Goal: Task Accomplishment & Management: Use online tool/utility

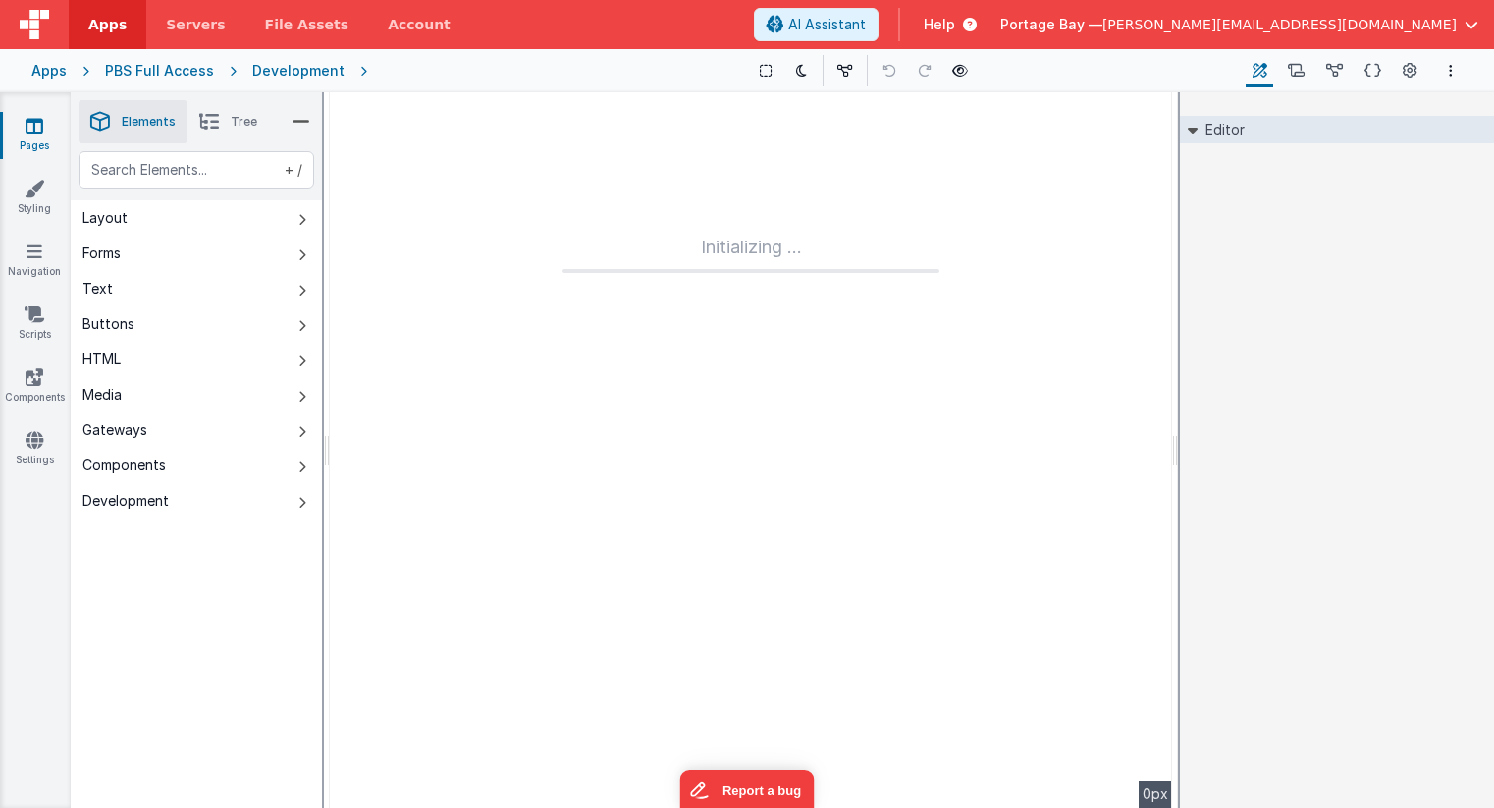
click at [306, 66] on div "Development" at bounding box center [298, 71] width 92 height 20
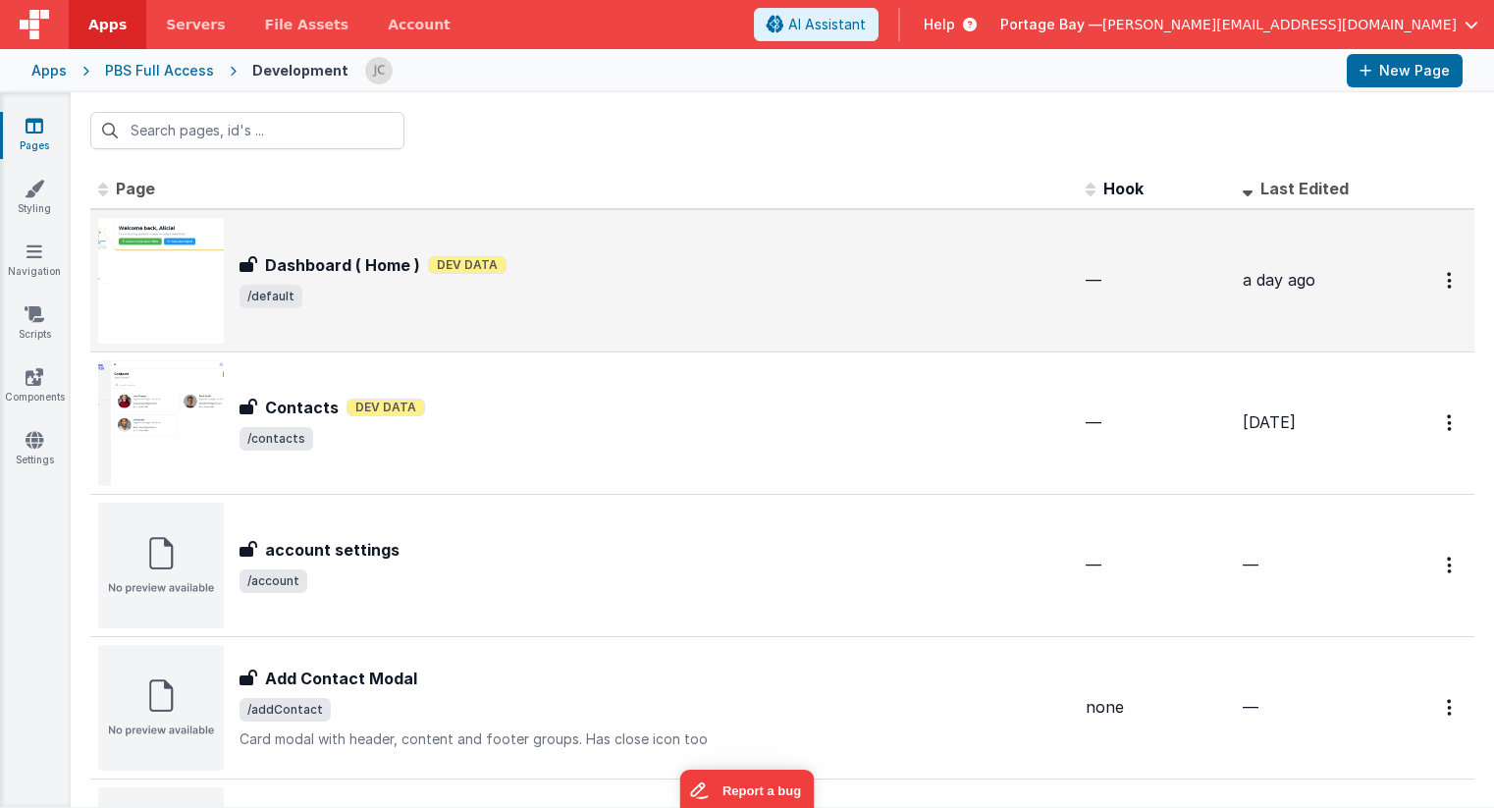
click at [637, 271] on div "Dashboard ( Home ) Dev Data" at bounding box center [655, 265] width 830 height 24
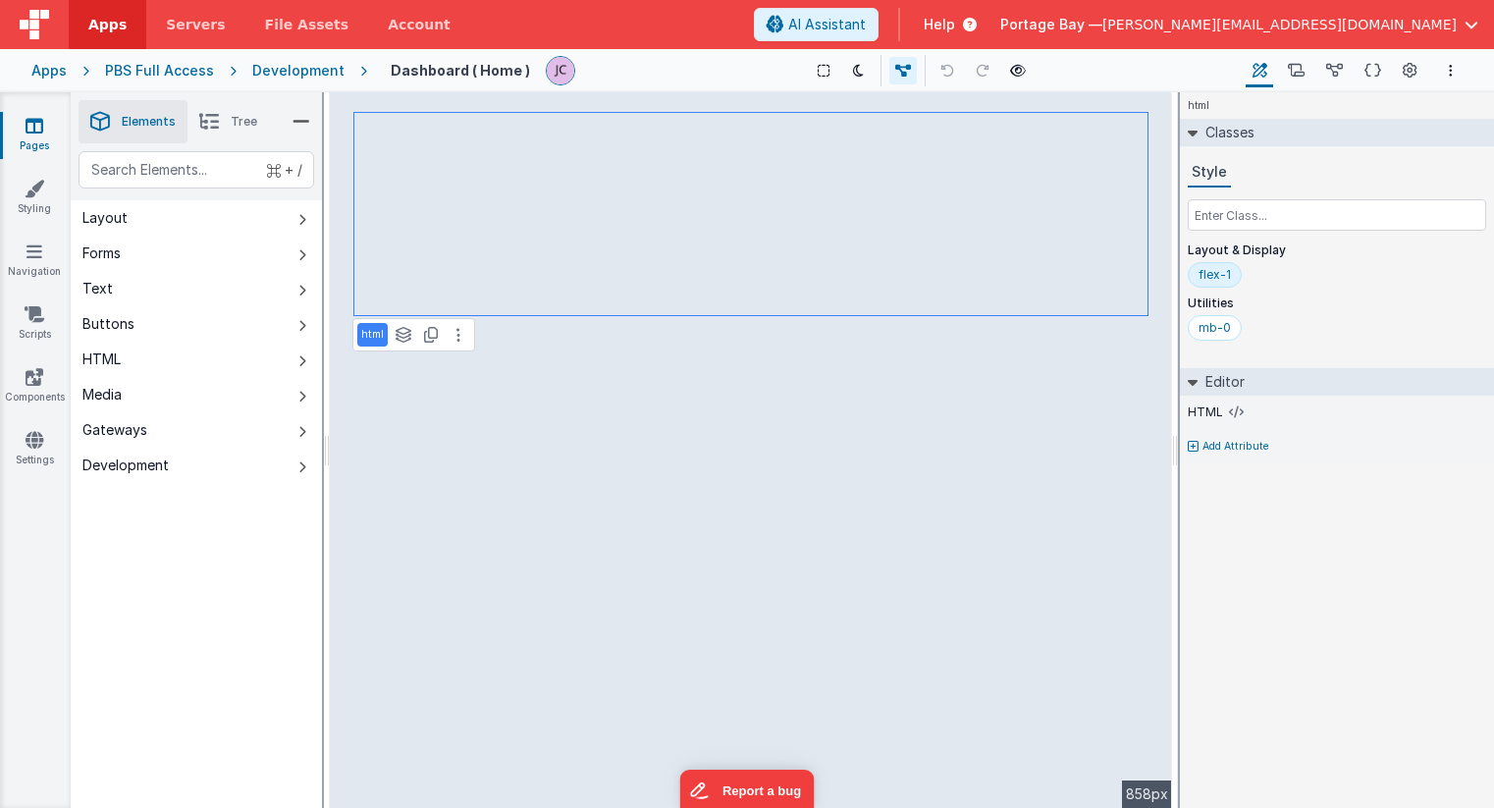
click at [225, 112] on li "Tree" at bounding box center [227, 121] width 81 height 43
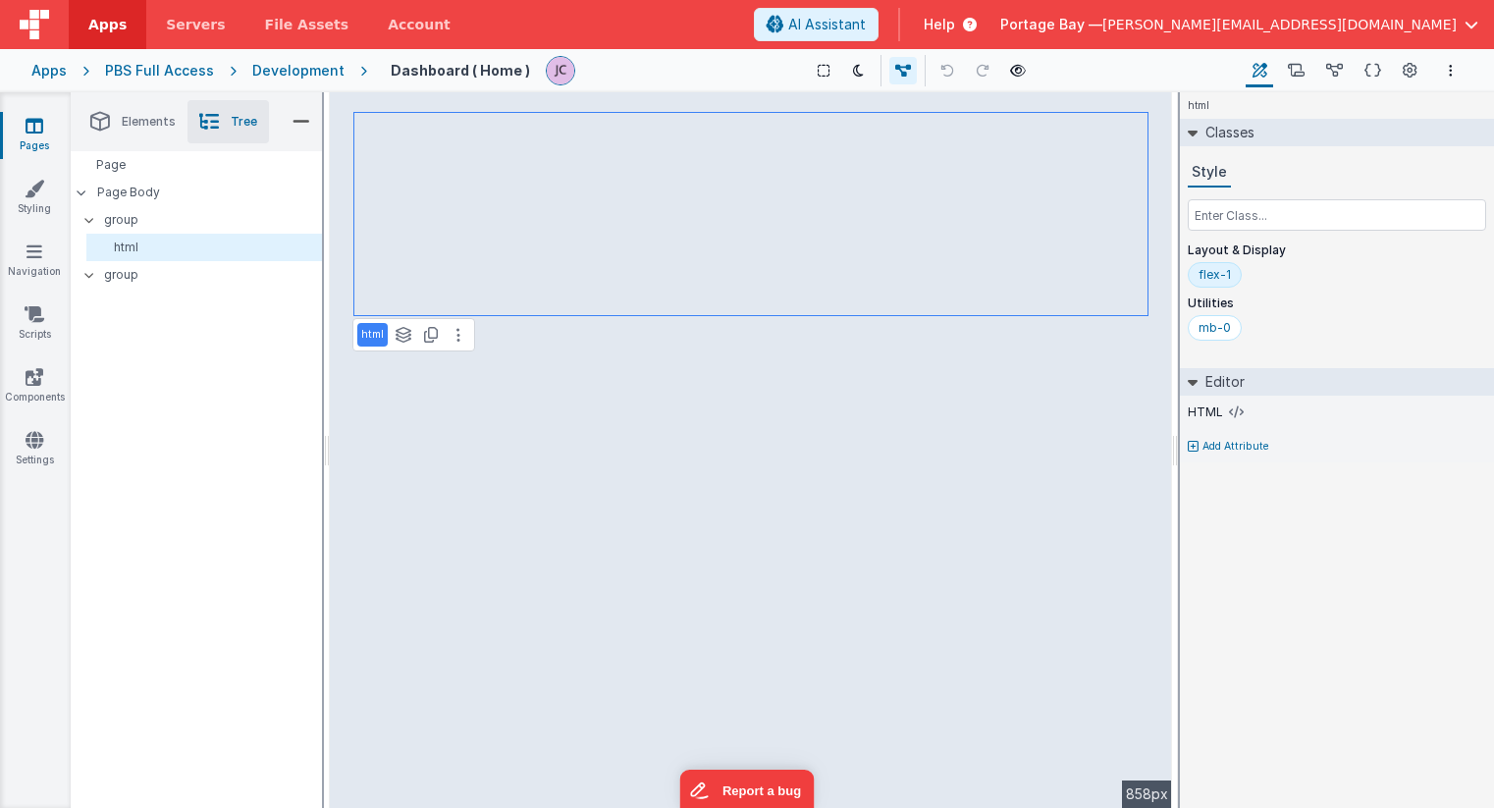
click at [128, 116] on span "Elements" at bounding box center [149, 122] width 54 height 16
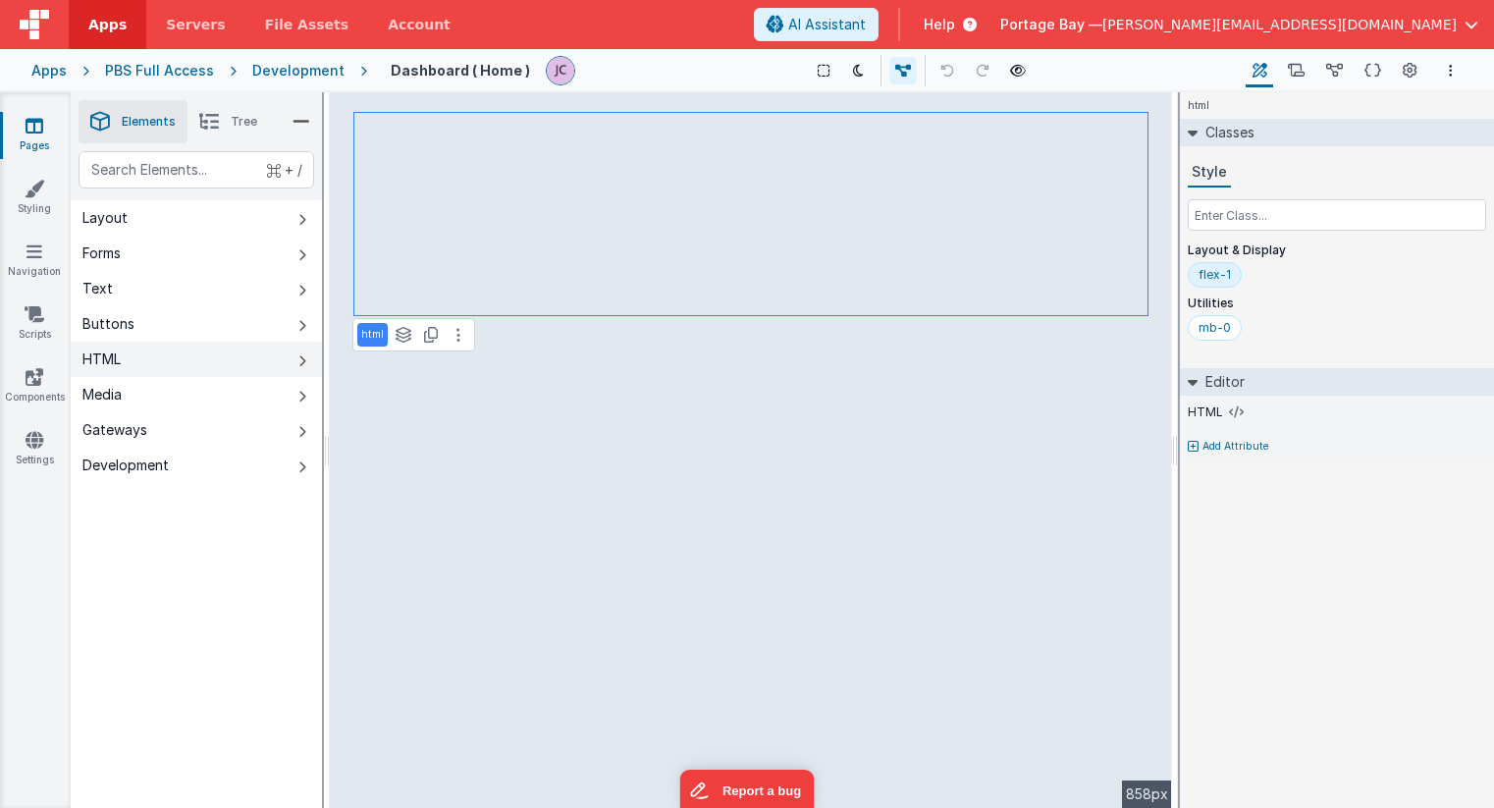
click at [140, 356] on button "HTML" at bounding box center [196, 359] width 251 height 35
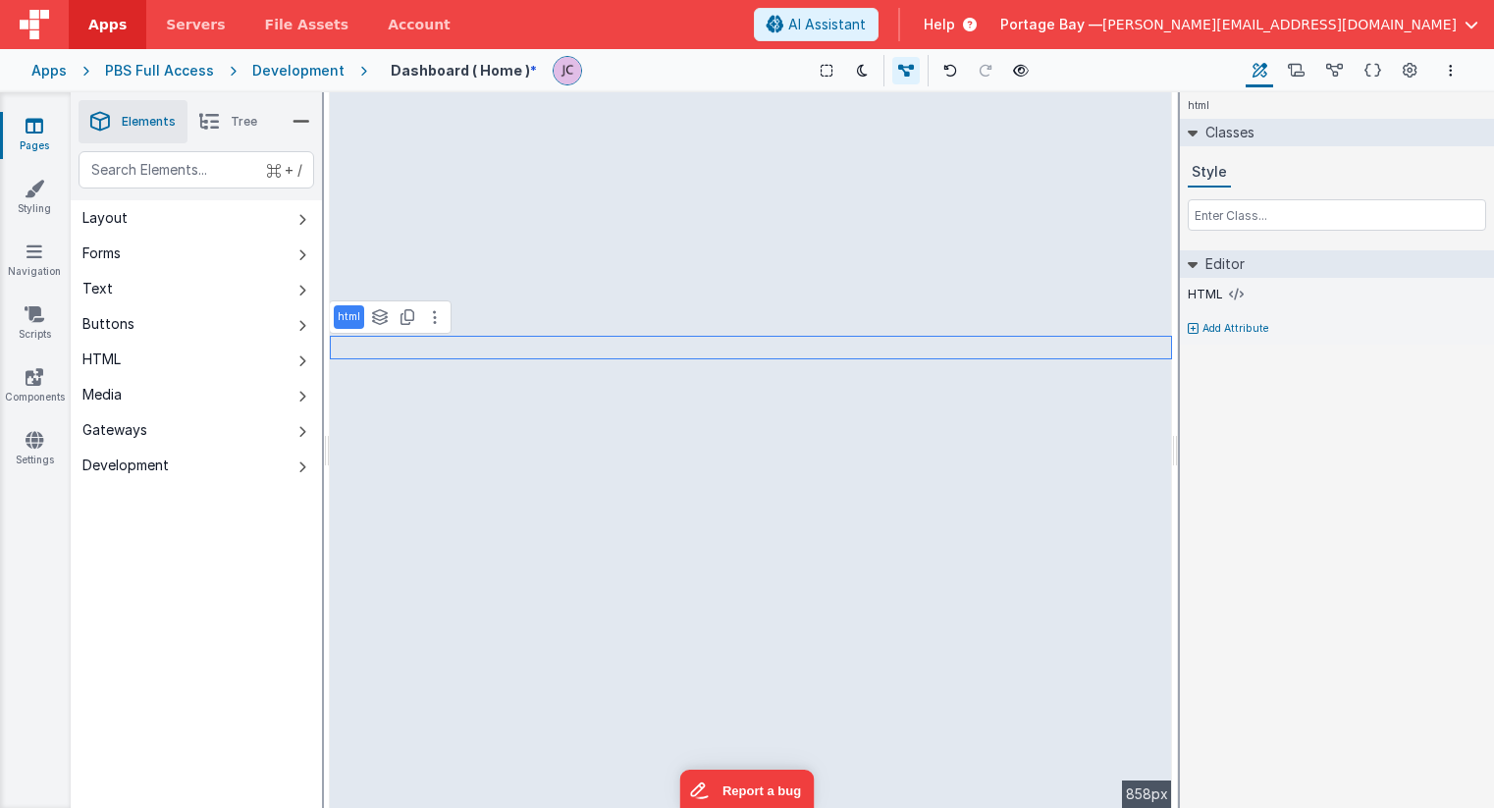
click at [237, 112] on li "Tree" at bounding box center [227, 121] width 81 height 43
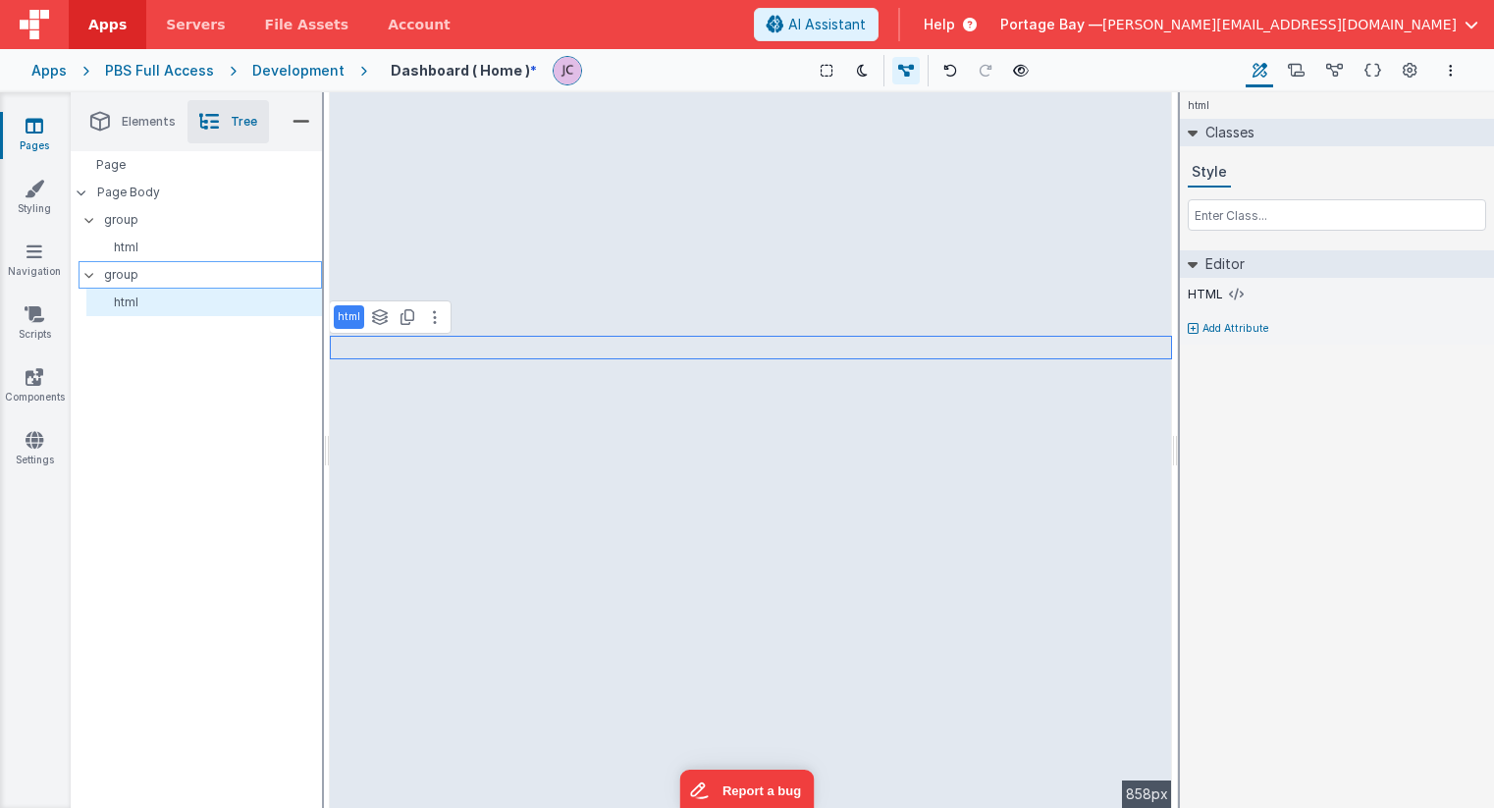
click at [146, 276] on p "group" at bounding box center [212, 275] width 217 height 22
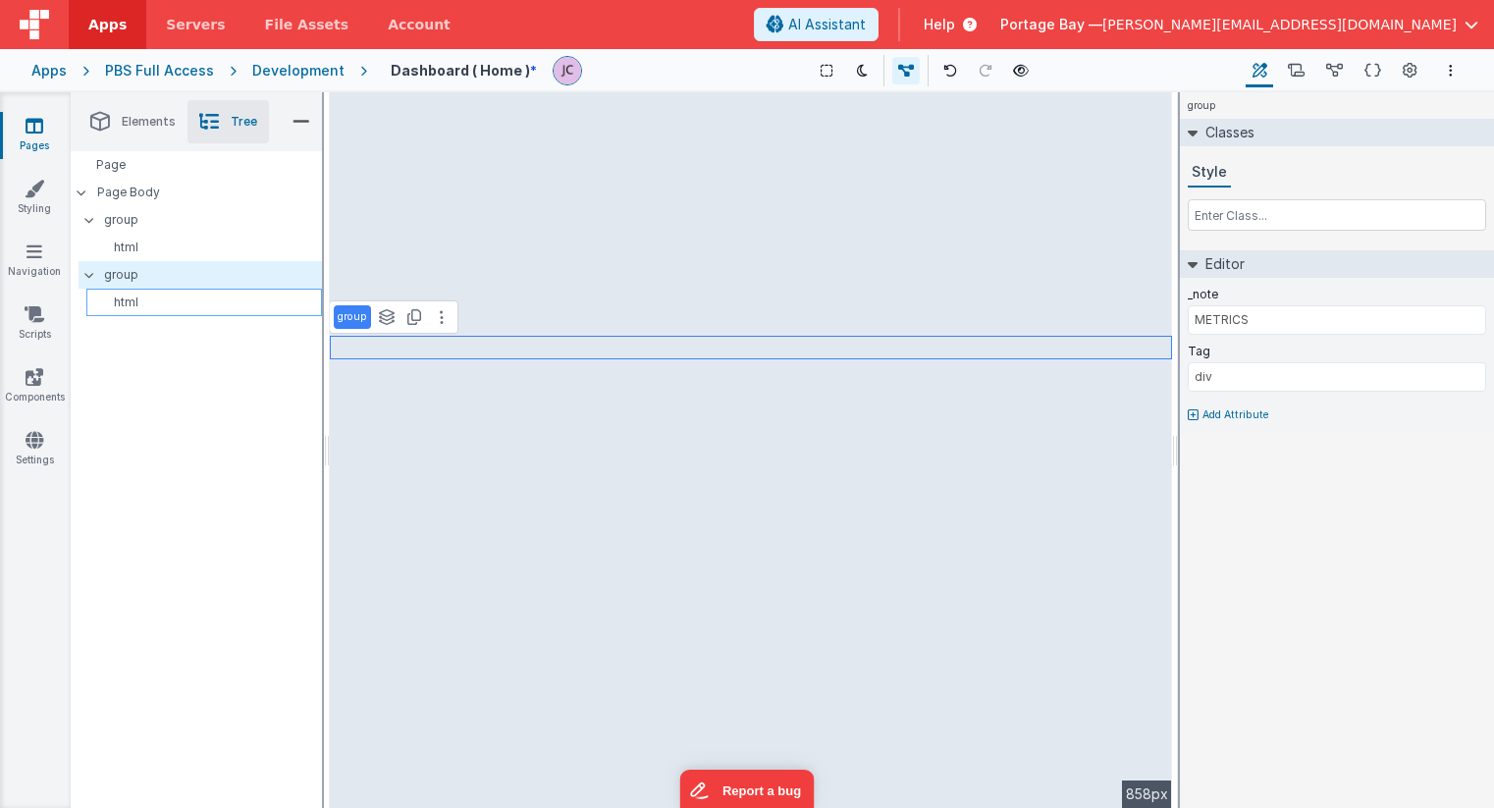
click at [157, 294] on p "html" at bounding box center [207, 302] width 227 height 16
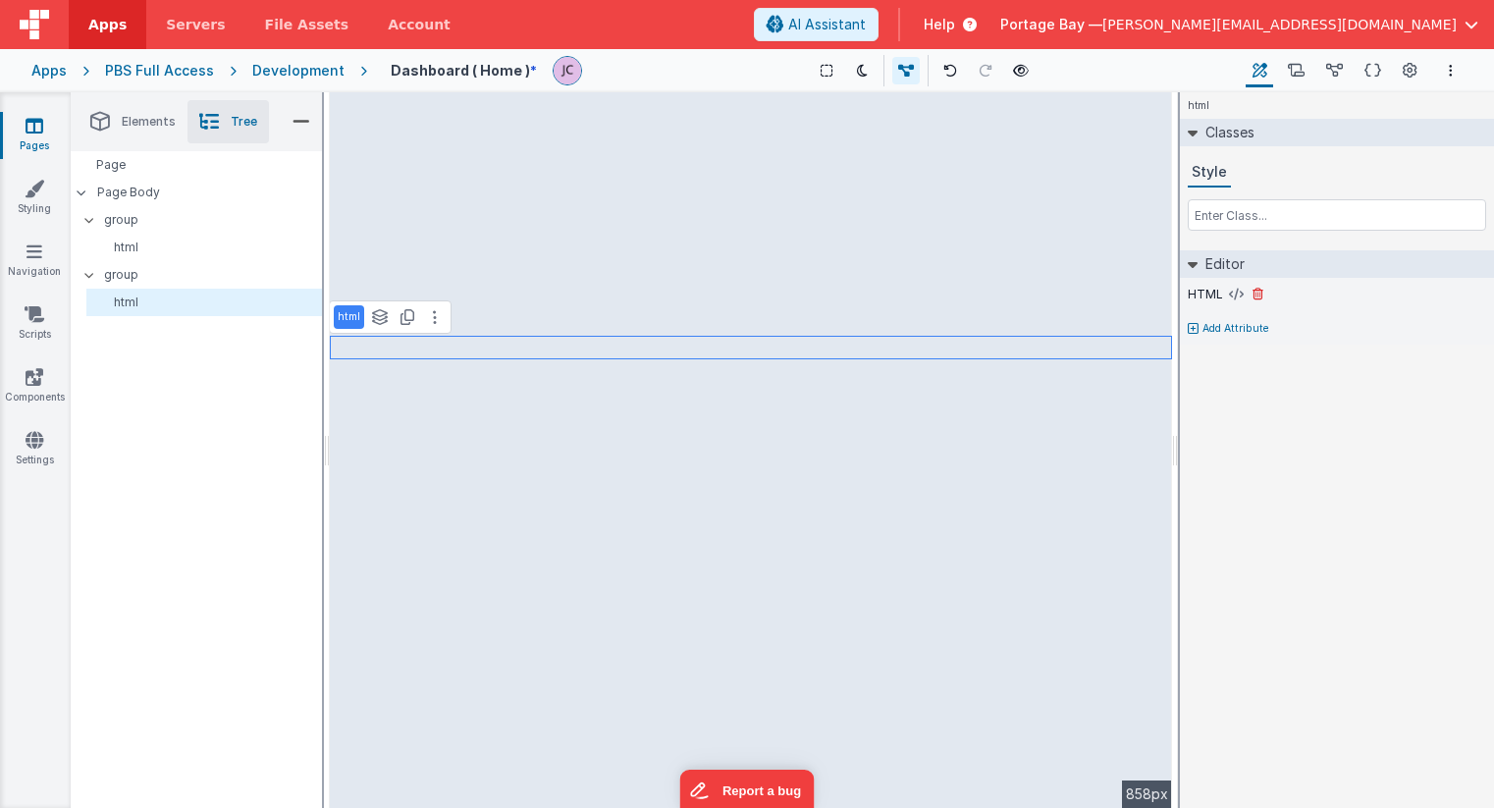
click at [1220, 292] on label "HTML" at bounding box center [1205, 295] width 35 height 16
click at [1234, 293] on icon at bounding box center [1236, 295] width 15 height 16
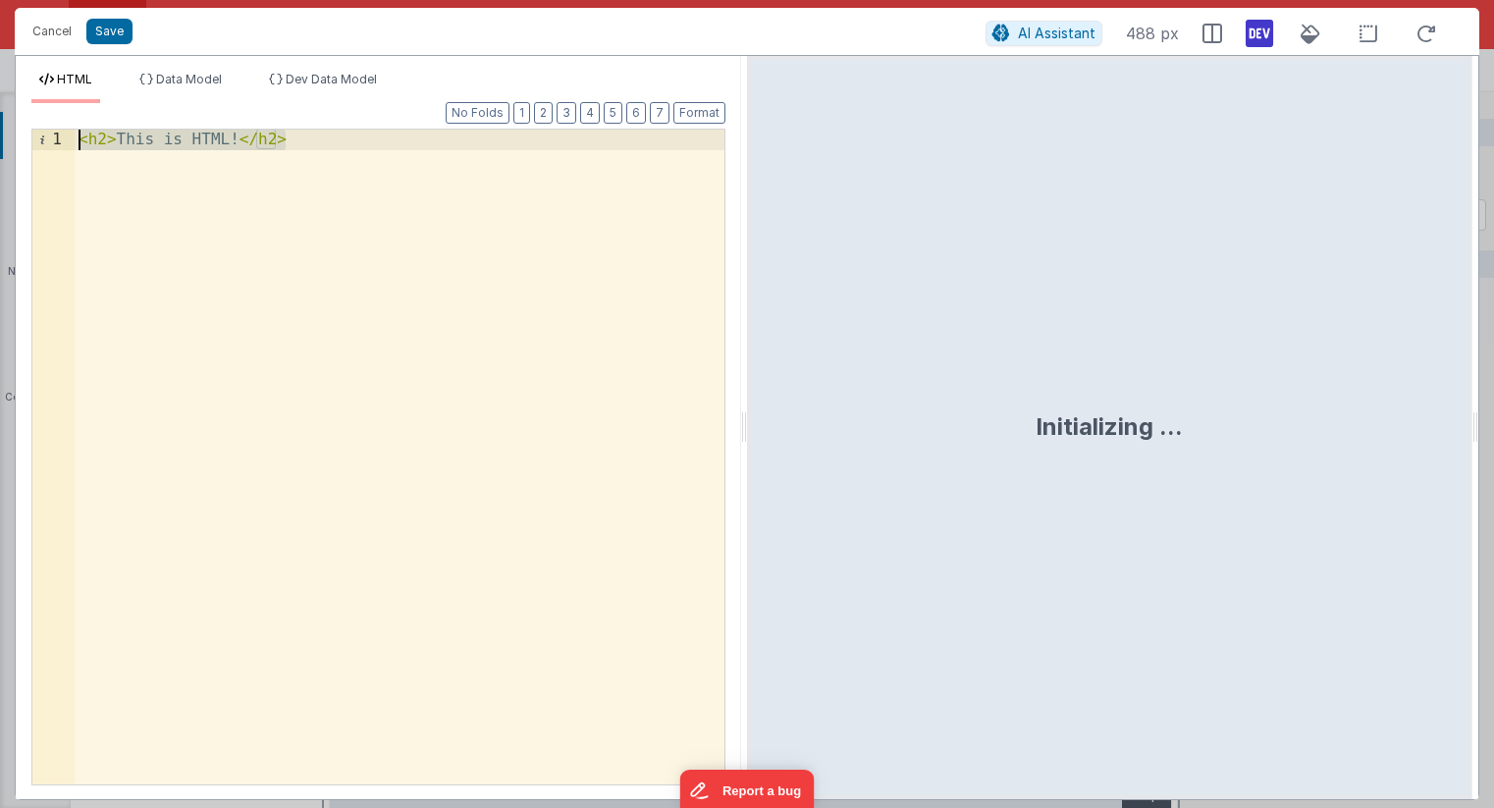
drag, startPoint x: 311, startPoint y: 134, endPoint x: 4, endPoint y: 148, distance: 307.5
click at [4, 148] on div "Cancel Save AI Assistant 488 px HTML Data Model Dev Data Model Format 7 6 5 4 3…" at bounding box center [747, 404] width 1494 height 808
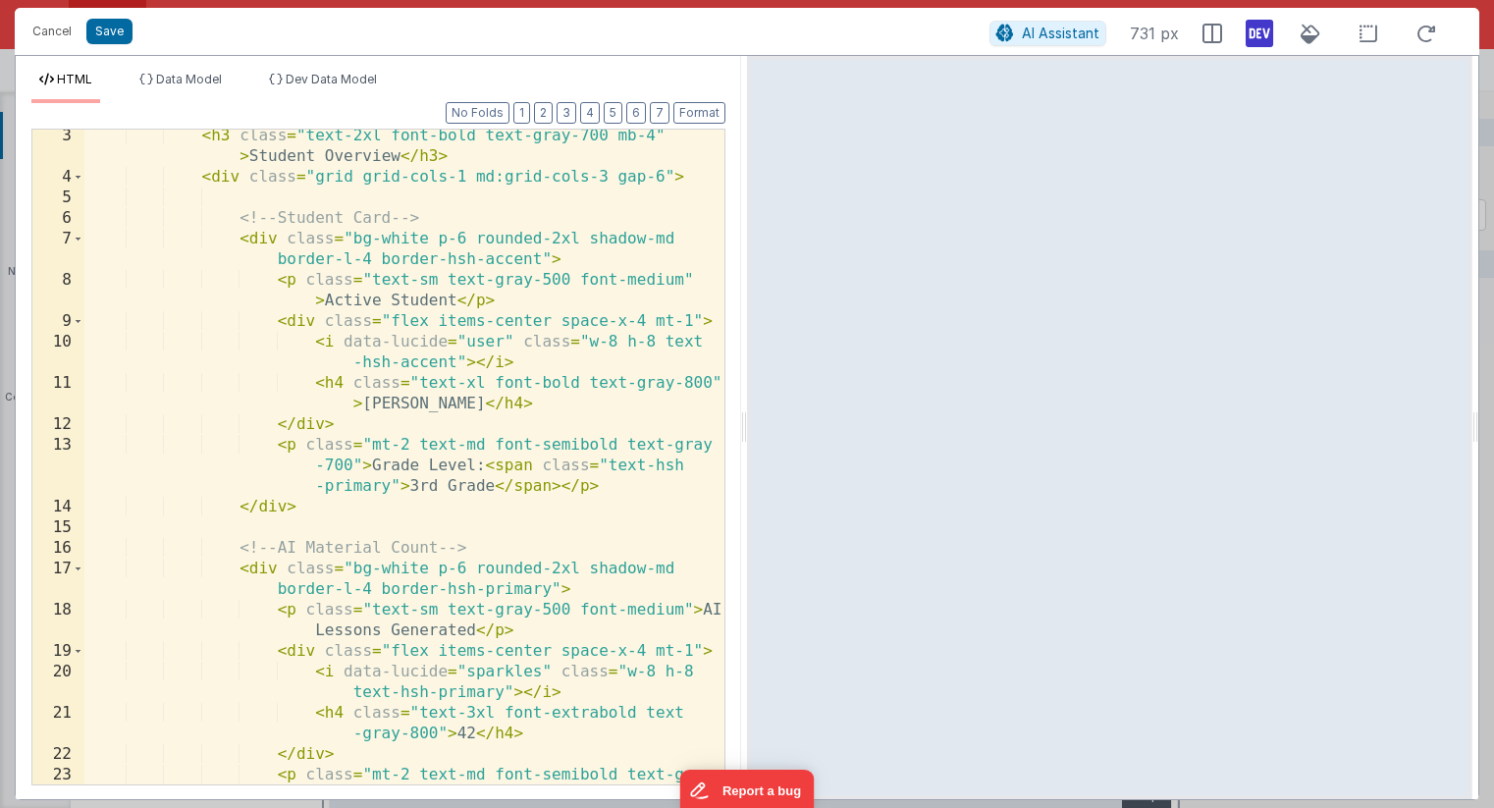
scroll to position [65, 0]
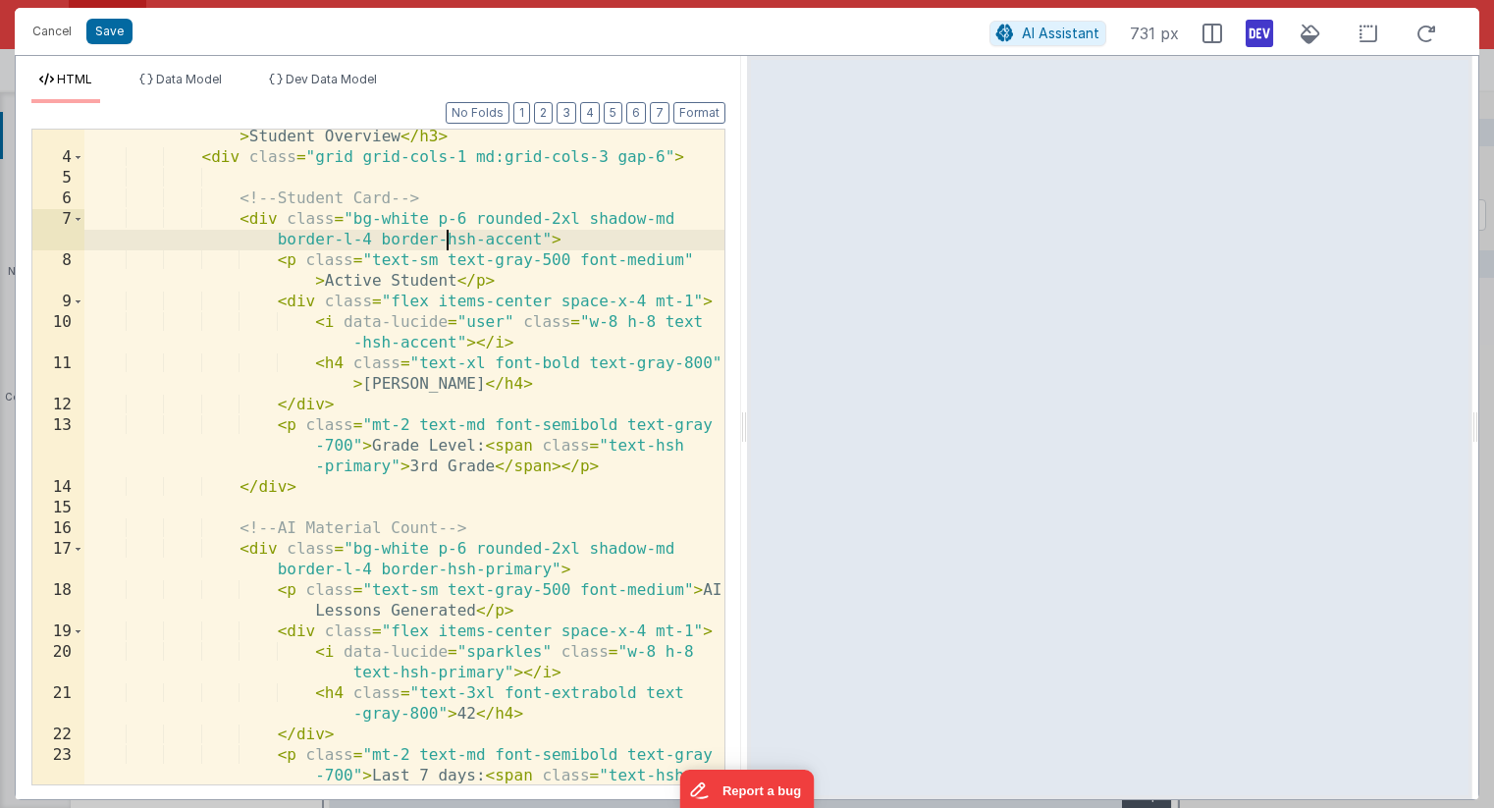
click at [447, 238] on div "< h3 class = "text-2xl font-bold text-gray-700 mb-4" > Student Overview </ h3 >…" at bounding box center [404, 485] width 640 height 758
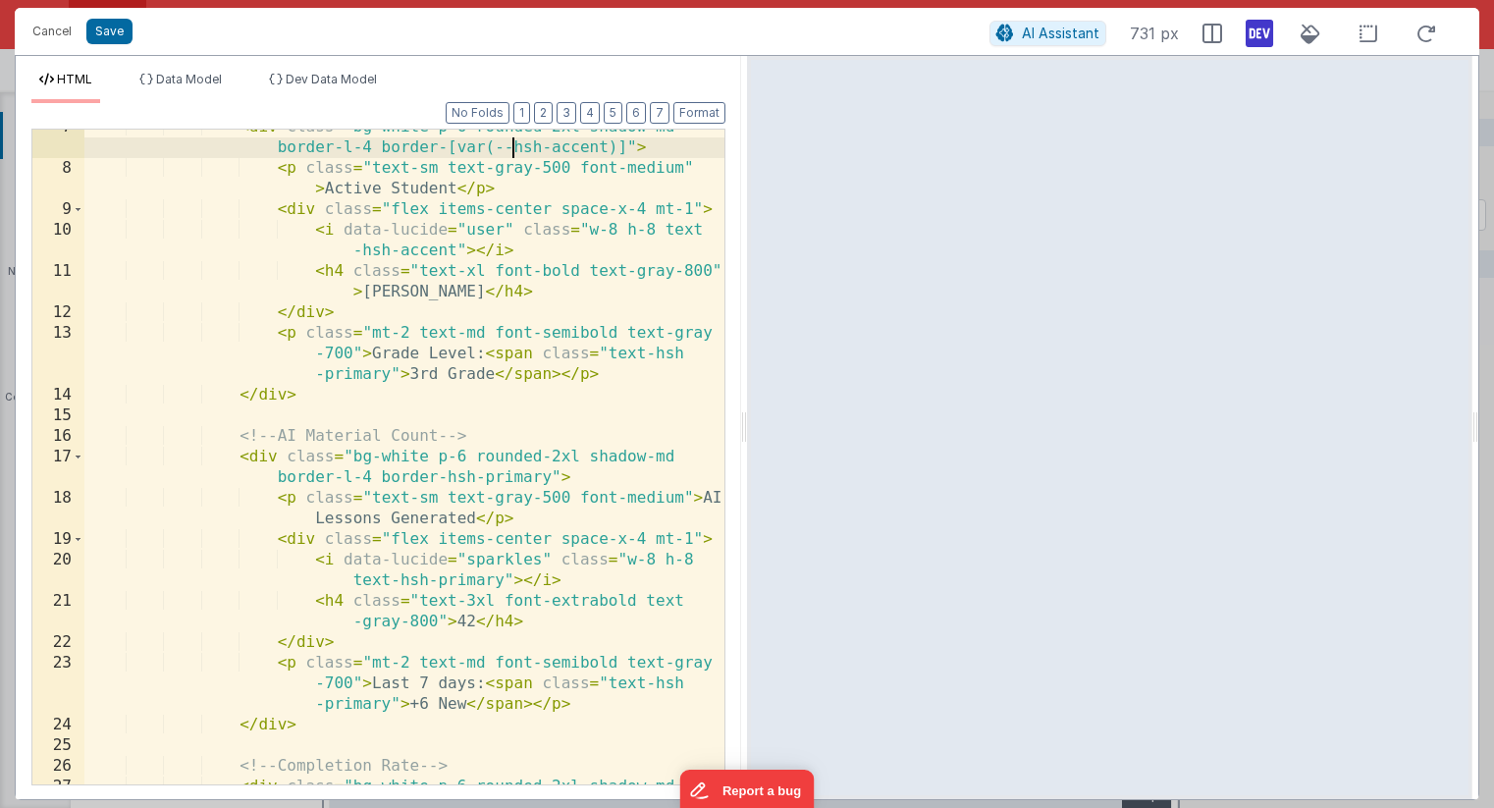
scroll to position [164, 0]
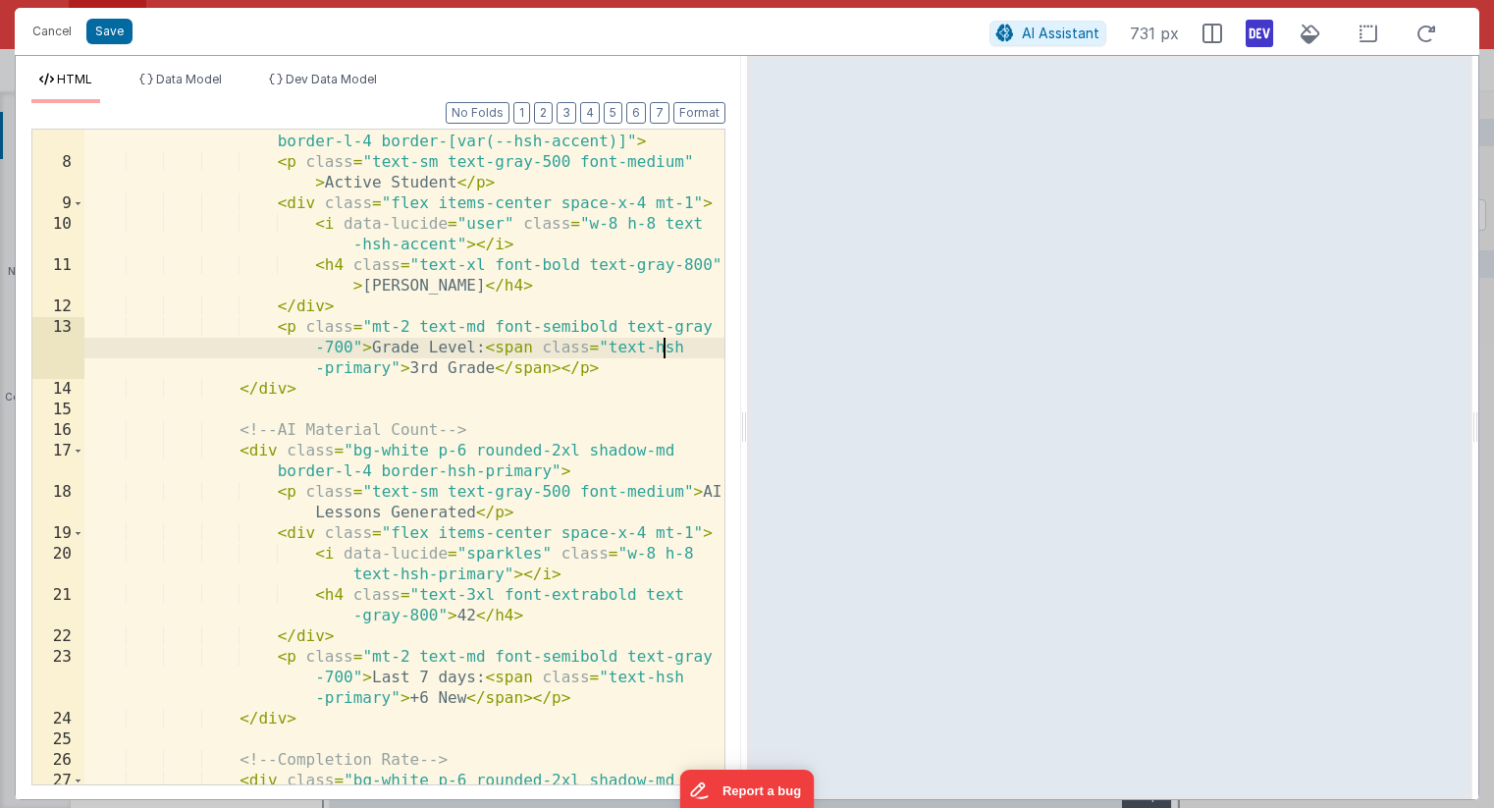
click at [661, 347] on div "< div class = "bg-white p-6 rounded-2xl shadow-md border-l-4 border-[var(--hsh-…" at bounding box center [404, 479] width 640 height 737
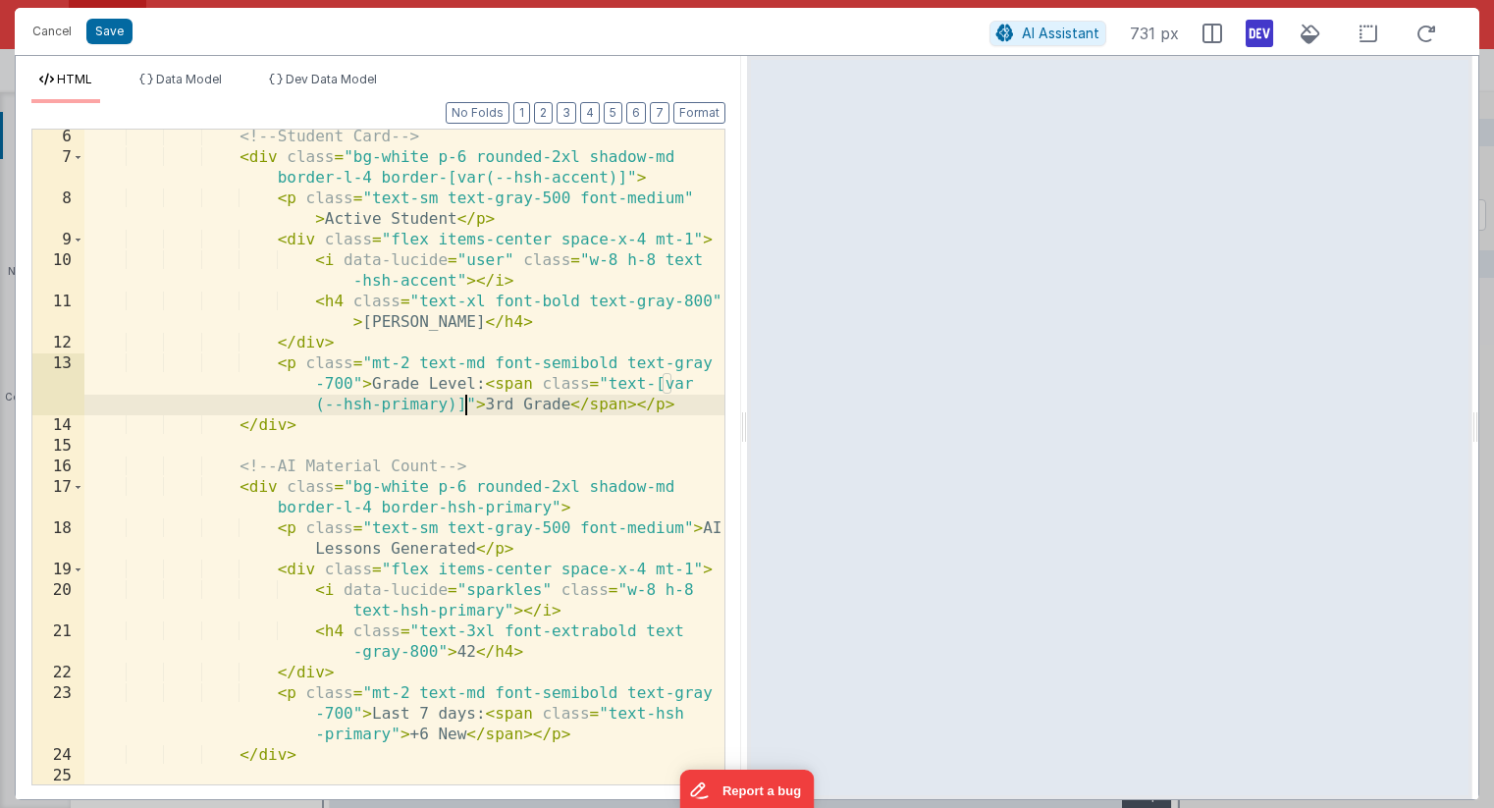
scroll to position [124, 0]
click at [359, 284] on div "<!-- Student Card --> < div class = "bg-white p-6 rounded-2xl shadow-md border-…" at bounding box center [404, 478] width 640 height 696
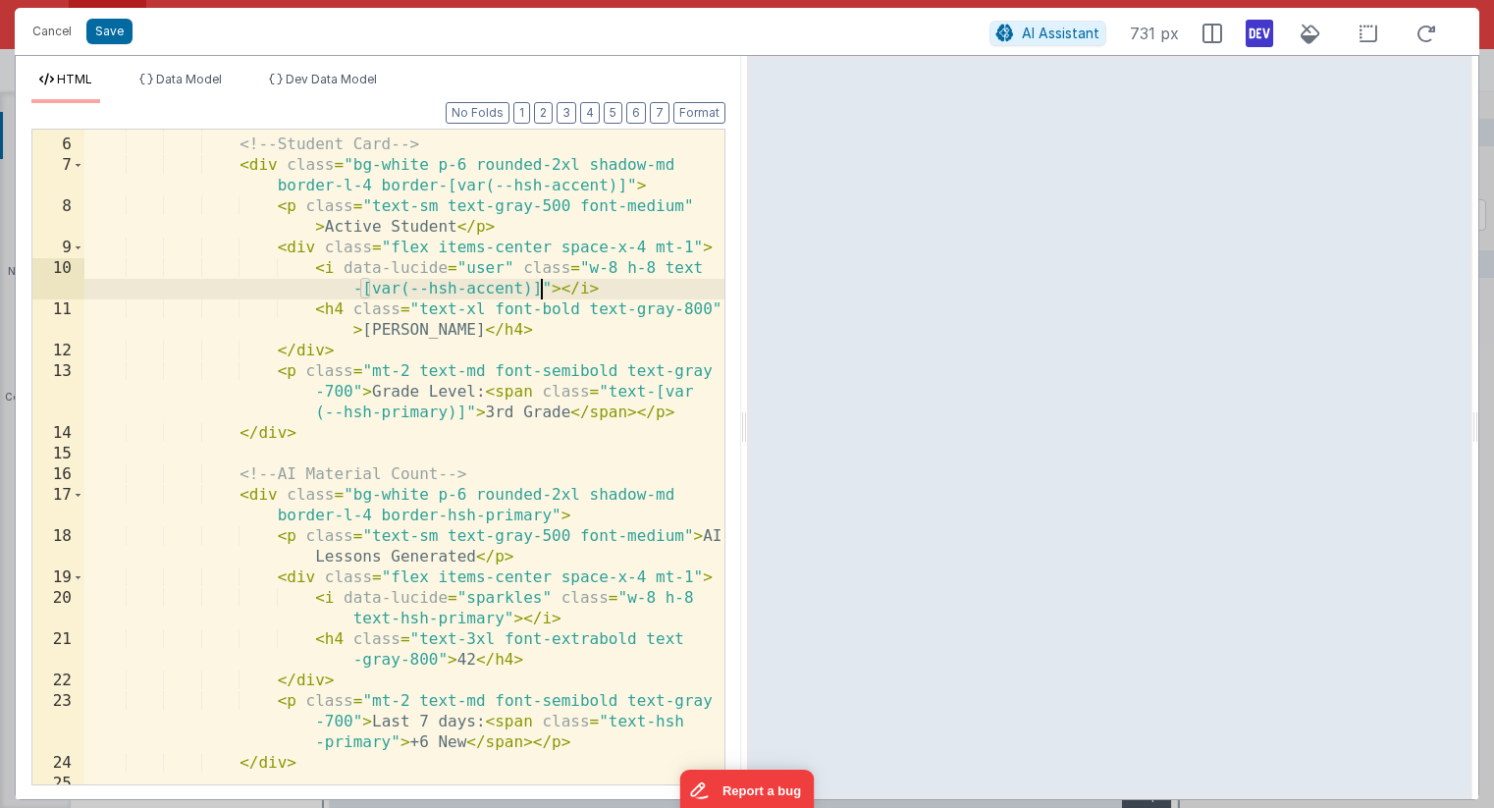
scroll to position [120, 0]
click at [611, 287] on div "<!-- Student Card --> < div class = "bg-white p-6 rounded-2xl shadow-md border-…" at bounding box center [404, 462] width 640 height 696
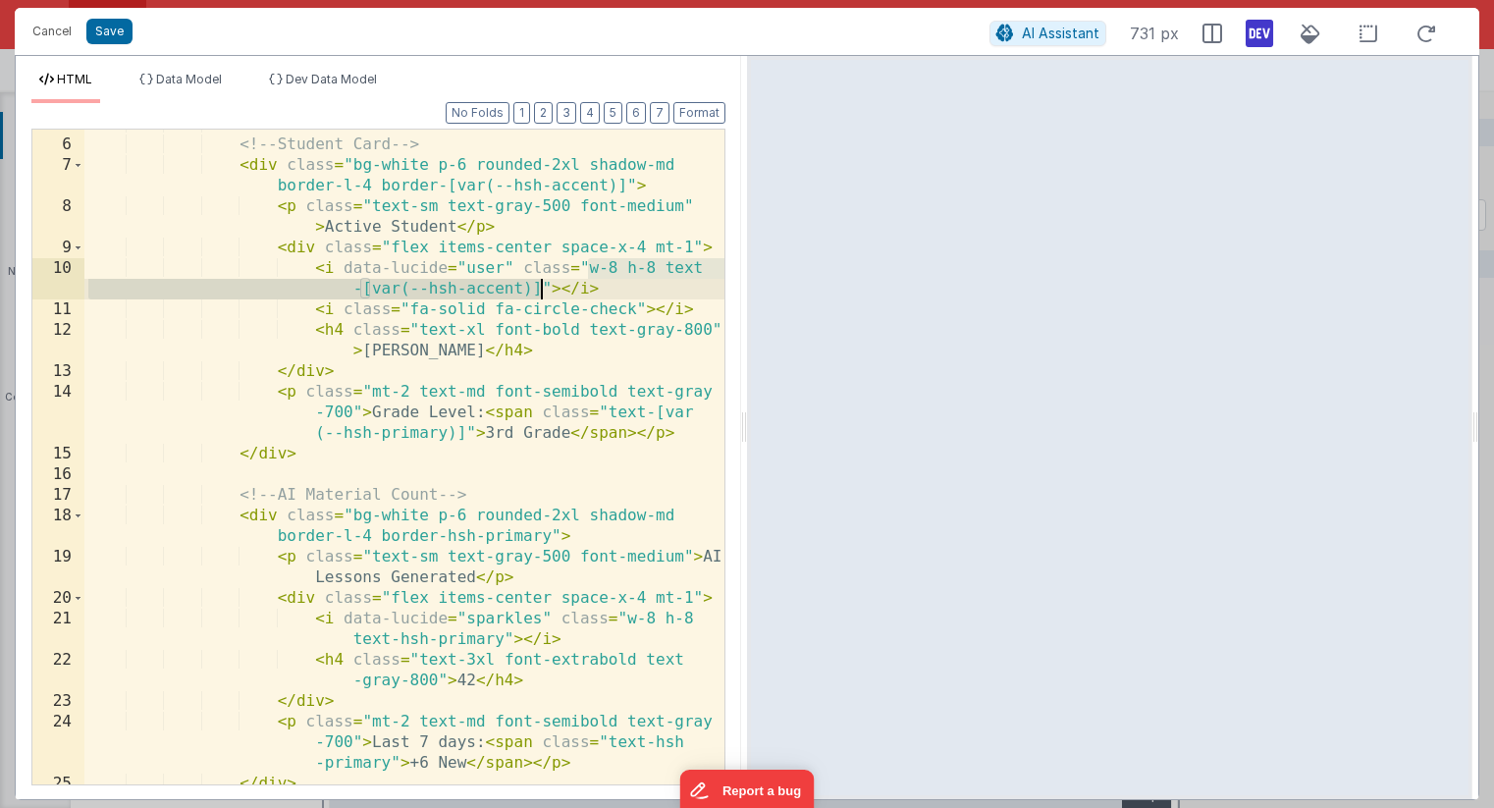
drag, startPoint x: 590, startPoint y: 265, endPoint x: 540, endPoint y: 290, distance: 55.8
click at [540, 290] on div "<!-- Student Card --> < div class = "bg-white p-6 rounded-2xl shadow-md border-…" at bounding box center [404, 462] width 640 height 696
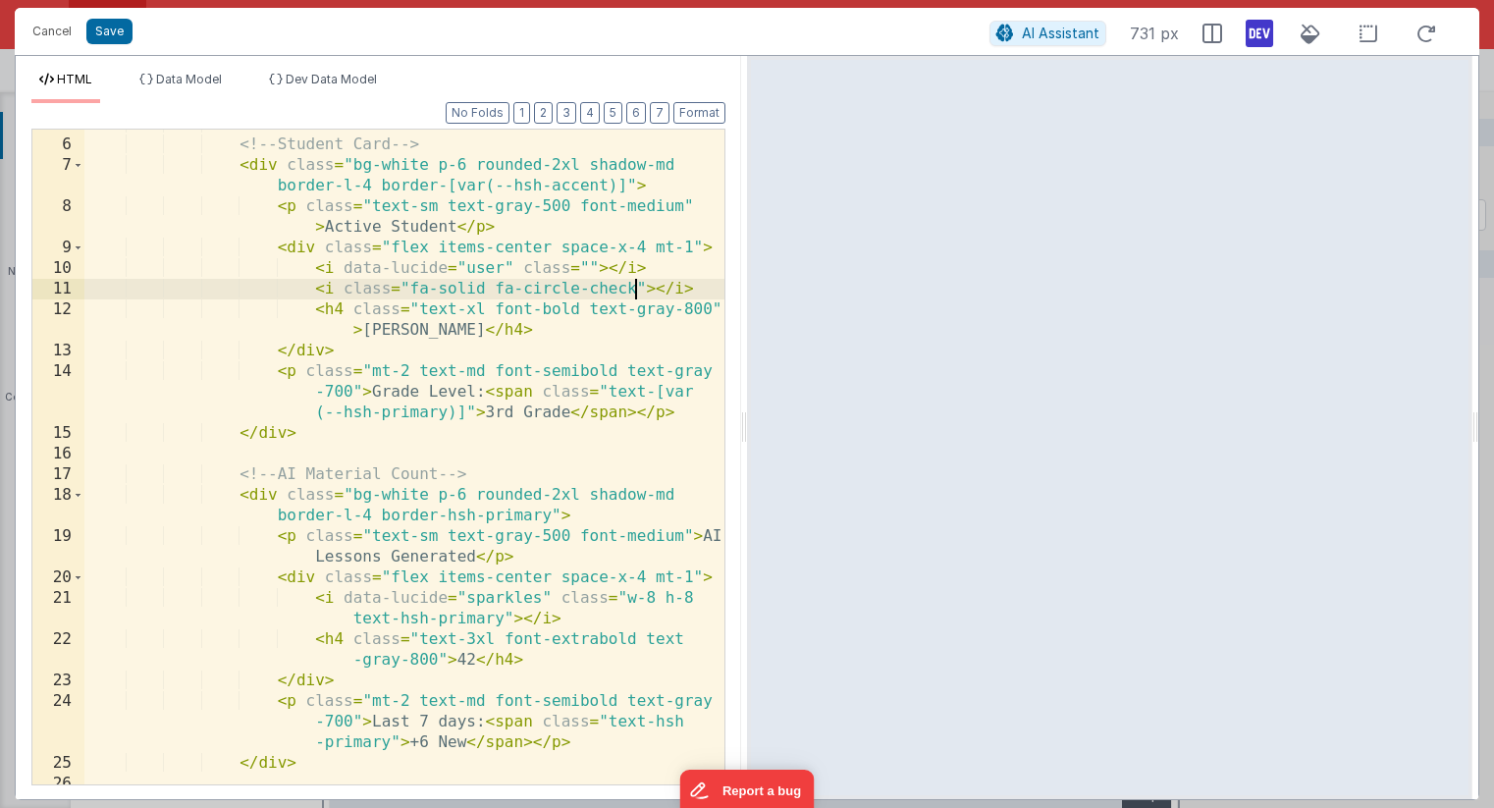
click at [635, 288] on div "<!-- Student Card --> < div class = "bg-white p-6 rounded-2xl shadow-md border-…" at bounding box center [404, 462] width 640 height 696
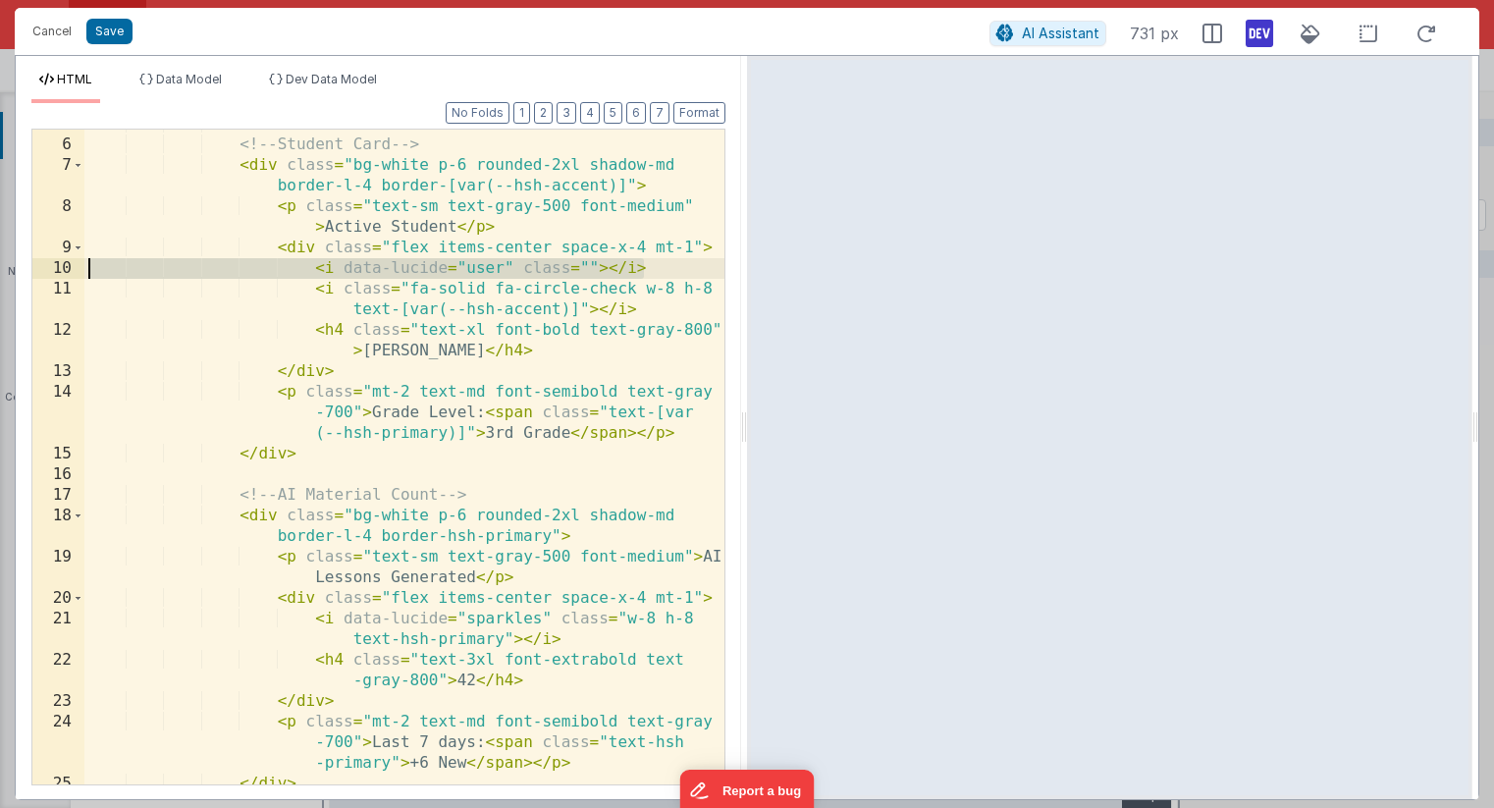
drag, startPoint x: 660, startPoint y: 269, endPoint x: 52, endPoint y: 267, distance: 607.6
click at [52, 267] on div "5 6 7 8 9 10 11 12 13 14 15 16 17 18 19 20 21 22 23 24 25 26 <!-- Student Card …" at bounding box center [378, 457] width 694 height 657
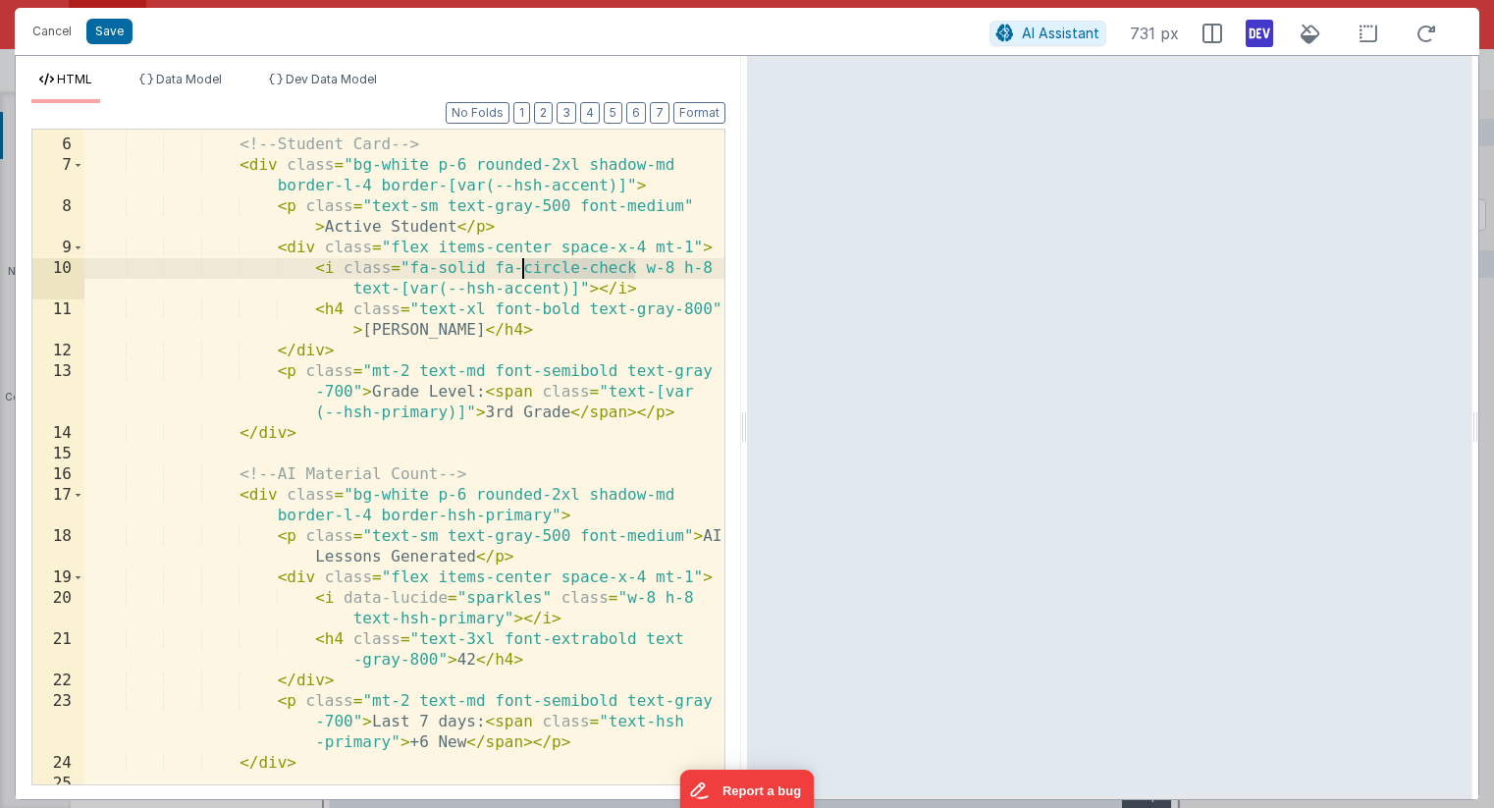
drag, startPoint x: 634, startPoint y: 267, endPoint x: 526, endPoint y: 263, distance: 108.0
click at [526, 263] on div "<!-- Student Card --> < div class = "bg-white p-6 rounded-2xl shadow-md border-…" at bounding box center [404, 462] width 640 height 696
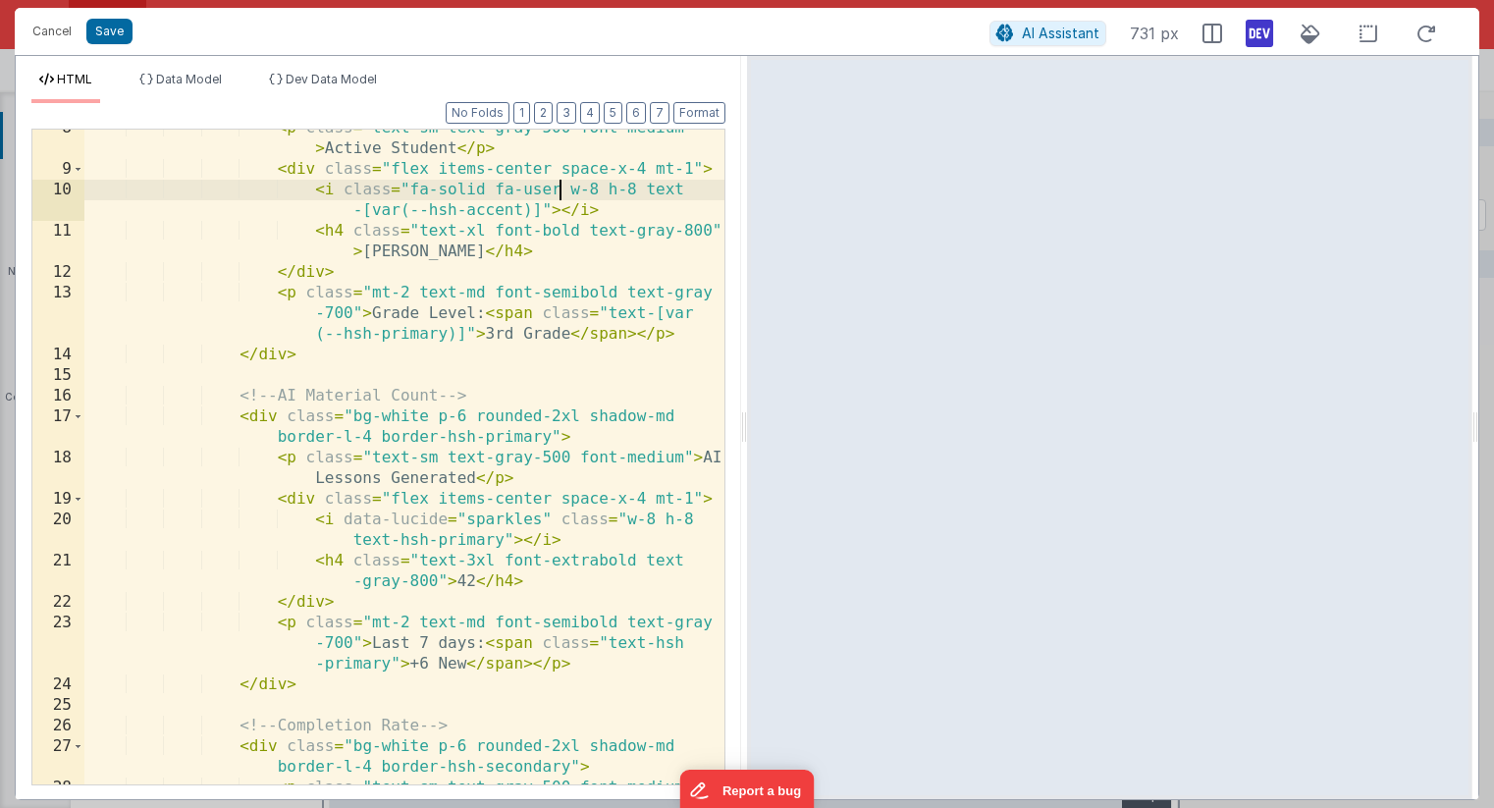
scroll to position [197, 0]
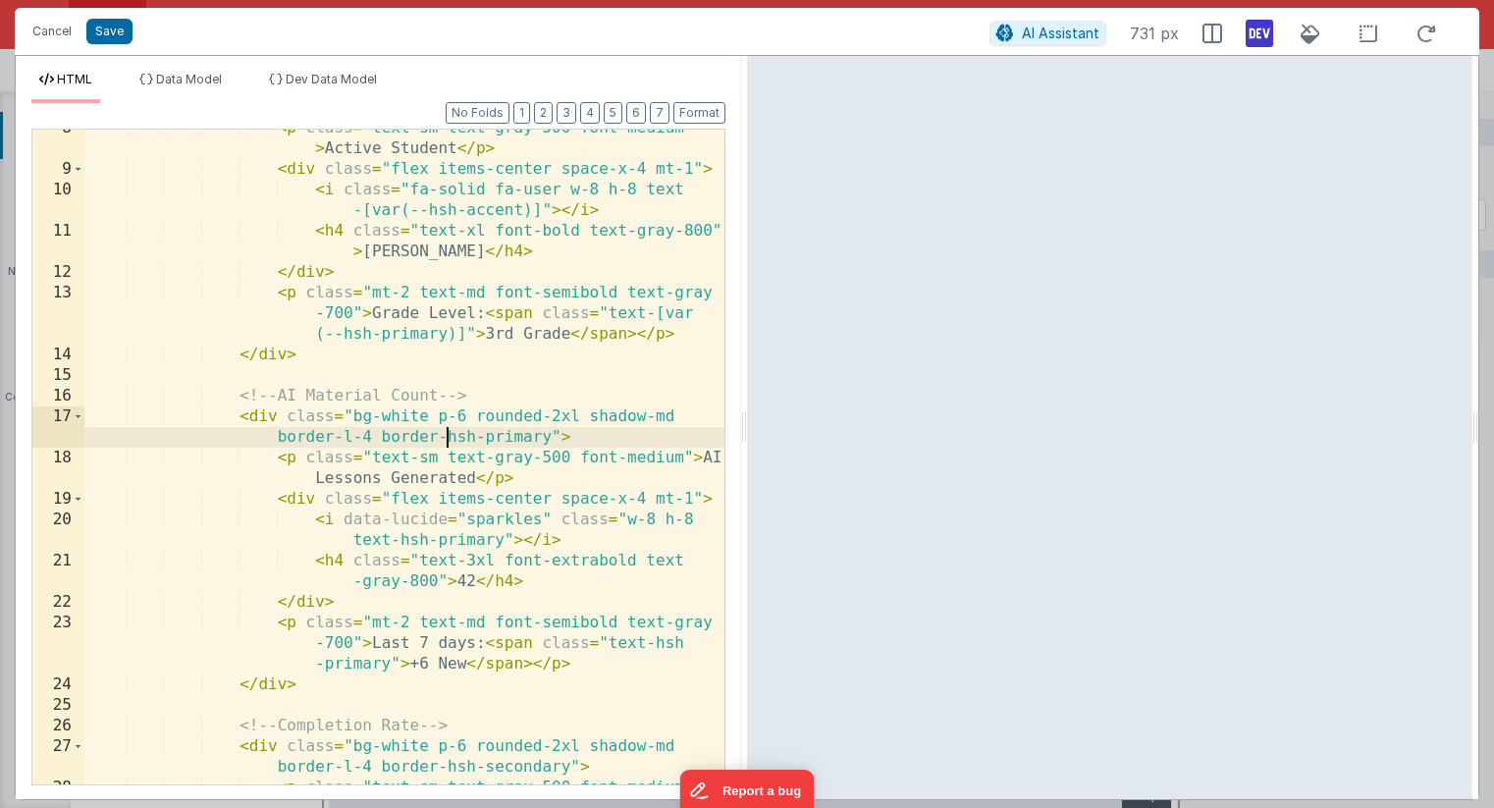
click at [447, 437] on div "< p class = "text-sm text-gray-500 font-medium" > Active Student </ p > < div c…" at bounding box center [404, 486] width 640 height 737
click at [584, 543] on div "< p class = "text-sm text-gray-500 font-medium" > Active Student </ p > < div c…" at bounding box center [404, 486] width 640 height 737
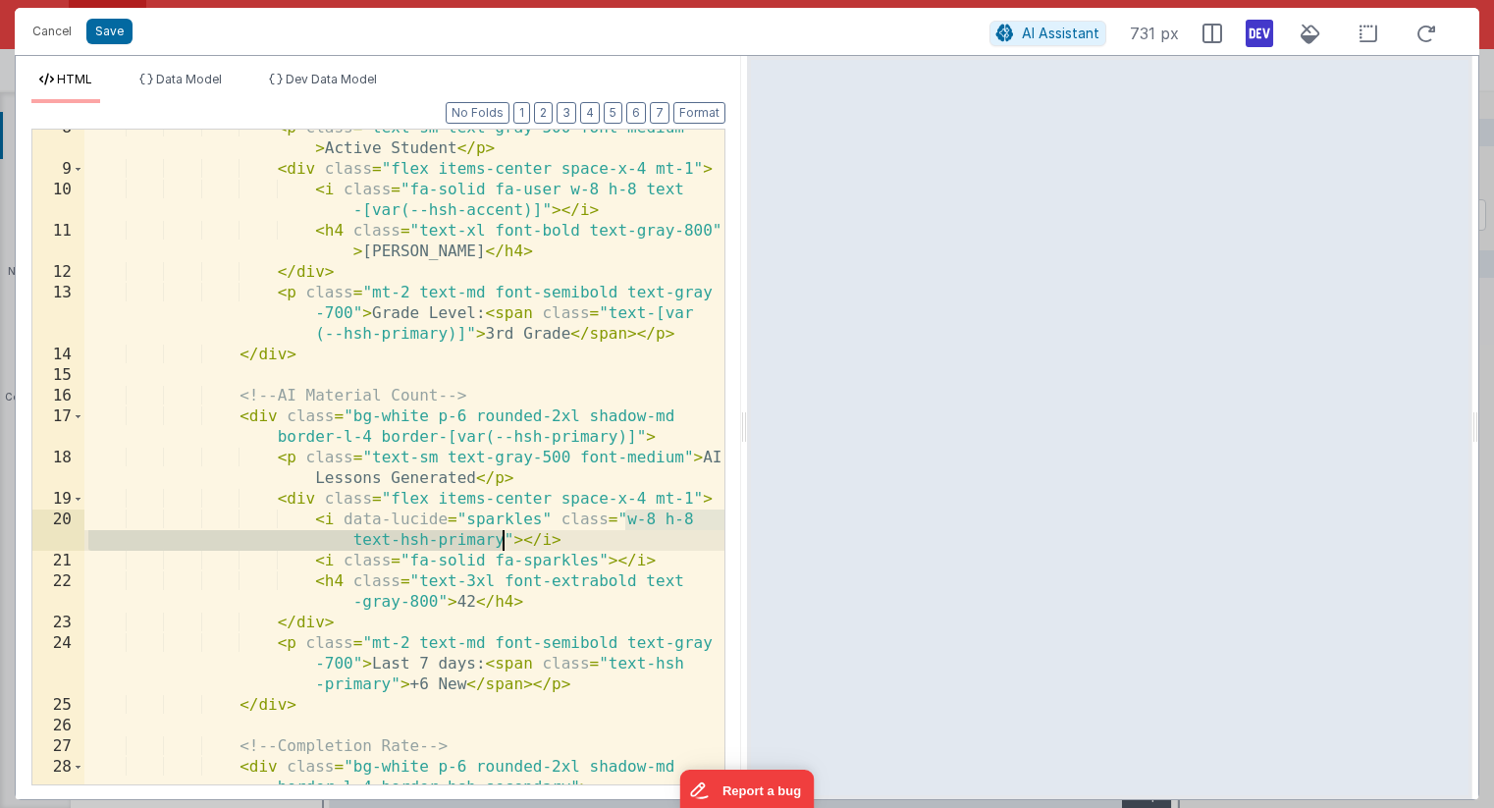
drag, startPoint x: 626, startPoint y: 520, endPoint x: 502, endPoint y: 534, distance: 125.4
click at [502, 534] on div "< p class = "text-sm text-gray-500 font-medium" > Active Student </ p > < div c…" at bounding box center [404, 486] width 640 height 737
click at [598, 560] on div "< p class = "text-sm text-gray-500 font-medium" > Active Student </ p > < div c…" at bounding box center [404, 486] width 640 height 737
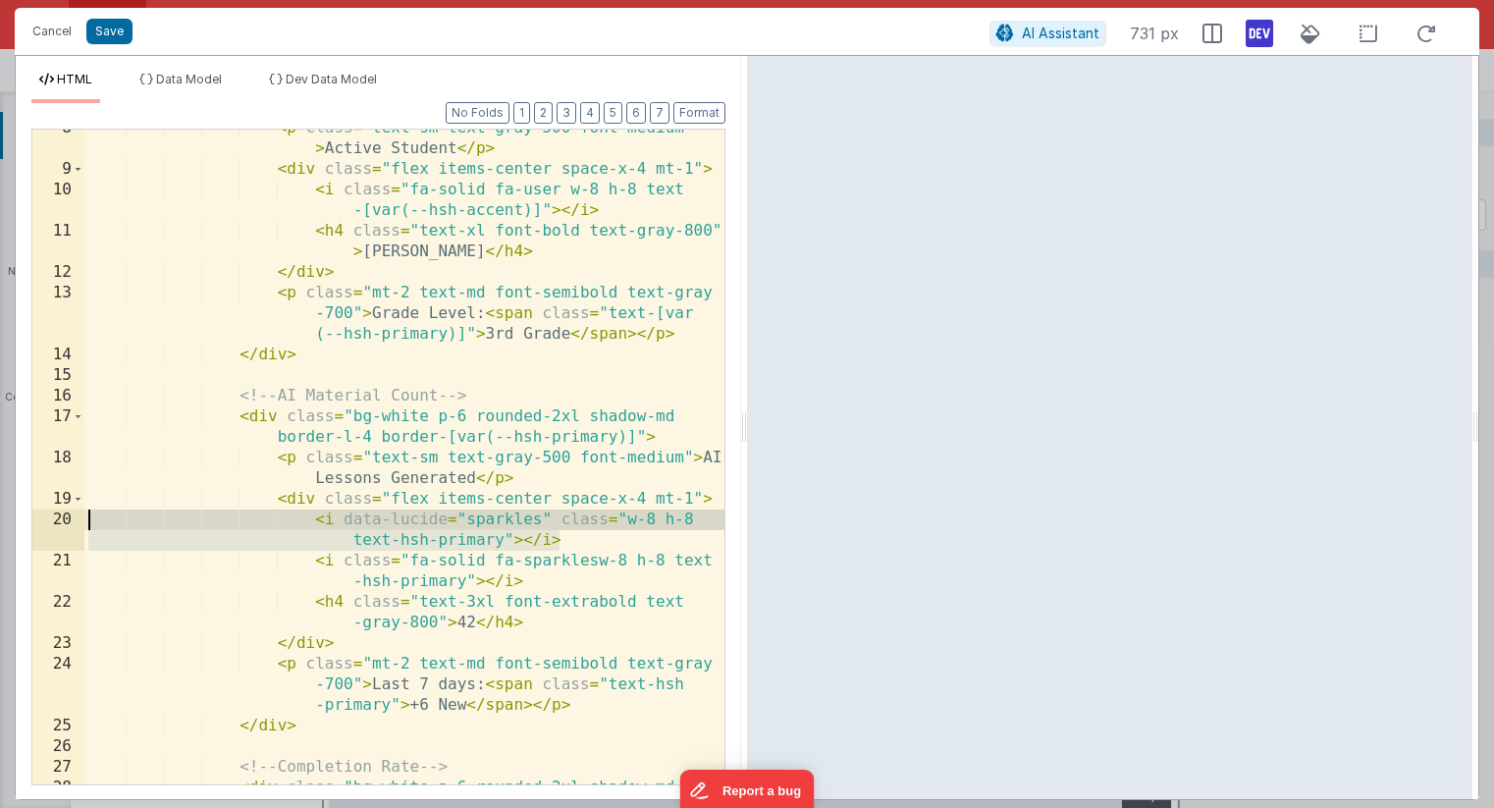
drag, startPoint x: 587, startPoint y: 543, endPoint x: 76, endPoint y: 520, distance: 511.9
click at [76, 520] on div "8 9 10 11 12 13 14 15 16 17 18 19 20 21 22 23 24 25 26 27 28 29 < p class = "te…" at bounding box center [378, 457] width 694 height 657
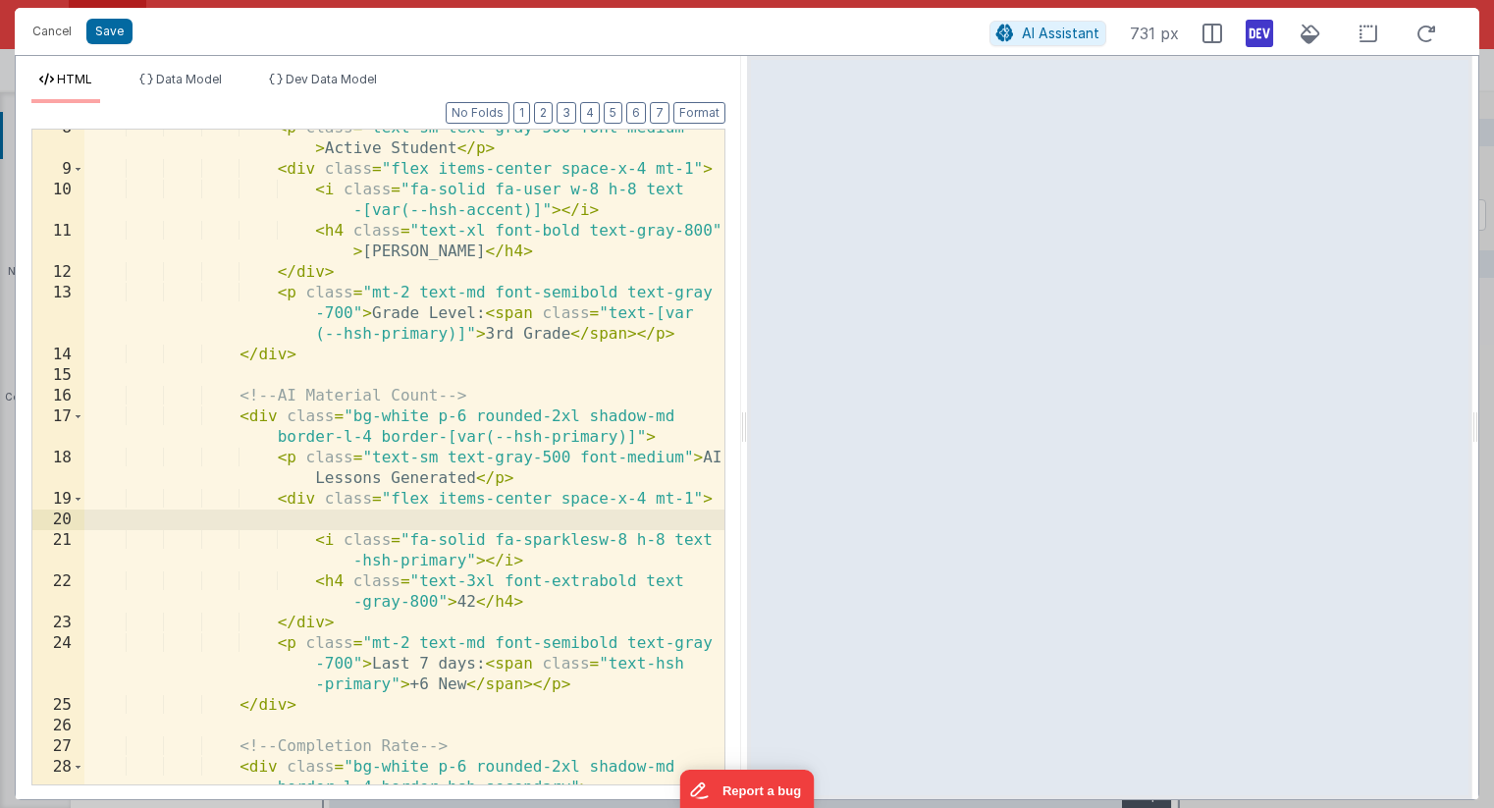
click at [597, 540] on div "< p class = "text-sm text-gray-500 font-medium" > Active Student </ p > < div c…" at bounding box center [404, 486] width 640 height 737
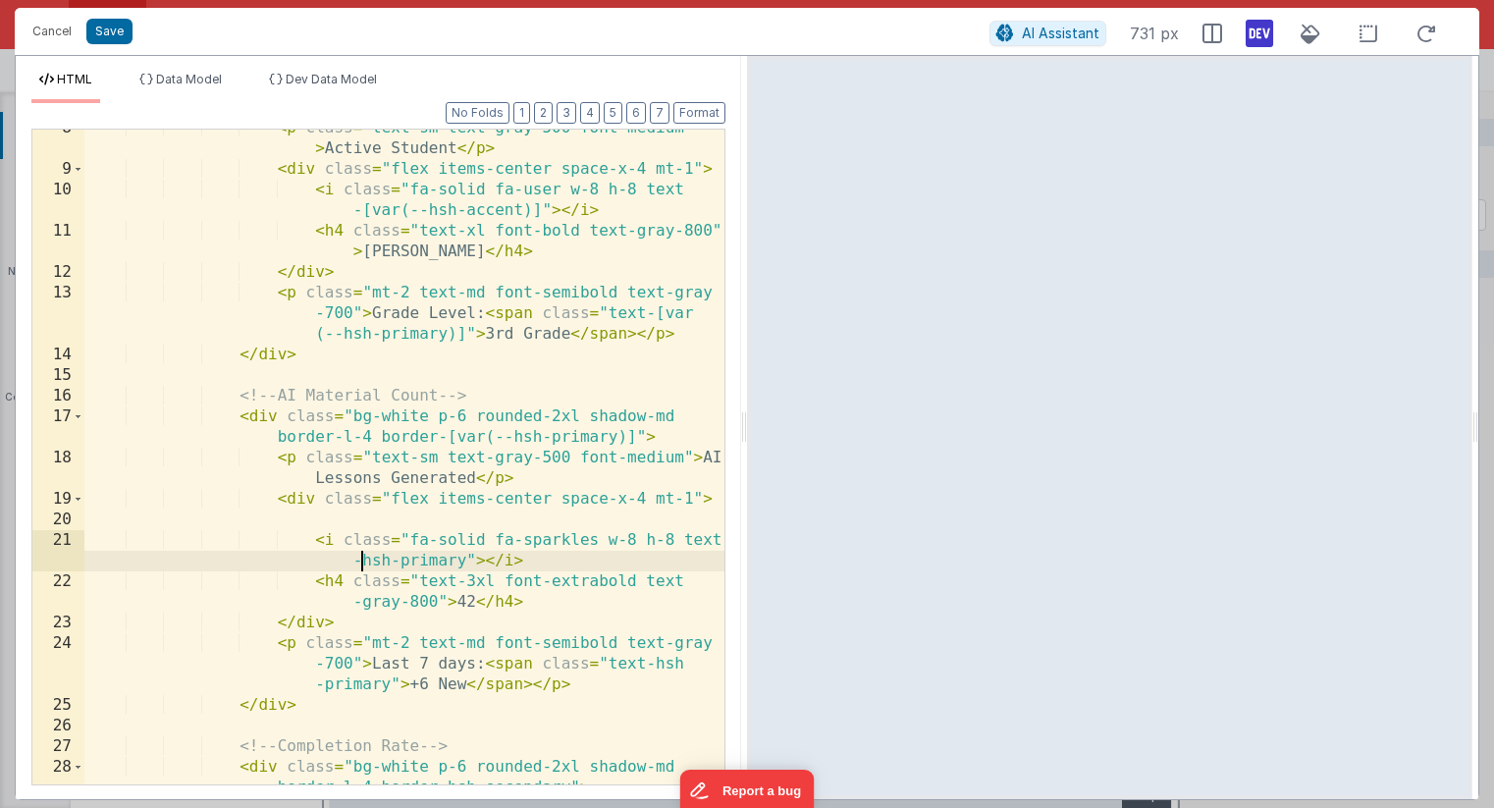
click at [363, 561] on div "< p class = "text-sm text-gray-500 font-medium" > Active Student </ p > < div c…" at bounding box center [404, 486] width 640 height 737
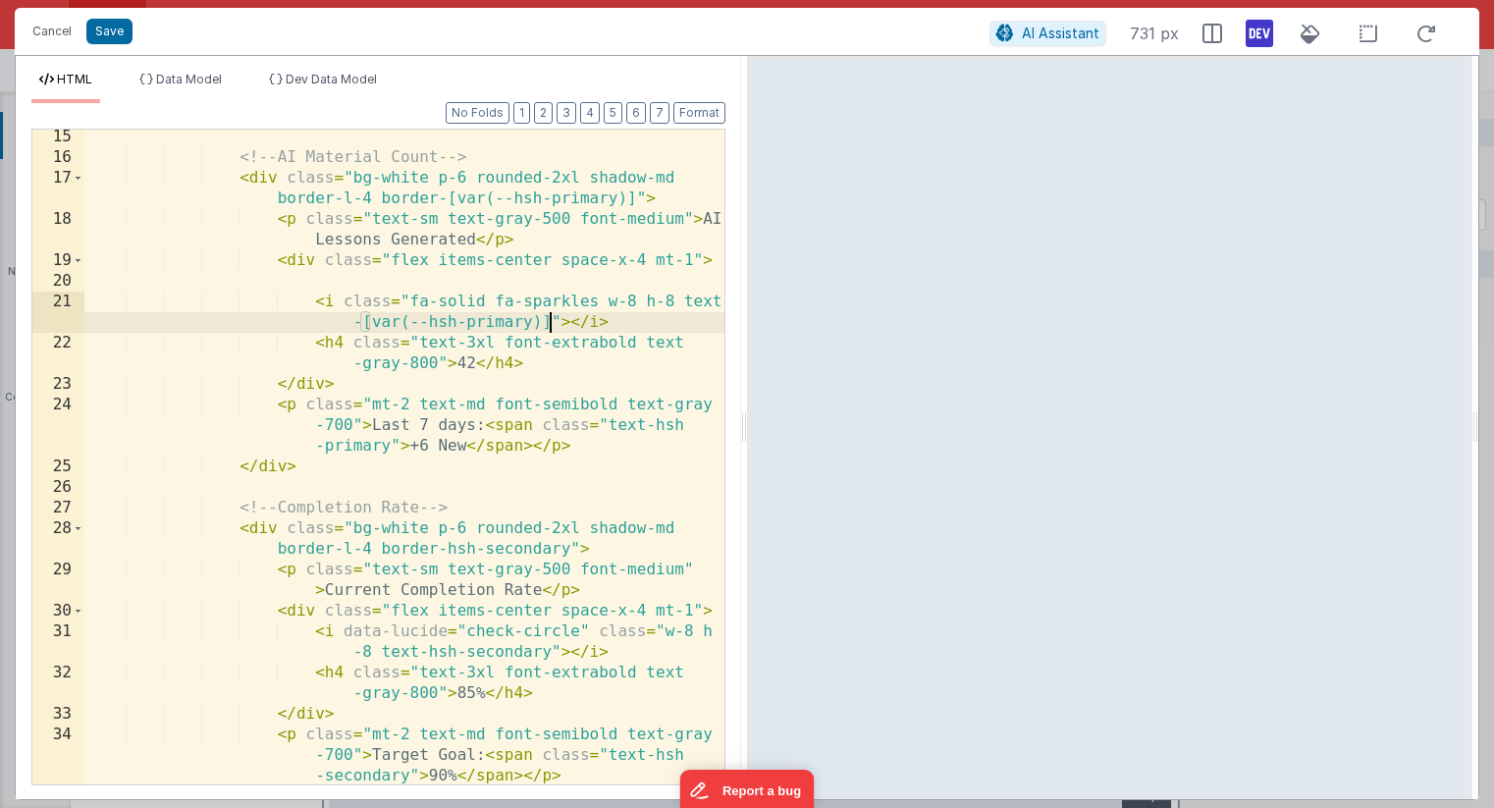
scroll to position [520, 0]
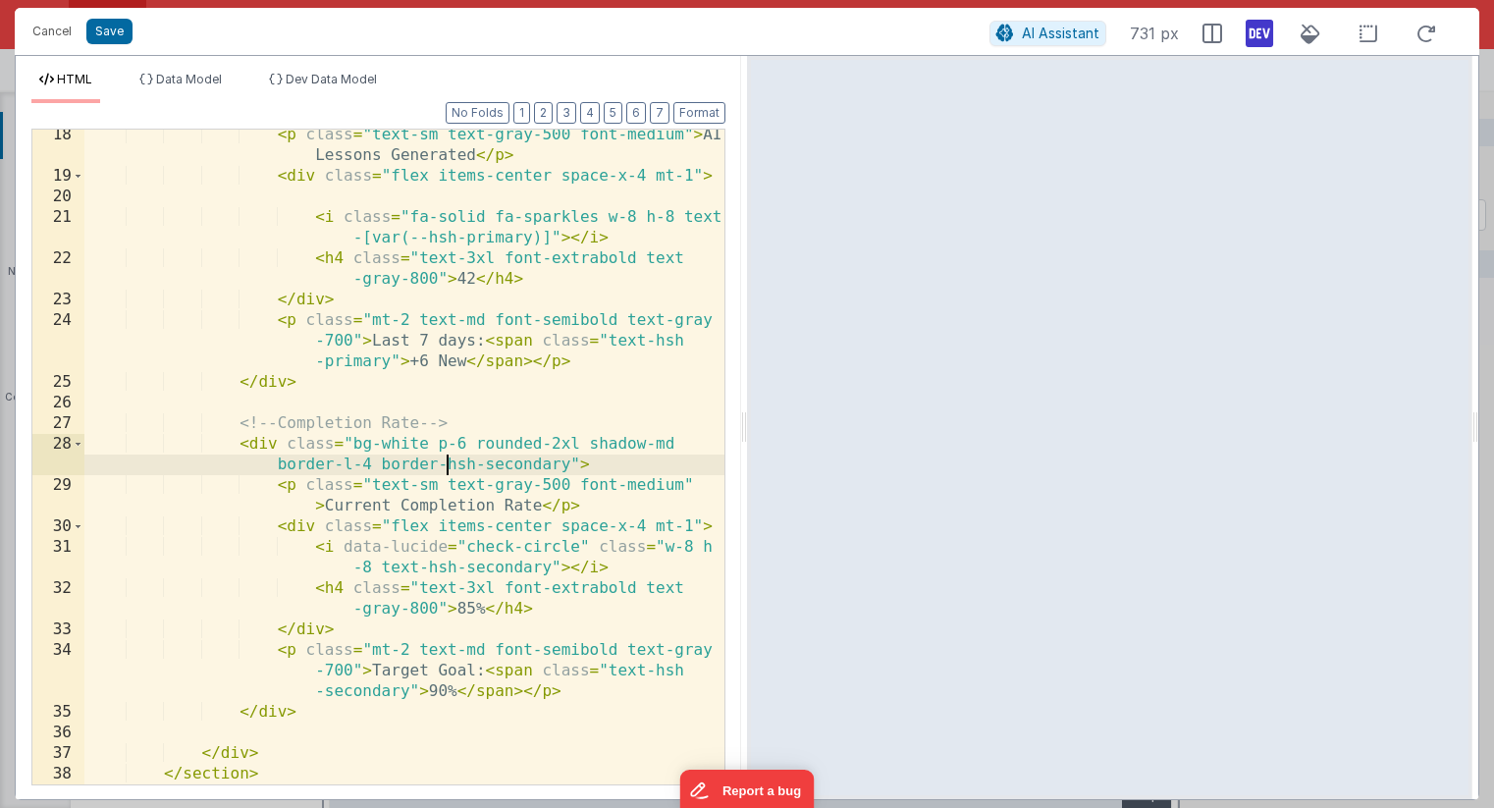
click at [446, 466] on div "< p class = "text-sm text-gray-500 font-medium" > AI Lessons Generated </ p > <…" at bounding box center [404, 483] width 640 height 717
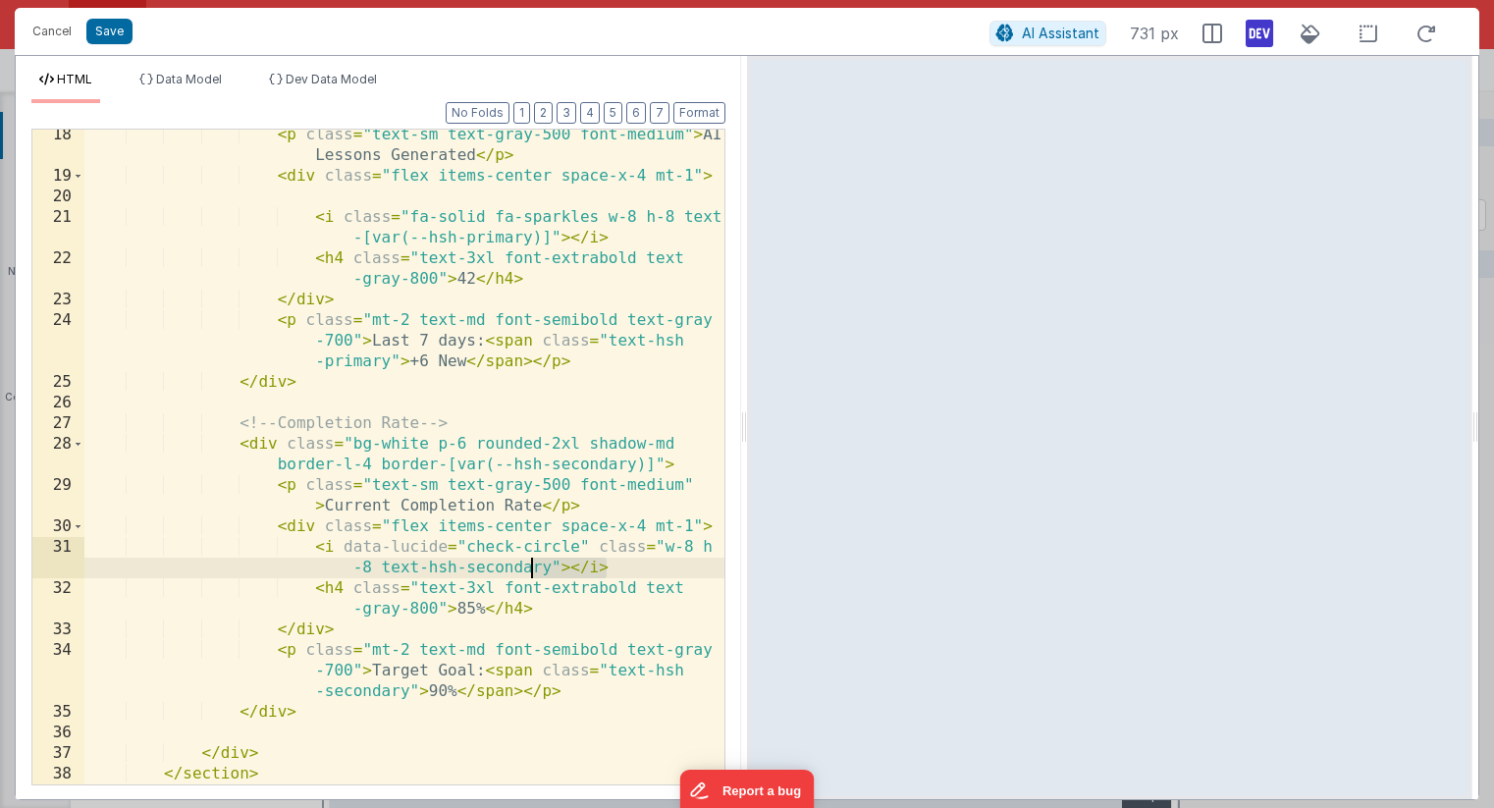
drag, startPoint x: 609, startPoint y: 569, endPoint x: 530, endPoint y: 565, distance: 78.6
click at [530, 565] on div "< p class = "text-sm text-gray-500 font-medium" > AI Lessons Generated </ p > <…" at bounding box center [404, 483] width 640 height 717
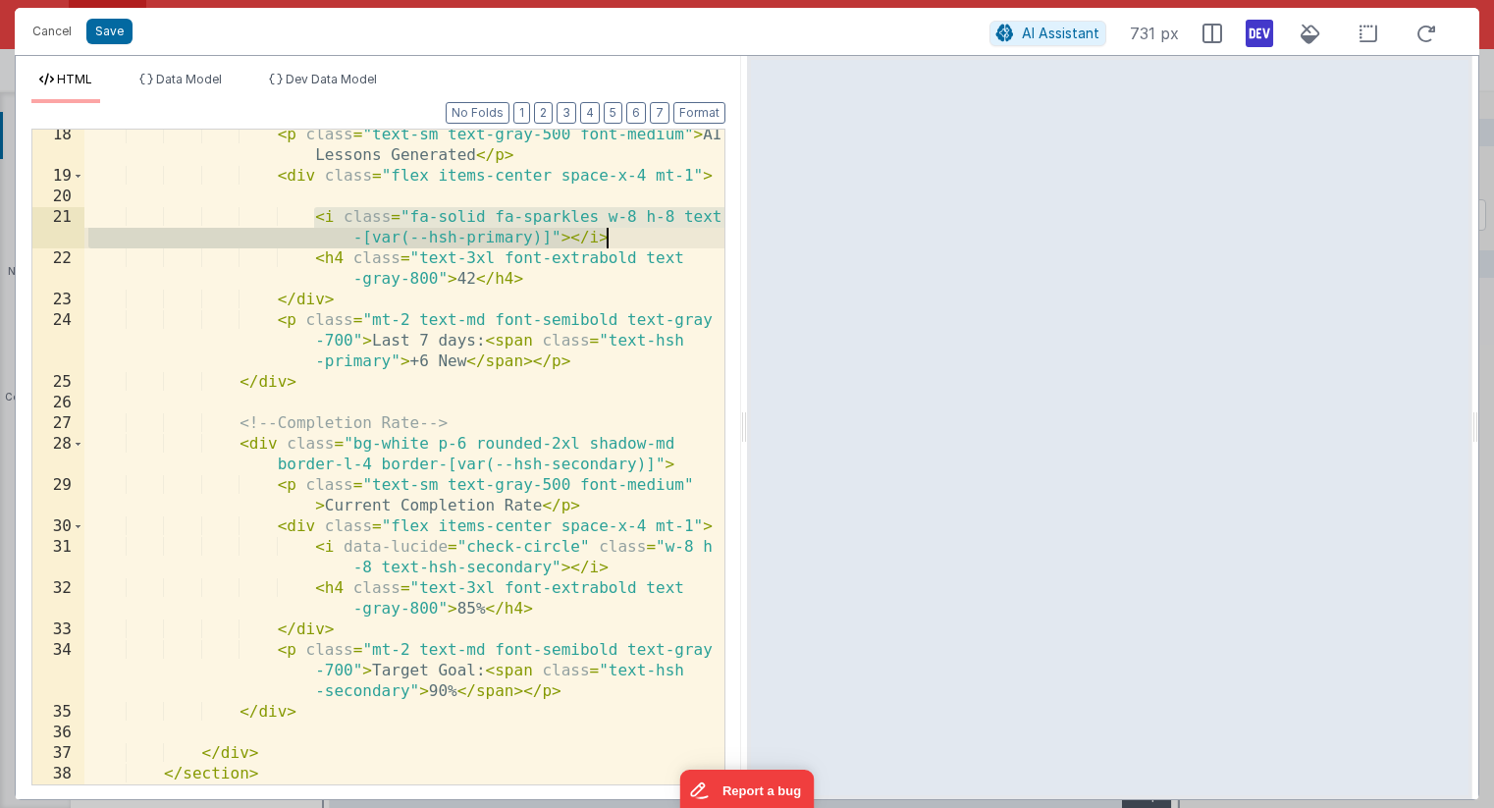
drag, startPoint x: 313, startPoint y: 217, endPoint x: 632, endPoint y: 244, distance: 320.2
click at [632, 244] on div "< p class = "text-sm text-gray-500 font-medium" > AI Lessons Generated </ p > <…" at bounding box center [404, 483] width 640 height 717
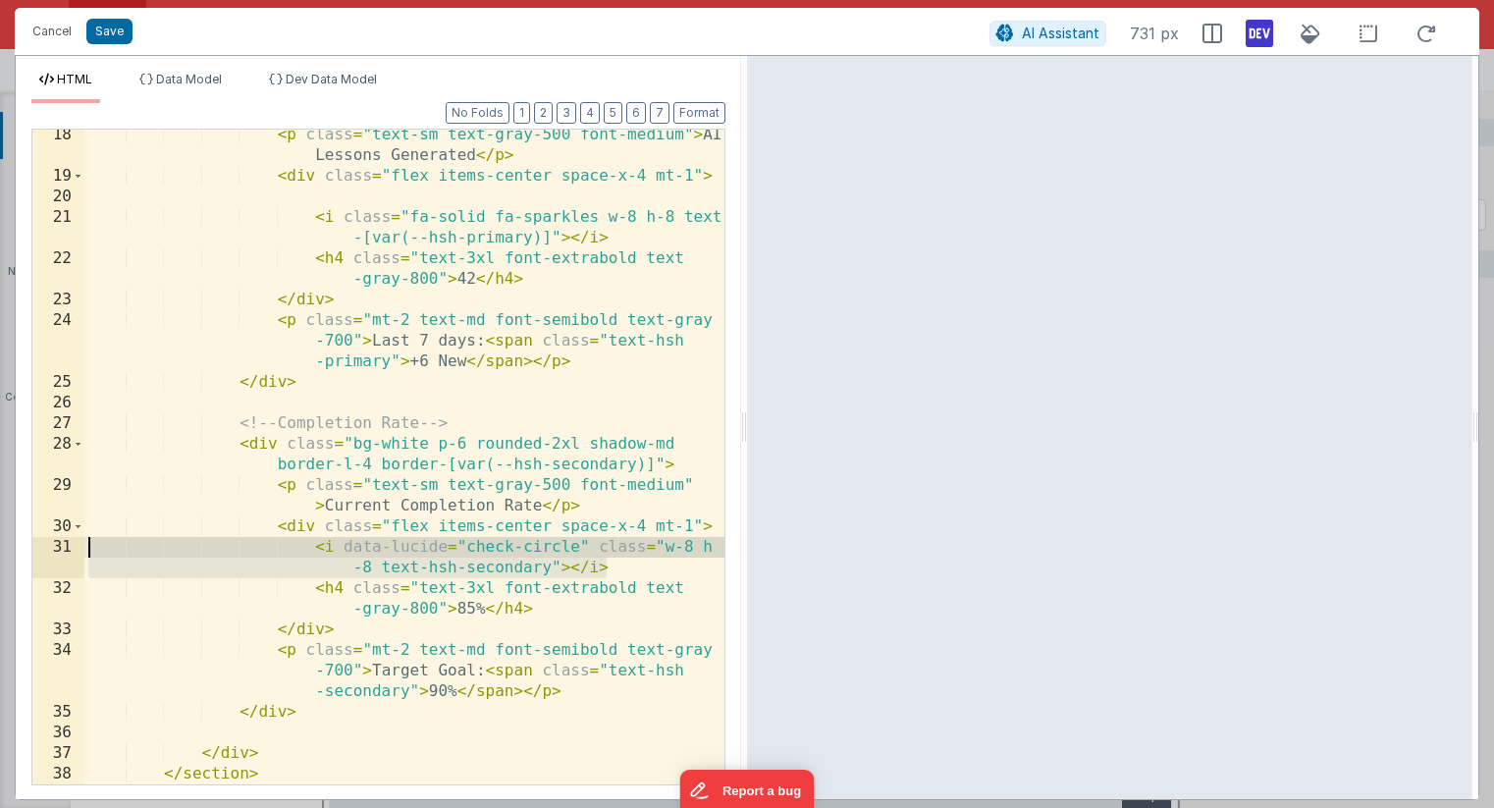
drag, startPoint x: 611, startPoint y: 566, endPoint x: 79, endPoint y: 550, distance: 532.3
click at [79, 550] on div "18 19 20 21 22 23 24 25 26 27 28 29 30 31 32 33 34 35 36 37 38 < p class = "tex…" at bounding box center [378, 457] width 694 height 657
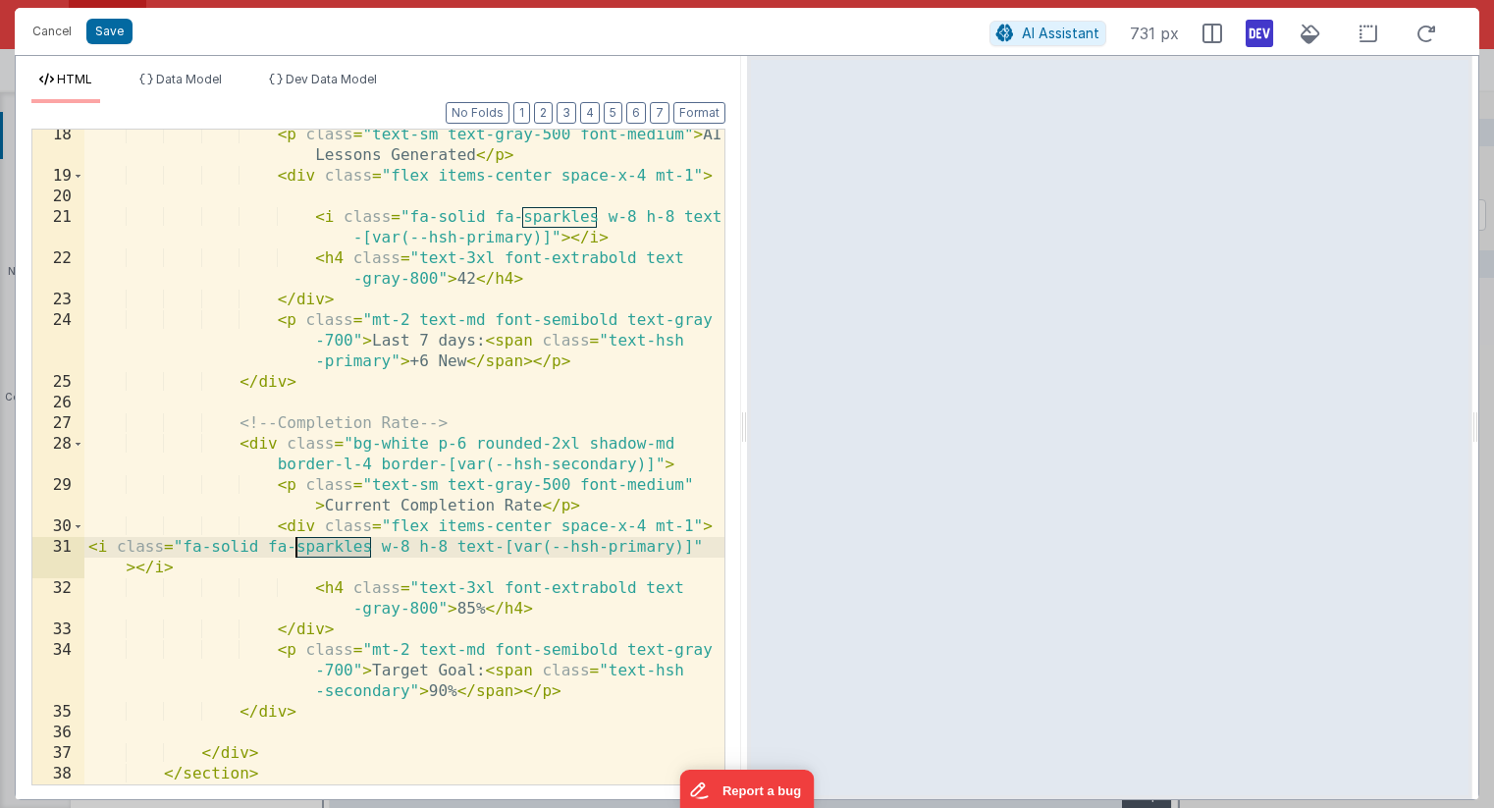
drag, startPoint x: 370, startPoint y: 546, endPoint x: 295, endPoint y: 547, distance: 74.6
click at [295, 547] on div "< p class = "text-sm text-gray-500 font-medium" > AI Lessons Generated </ p > <…" at bounding box center [404, 483] width 640 height 717
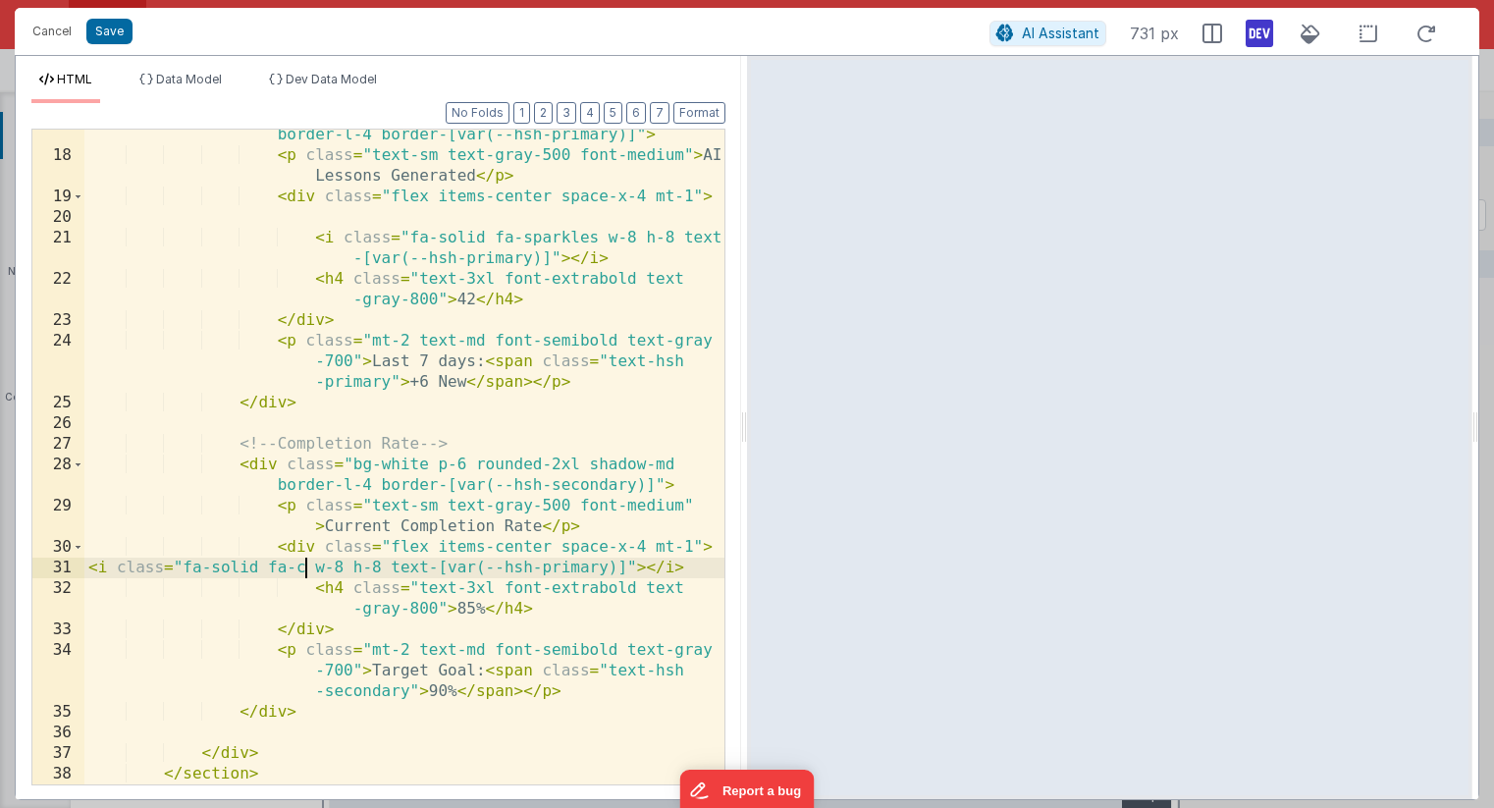
scroll to position [500, 0]
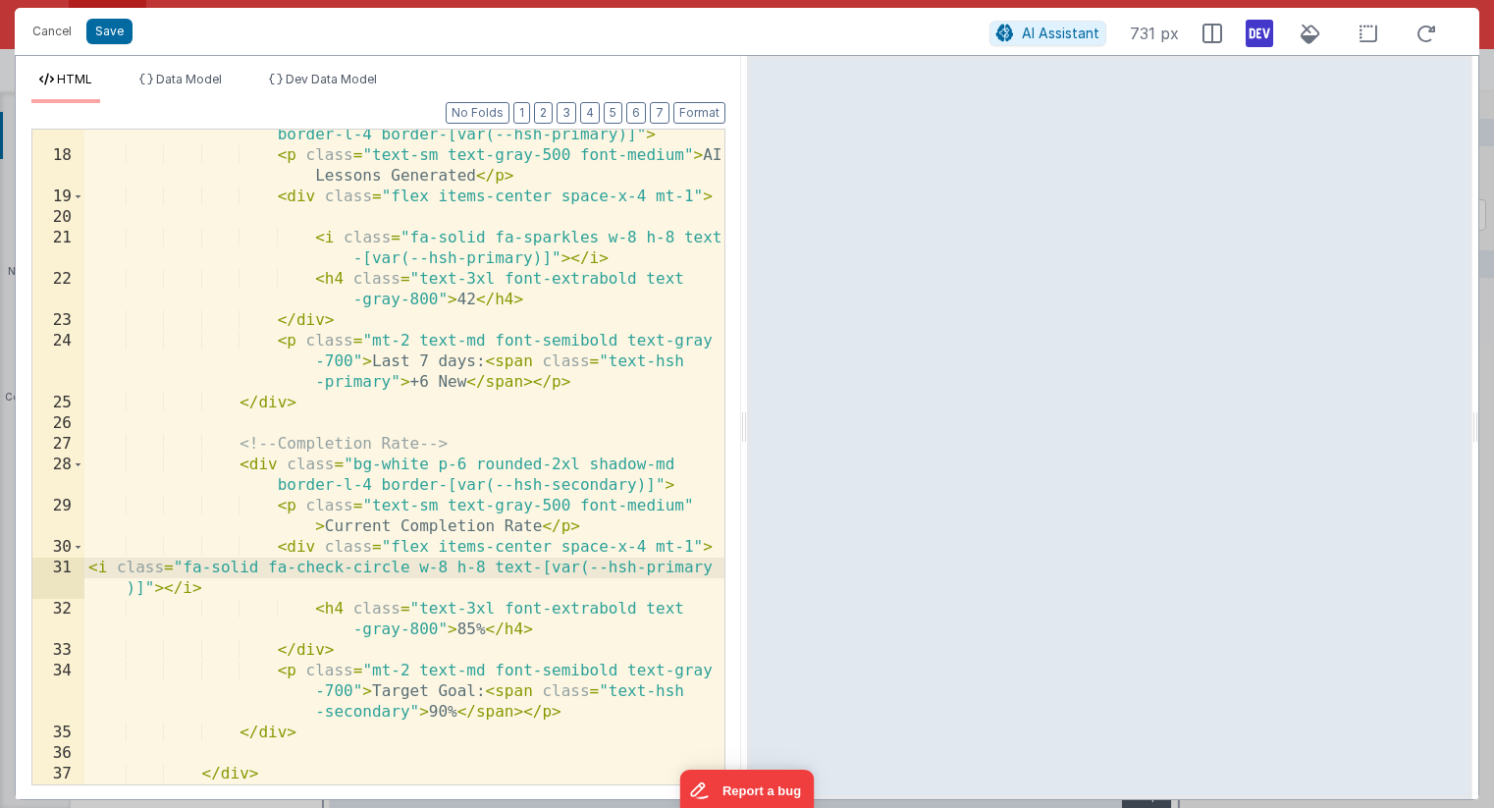
click at [646, 566] on div "< div class = "bg-white p-6 rounded-2xl shadow-md border-l-4 border-[var(--hsh-…" at bounding box center [404, 462] width 640 height 717
click at [702, 115] on button "Format" at bounding box center [699, 113] width 52 height 22
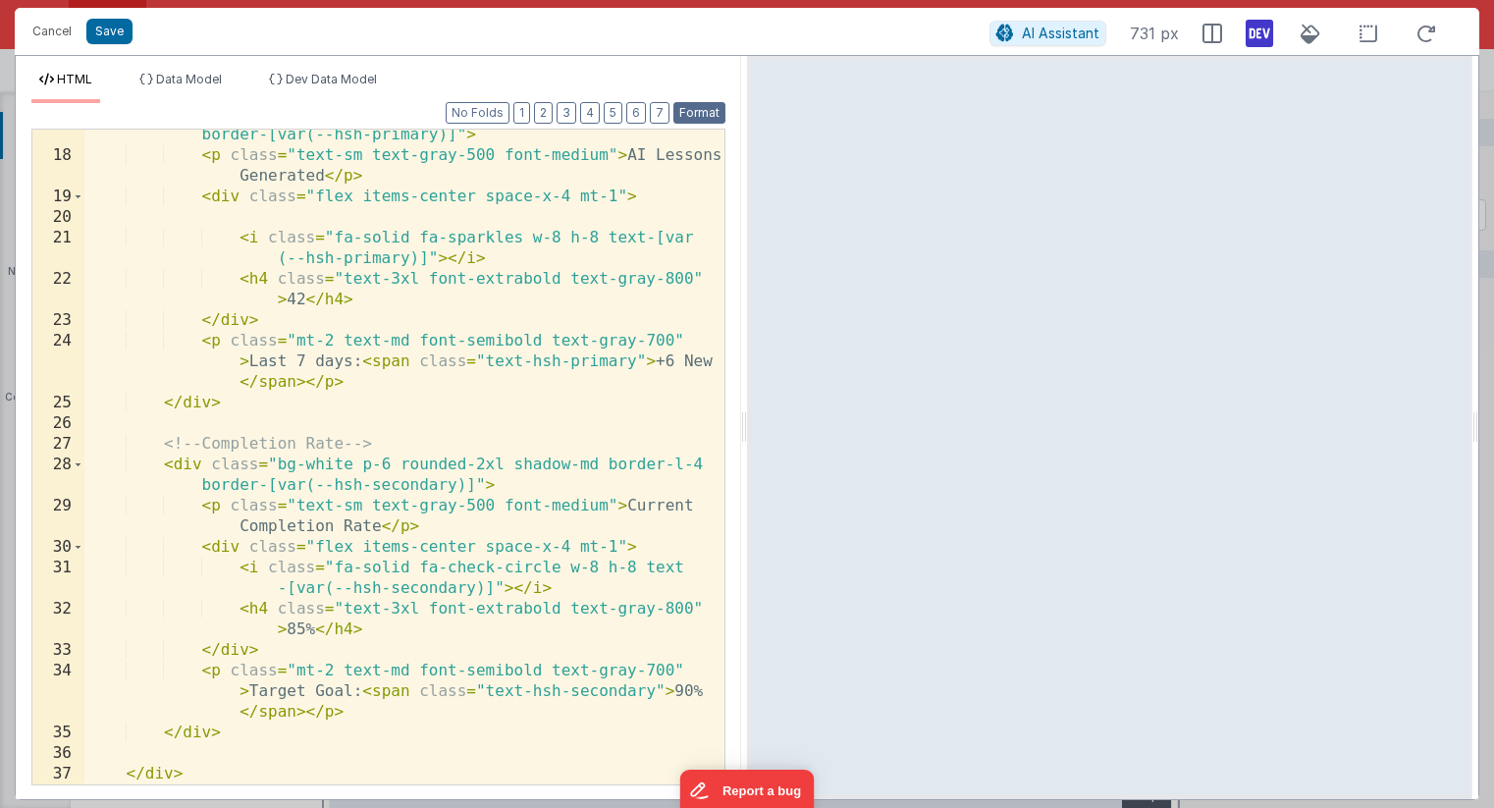
scroll to position [520, 0]
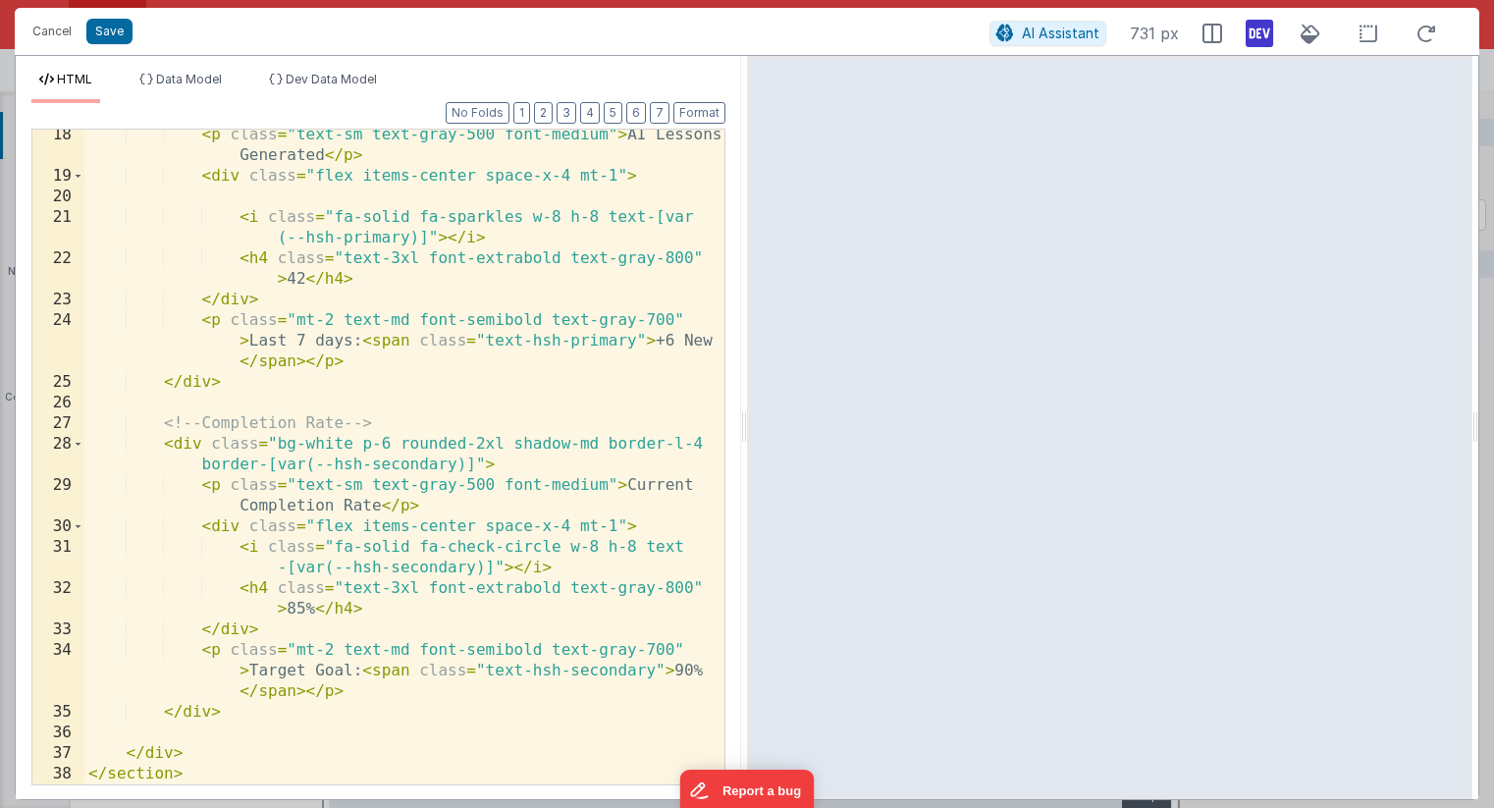
click at [543, 670] on div "< p class = "text-sm text-gray-500 font-medium" > AI Lessons Generated </ p > <…" at bounding box center [404, 483] width 640 height 717
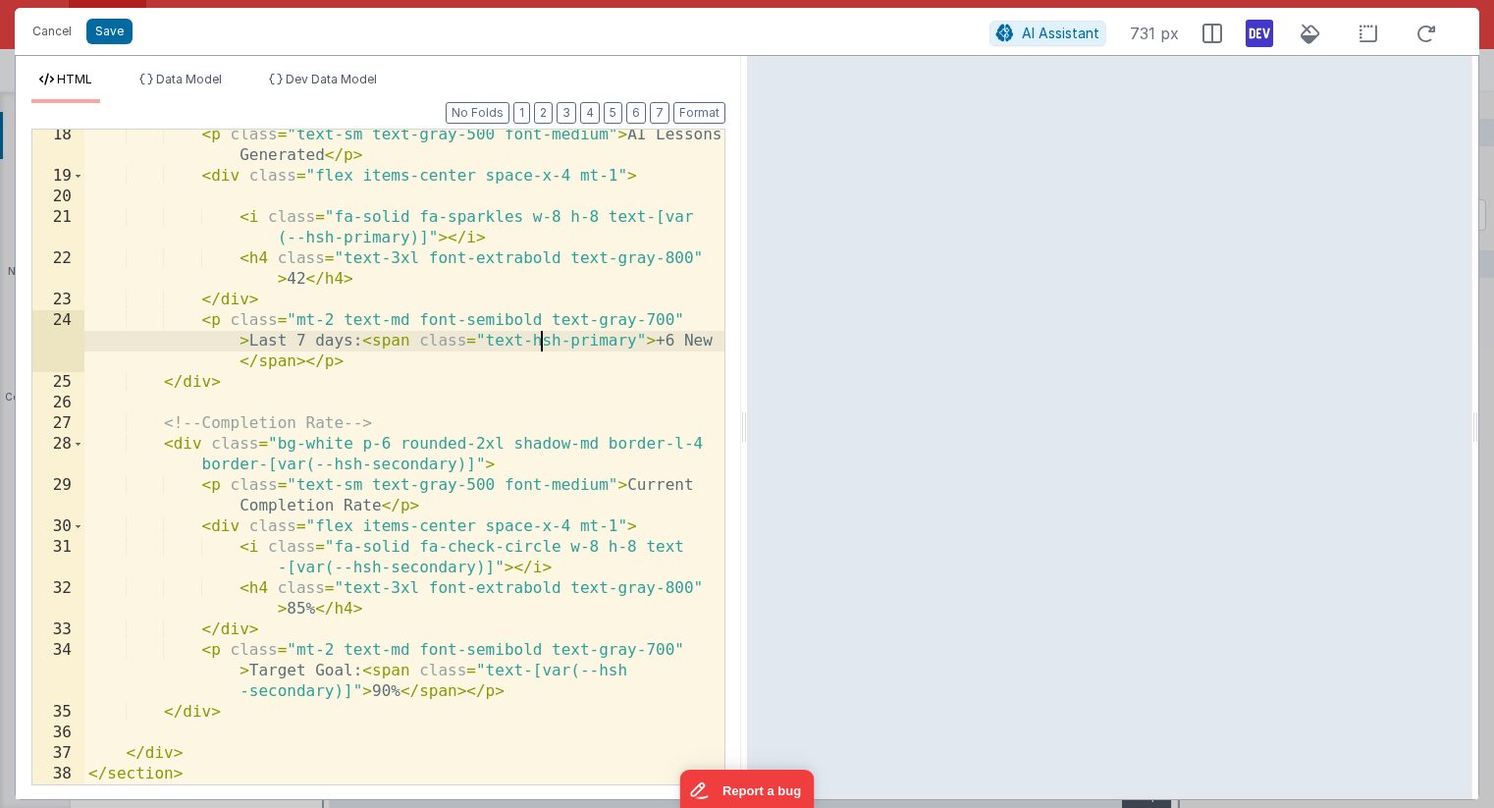
click at [539, 346] on div "< p class = "text-sm text-gray-500 font-medium" > AI Lessons Generated </ p > <…" at bounding box center [404, 483] width 640 height 717
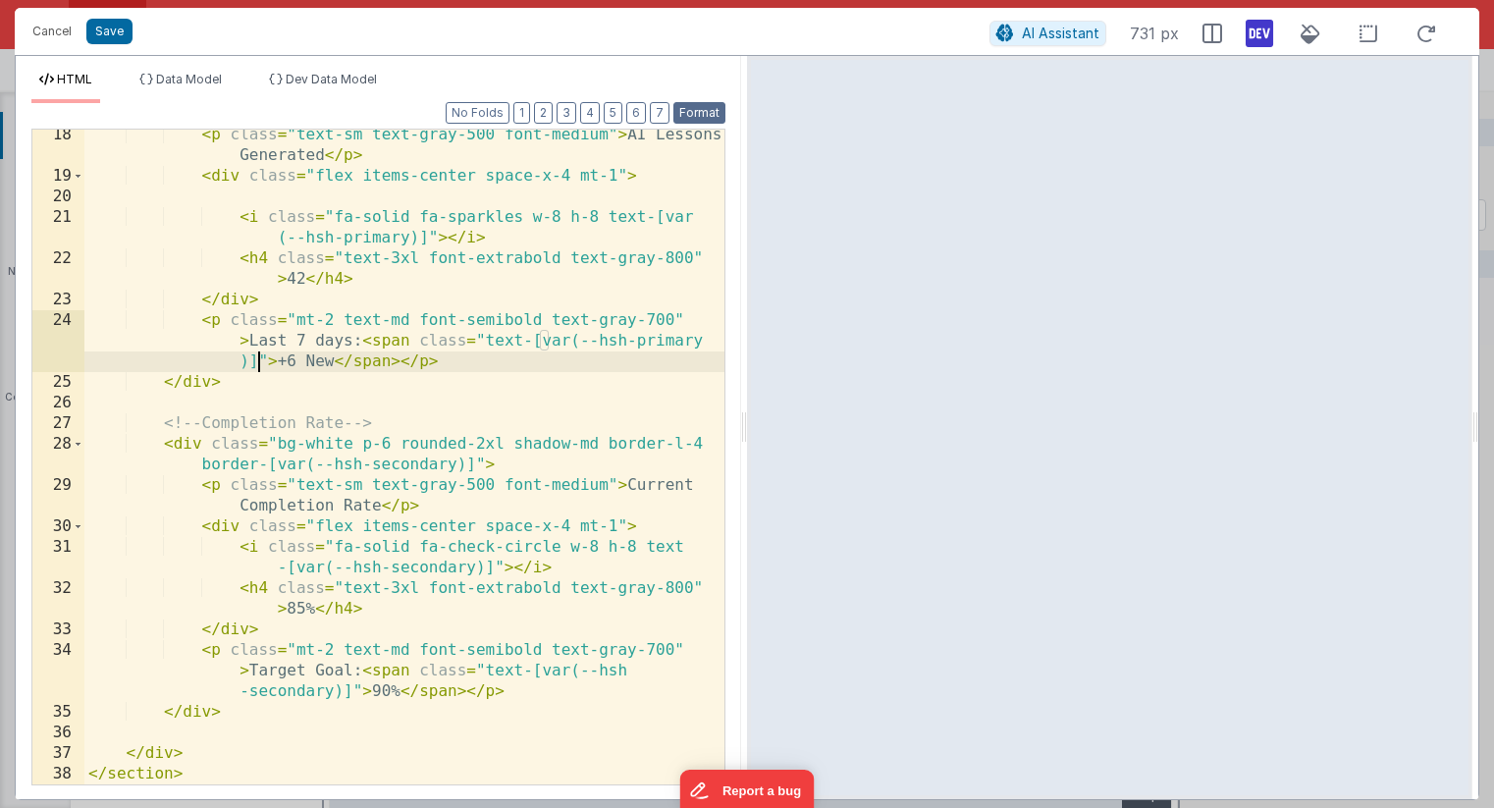
click at [694, 112] on button "Format" at bounding box center [699, 113] width 52 height 22
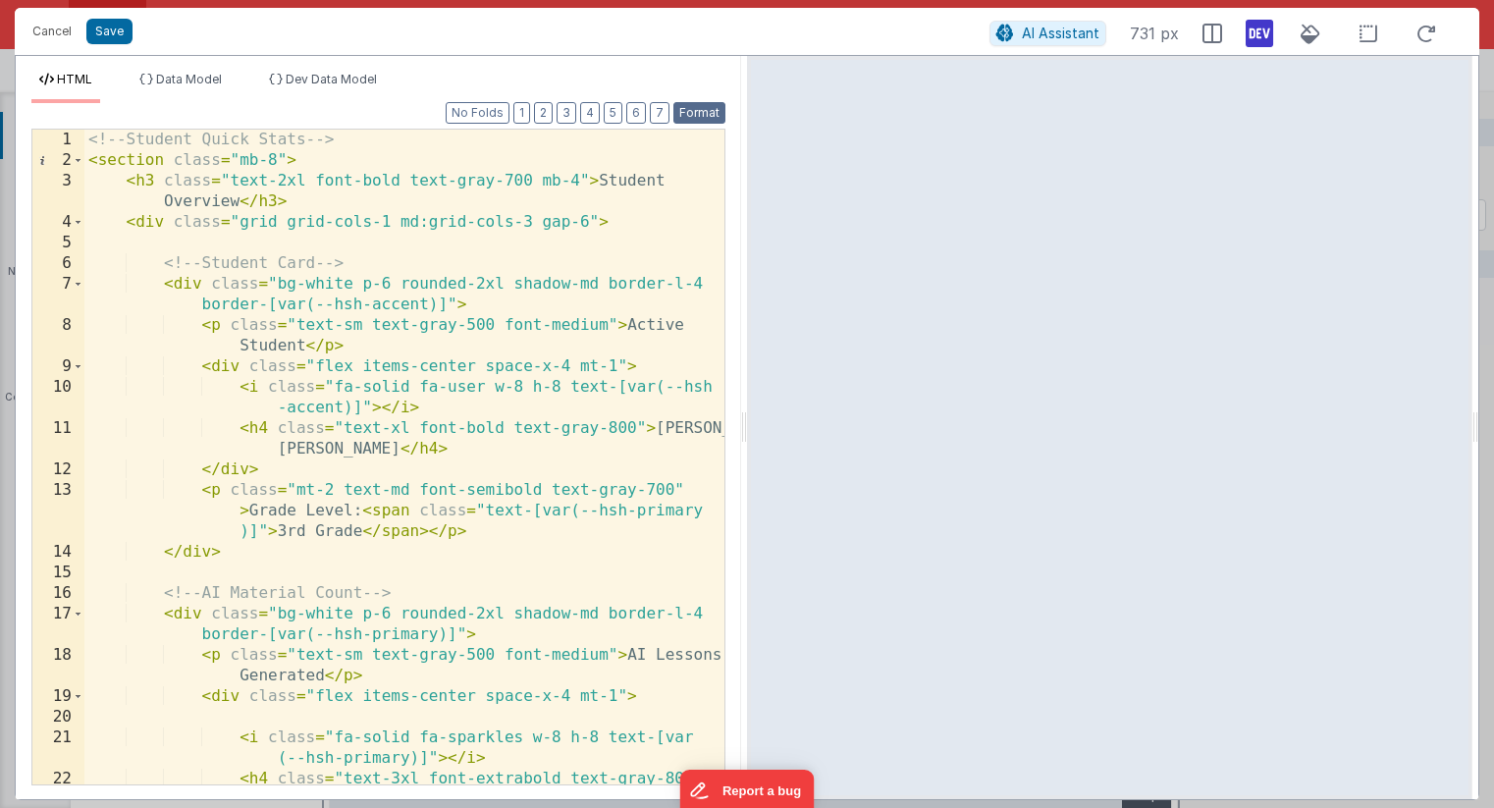
scroll to position [0, 0]
click at [114, 34] on button "Save" at bounding box center [109, 32] width 46 height 26
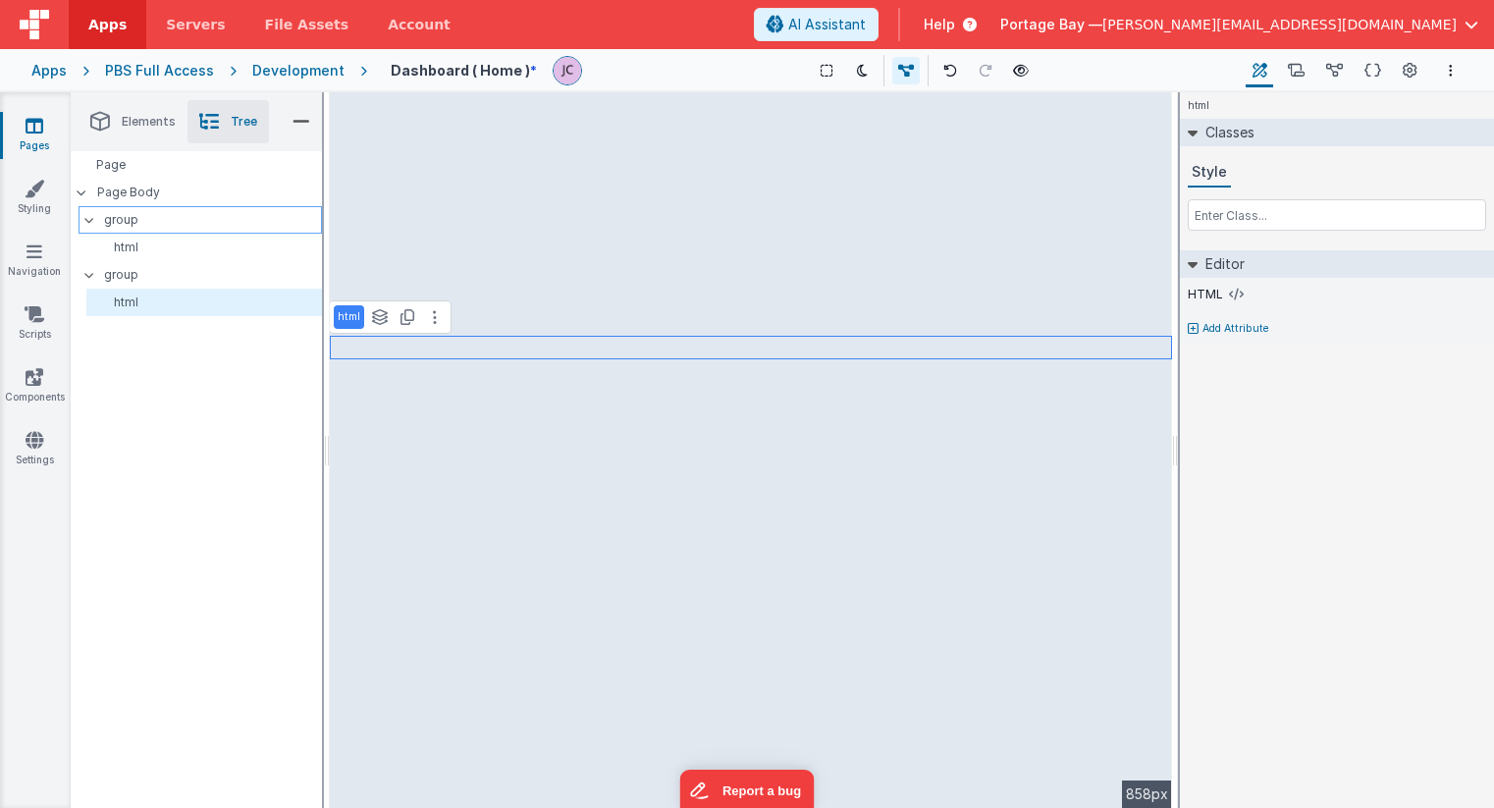
click at [171, 223] on p "group" at bounding box center [212, 220] width 217 height 22
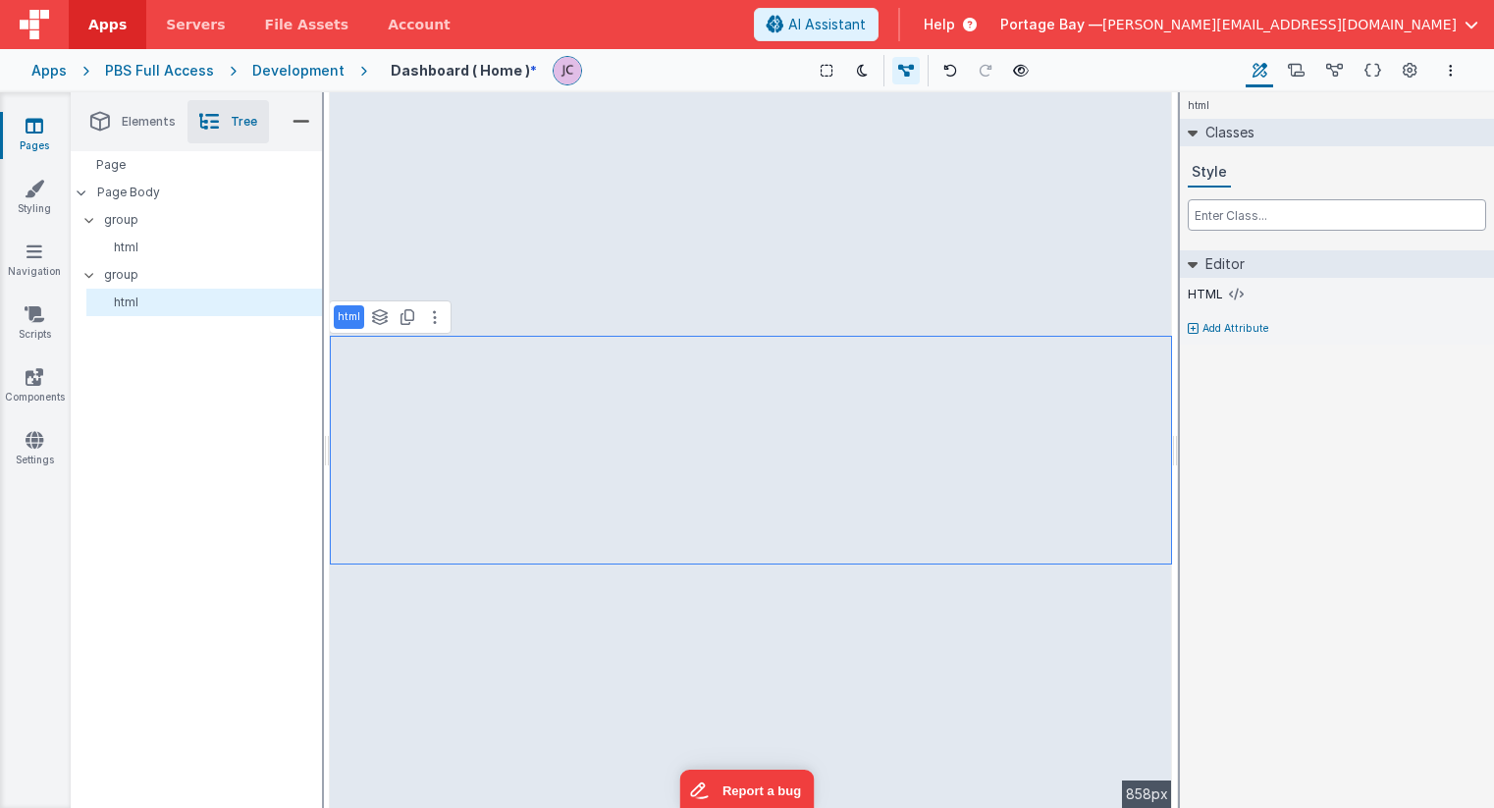
click at [1251, 216] on input "text" at bounding box center [1337, 214] width 298 height 31
type input "m"
click at [161, 277] on p "group" at bounding box center [212, 275] width 217 height 22
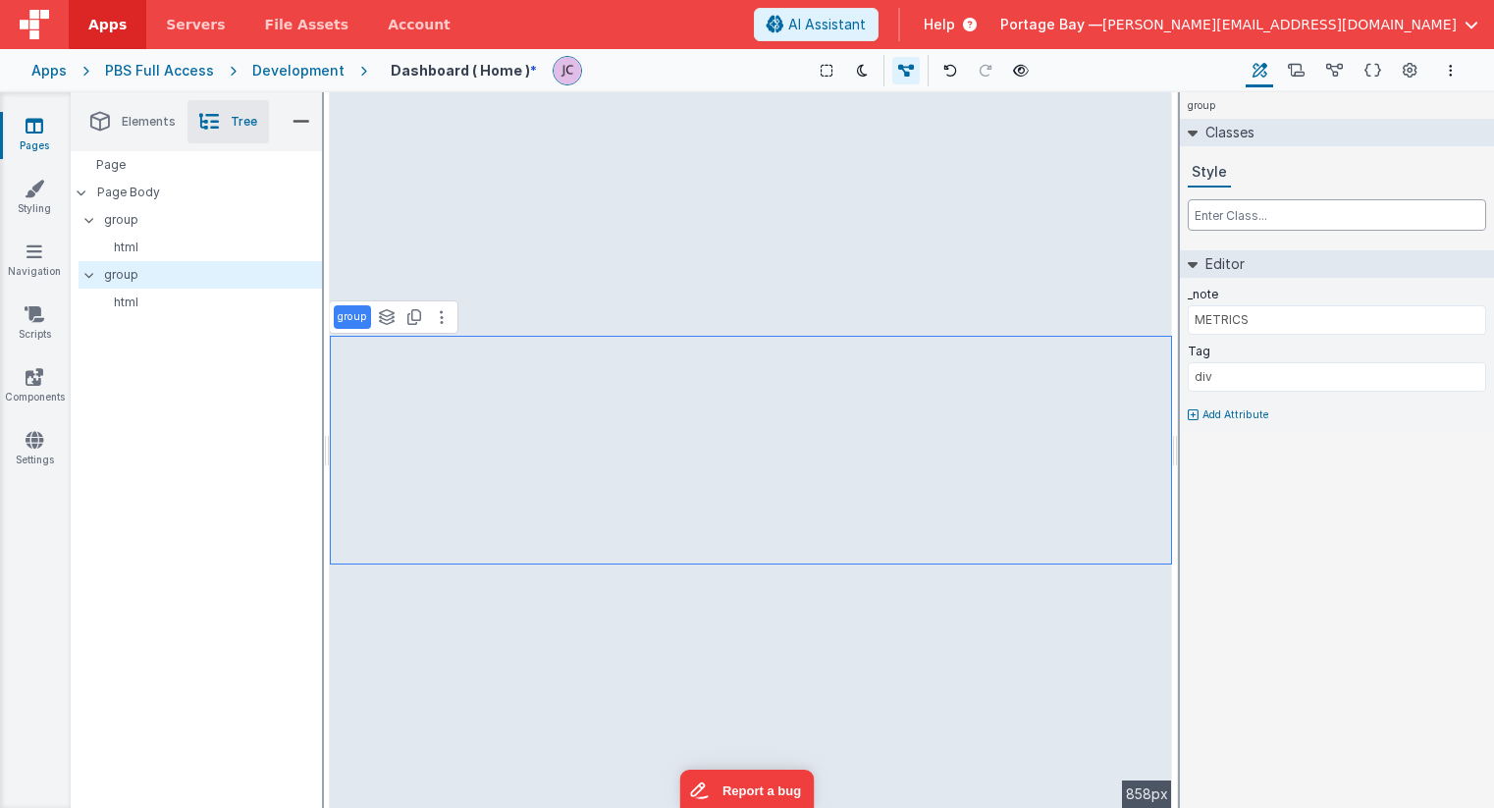
click at [1252, 217] on input "text" at bounding box center [1337, 214] width 298 height 31
type input "m"
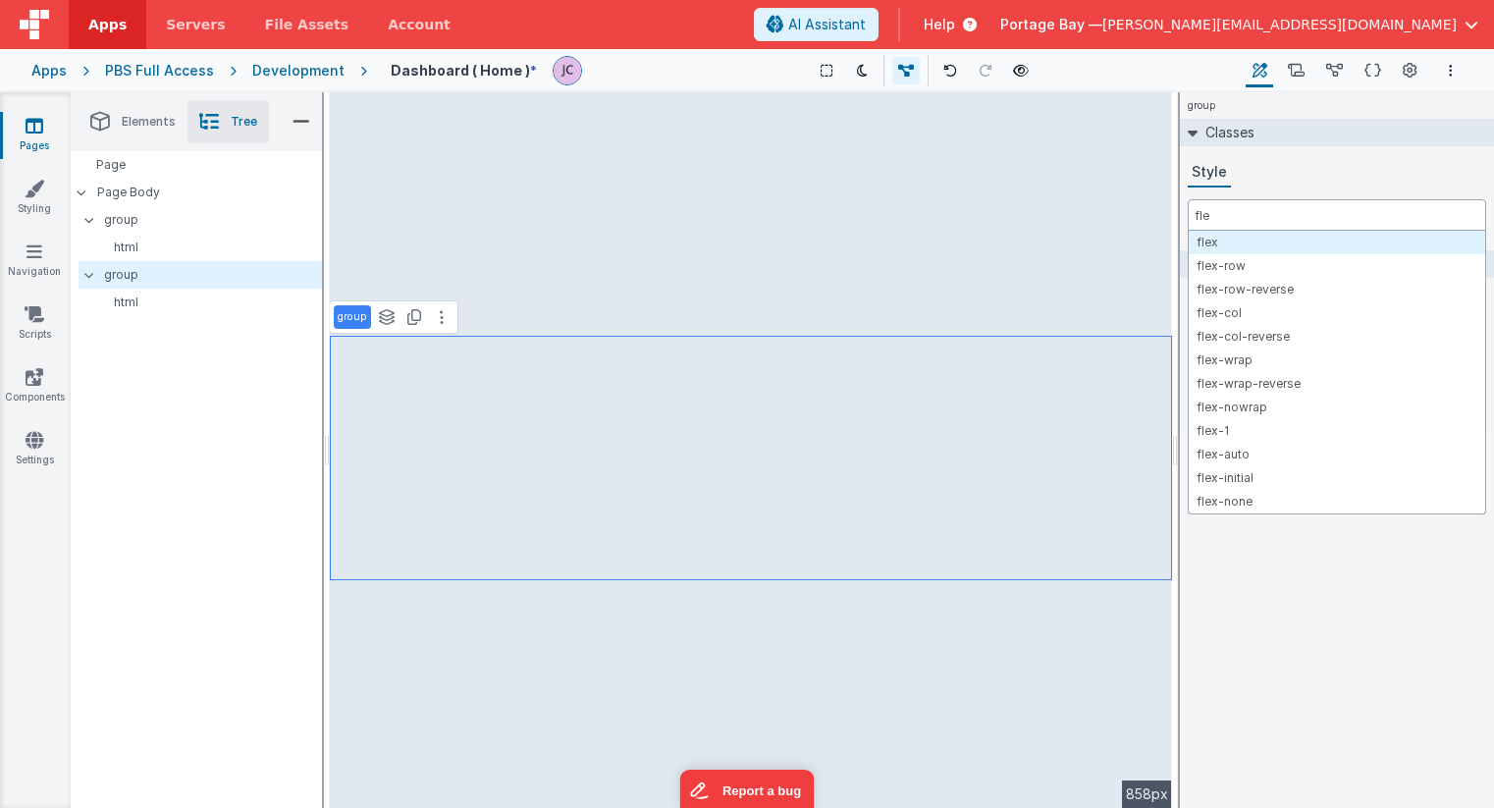
type input "flex"
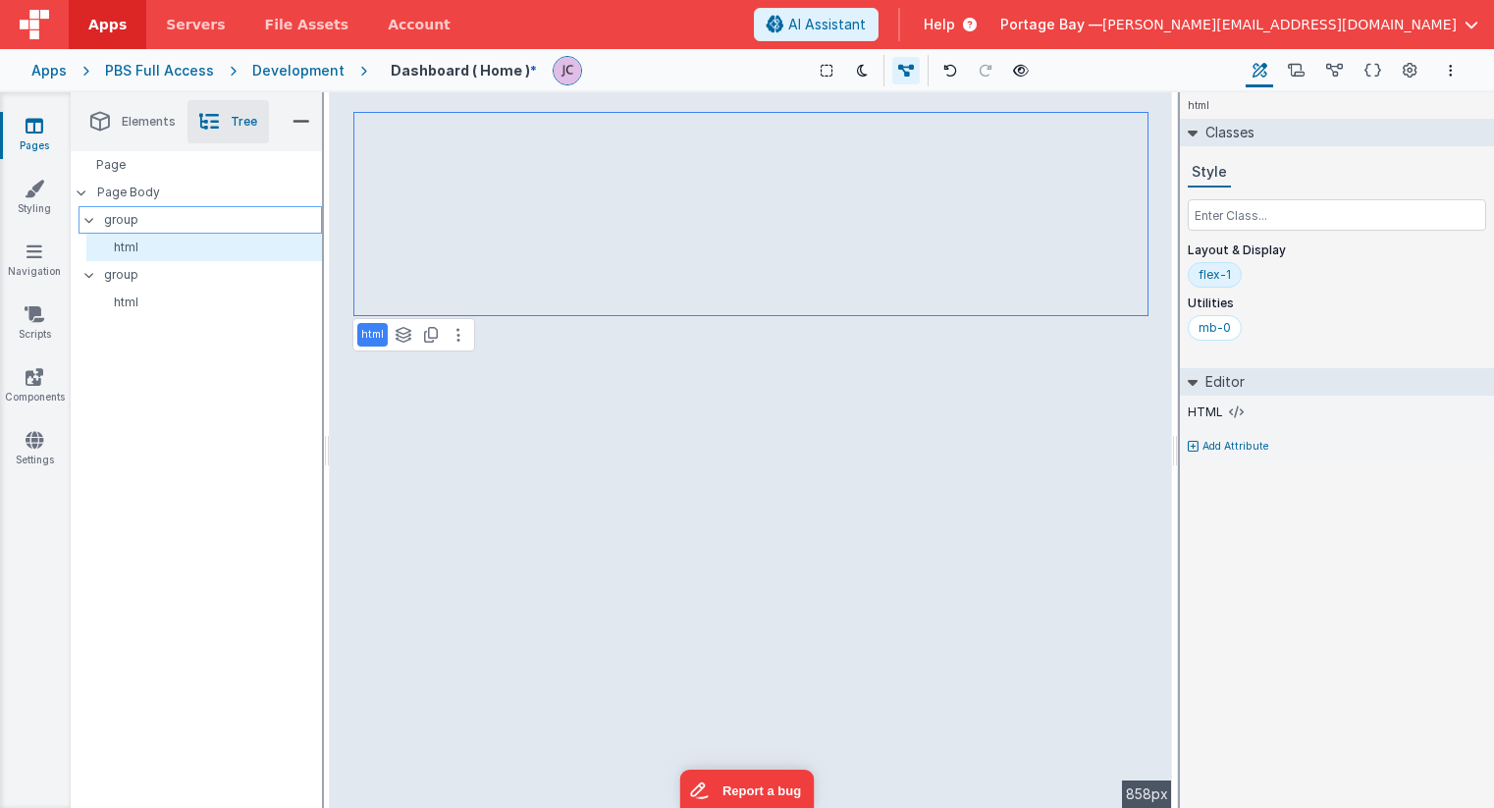
click at [230, 222] on p "group" at bounding box center [212, 220] width 217 height 22
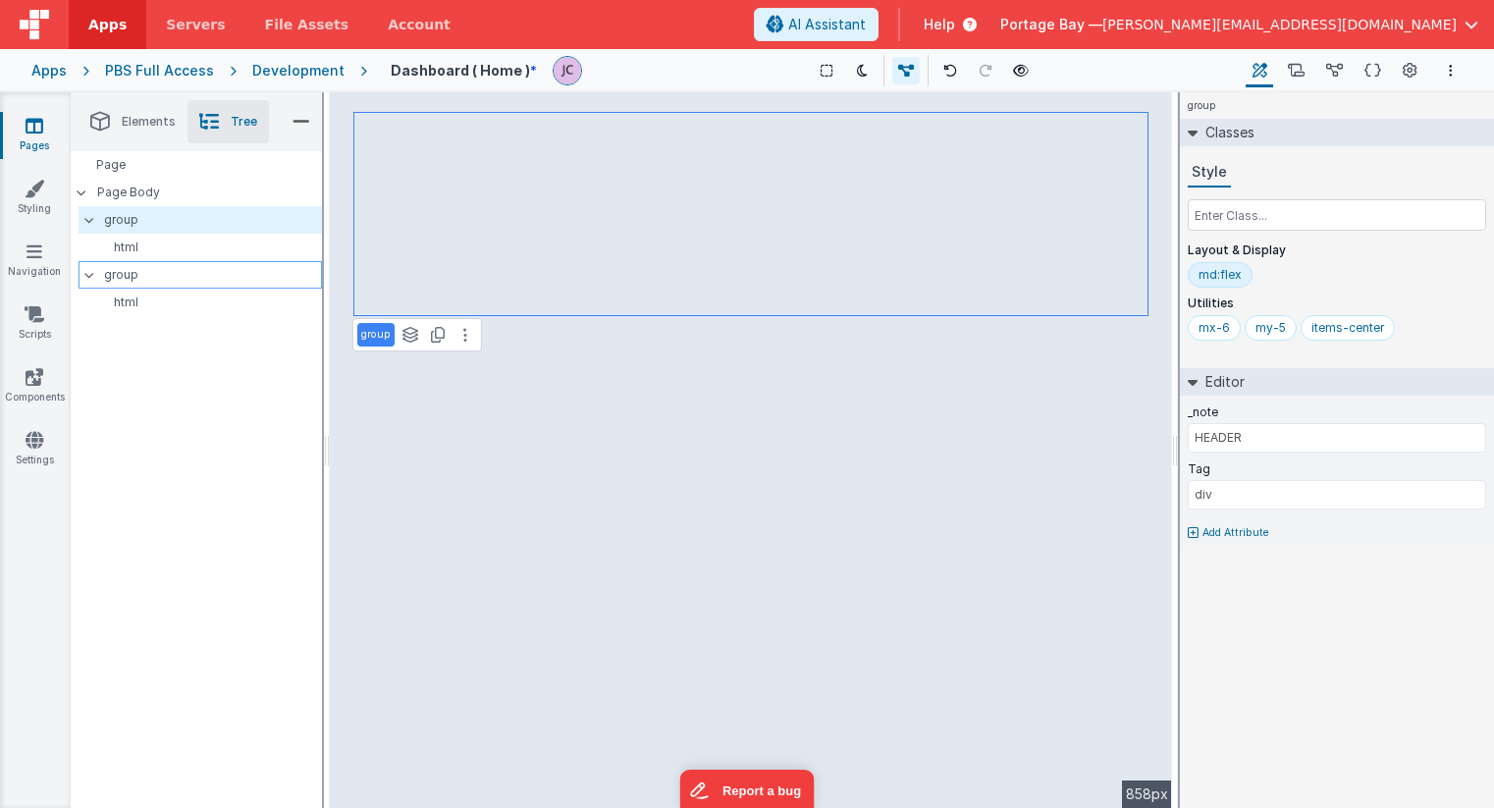
click at [178, 278] on p "group" at bounding box center [212, 275] width 217 height 22
type input "METRICS"
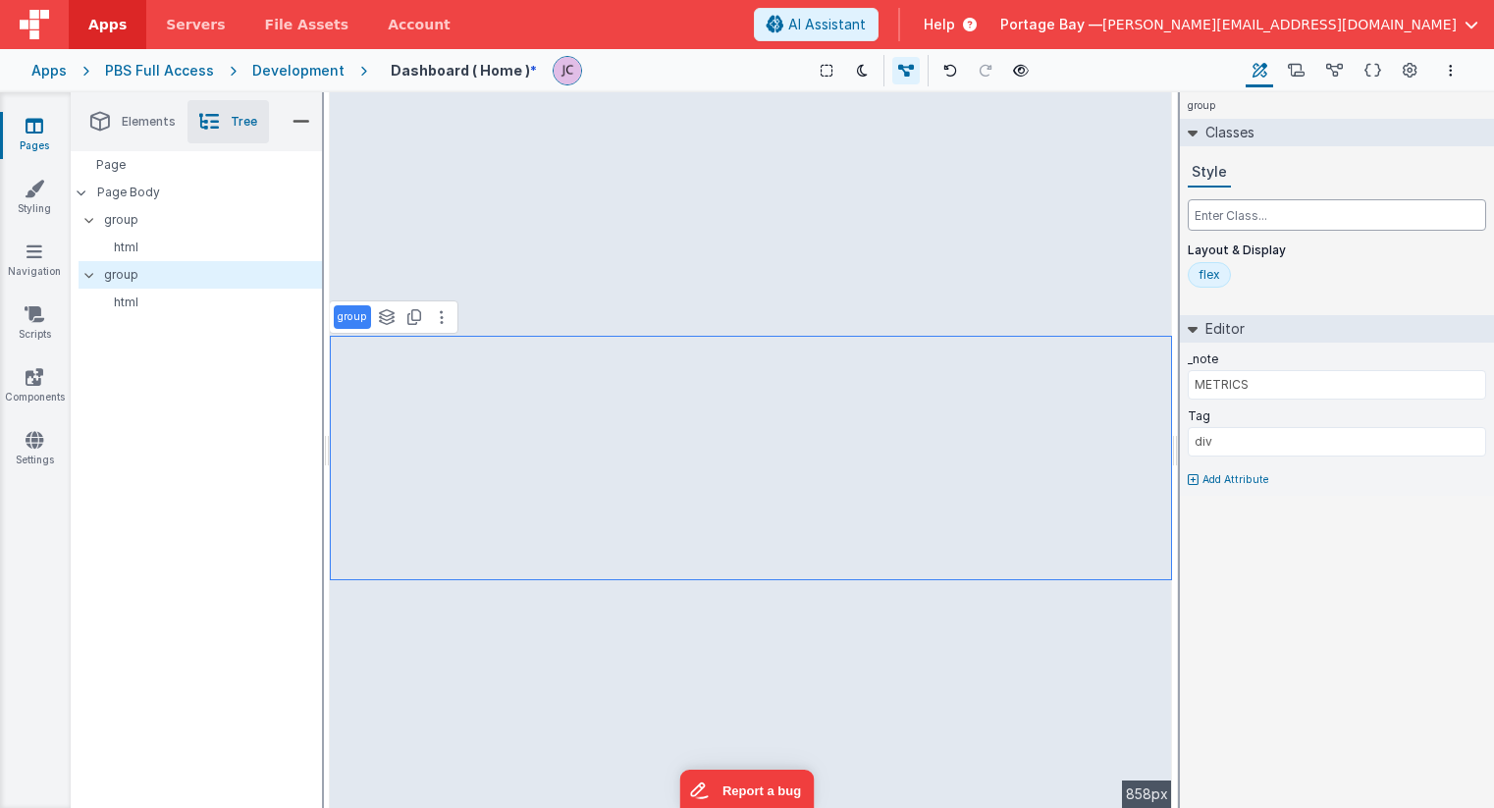
click at [1253, 216] on input "text" at bounding box center [1337, 214] width 298 height 31
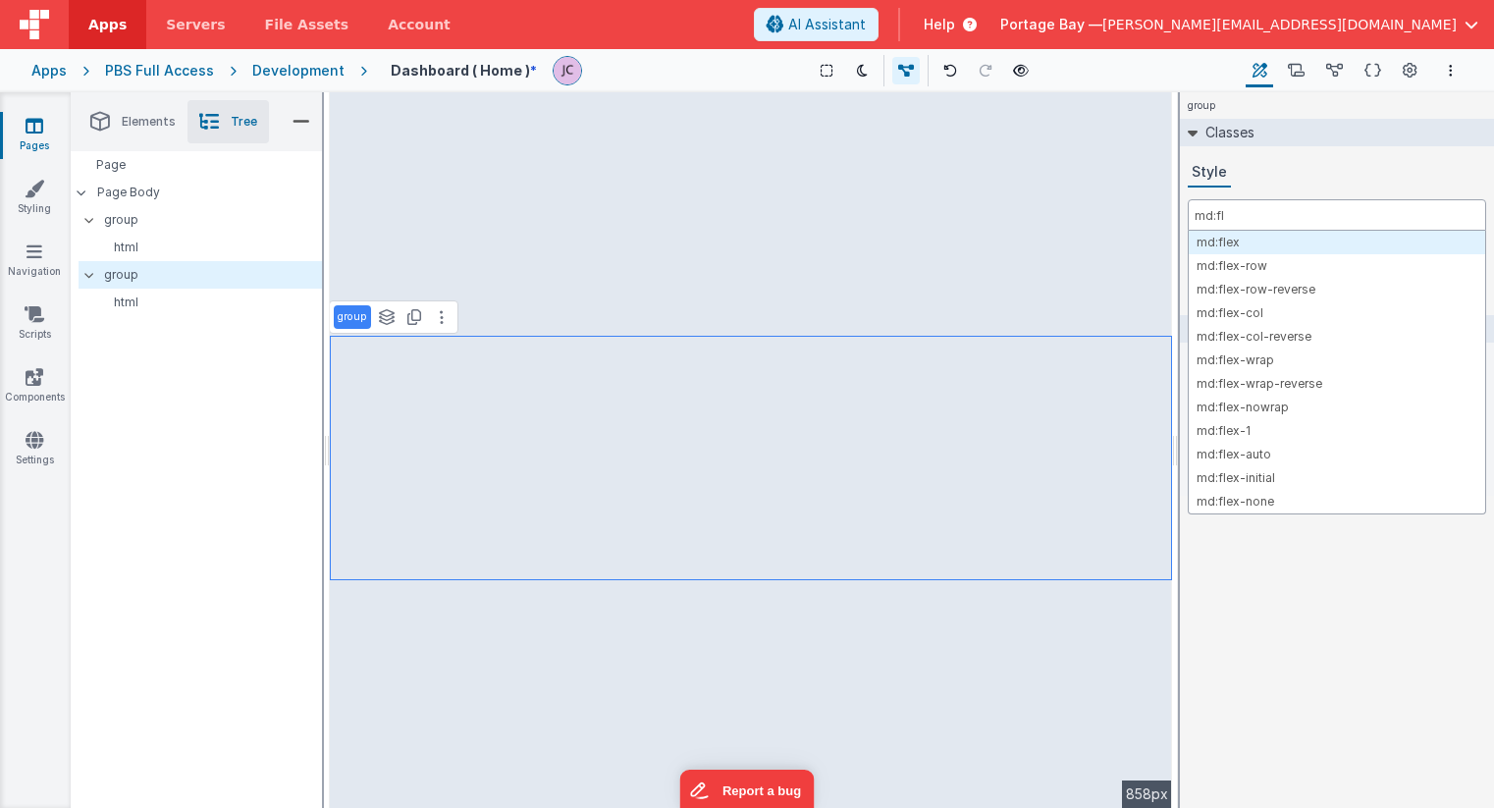
type input "md:fle"
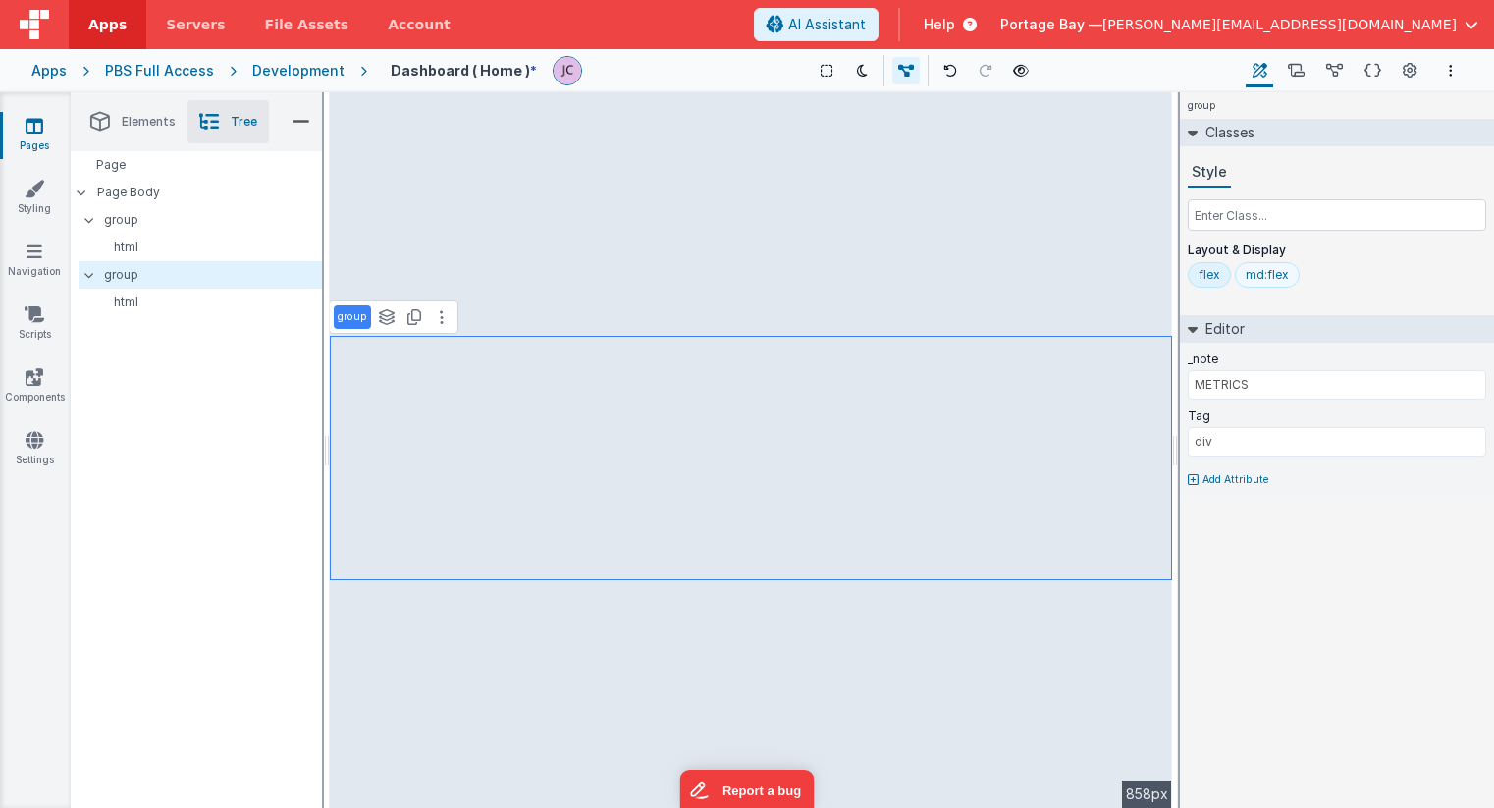
click at [1277, 274] on div "md:flex" at bounding box center [1267, 275] width 43 height 16
click at [1202, 274] on div "flex" at bounding box center [1210, 275] width 22 height 16
click at [197, 217] on p "group" at bounding box center [212, 220] width 217 height 22
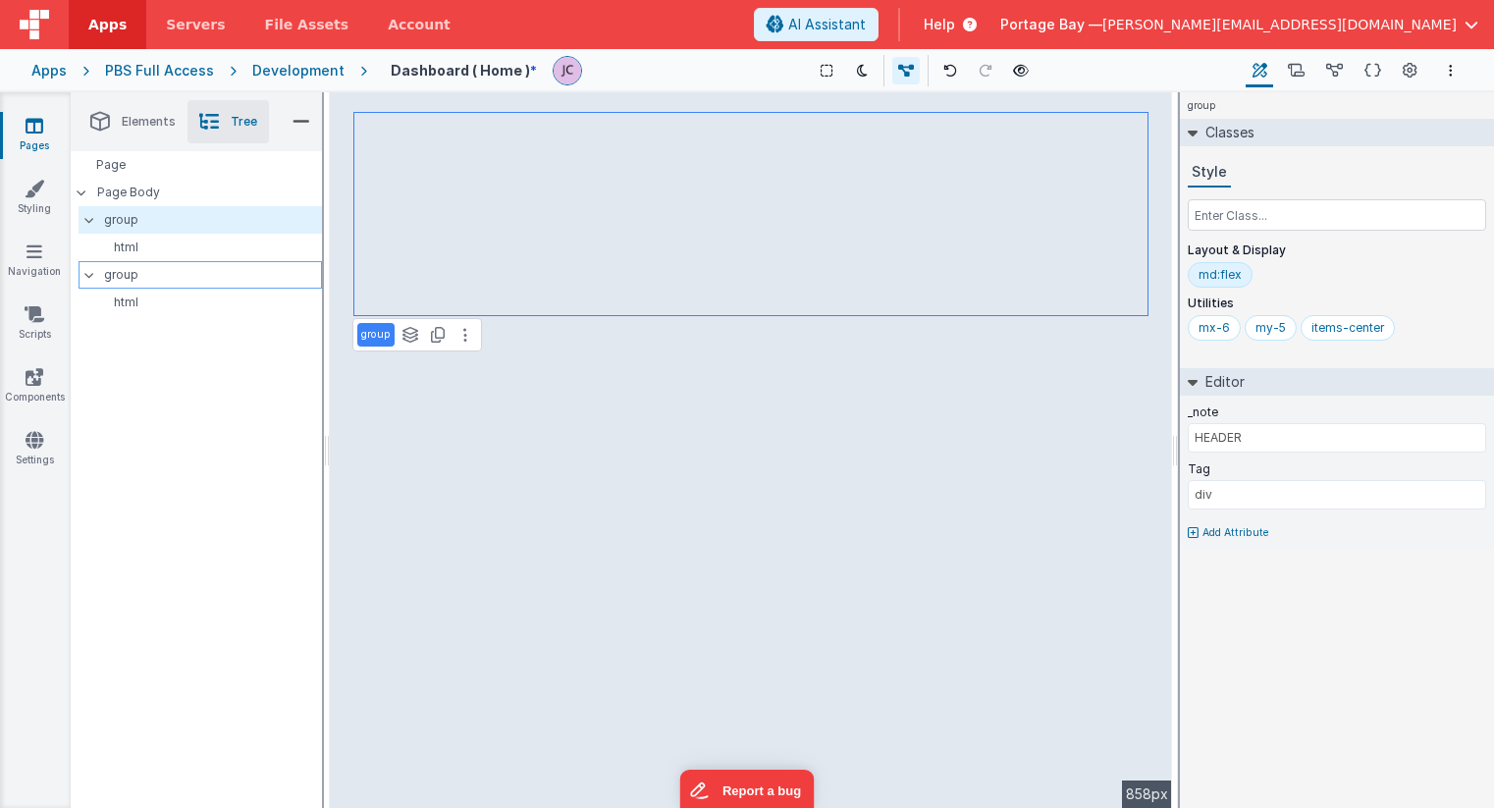
click at [182, 273] on p "group" at bounding box center [212, 275] width 217 height 22
type input "METRICS"
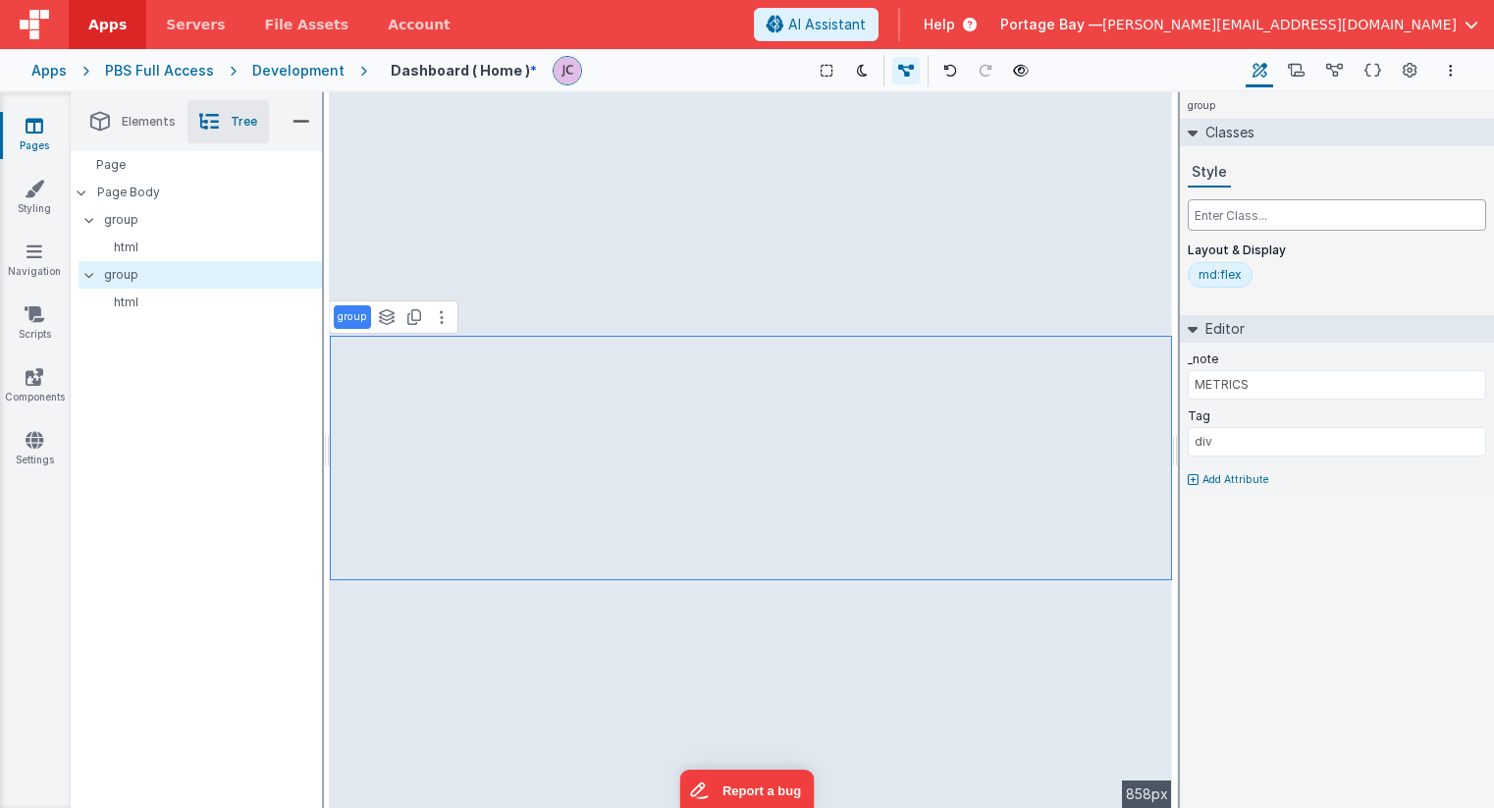
click at [1277, 212] on input "text" at bounding box center [1337, 214] width 298 height 31
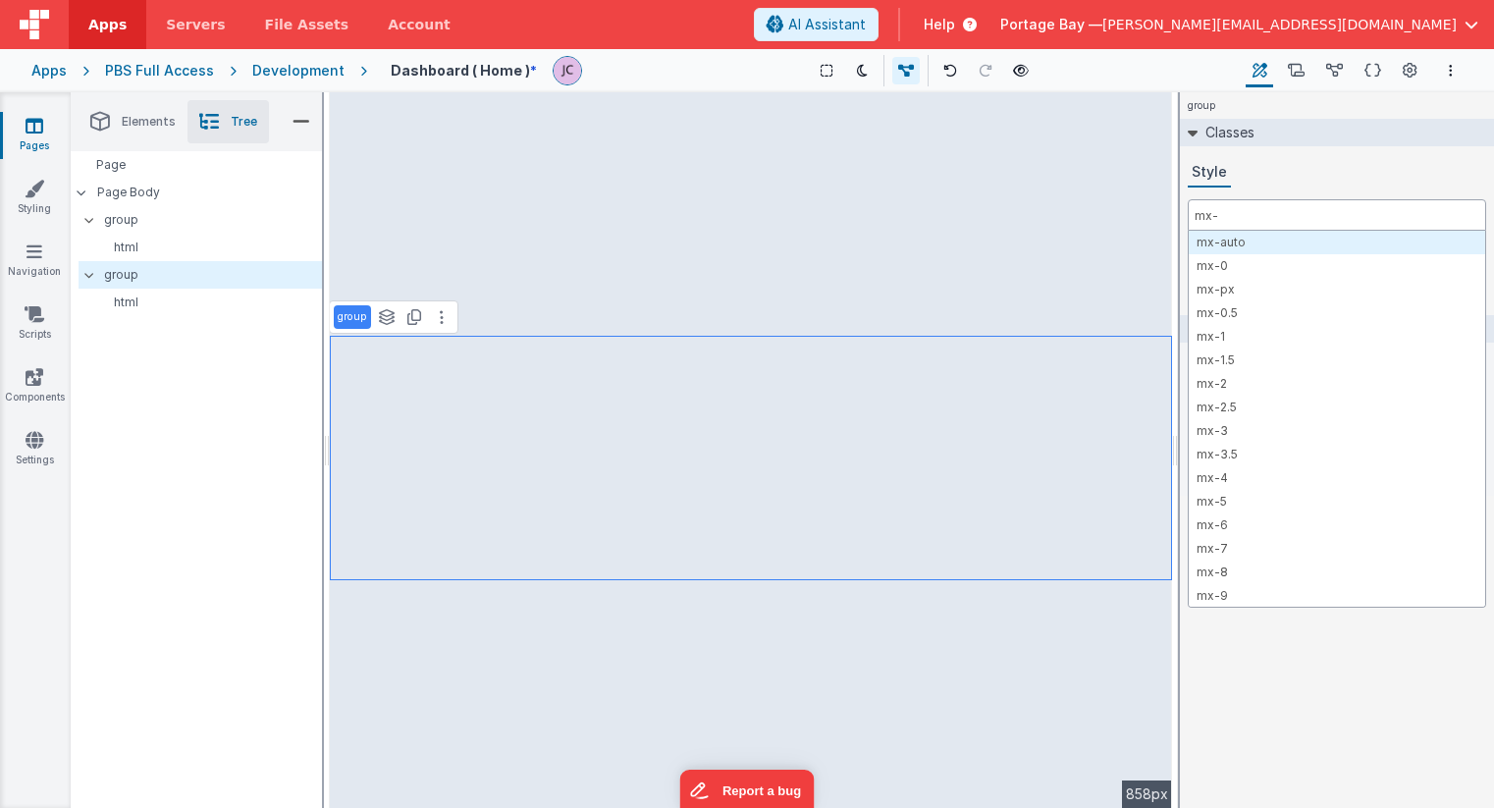
type input "mx-6"
type input "my-5"
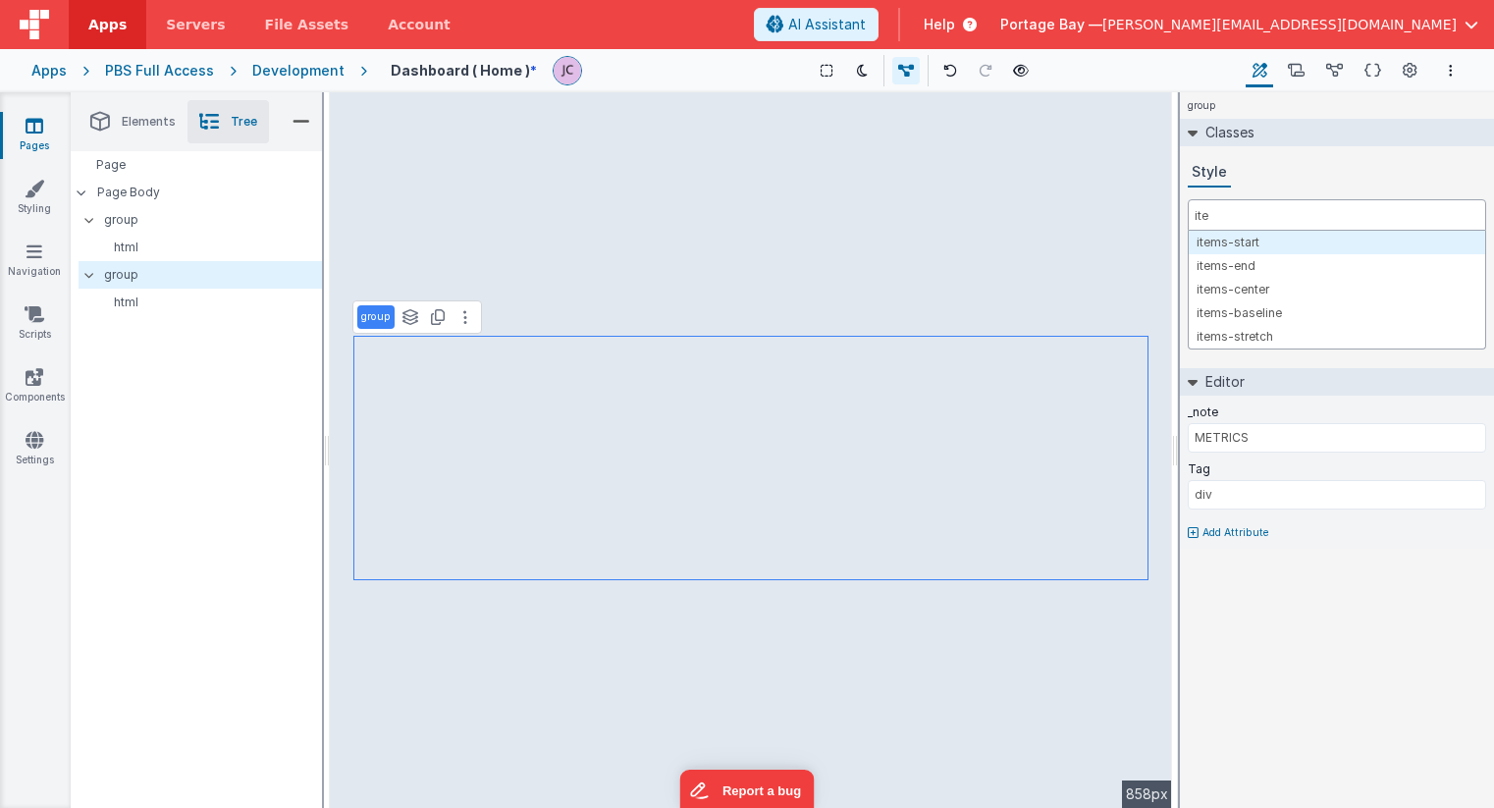
type input "item"
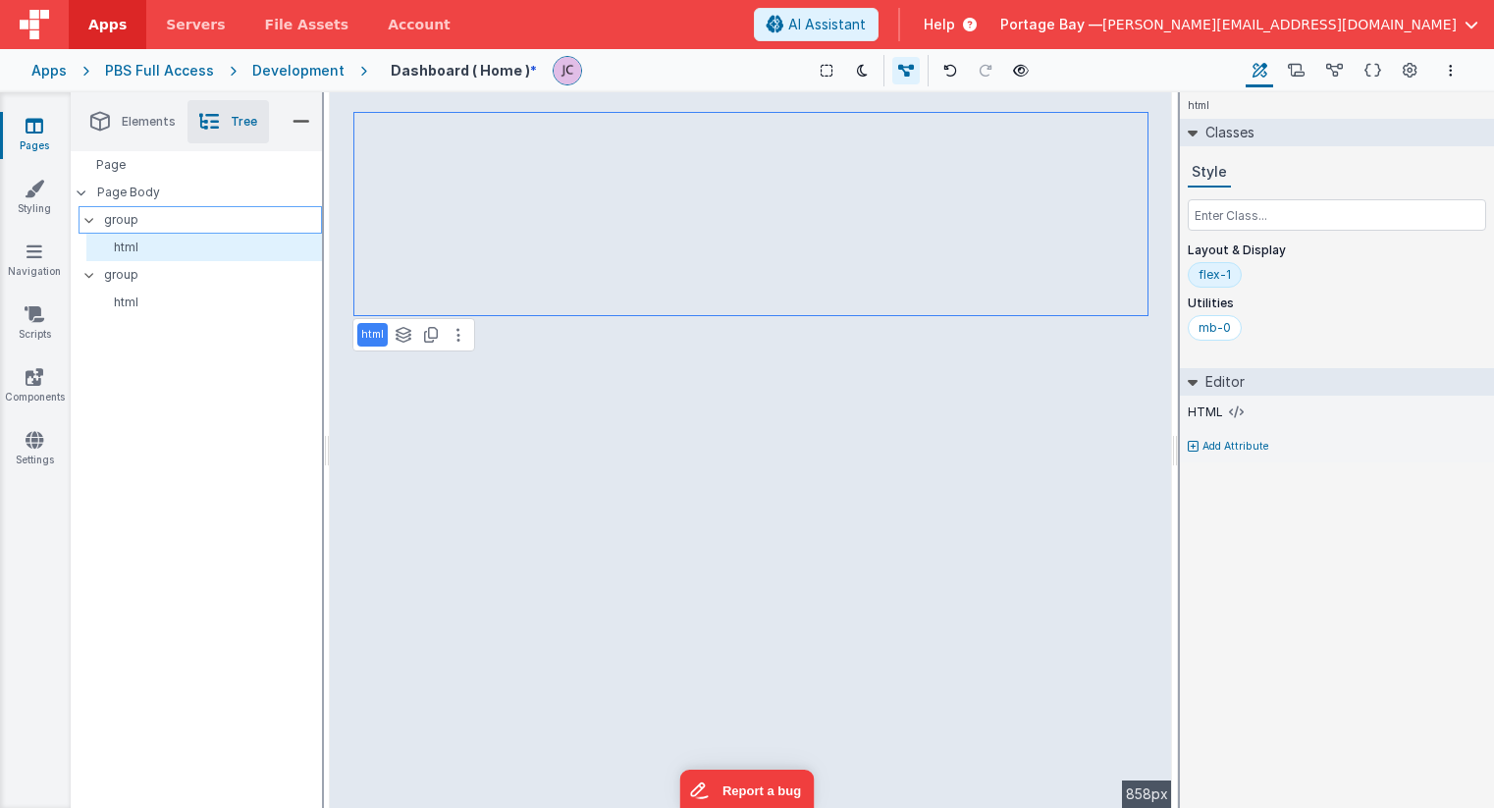
click at [199, 225] on p "group" at bounding box center [212, 220] width 217 height 22
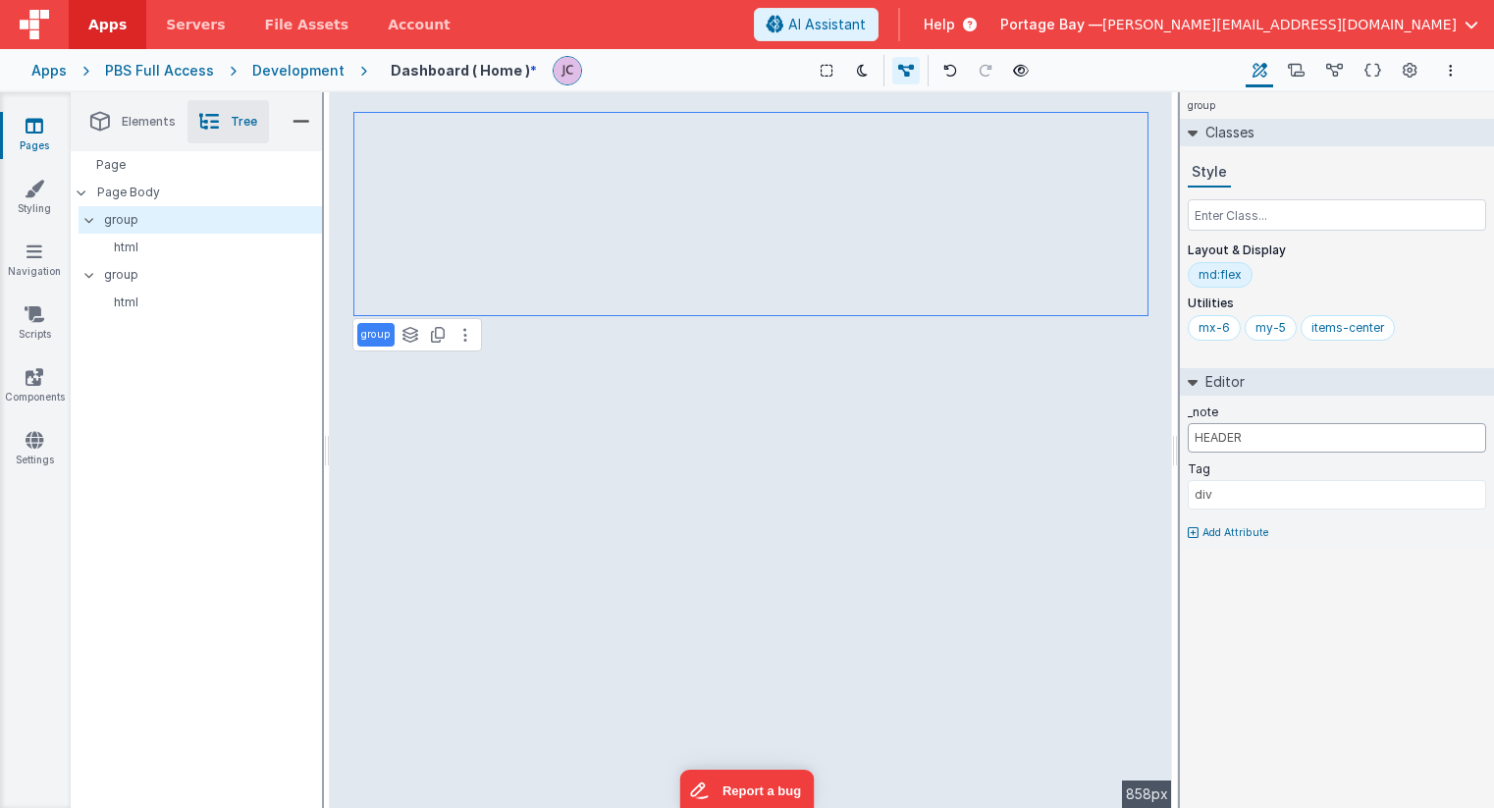
drag, startPoint x: 1277, startPoint y: 438, endPoint x: 1187, endPoint y: 437, distance: 90.3
click at [1188, 437] on input "HEADER" at bounding box center [1337, 437] width 298 height 29
click at [173, 277] on p "group" at bounding box center [212, 275] width 217 height 22
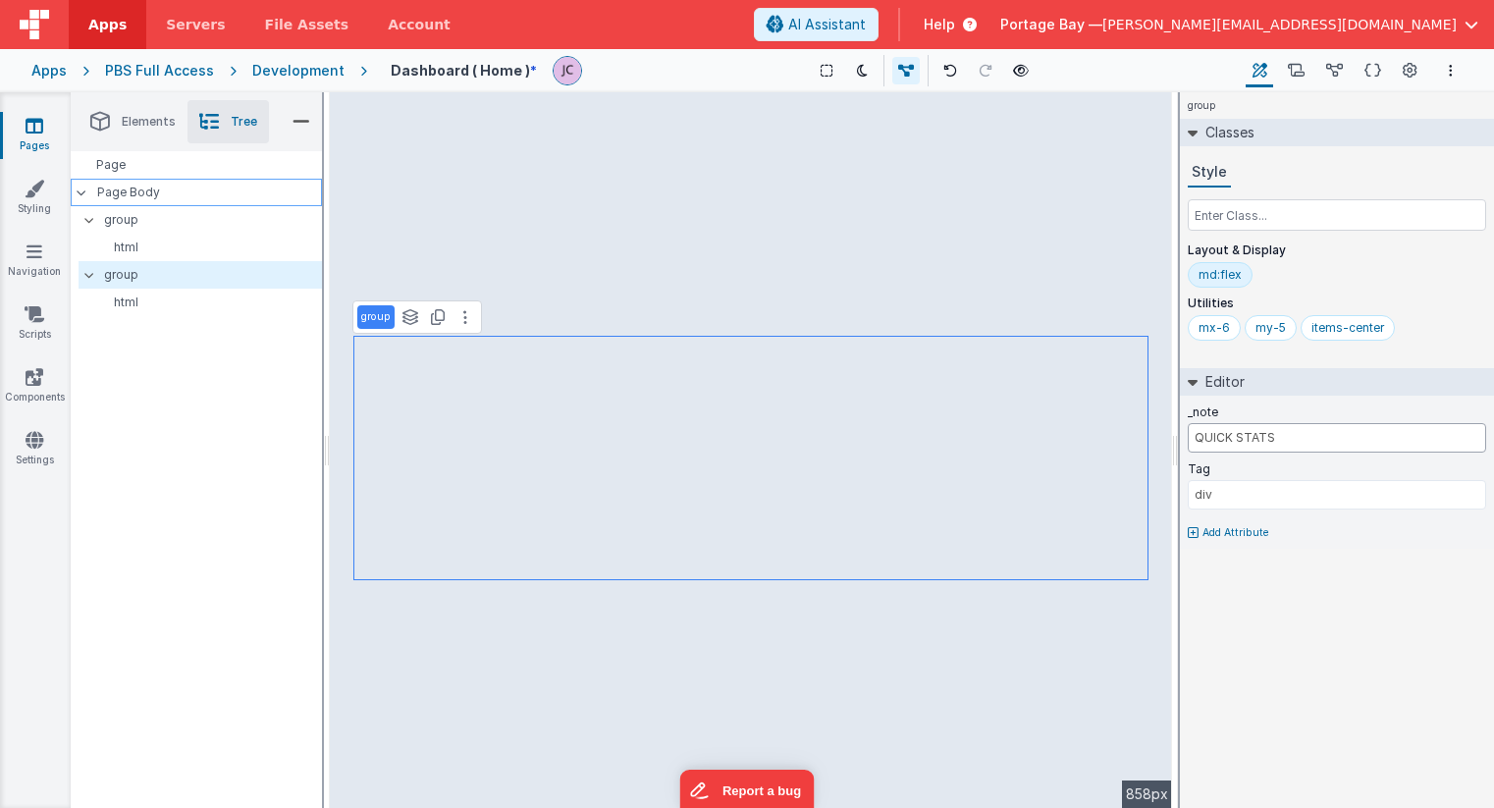
type input "QUICK STATS"
click at [152, 187] on p "Page Body" at bounding box center [209, 193] width 225 height 16
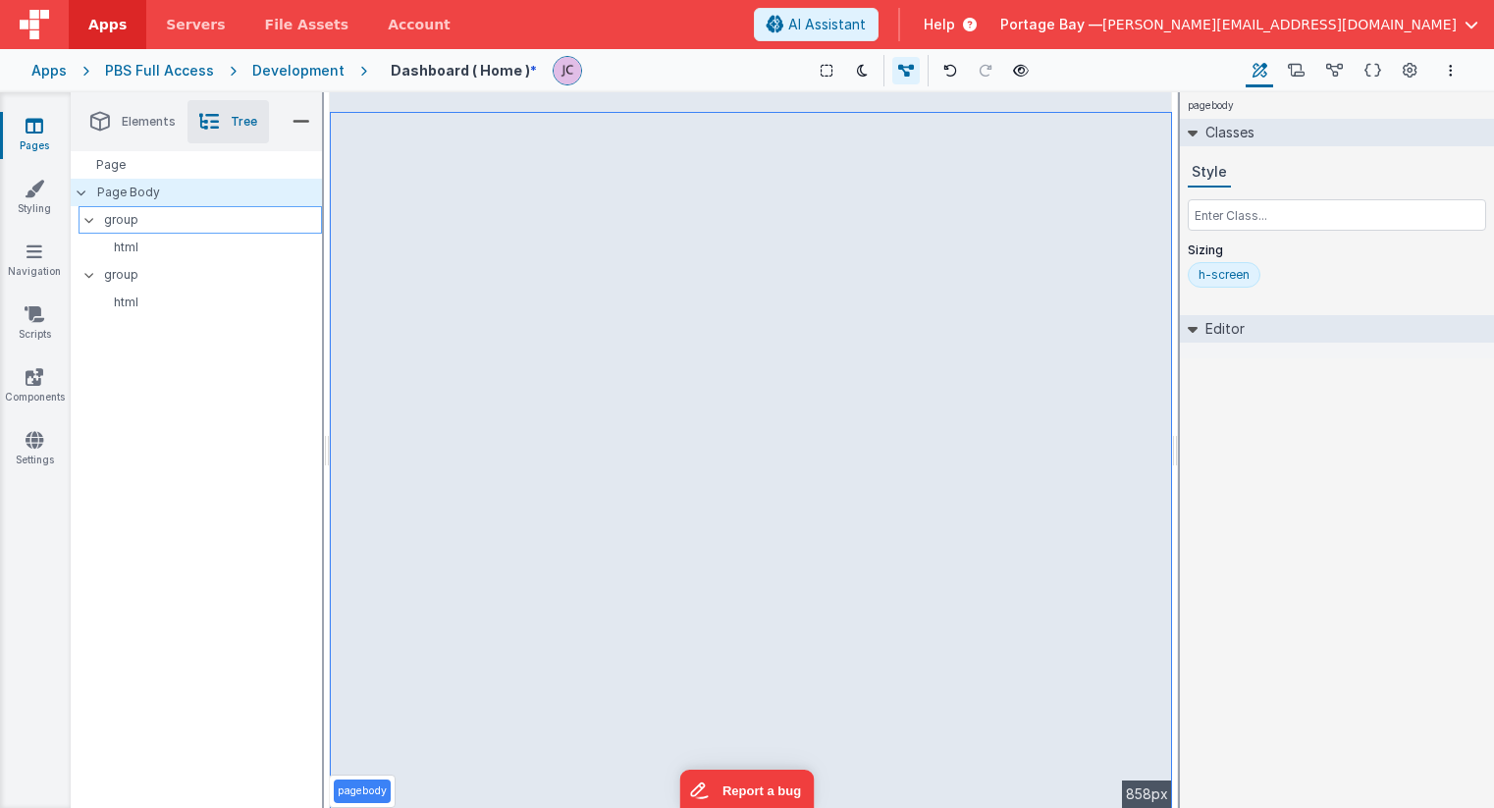
click at [149, 219] on p "group" at bounding box center [212, 220] width 217 height 22
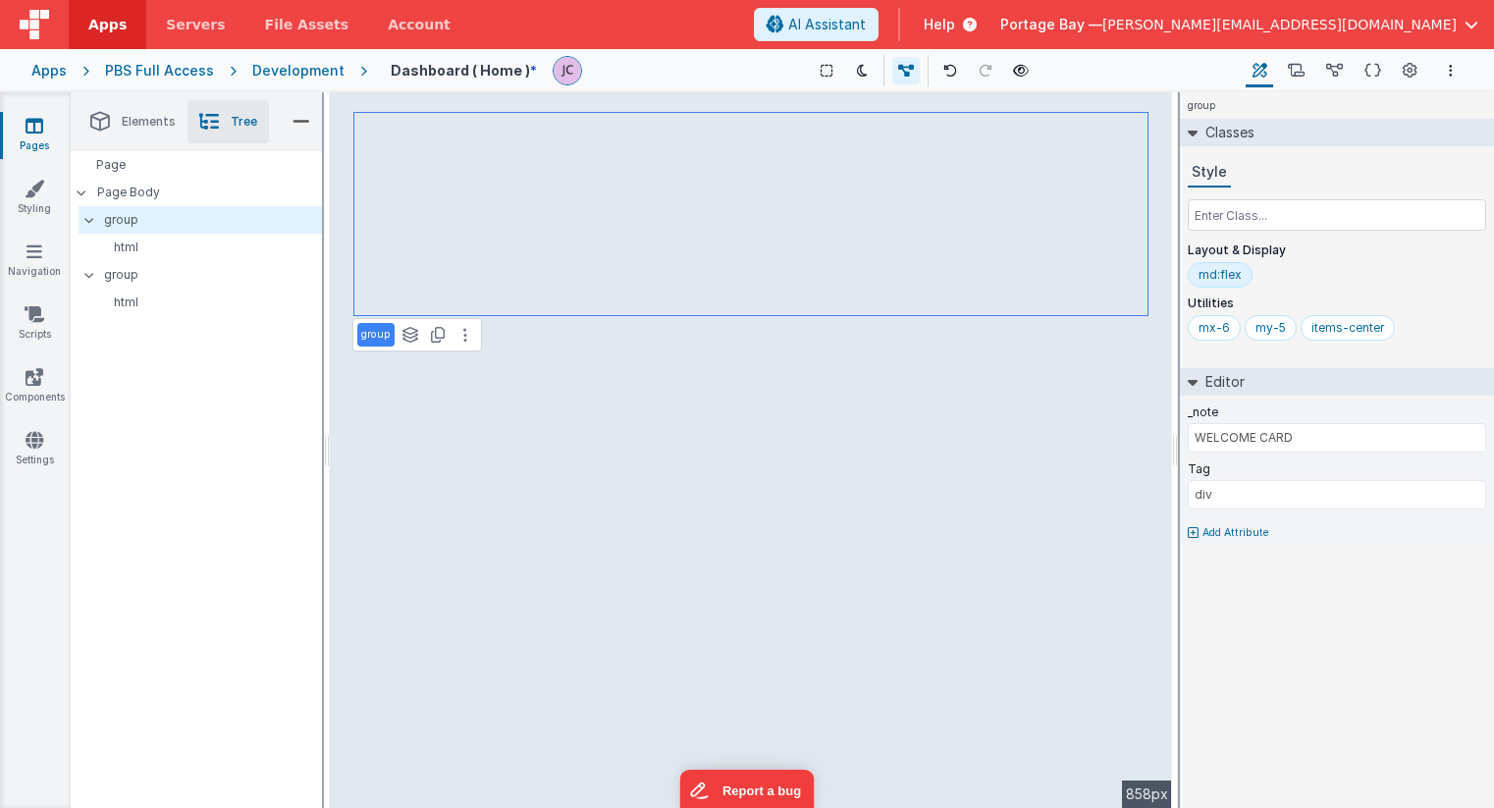
type input "QUICK STATS"
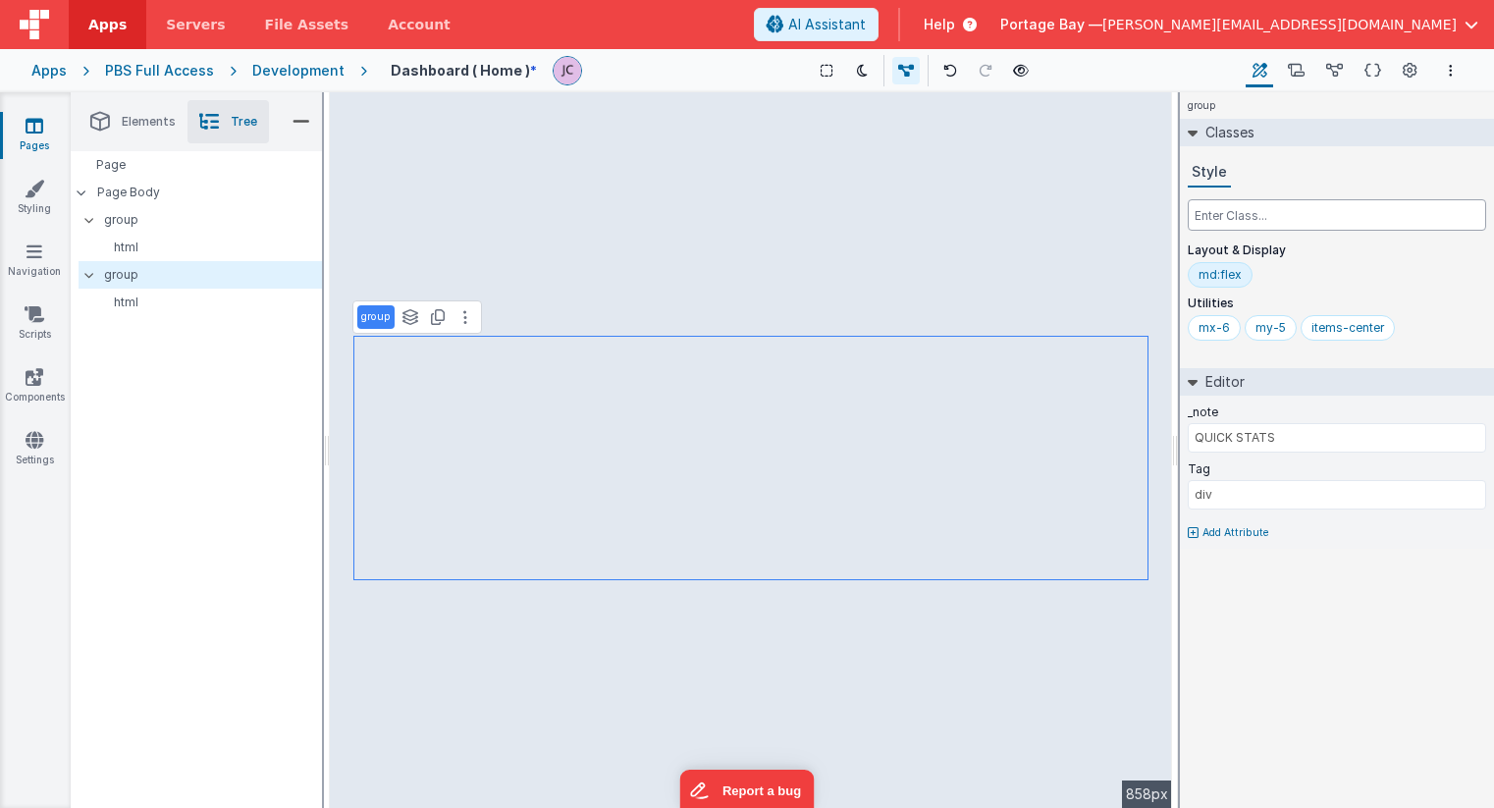
click at [1238, 222] on input "text" at bounding box center [1337, 214] width 298 height 31
type input "flex-grow"
click at [1437, 325] on div "flex-grow" at bounding box center [1438, 328] width 57 height 16
click at [1260, 213] on input "text" at bounding box center [1337, 214] width 298 height 31
type input "w-full"
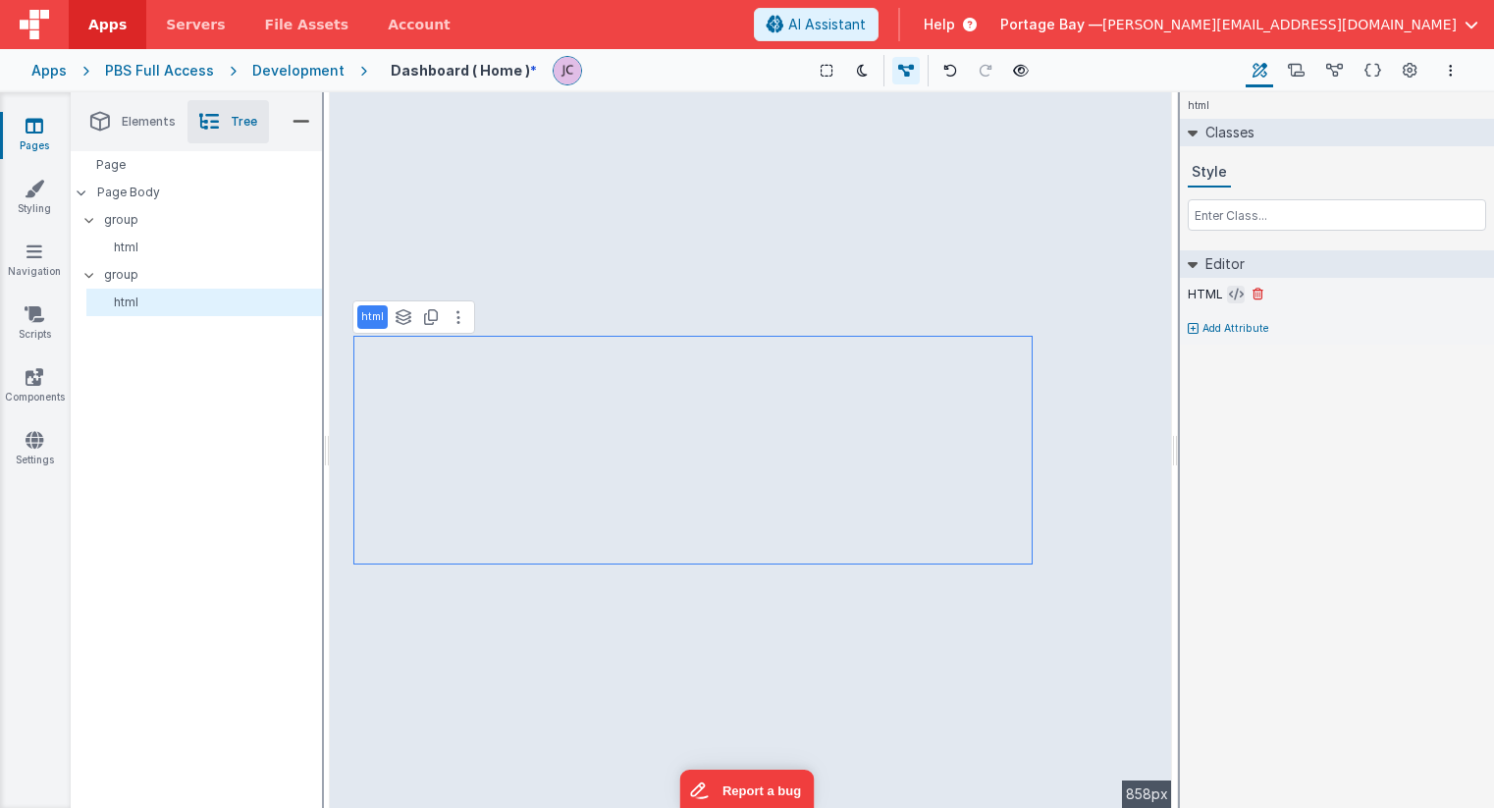
click at [1237, 293] on icon at bounding box center [1236, 295] width 15 height 16
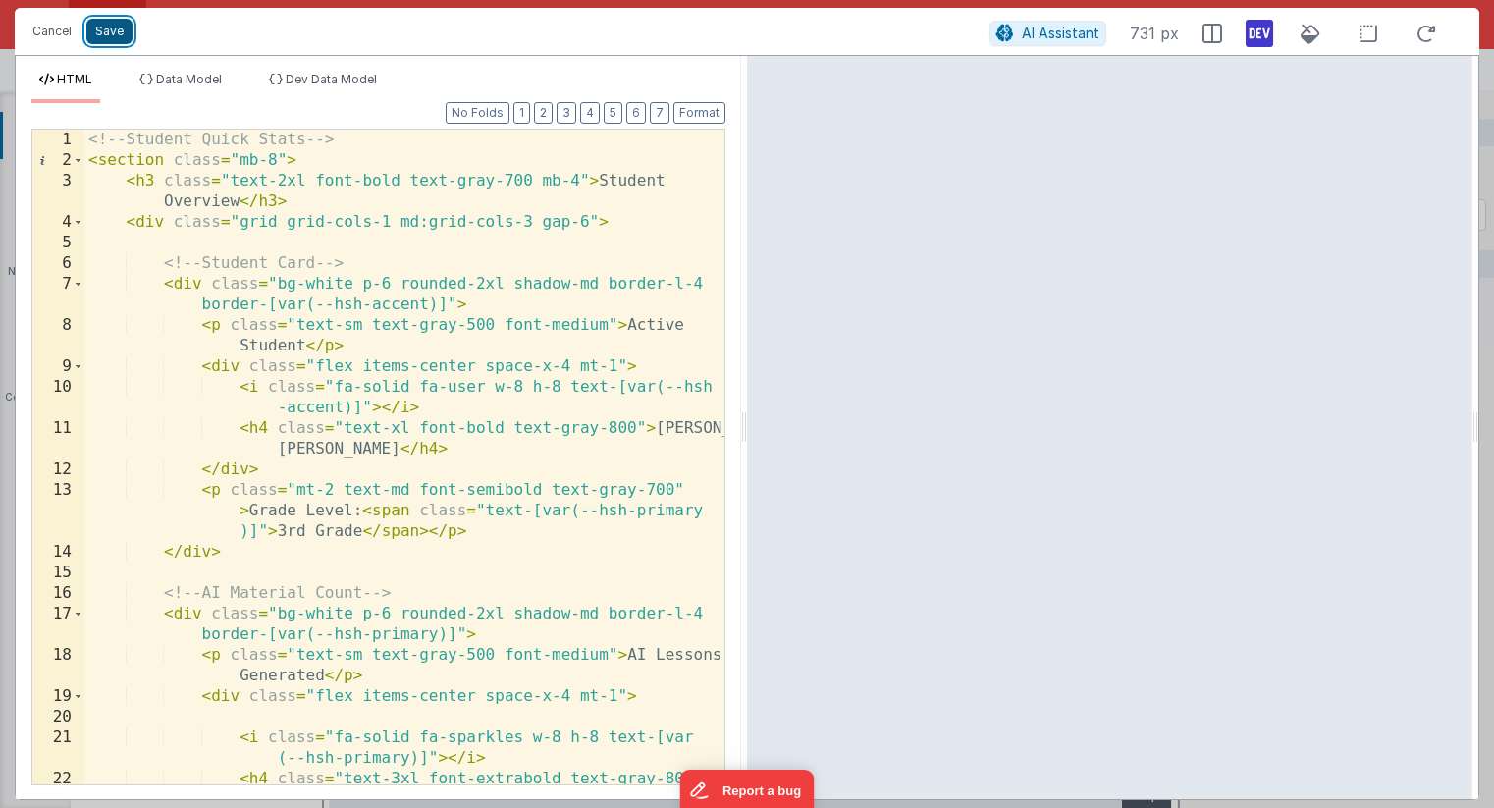
click at [100, 31] on button "Save" at bounding box center [109, 32] width 46 height 26
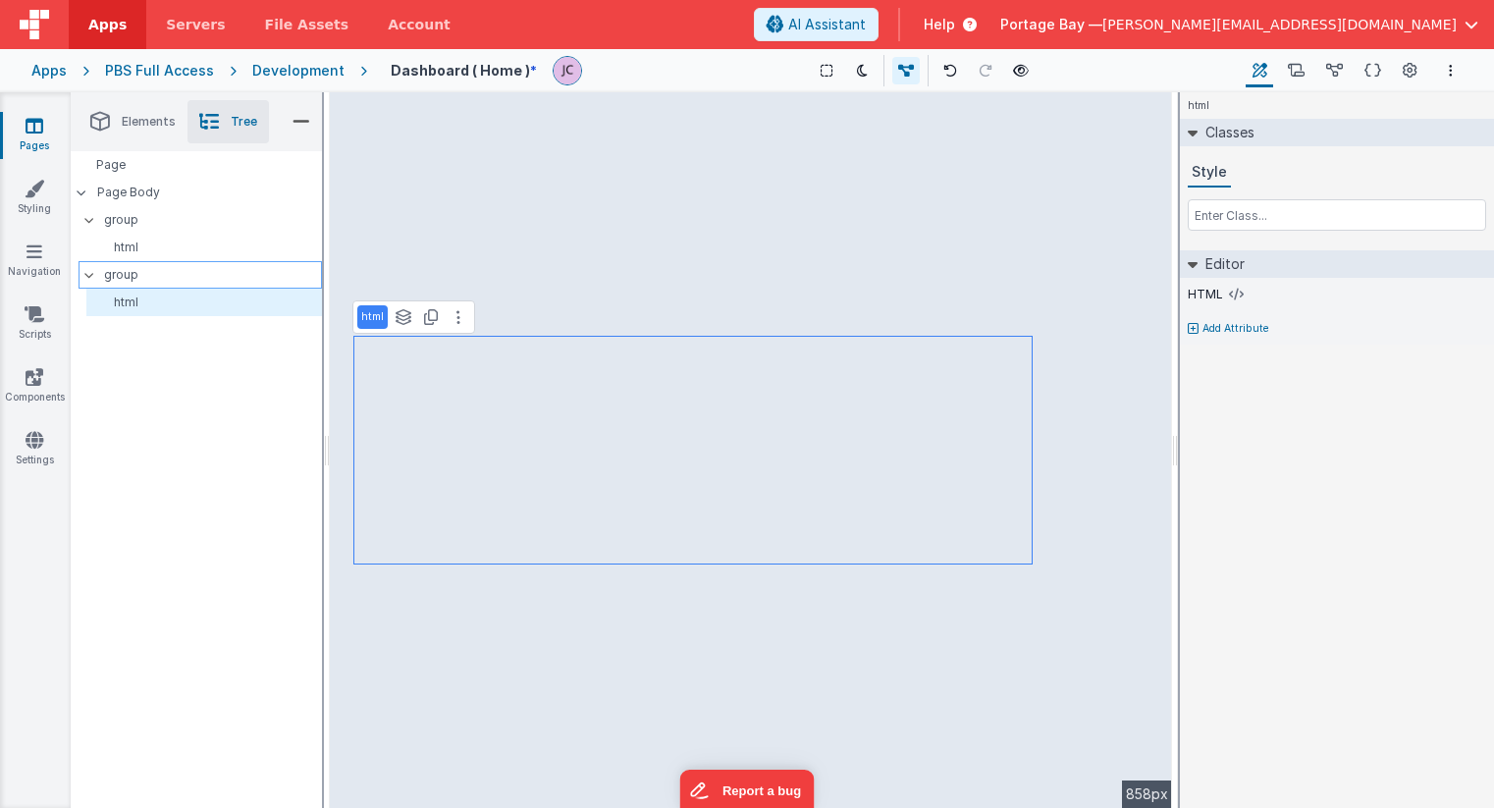
click at [140, 272] on p "group" at bounding box center [212, 275] width 217 height 22
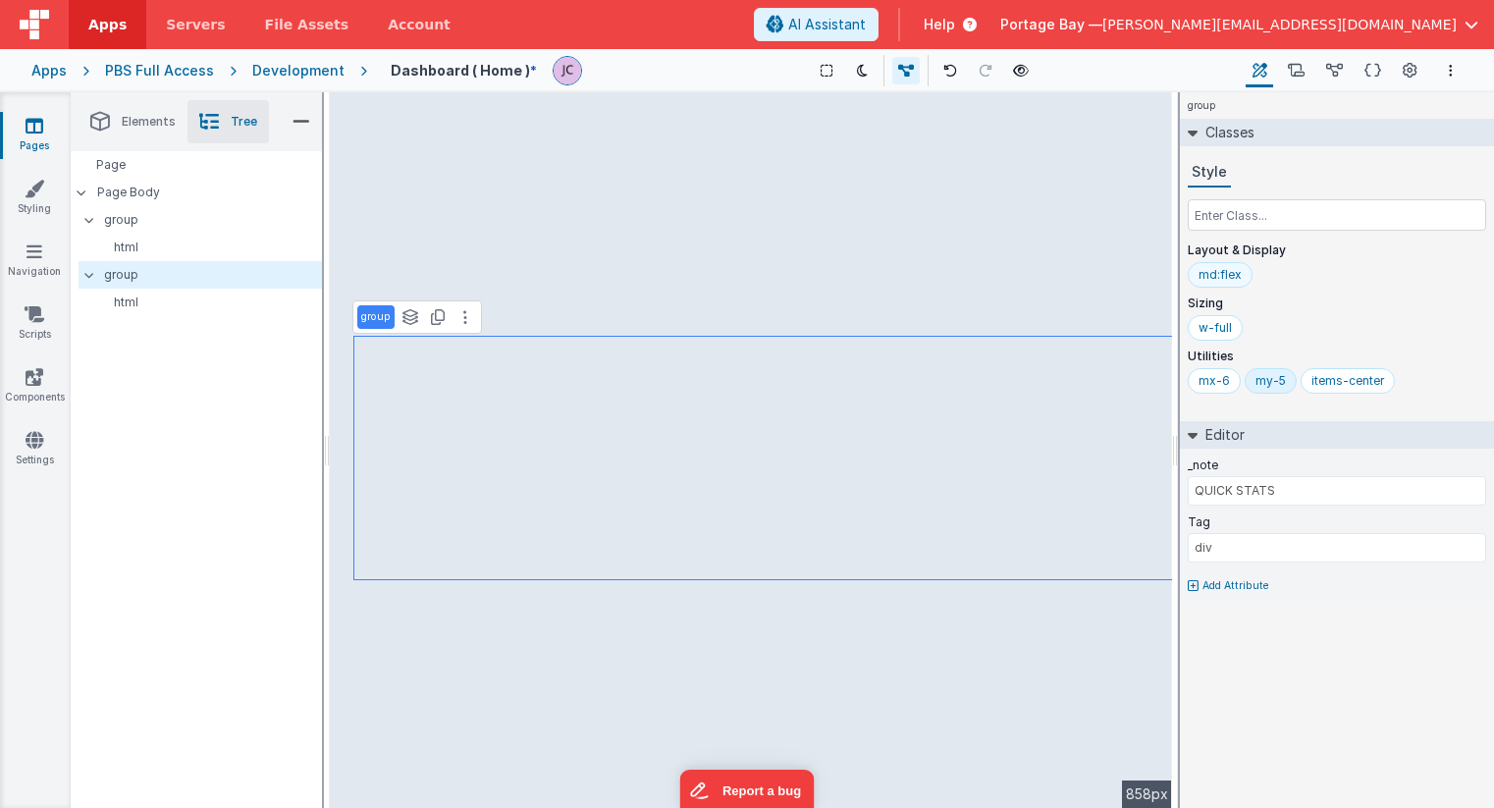
click at [1218, 272] on div "md:flex" at bounding box center [1220, 275] width 43 height 16
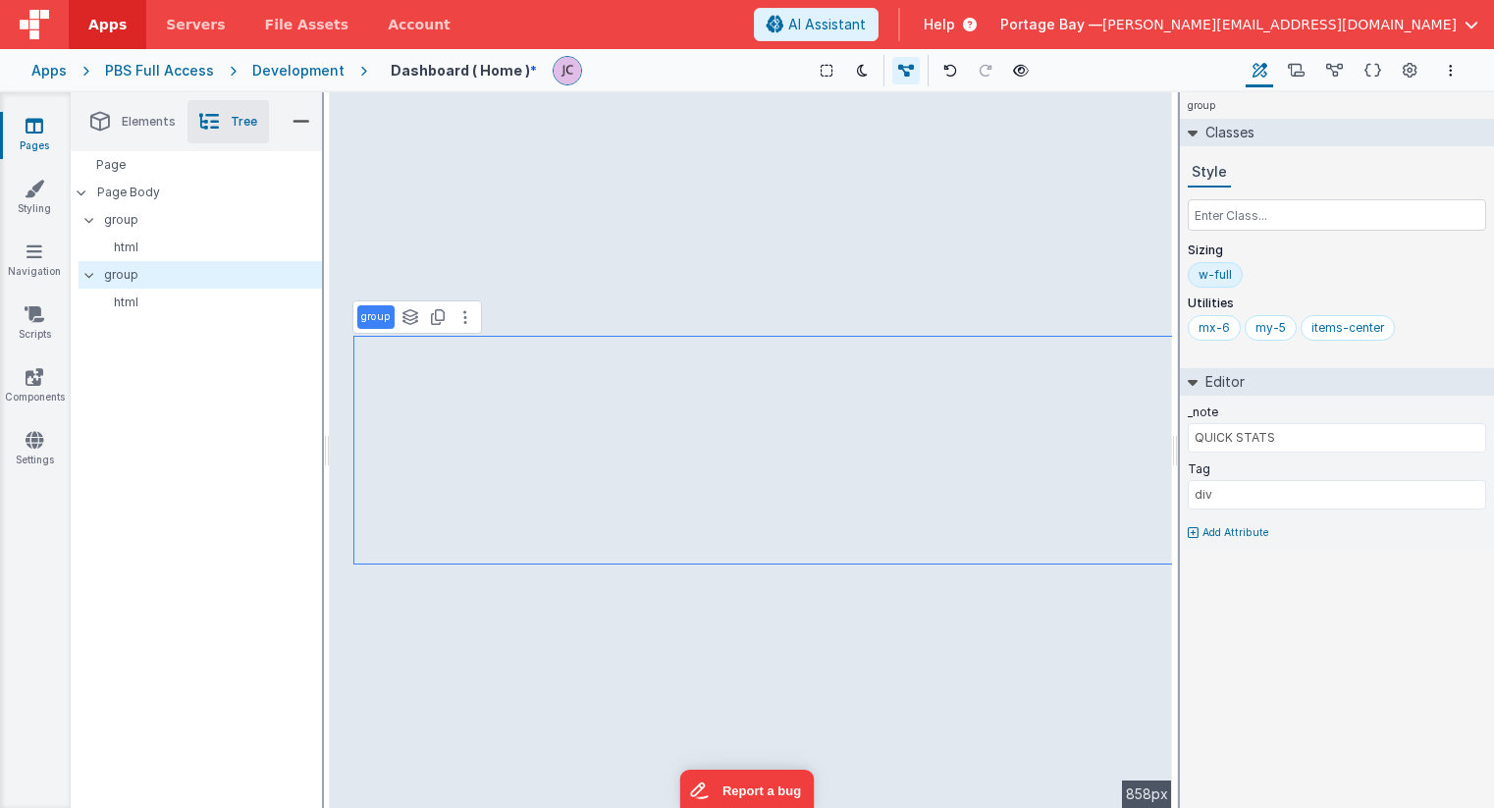
click at [1216, 276] on div "w-full" at bounding box center [1215, 275] width 33 height 16
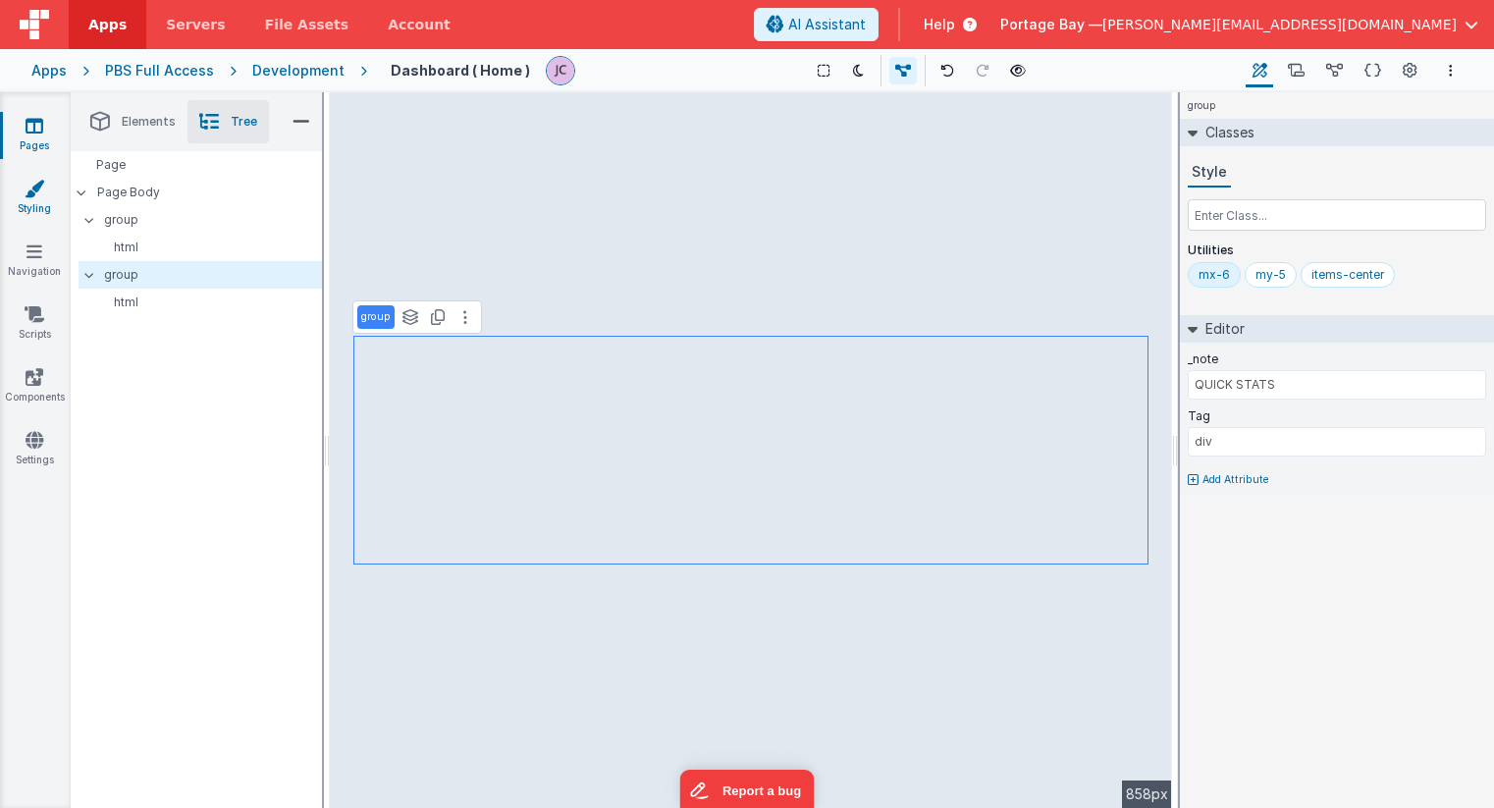
click at [37, 192] on icon at bounding box center [35, 189] width 20 height 20
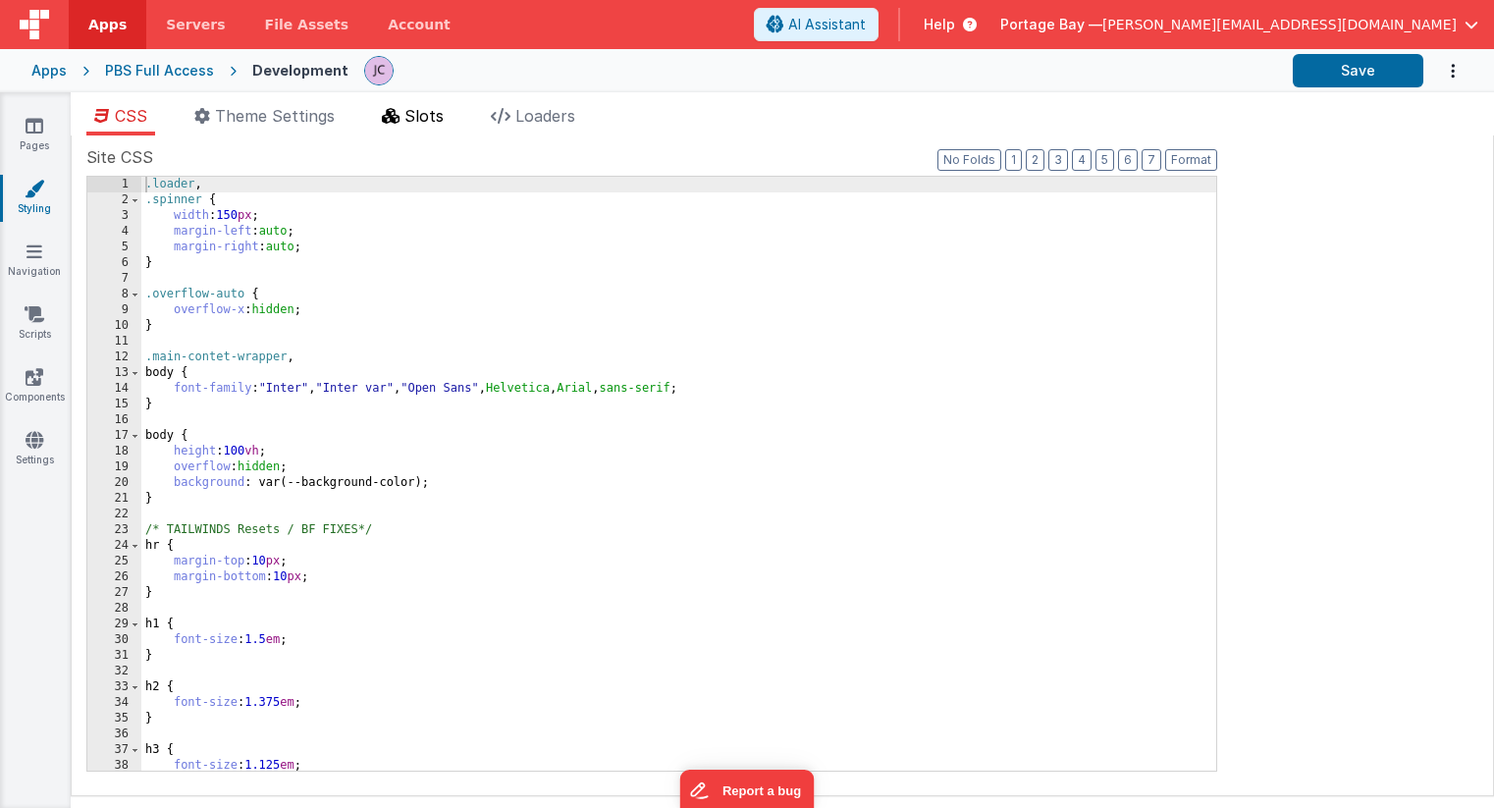
click at [429, 114] on span "Slots" at bounding box center [423, 116] width 39 height 20
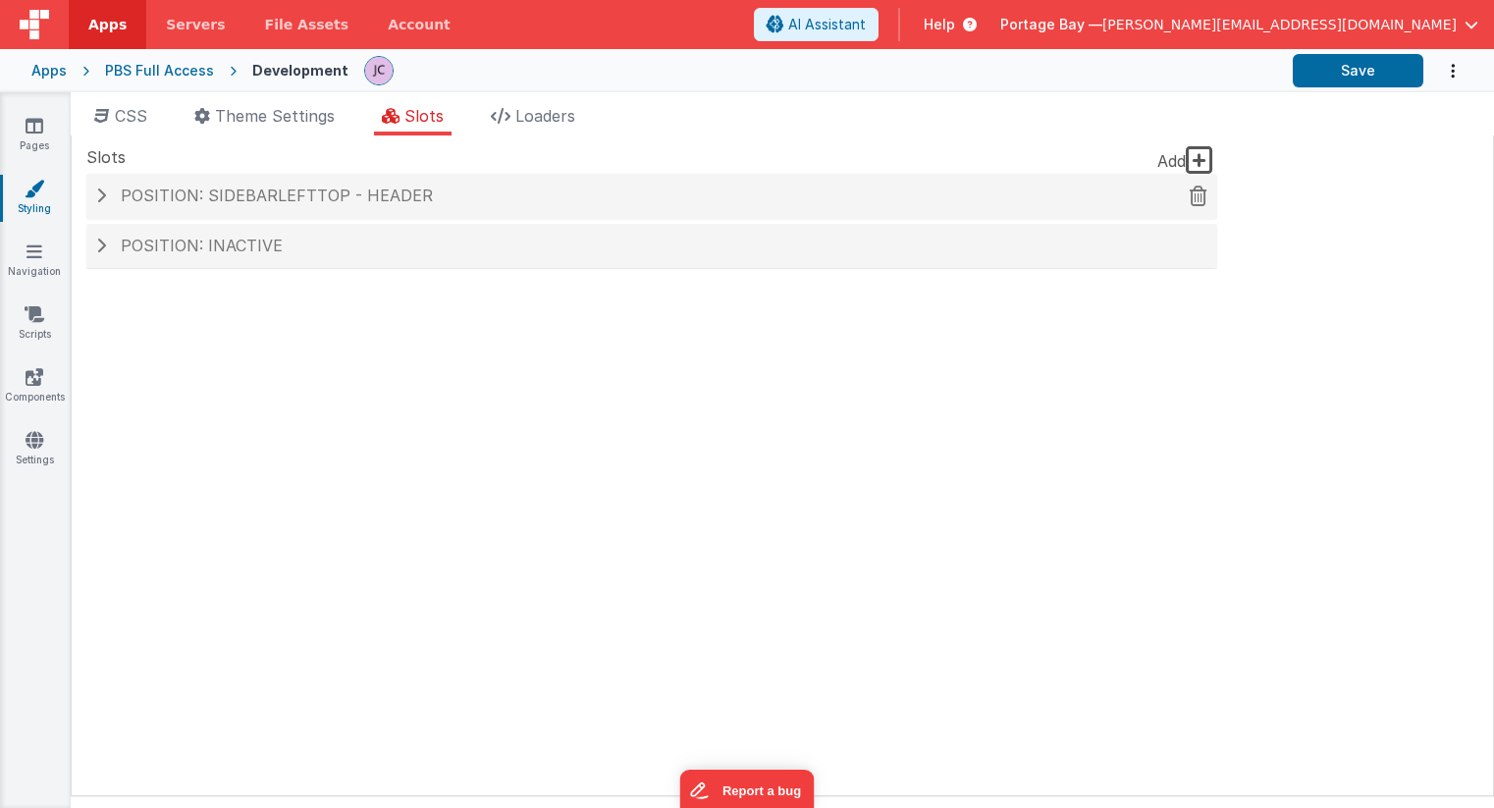
click at [100, 192] on span at bounding box center [101, 195] width 10 height 16
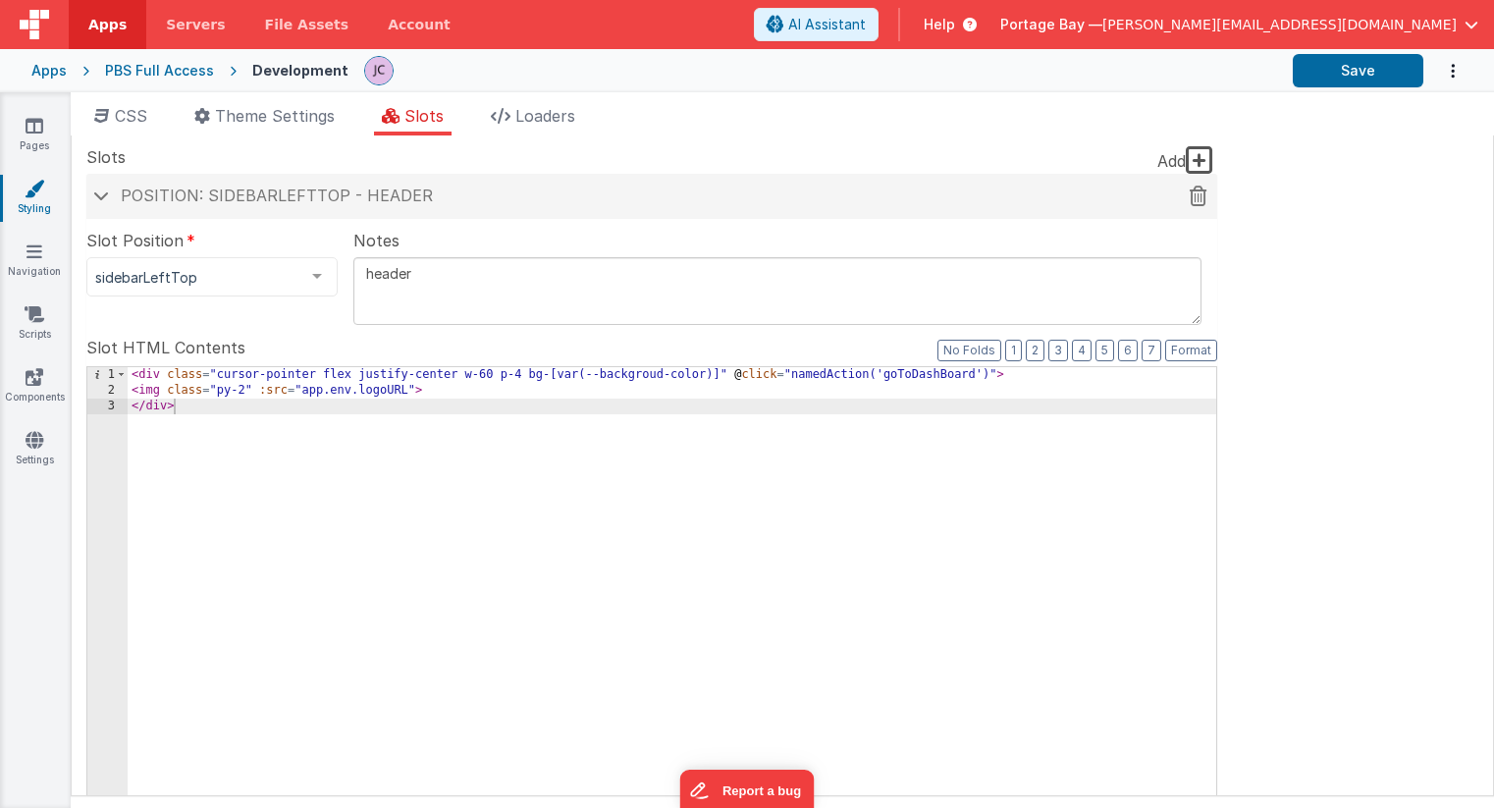
click at [100, 192] on span at bounding box center [101, 195] width 16 height 10
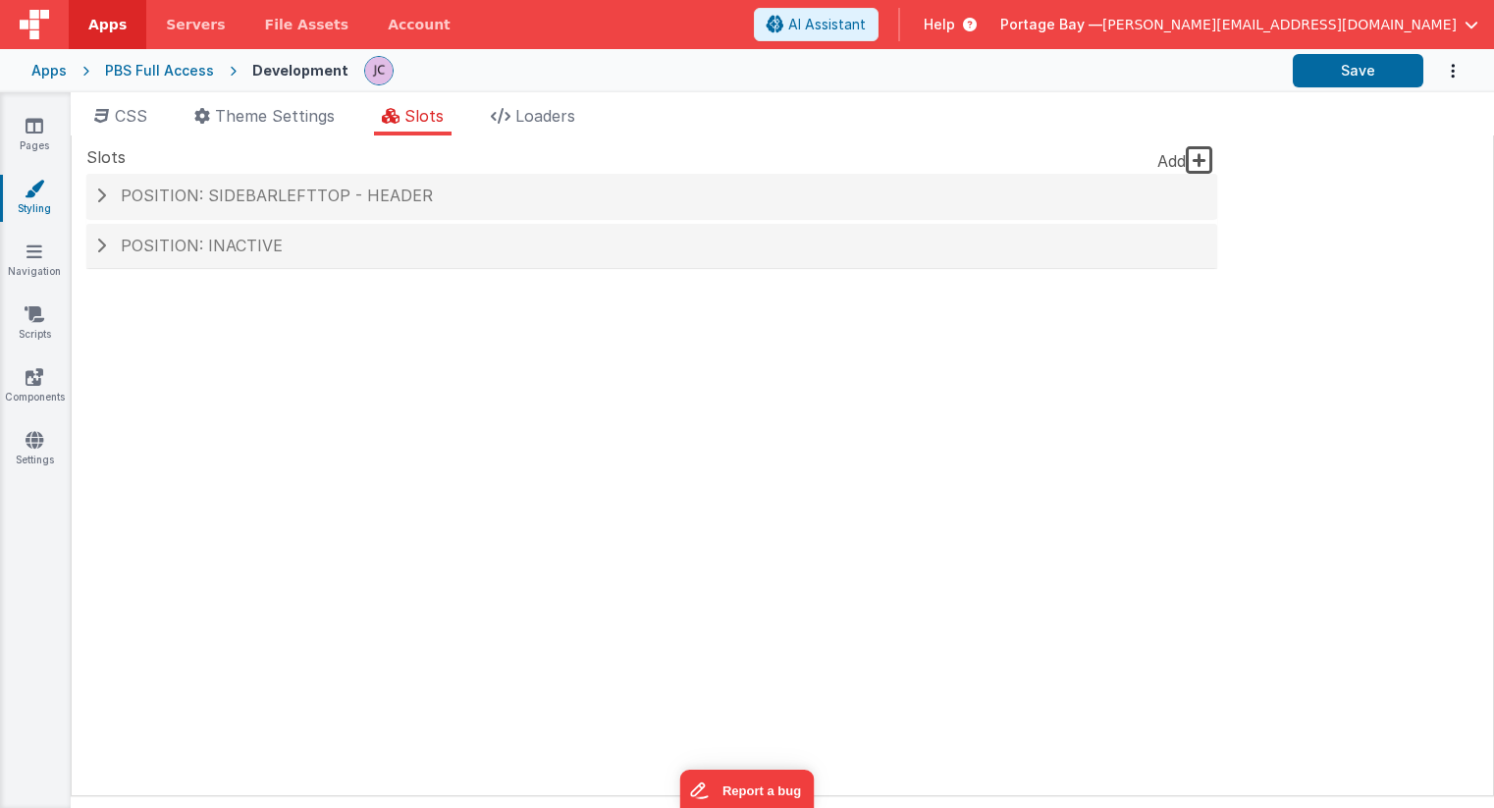
click at [1201, 155] on icon at bounding box center [1199, 159] width 27 height 31
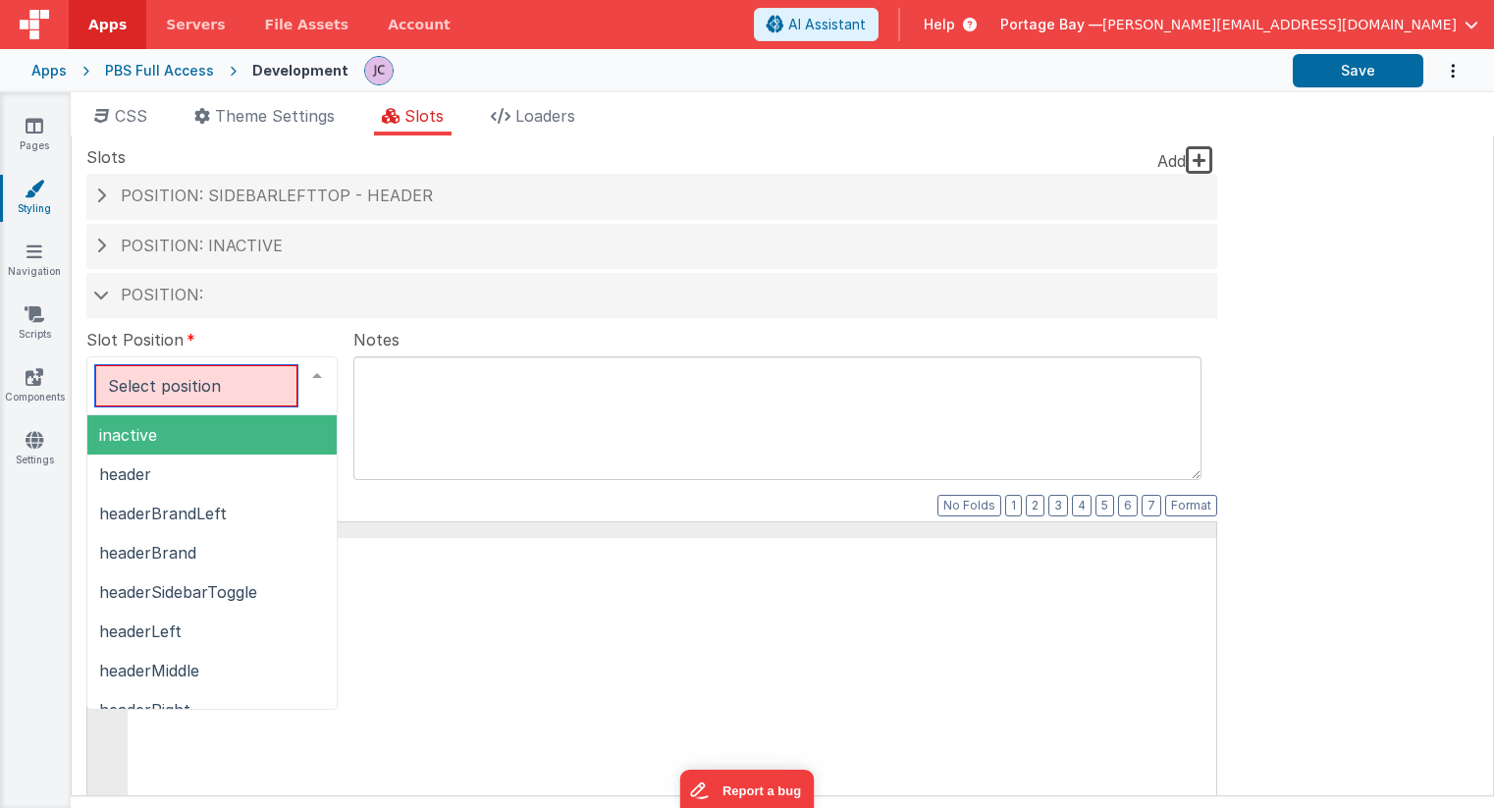
click at [300, 381] on div at bounding box center [316, 375] width 39 height 37
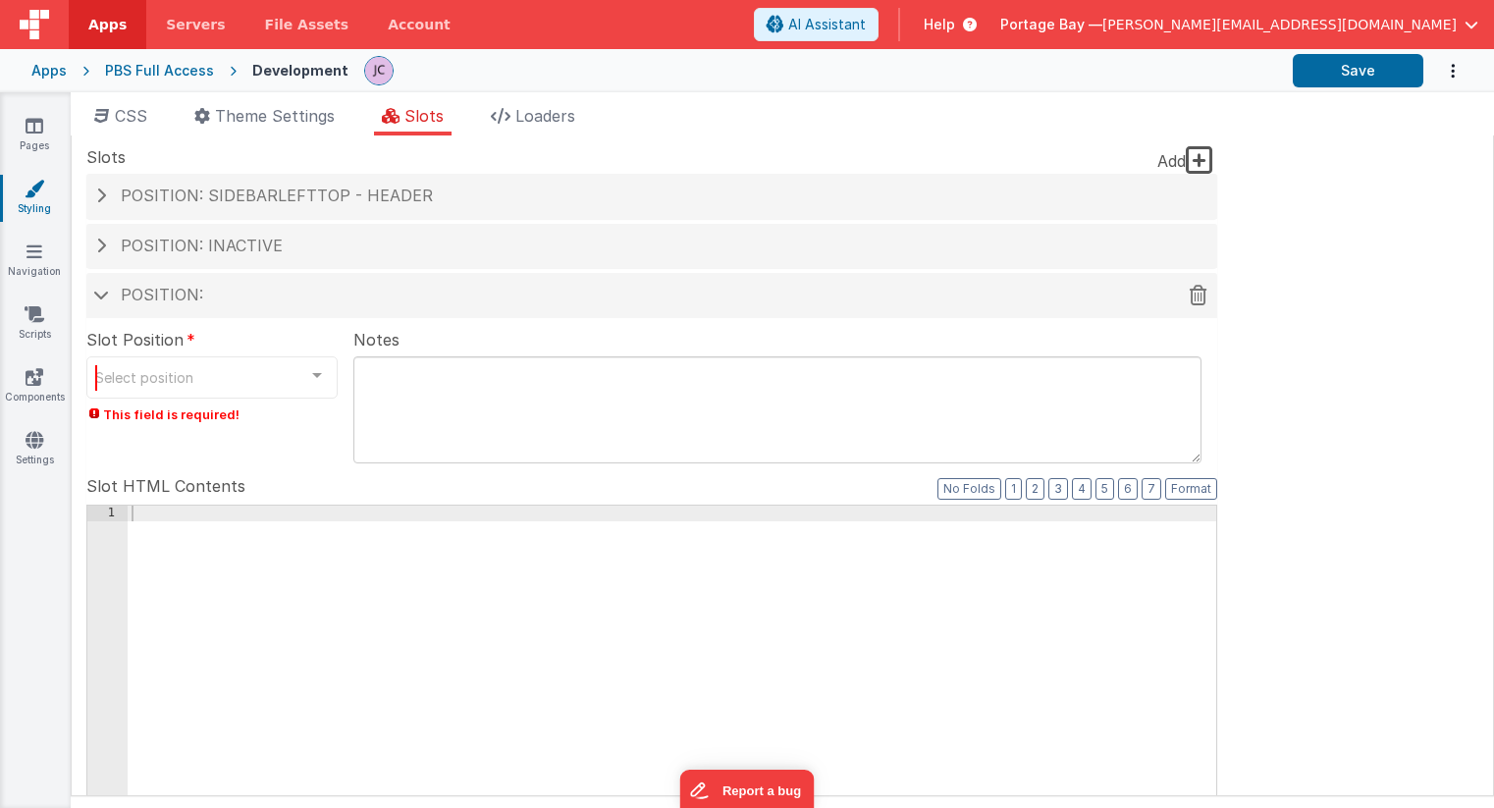
click at [1198, 294] on icon at bounding box center [1199, 294] width 18 height 1
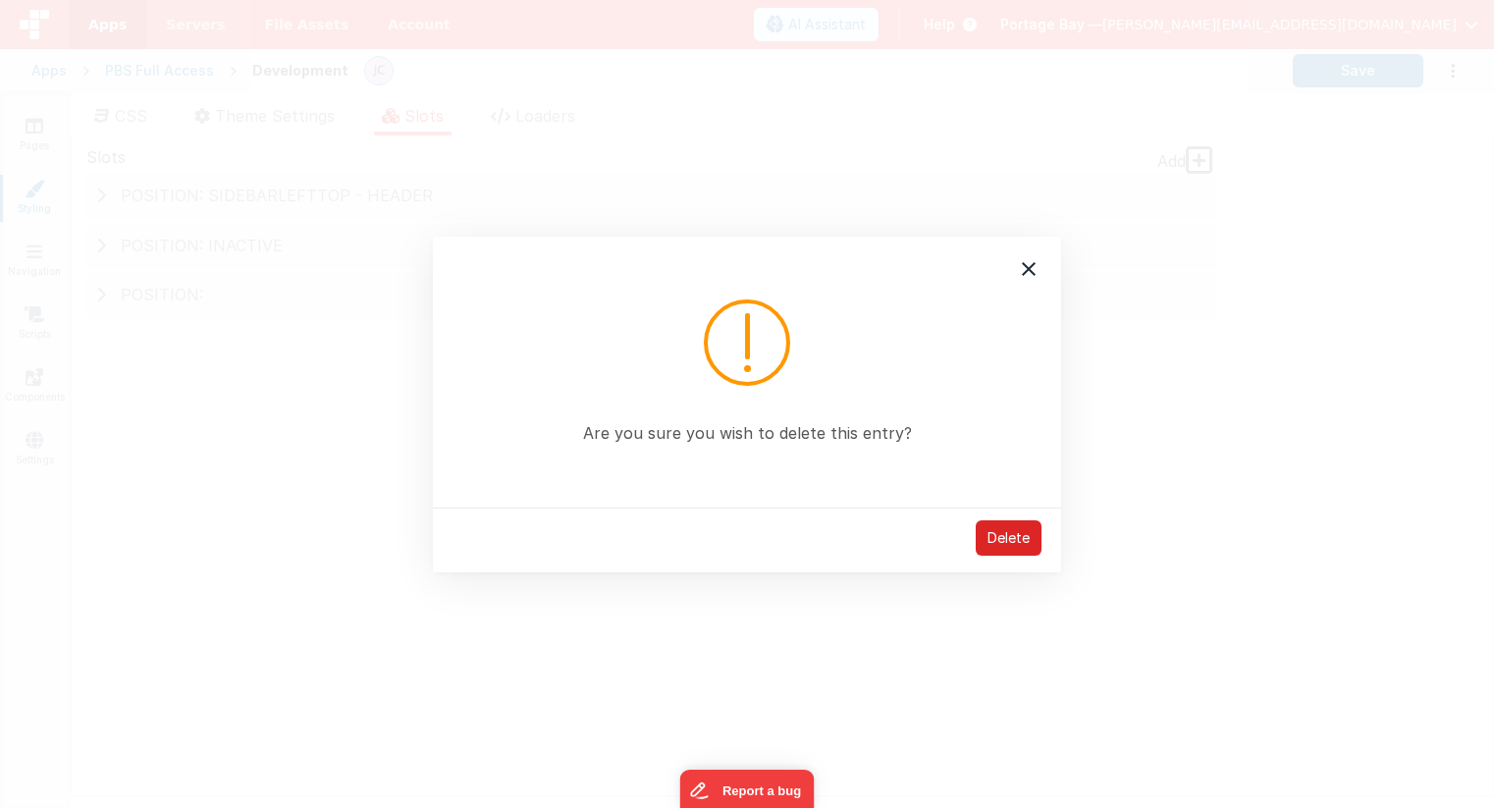
click at [1016, 535] on div "Delete" at bounding box center [1009, 537] width 66 height 35
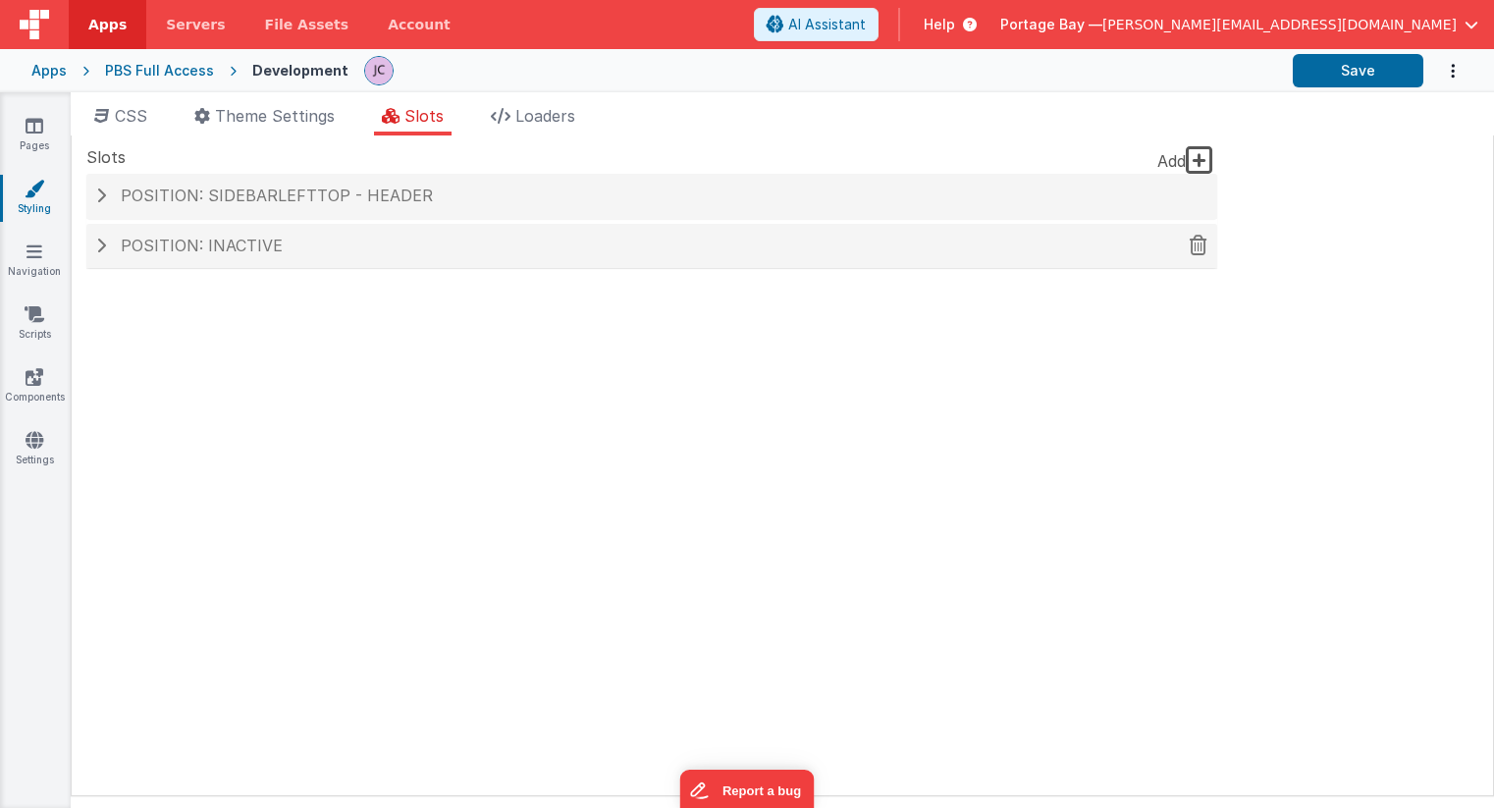
click at [101, 243] on span at bounding box center [101, 246] width 10 height 16
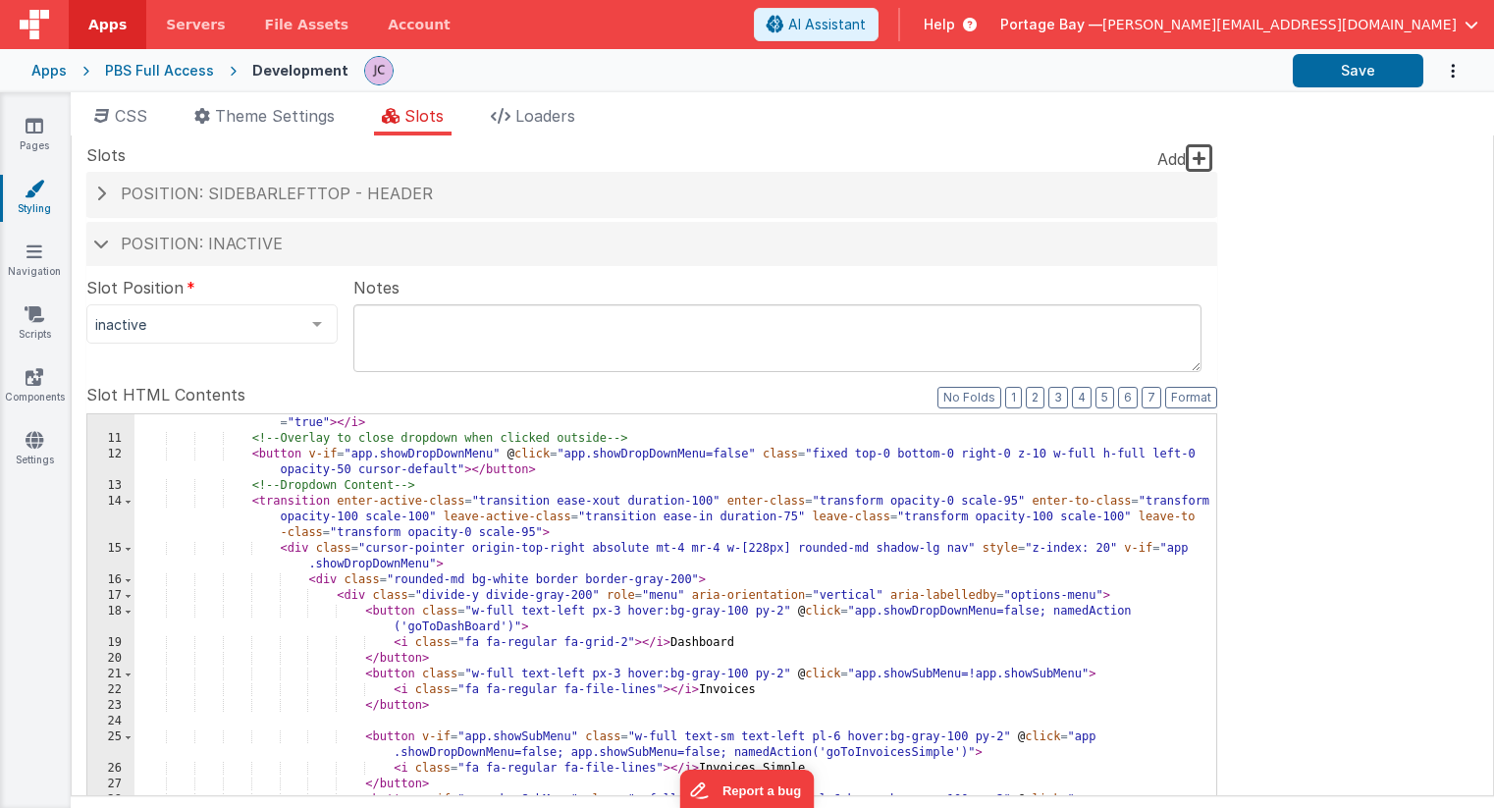
scroll to position [0, 0]
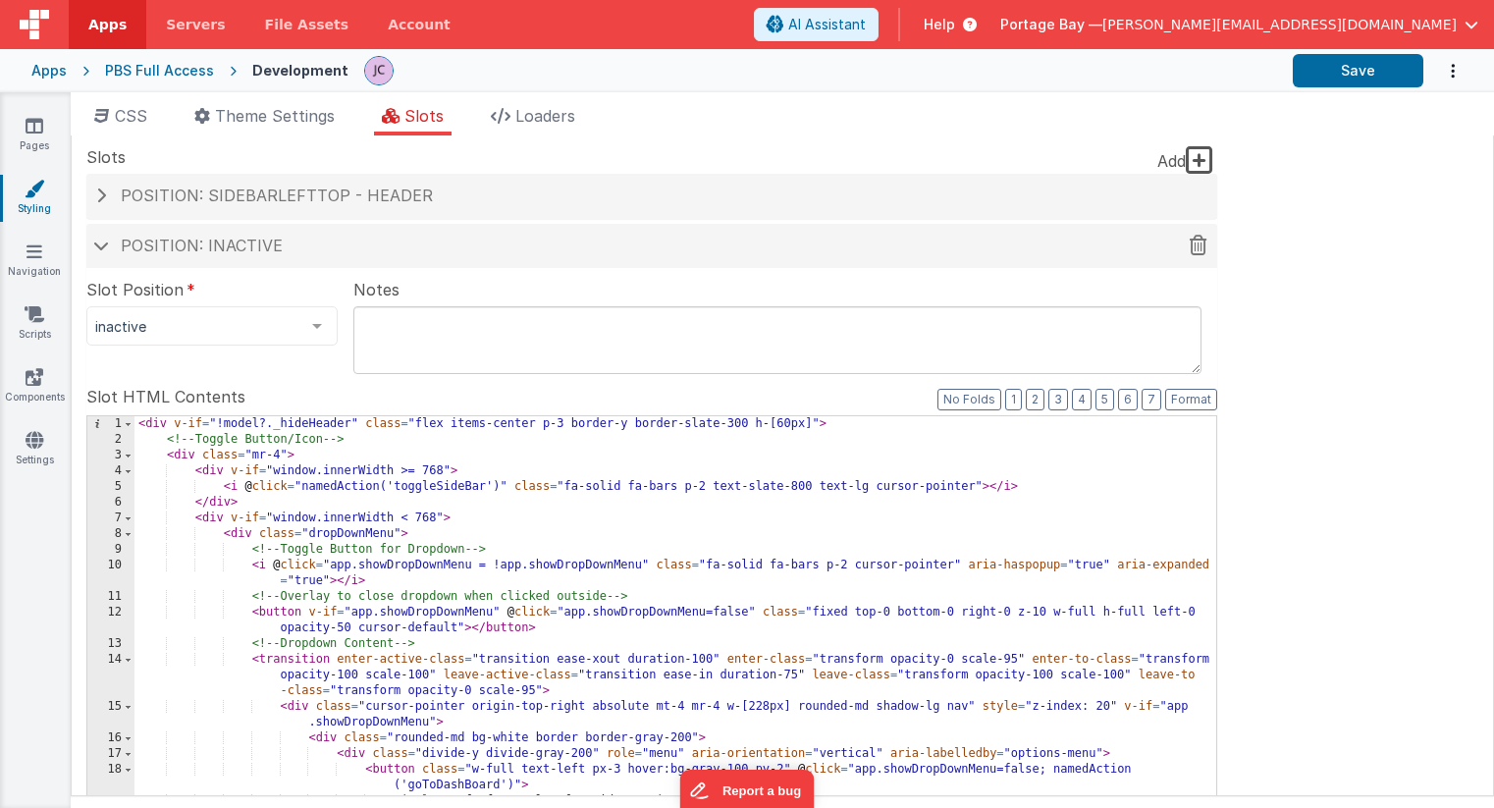
click at [103, 246] on span at bounding box center [101, 245] width 16 height 10
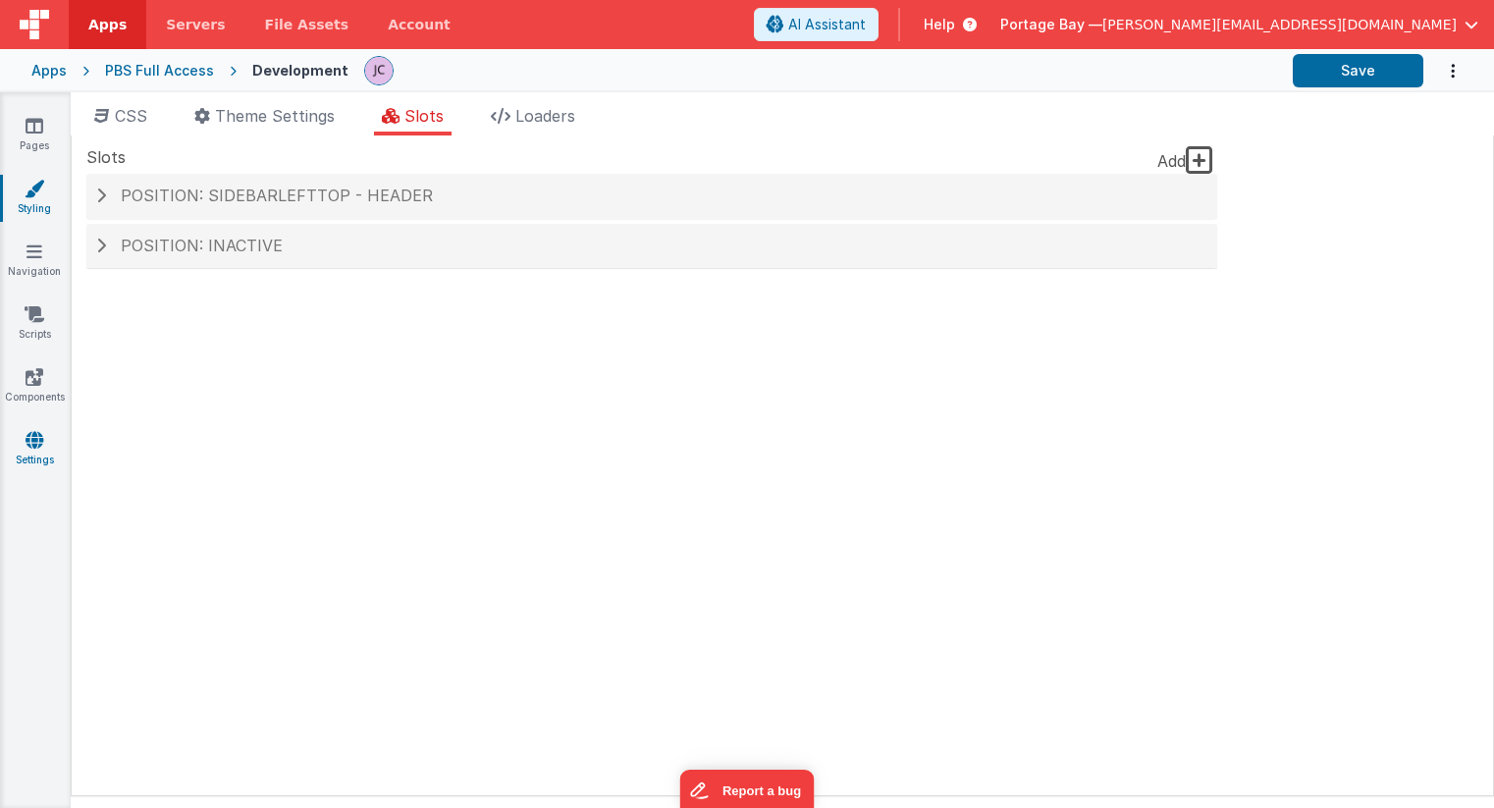
click at [34, 436] on icon at bounding box center [35, 440] width 18 height 20
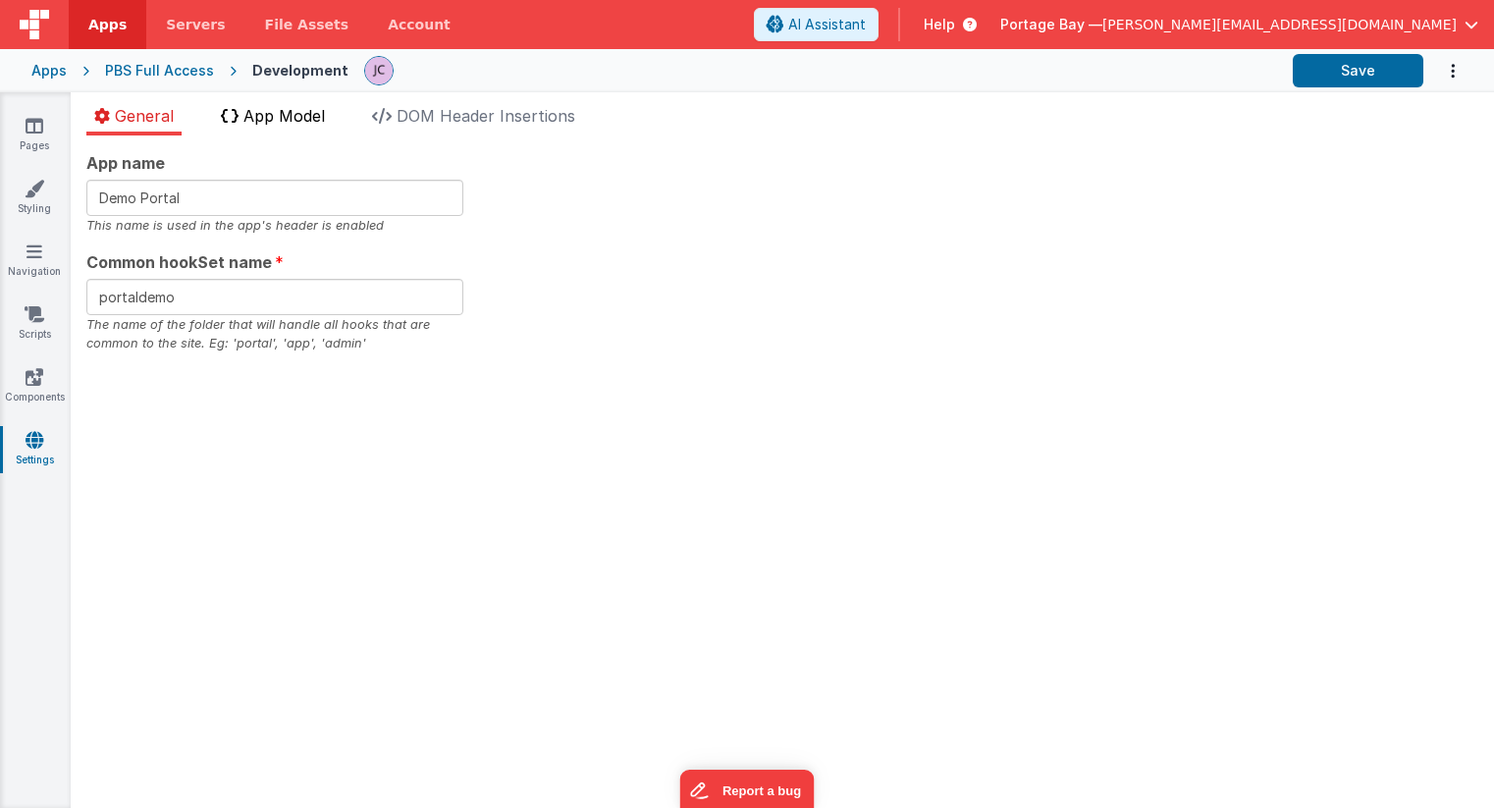
click at [280, 129] on li "App Model" at bounding box center [273, 119] width 120 height 31
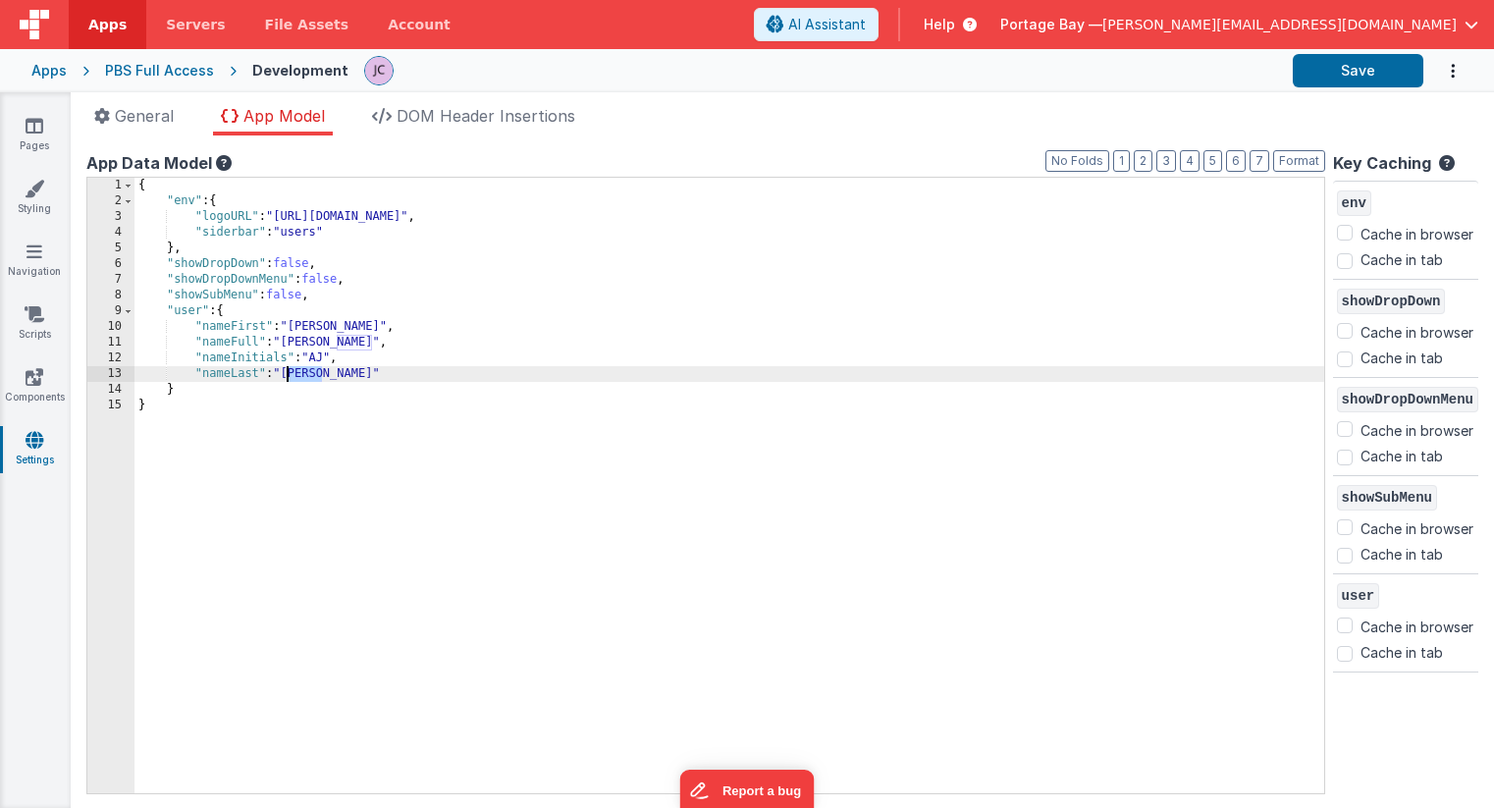
drag, startPoint x: 320, startPoint y: 375, endPoint x: 288, endPoint y: 375, distance: 32.4
click at [288, 375] on div "{ "env" : { "logoURL" : "[URL][DOMAIN_NAME]" , "siderbar" : "users" } , "showDr…" at bounding box center [729, 501] width 1190 height 647
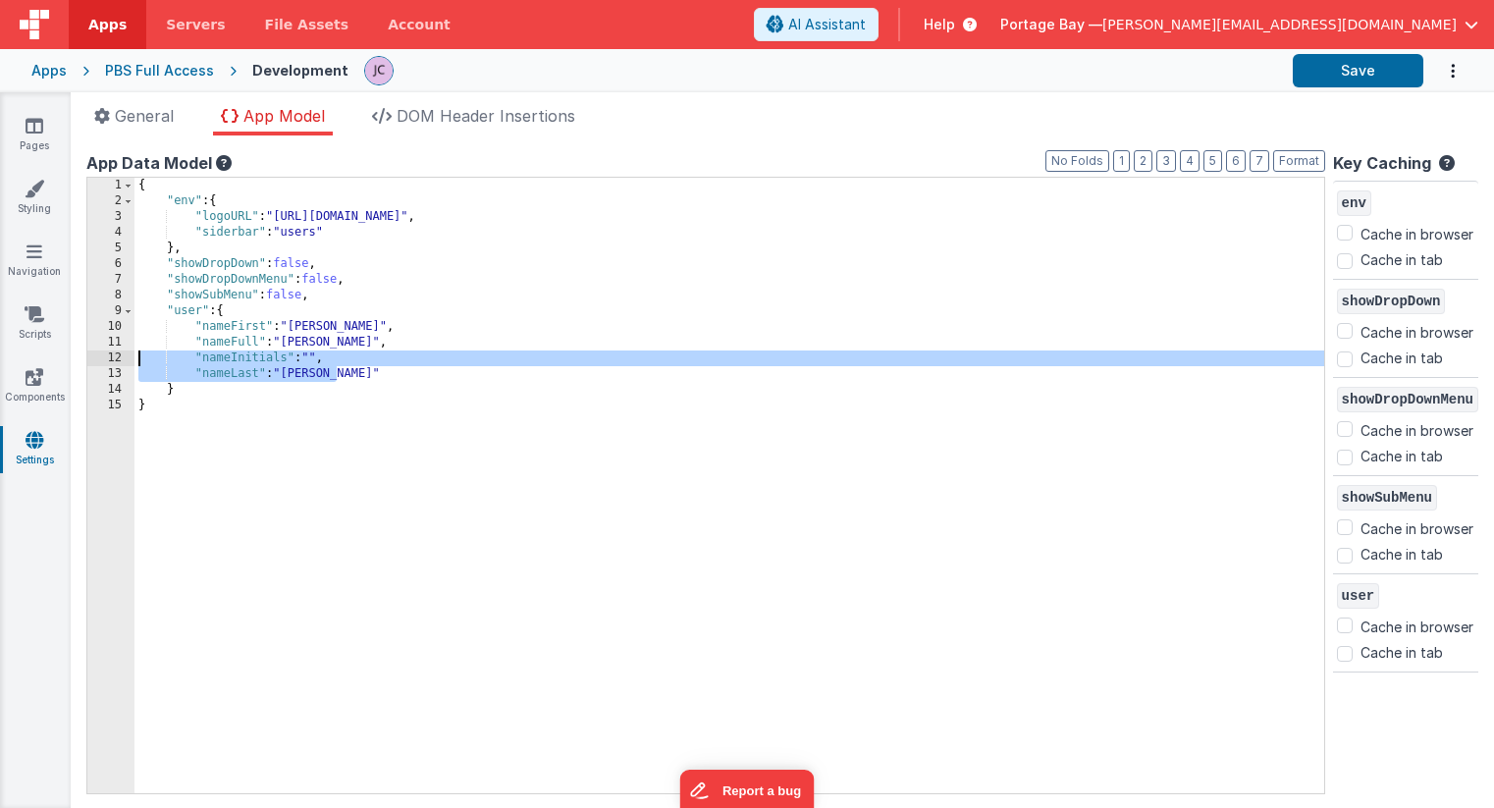
drag, startPoint x: 345, startPoint y: 374, endPoint x: 89, endPoint y: 358, distance: 255.7
click at [89, 358] on div "1 2 3 4 5 6 7 8 9 10 11 12 13 14 15 { "env" : { "logoURL" : "[URL][DOMAIN_NAME]…" at bounding box center [705, 485] width 1239 height 617
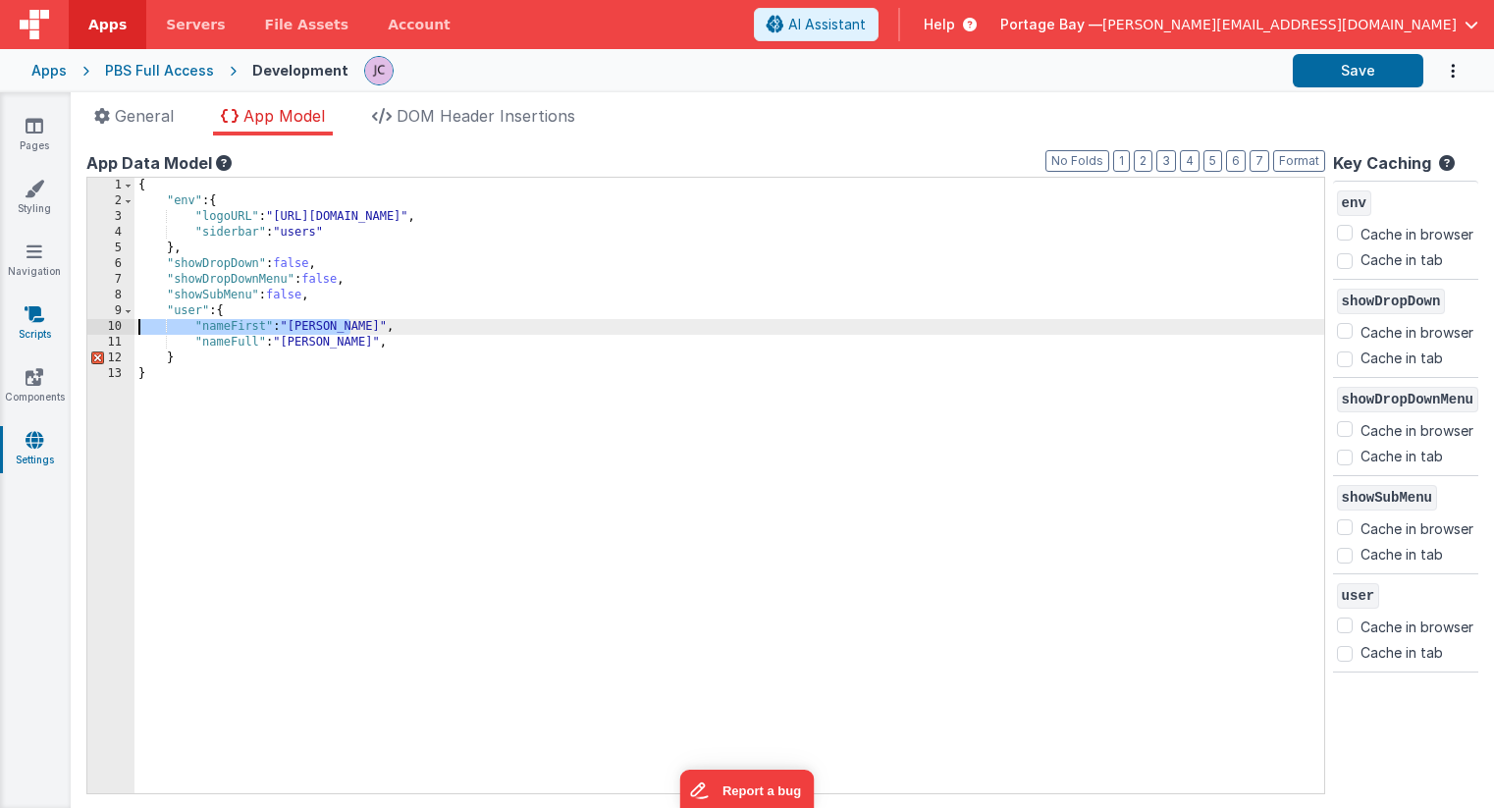
drag, startPoint x: 363, startPoint y: 324, endPoint x: 59, endPoint y: 325, distance: 304.3
click at [59, 325] on section "Pages Styling Navigation Scripts Components Settings General App Model DOM Head…" at bounding box center [747, 450] width 1494 height 716
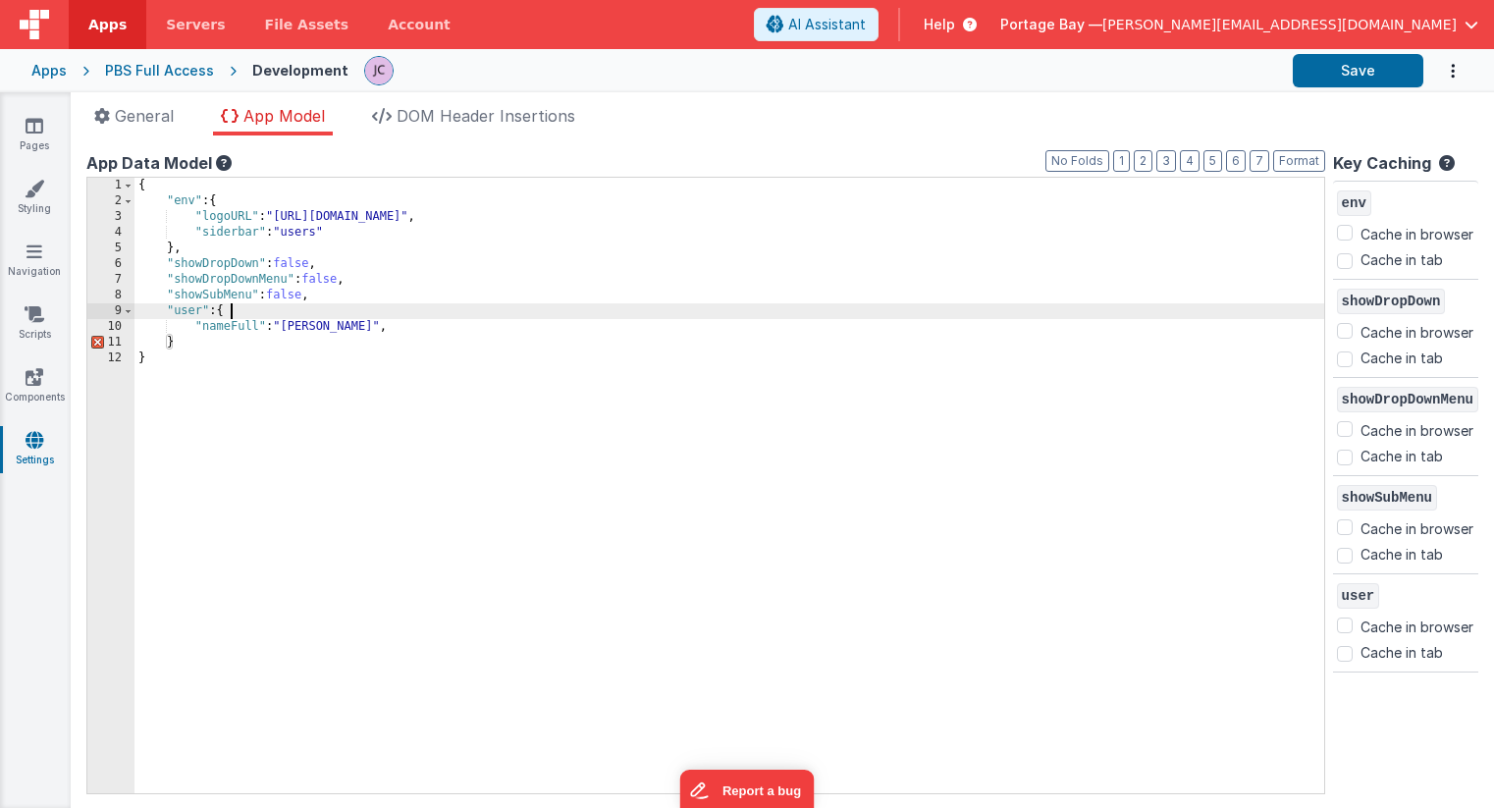
click at [437, 327] on div "{ "env" : { "logoURL" : "[URL][DOMAIN_NAME]" , "siderbar" : "users" } , "showDr…" at bounding box center [729, 501] width 1190 height 647
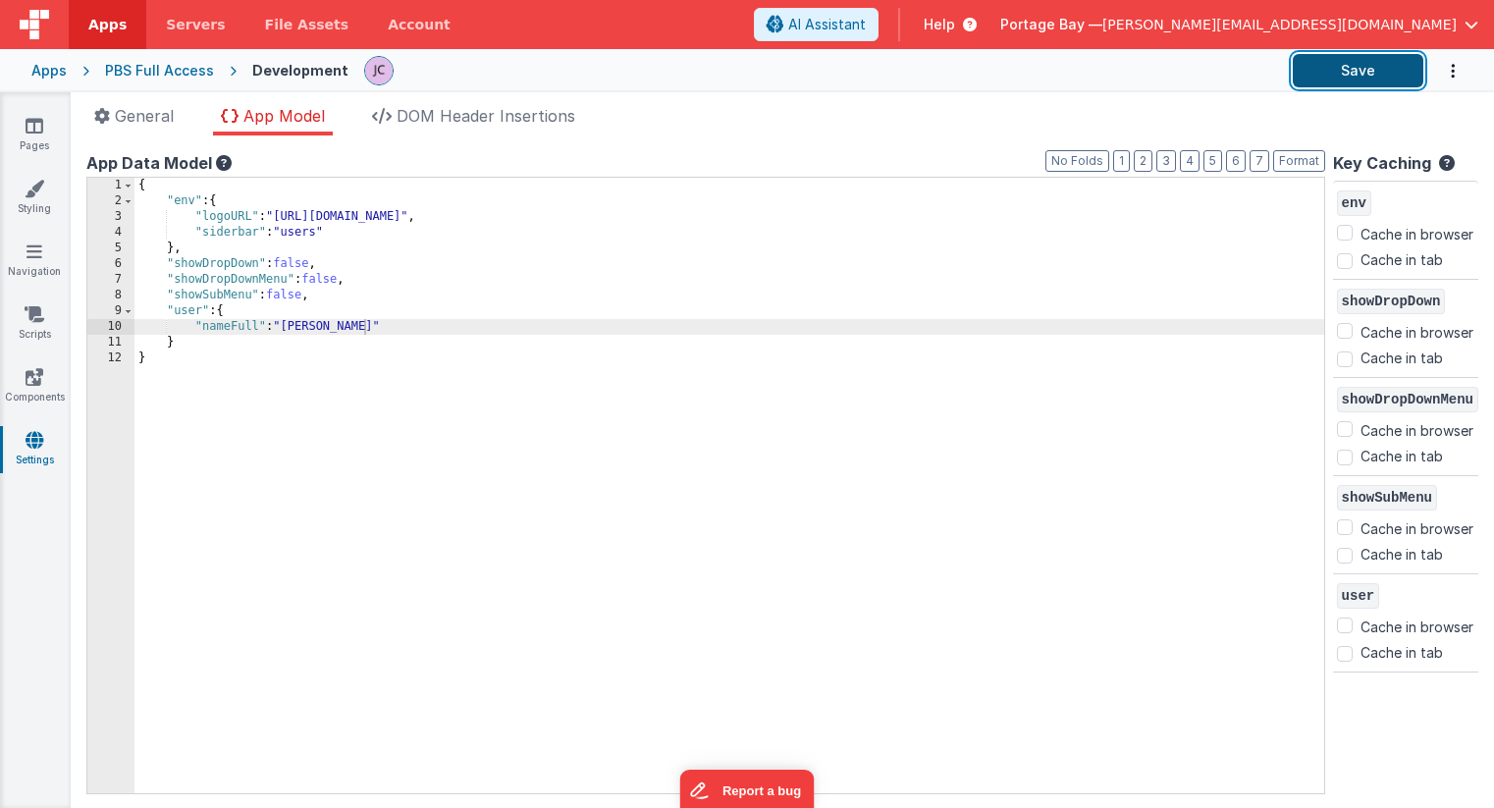
click at [1379, 74] on button "Save" at bounding box center [1358, 70] width 131 height 33
click at [27, 134] on link "Pages" at bounding box center [34, 135] width 71 height 39
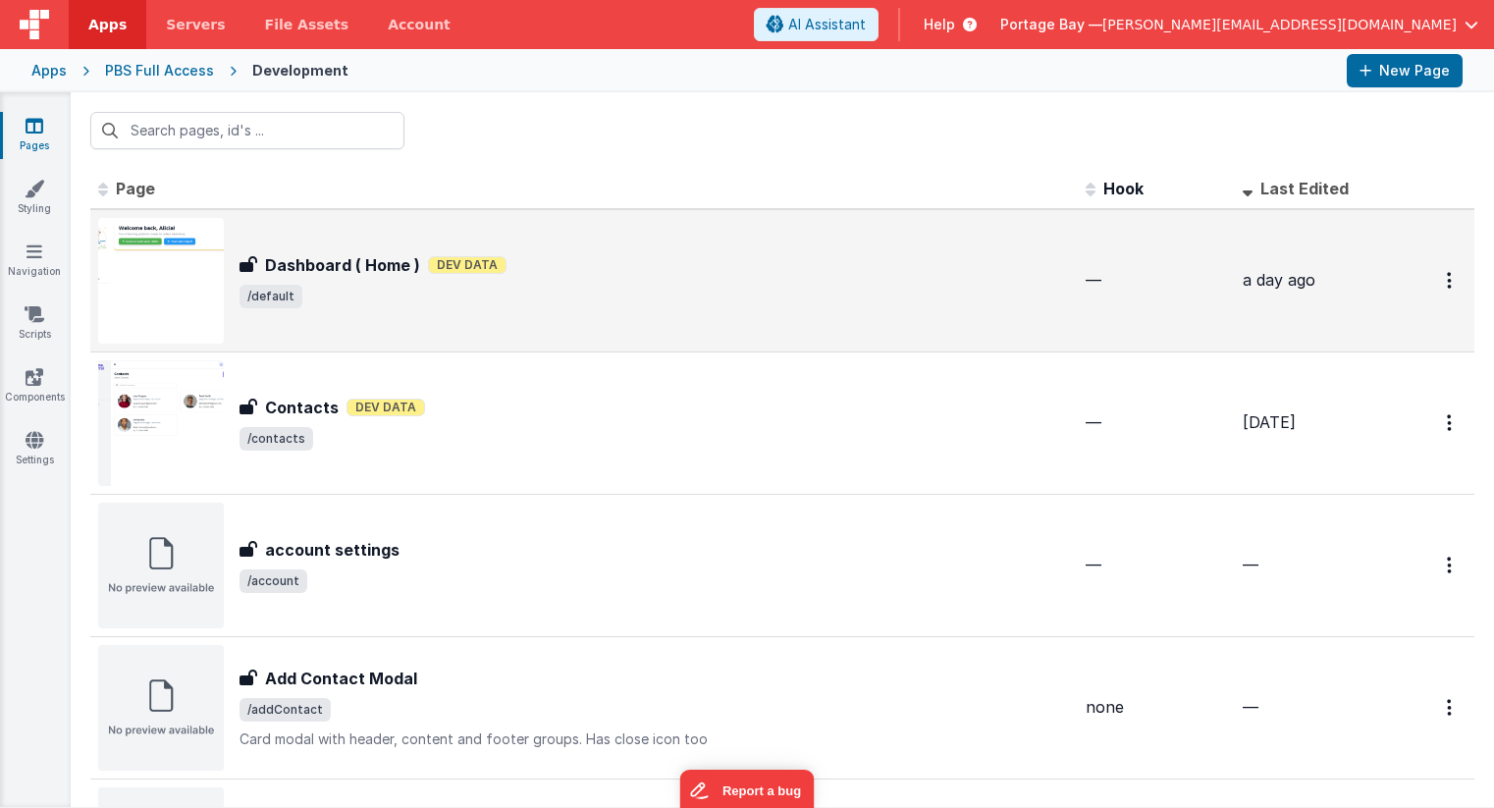
click at [700, 289] on span "/default" at bounding box center [655, 297] width 830 height 24
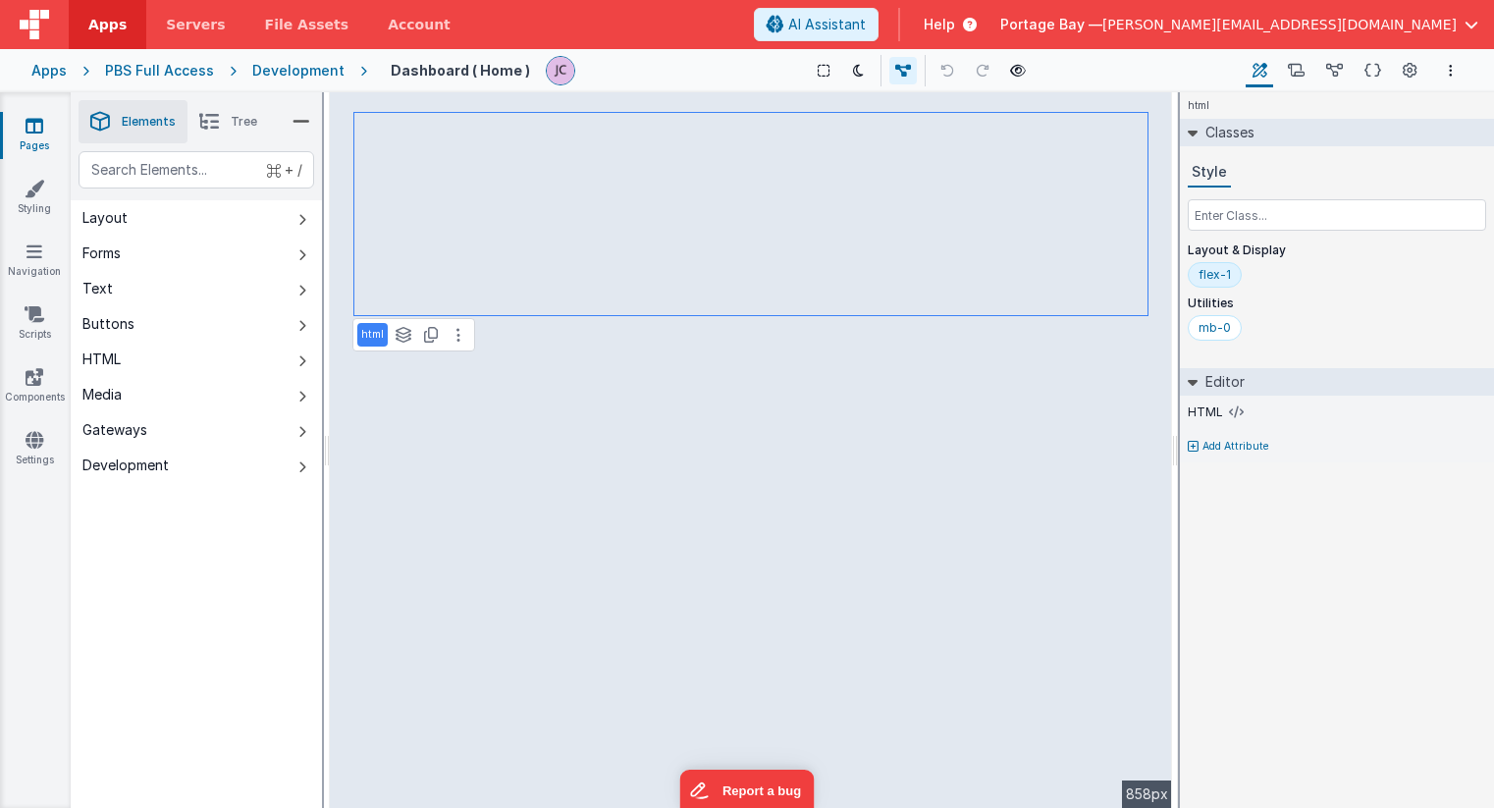
click at [240, 119] on span "Tree" at bounding box center [244, 122] width 27 height 16
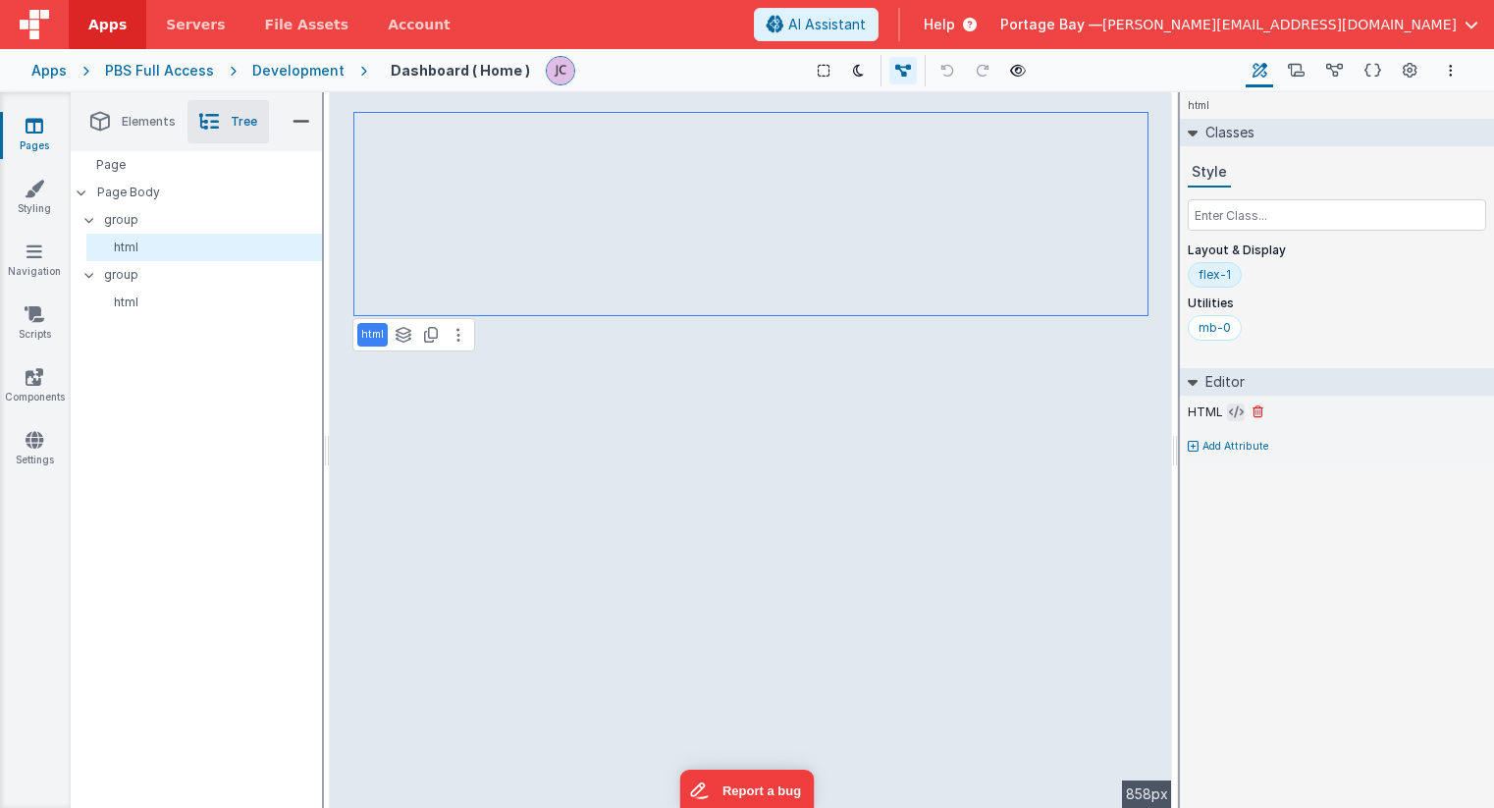
click at [1233, 410] on icon at bounding box center [1236, 412] width 15 height 16
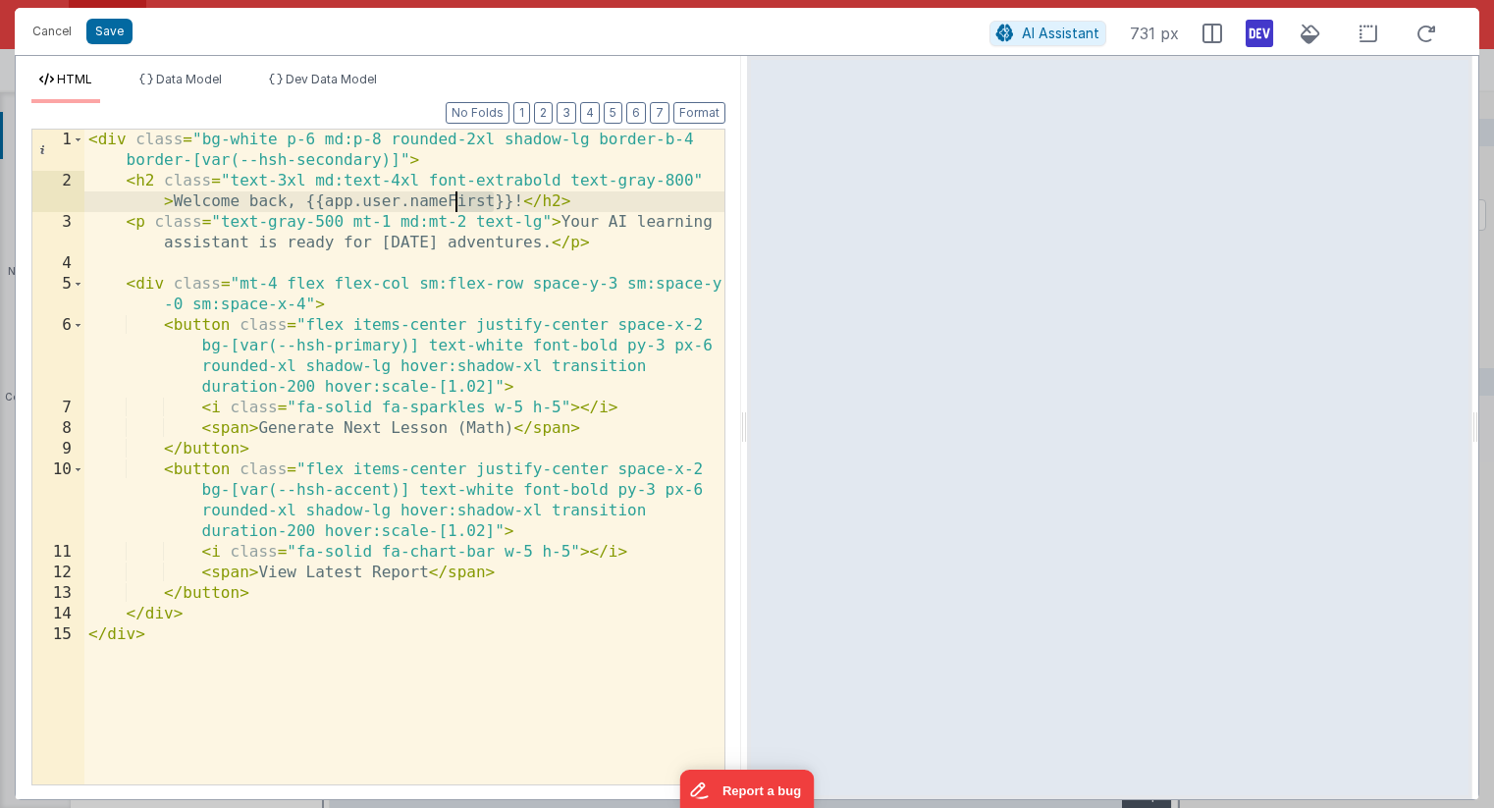
drag, startPoint x: 494, startPoint y: 199, endPoint x: 456, endPoint y: 199, distance: 37.3
click at [456, 199] on div "< div class = "bg-white p-6 md:p-8 rounded-2xl shadow-lg border-b-4 border-[var…" at bounding box center [404, 488] width 640 height 717
click at [107, 32] on button "Save" at bounding box center [109, 32] width 46 height 26
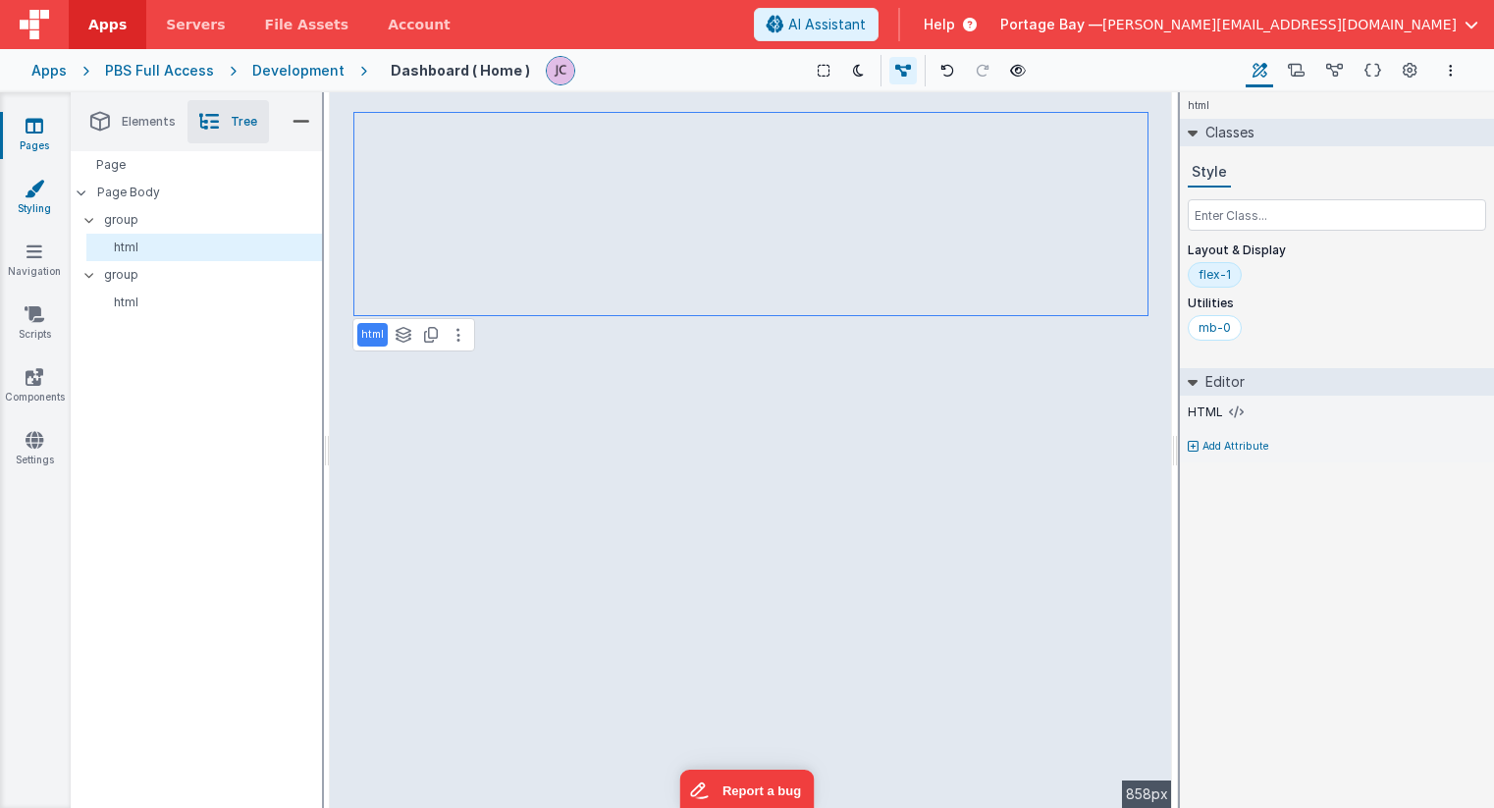
click at [25, 197] on link "Styling" at bounding box center [34, 198] width 71 height 39
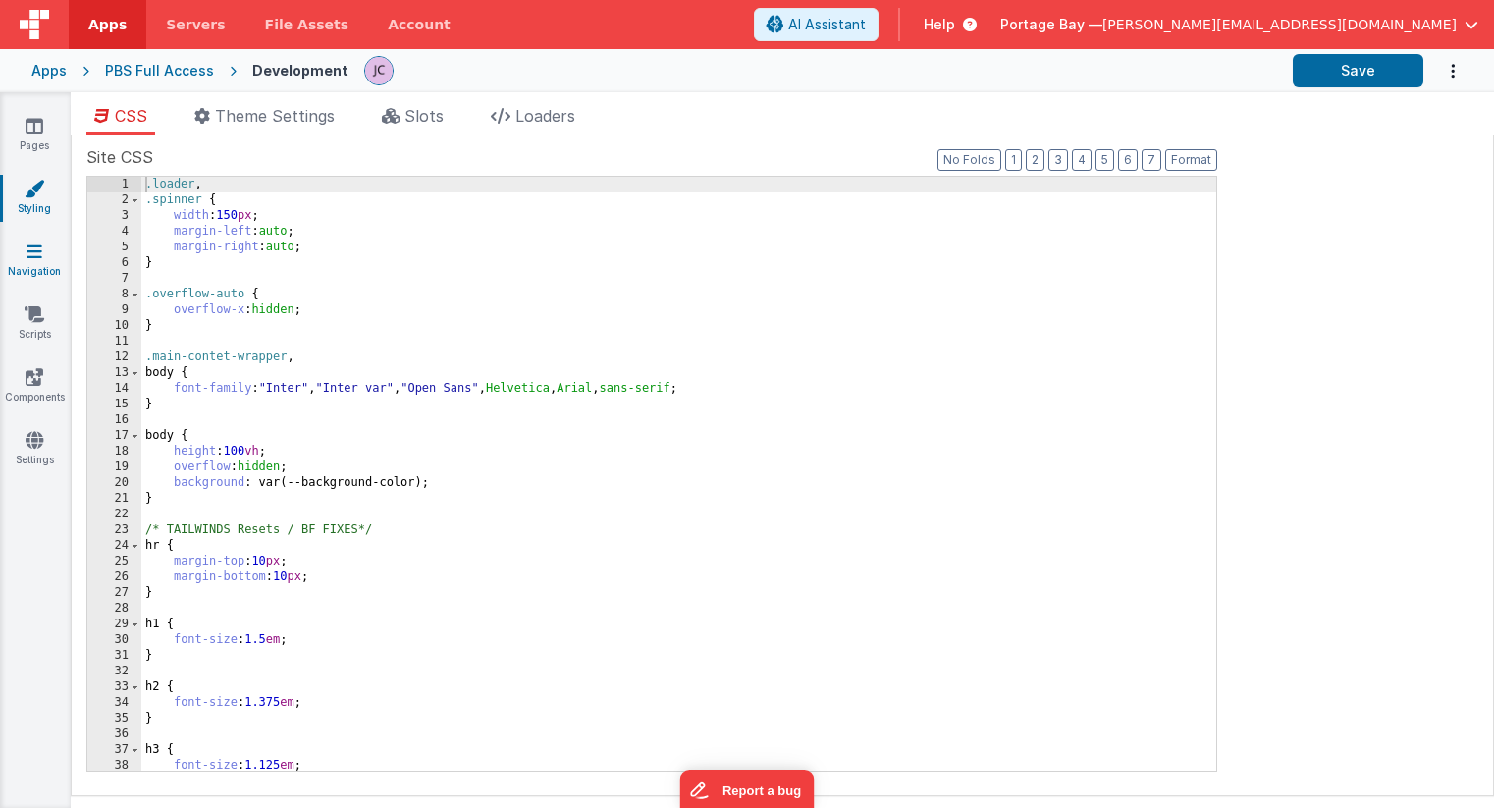
click at [25, 263] on link "Navigation" at bounding box center [34, 260] width 71 height 39
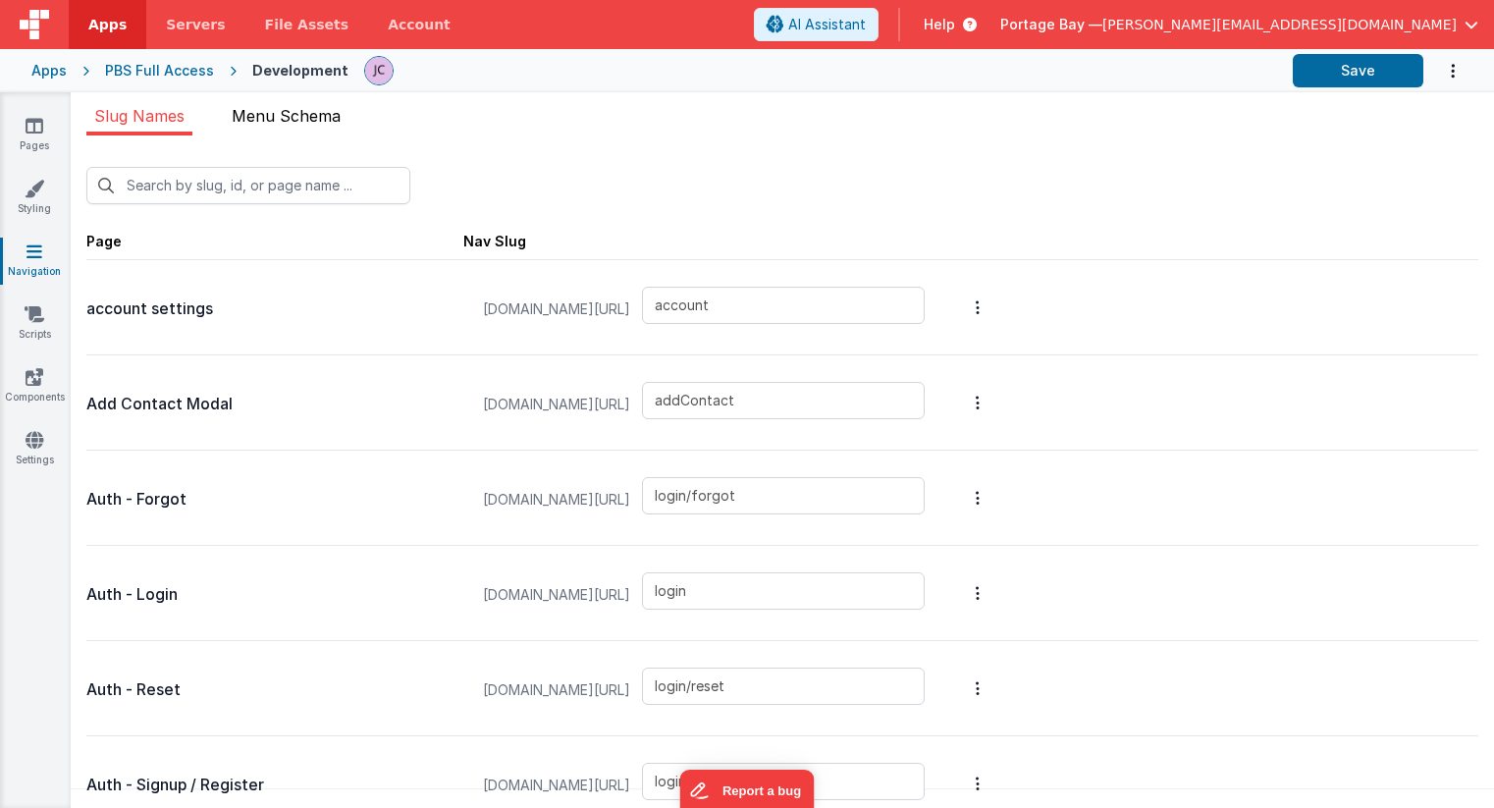
click at [280, 117] on span "Menu Schema" at bounding box center [286, 116] width 109 height 20
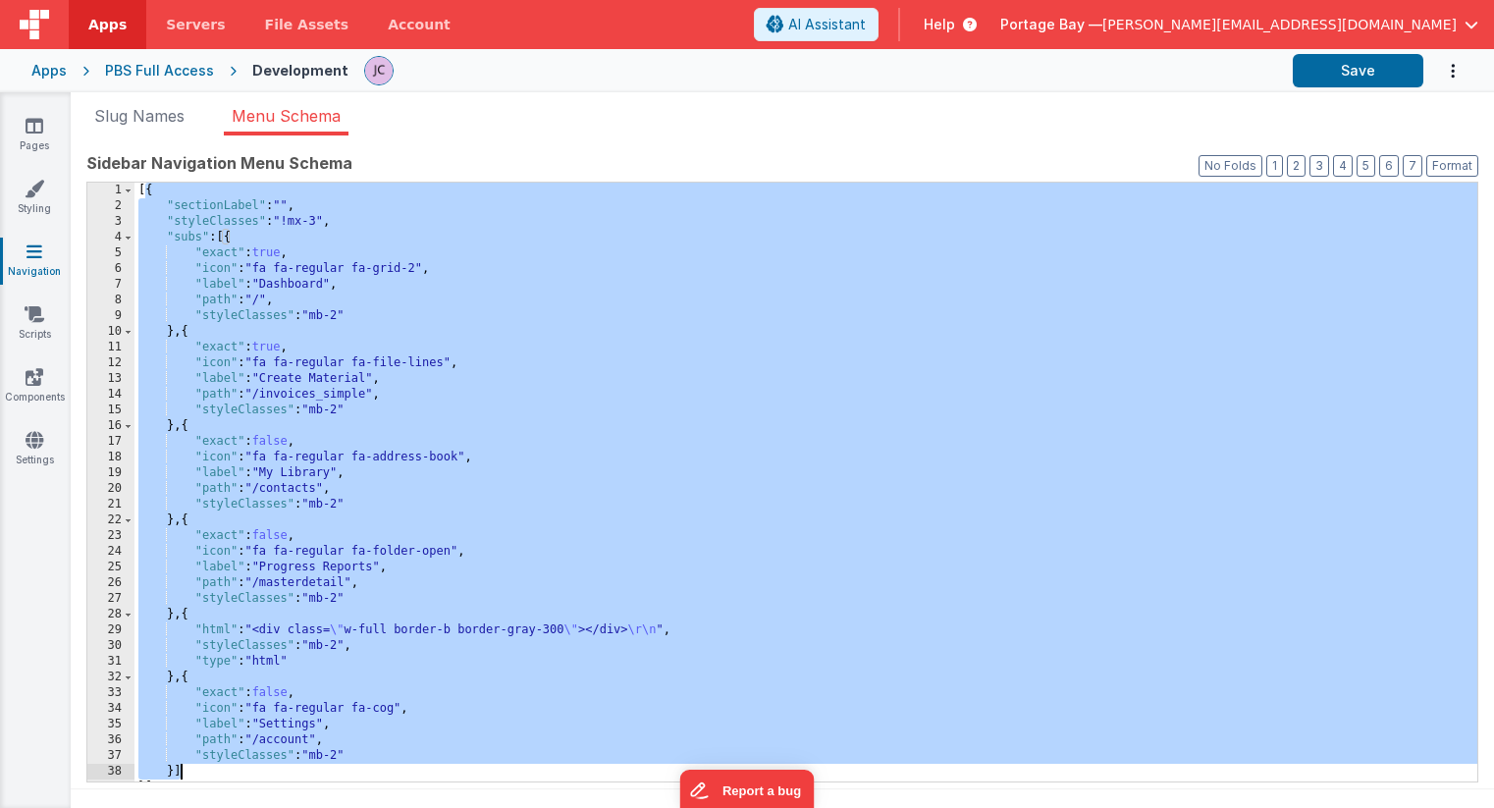
scroll to position [14, 0]
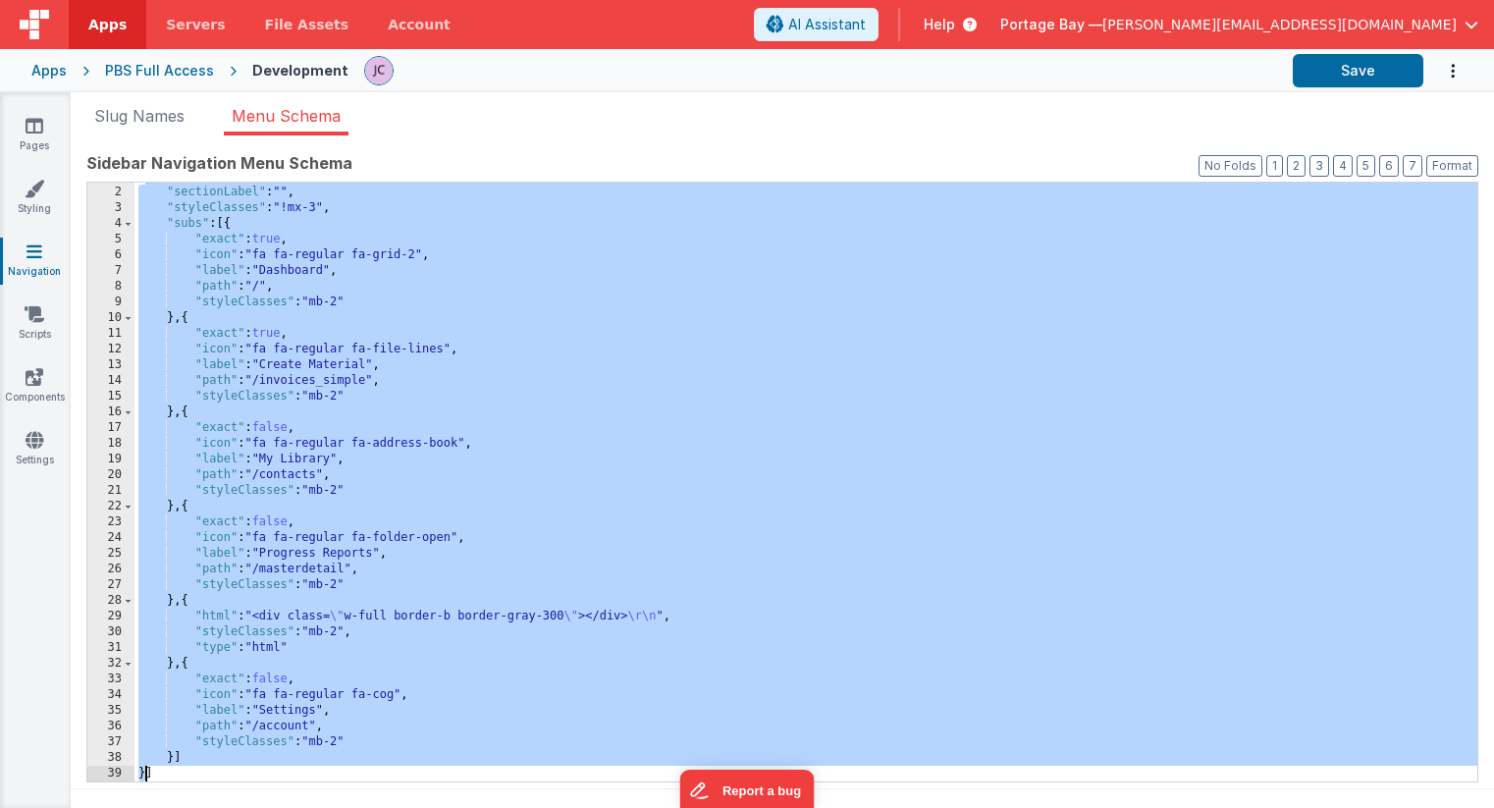
drag, startPoint x: 145, startPoint y: 188, endPoint x: 143, endPoint y: 767, distance: 578.2
click at [144, 769] on div "[{ "sectionLabel" : "" , "styleClasses" : "!mx-3" , "subs" : [{ "exact" : true …" at bounding box center [805, 484] width 1343 height 630
click at [145, 772] on div "[{ "sectionLabel" : "" , "styleClasses" : "!mx-3" , "subs" : [{ "exact" : true …" at bounding box center [805, 484] width 1343 height 630
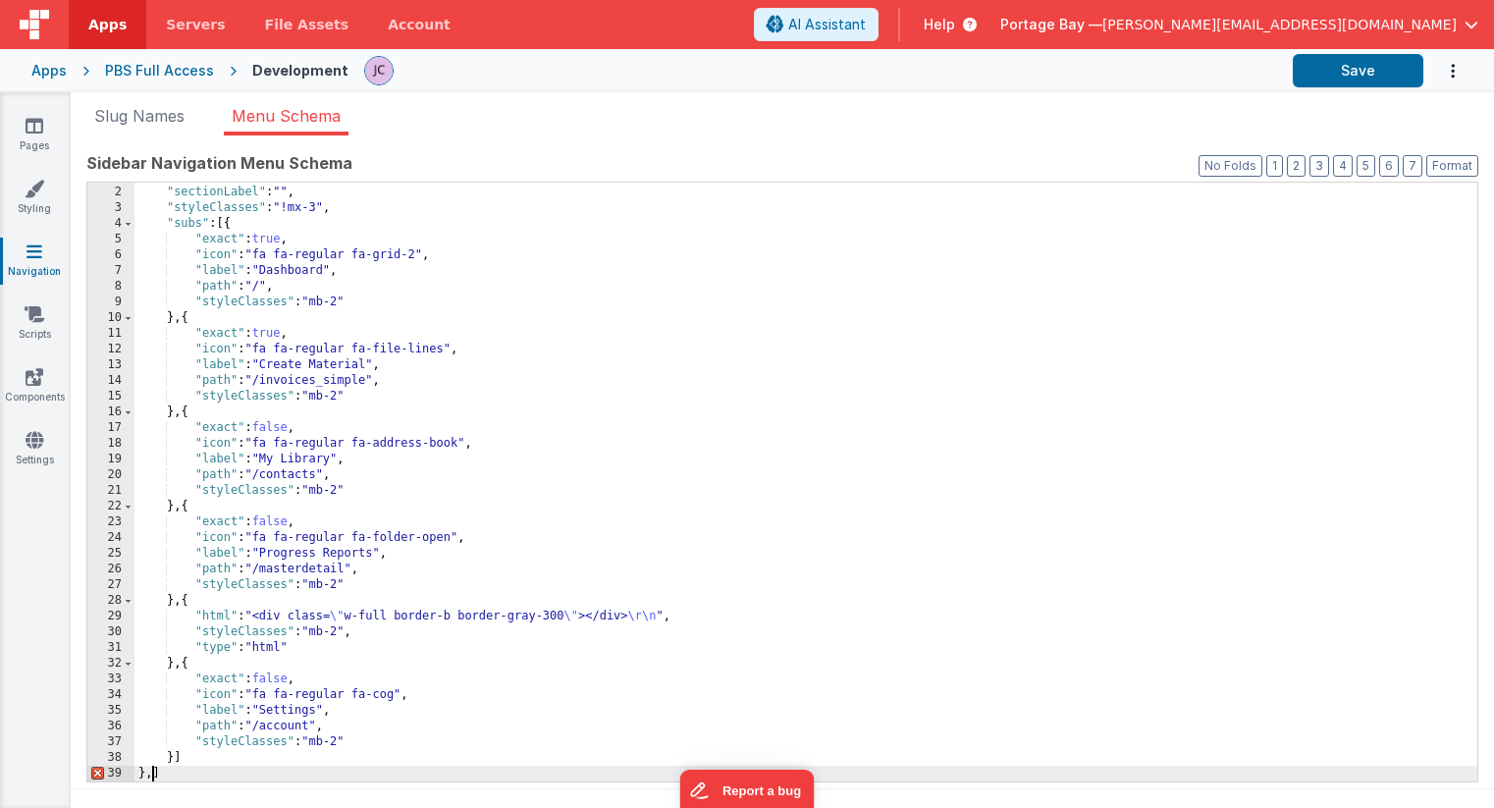
scroll to position [611, 0]
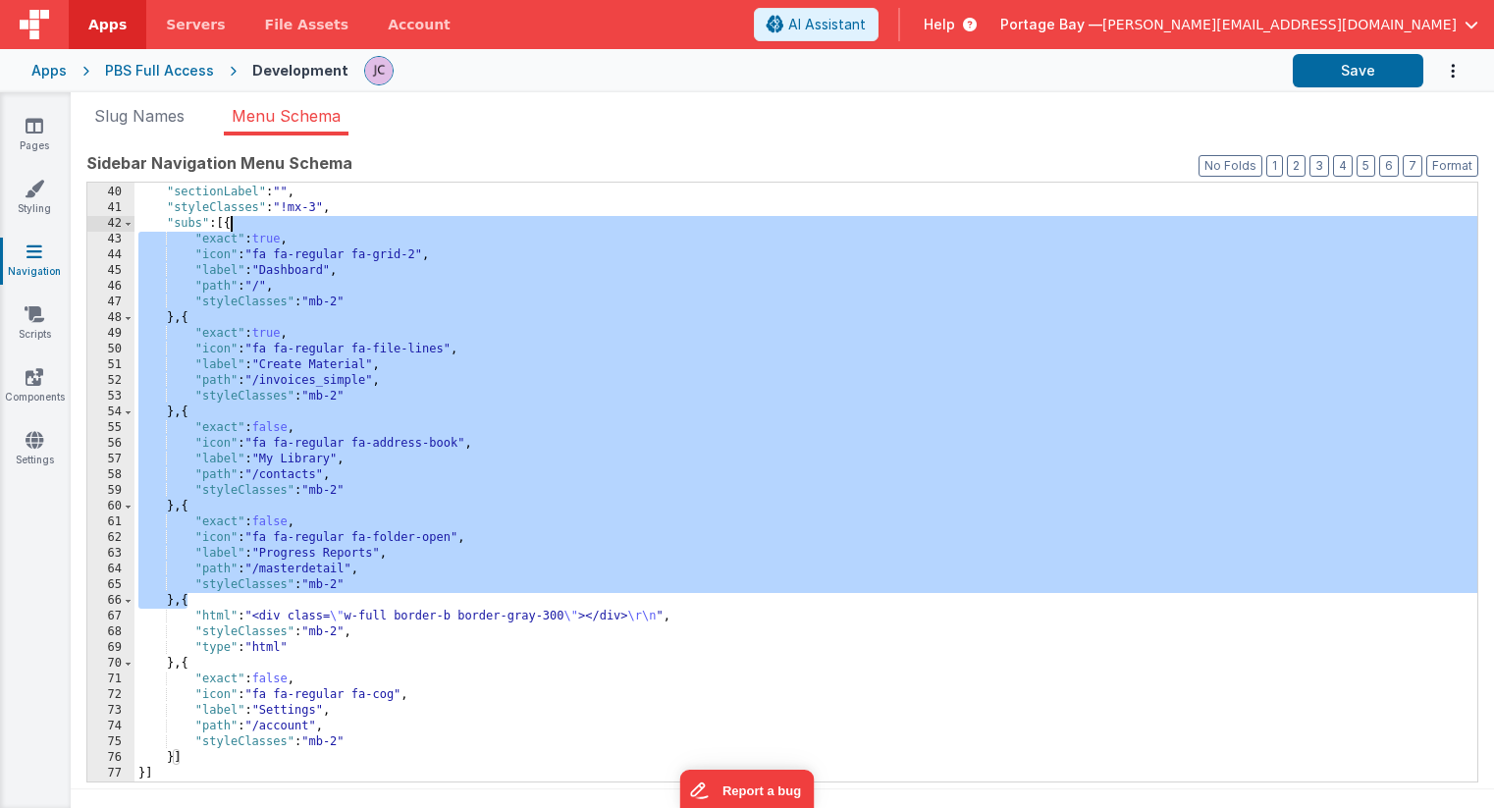
drag, startPoint x: 188, startPoint y: 602, endPoint x: 231, endPoint y: 225, distance: 379.3
click at [231, 225] on div "} , { "sectionLabel" : "" , "styleClasses" : "!mx-3" , "subs" : [{ "exact" : tr…" at bounding box center [805, 484] width 1343 height 630
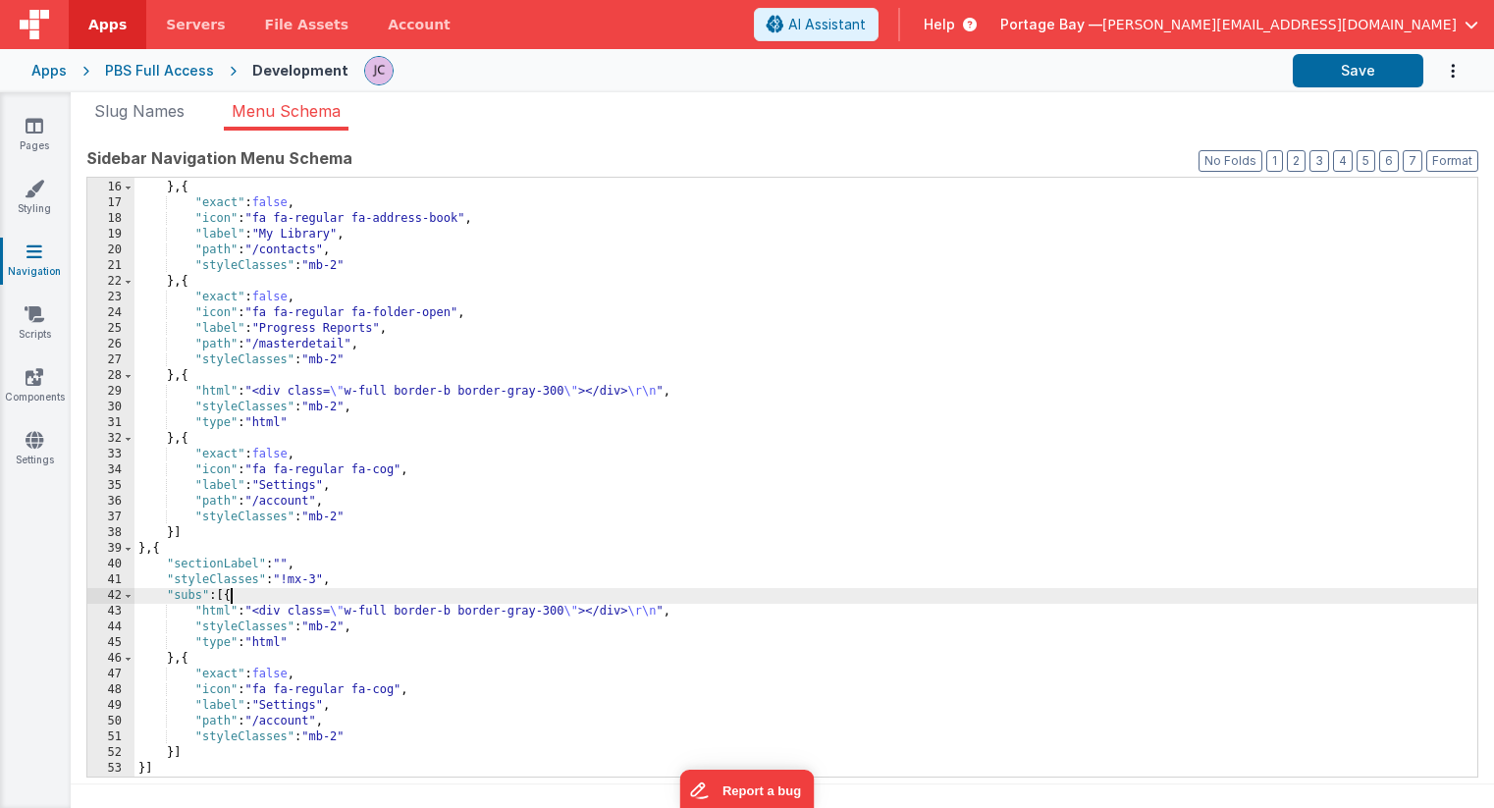
scroll to position [10, 0]
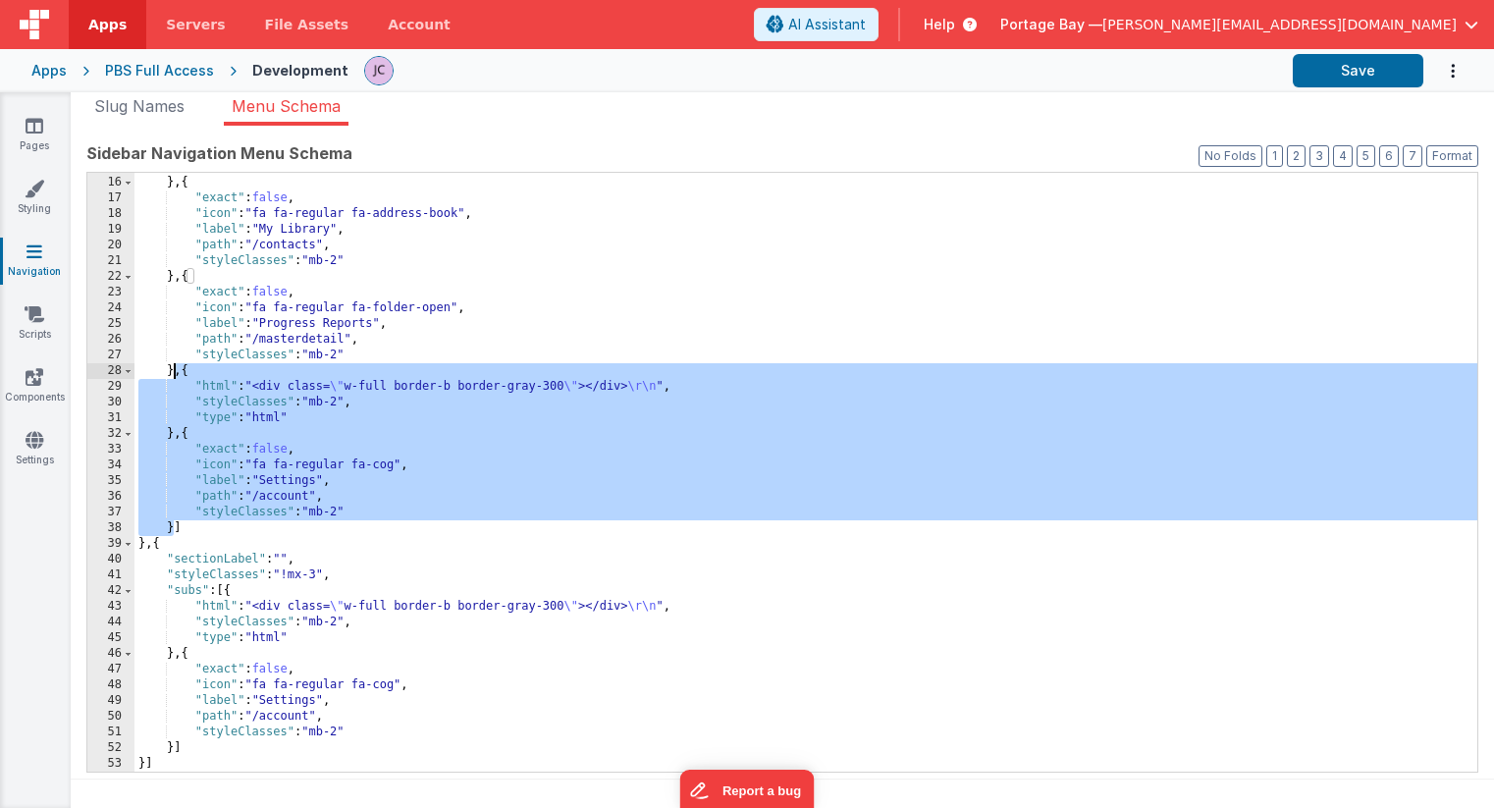
drag, startPoint x: 174, startPoint y: 527, endPoint x: 176, endPoint y: 371, distance: 156.1
click at [176, 371] on div ""styleClasses" : "mb-2" } , { "exact" : false , "icon" : "fa fa-regular fa-addr…" at bounding box center [805, 474] width 1343 height 630
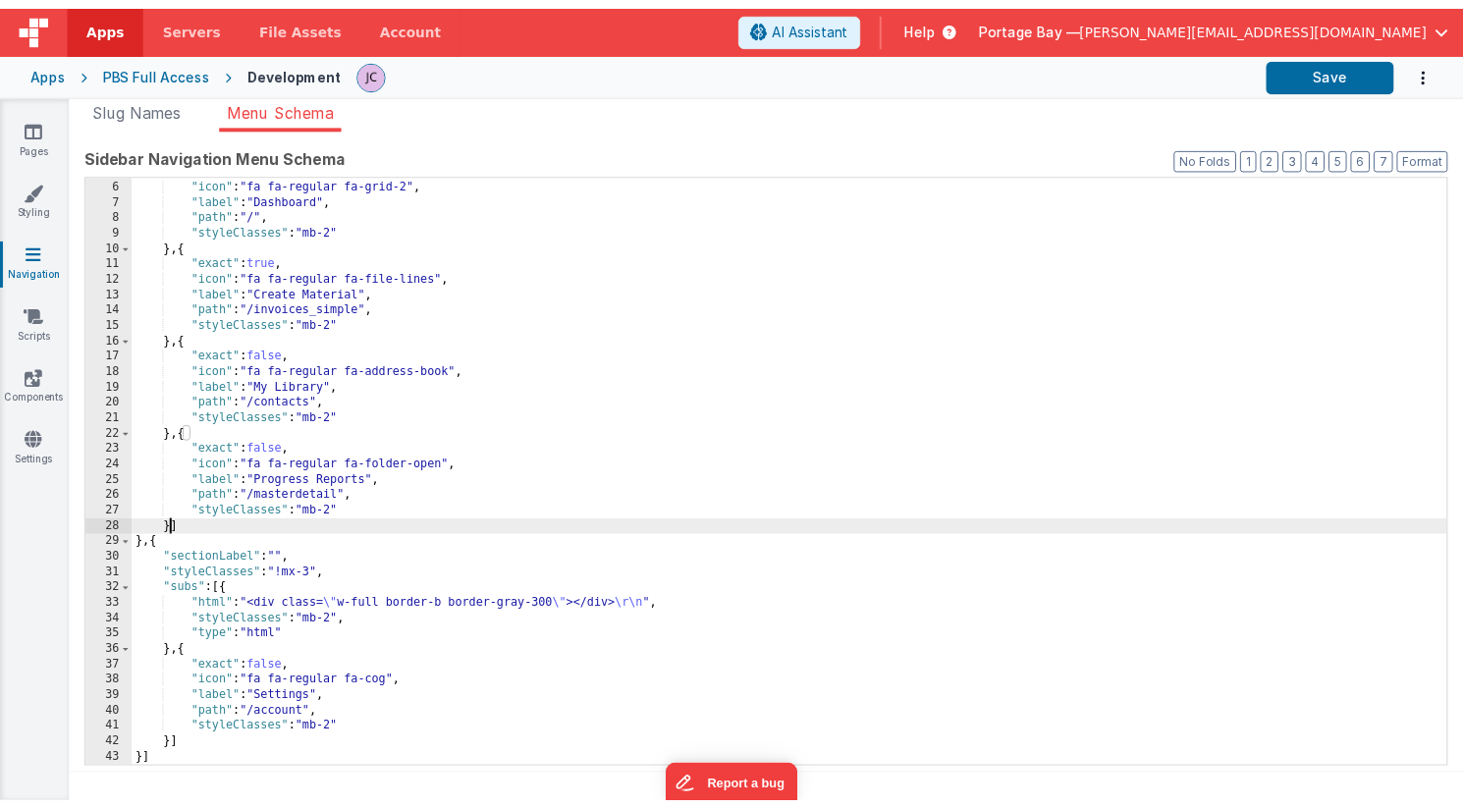
scroll to position [16, 0]
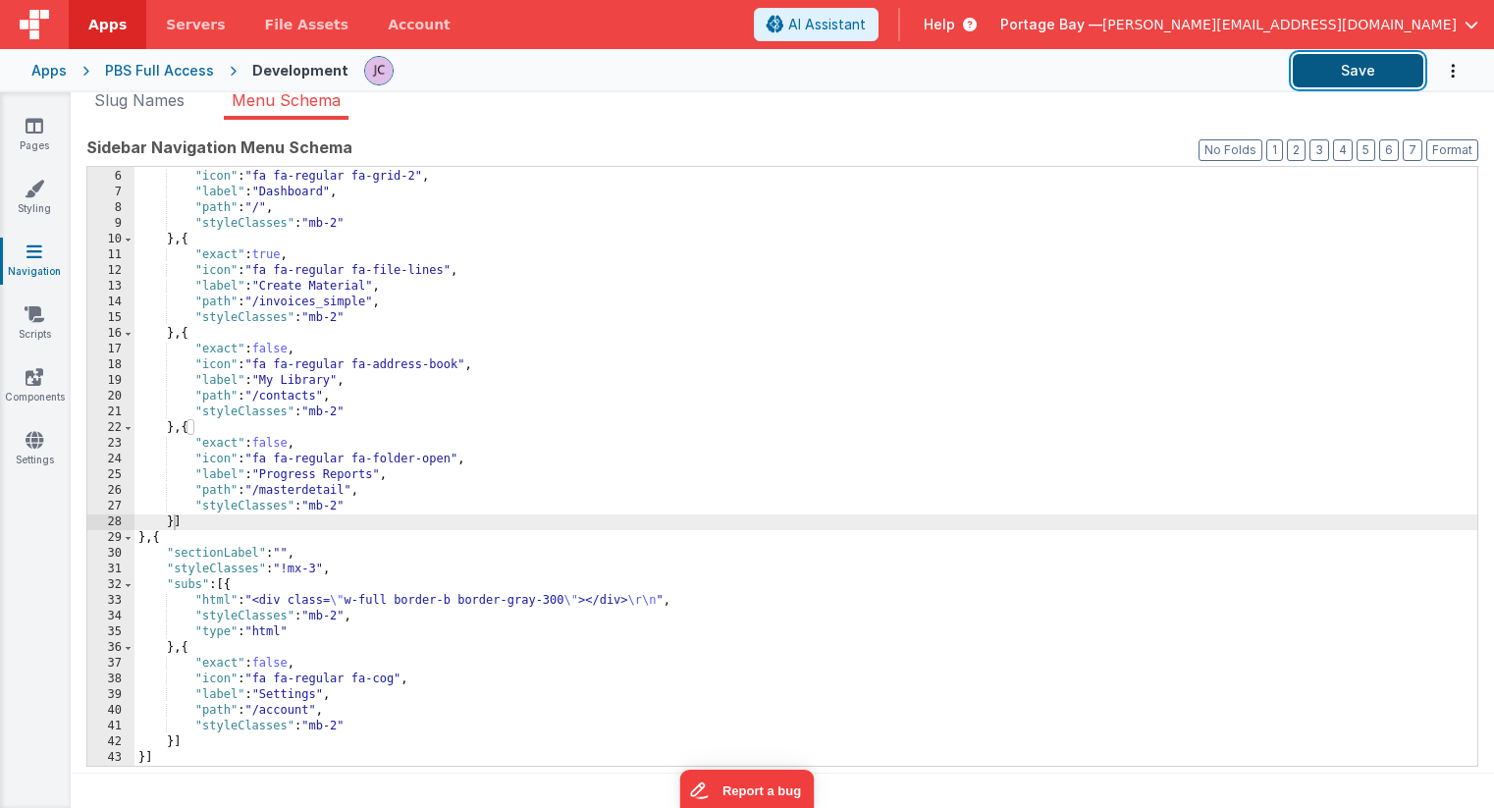
click at [1342, 64] on button "Save" at bounding box center [1358, 70] width 131 height 33
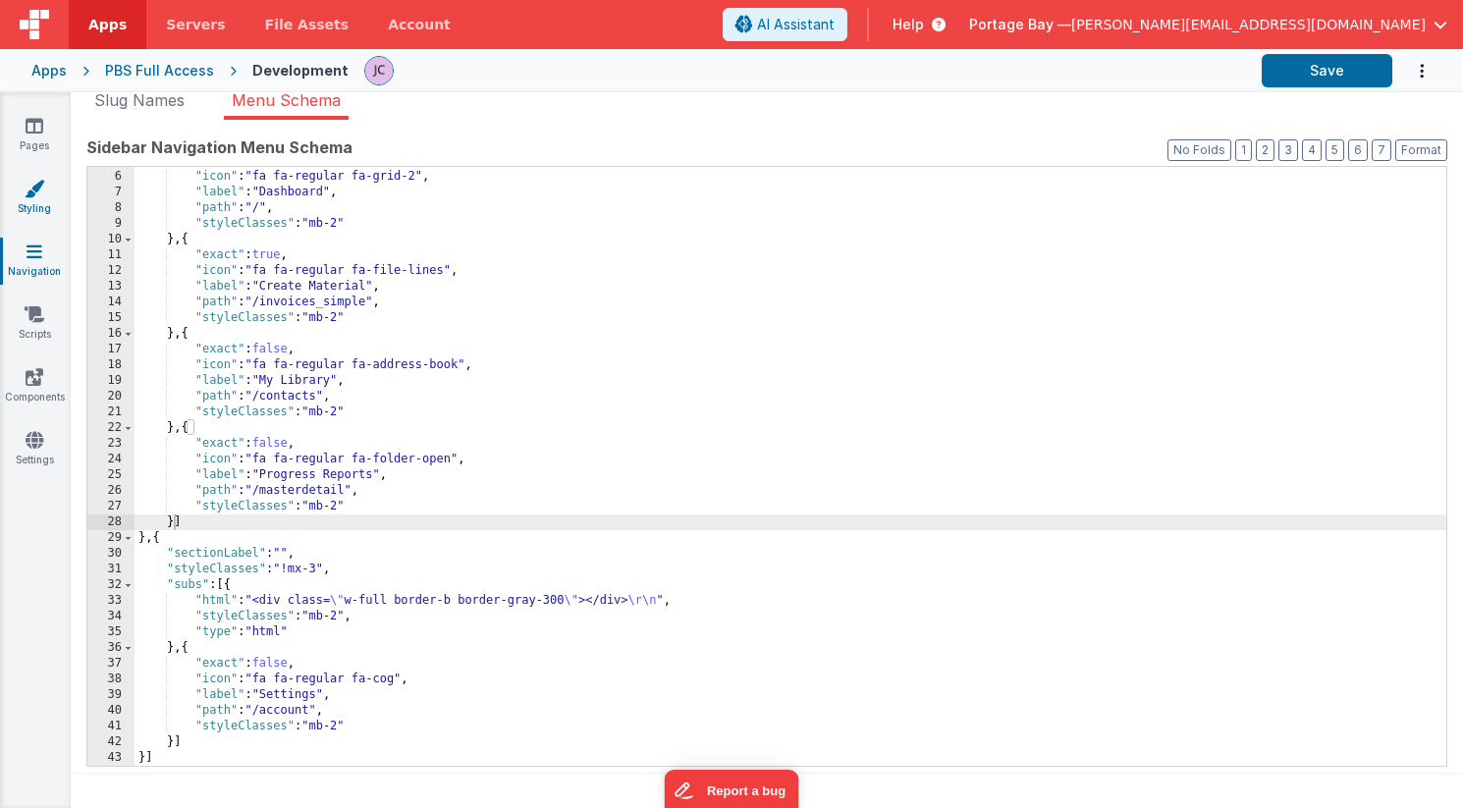
click at [32, 192] on icon at bounding box center [35, 189] width 20 height 20
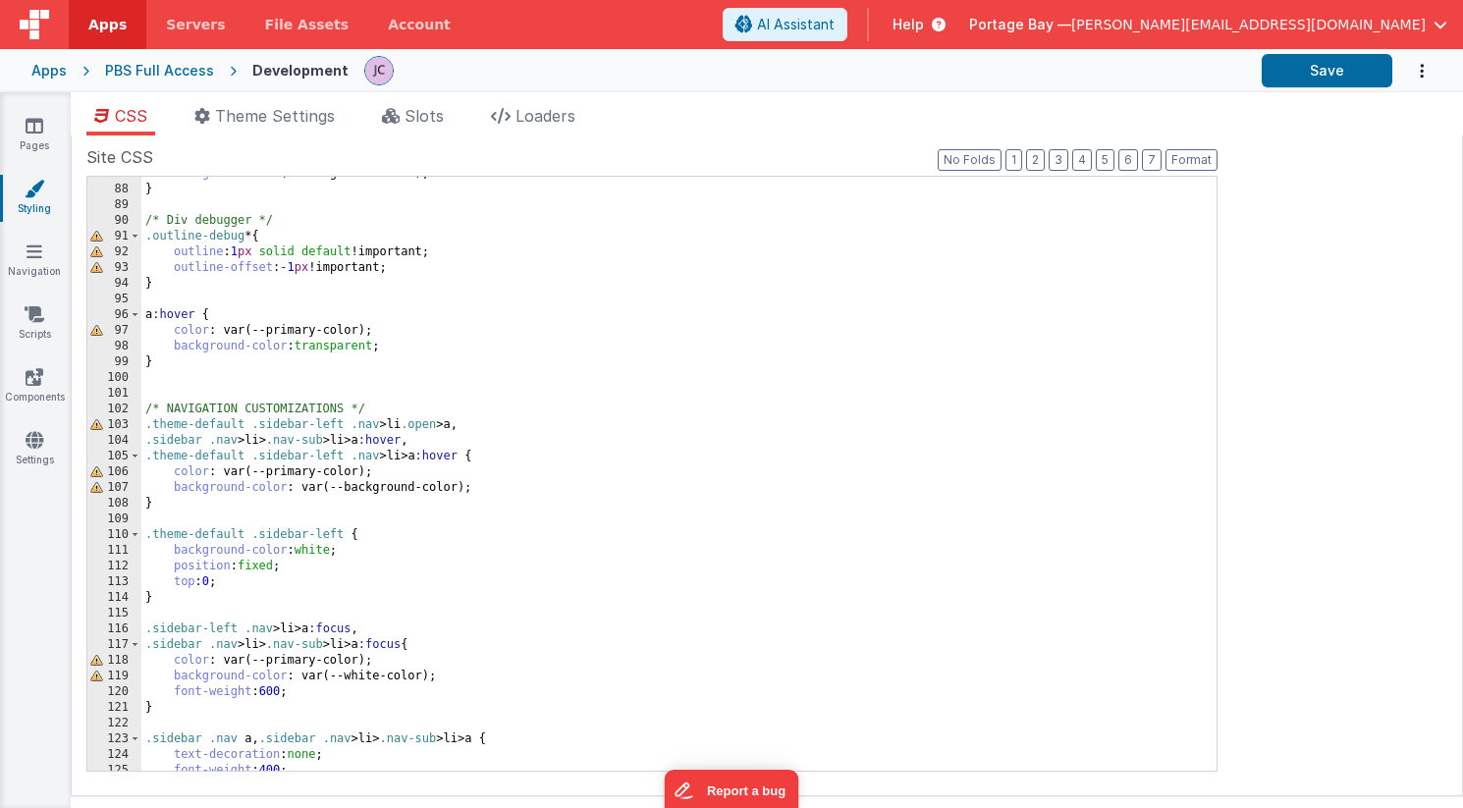
scroll to position [1416, 0]
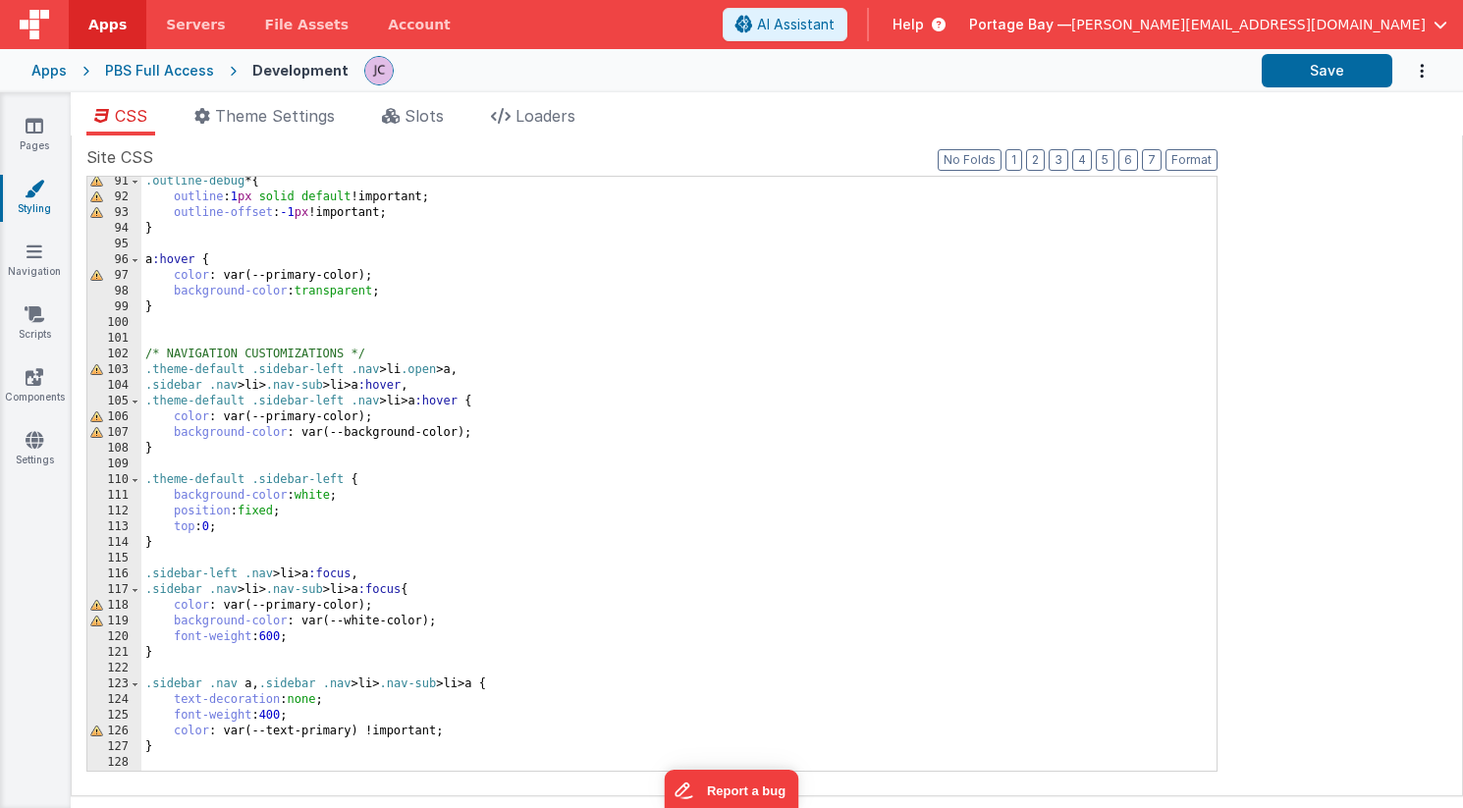
click at [238, 523] on div ".outline-debug * { outline : 1 px solid default !important; outline-offset : -1…" at bounding box center [678, 486] width 1075 height 625
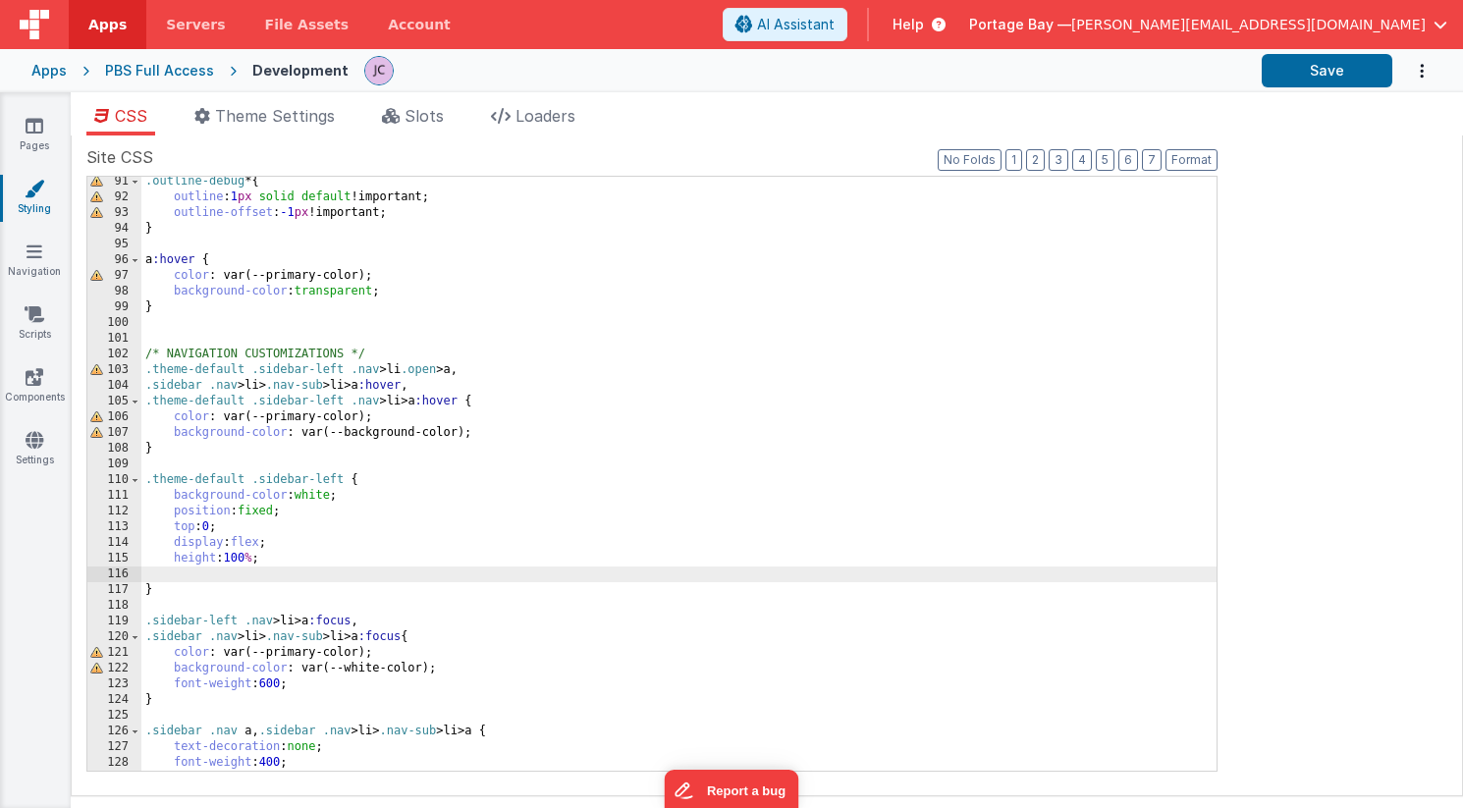
click at [192, 568] on div ".outline-debug * { outline : 1 px solid default !important; outline-offset : -1…" at bounding box center [678, 486] width 1075 height 625
click at [308, 569] on div ".outline-debug * { outline : 1 px solid default !important; outline-offset : -1…" at bounding box center [678, 486] width 1075 height 625
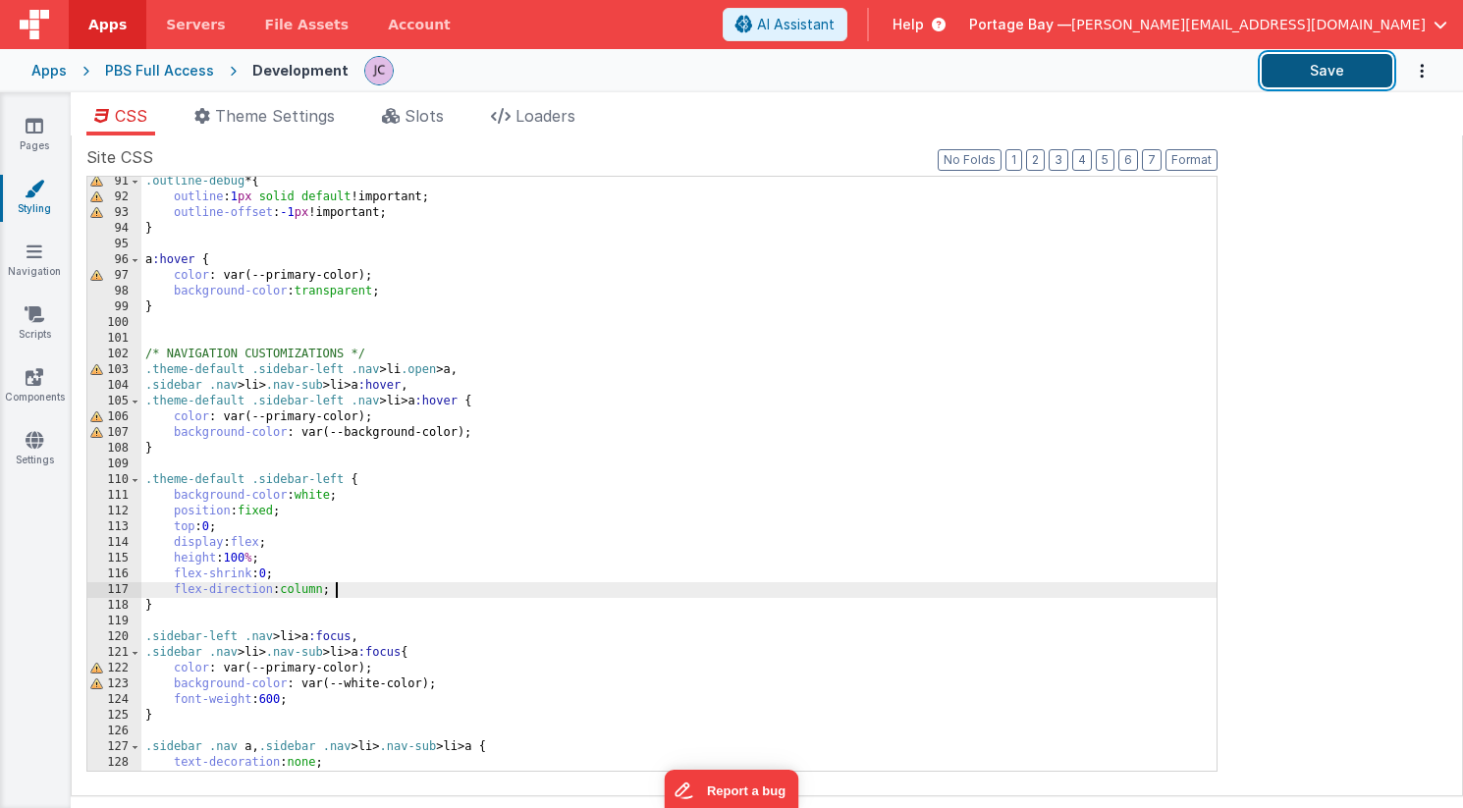
click at [1344, 73] on button "Save" at bounding box center [1326, 70] width 131 height 33
click at [42, 249] on link "Navigation" at bounding box center [34, 260] width 71 height 39
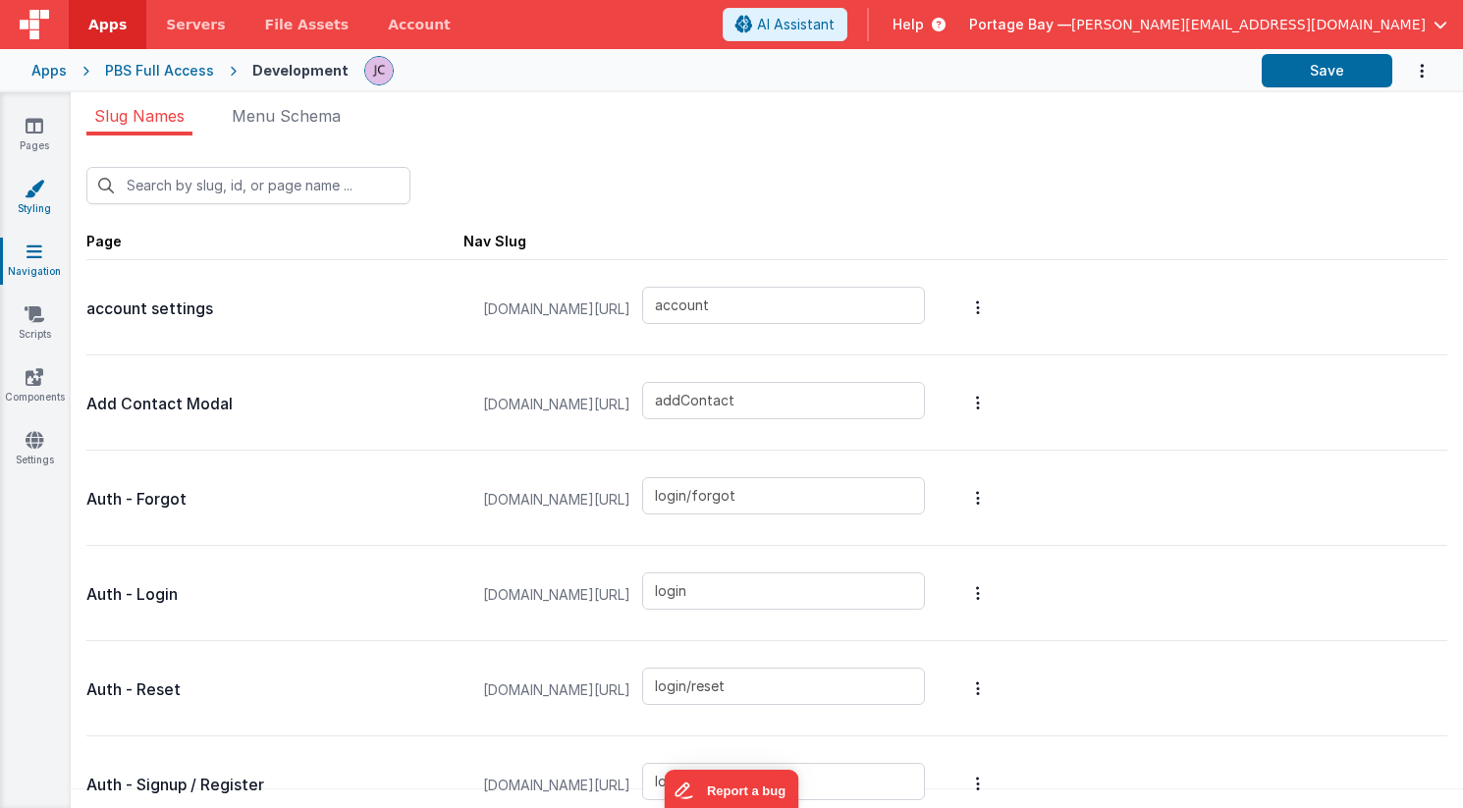
click at [28, 199] on link "Styling" at bounding box center [34, 198] width 71 height 39
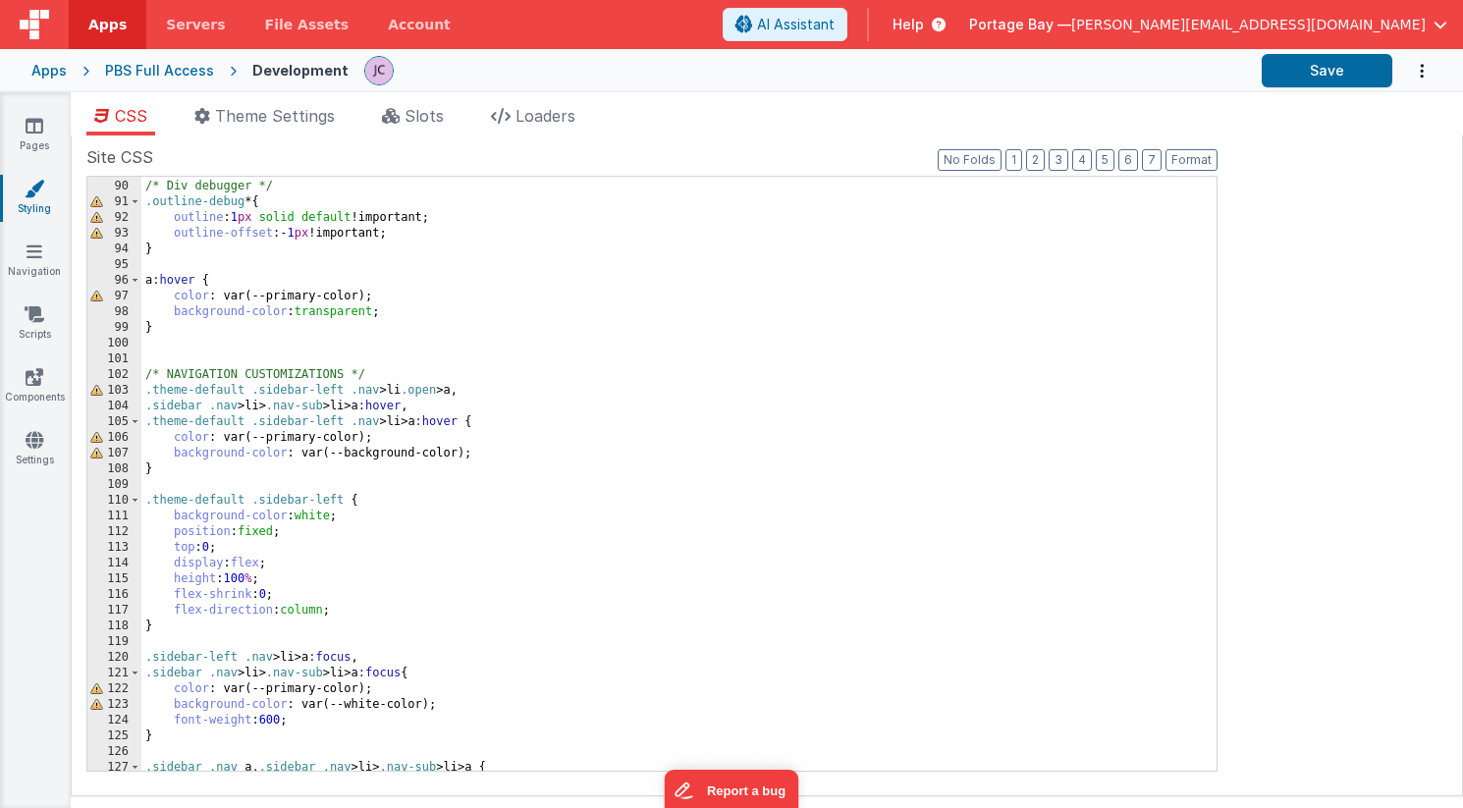
scroll to position [1433, 0]
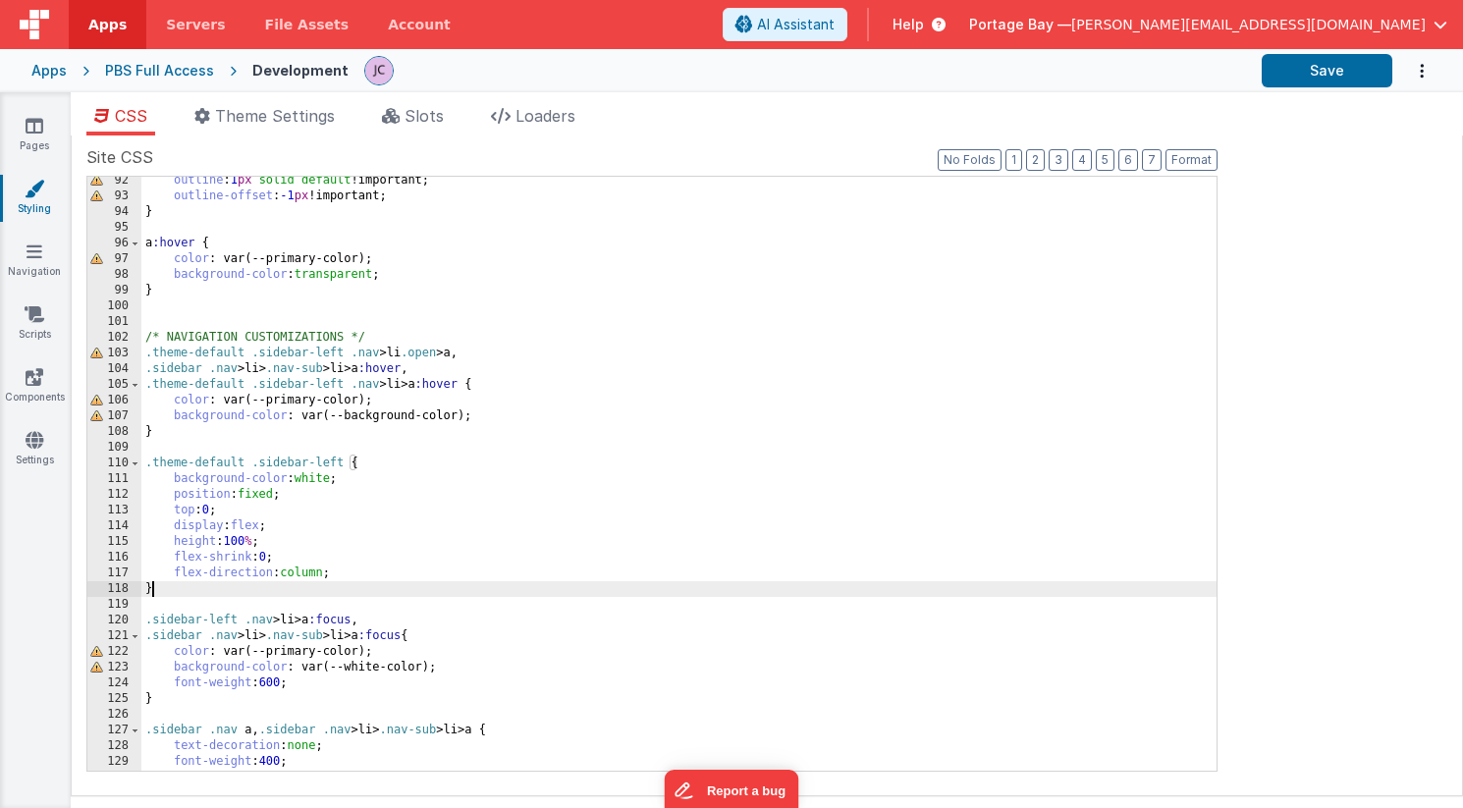
click at [189, 589] on div "outline : 1 px solid default !important; outline-offset : -1 px !important; } a…" at bounding box center [678, 485] width 1075 height 625
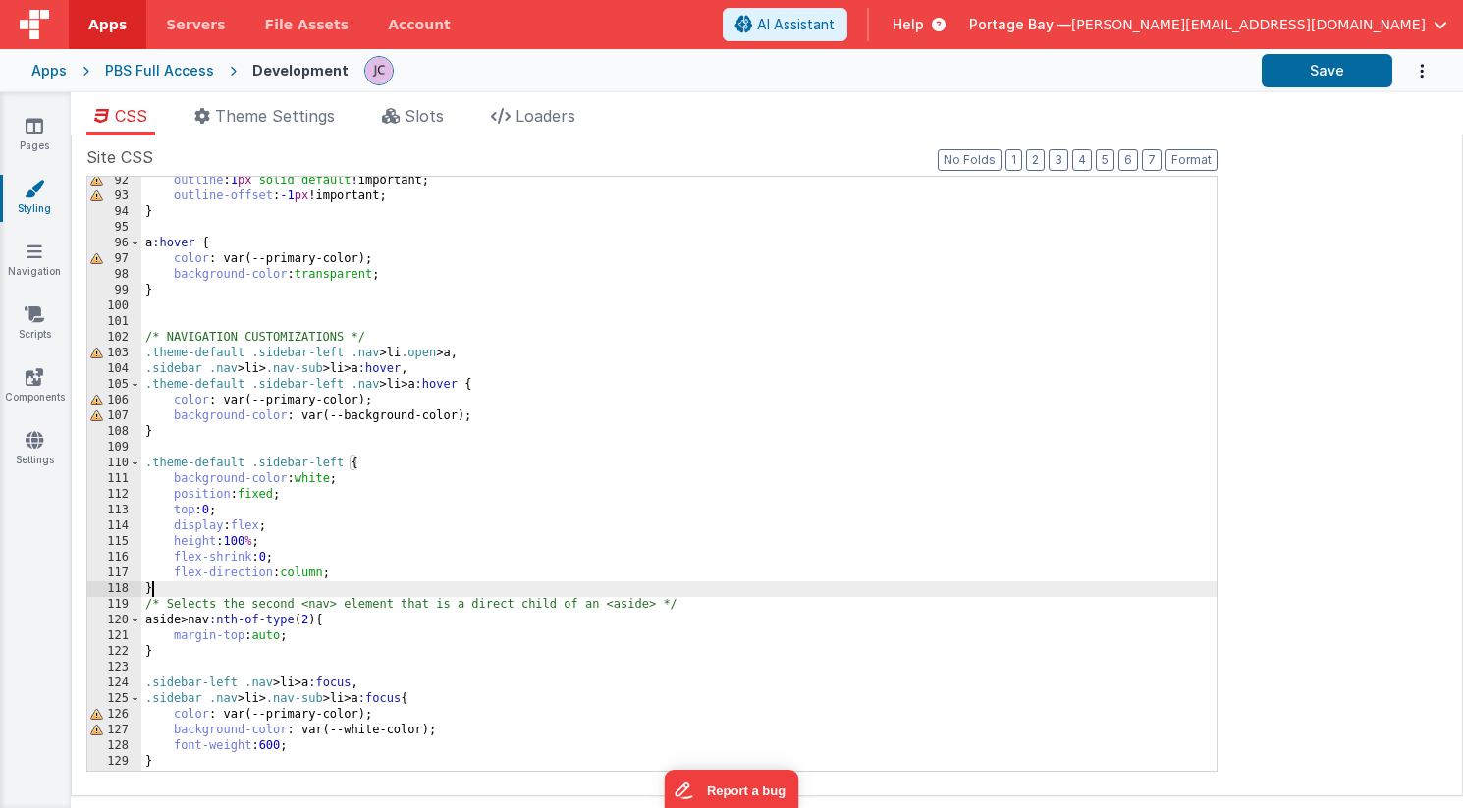
click at [166, 588] on div "outline : 1 px solid default !important; outline-offset : -1 px !important; } a…" at bounding box center [678, 485] width 1075 height 625
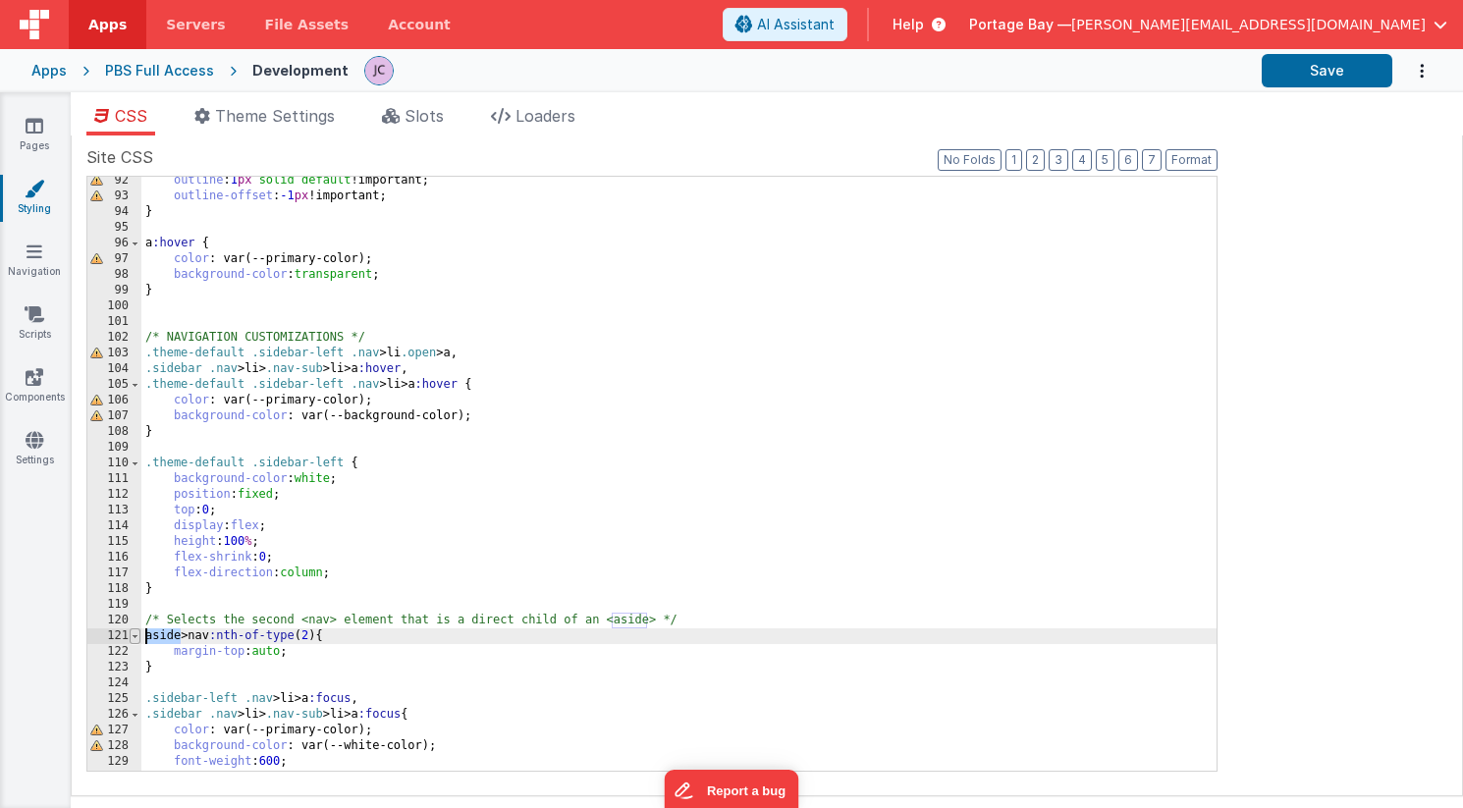
drag, startPoint x: 181, startPoint y: 636, endPoint x: 139, endPoint y: 636, distance: 41.2
click at [139, 636] on div "92 93 94 95 96 97 98 99 100 101 102 103 104 105 106 107 108 109 110 111 112 113…" at bounding box center [651, 474] width 1131 height 596
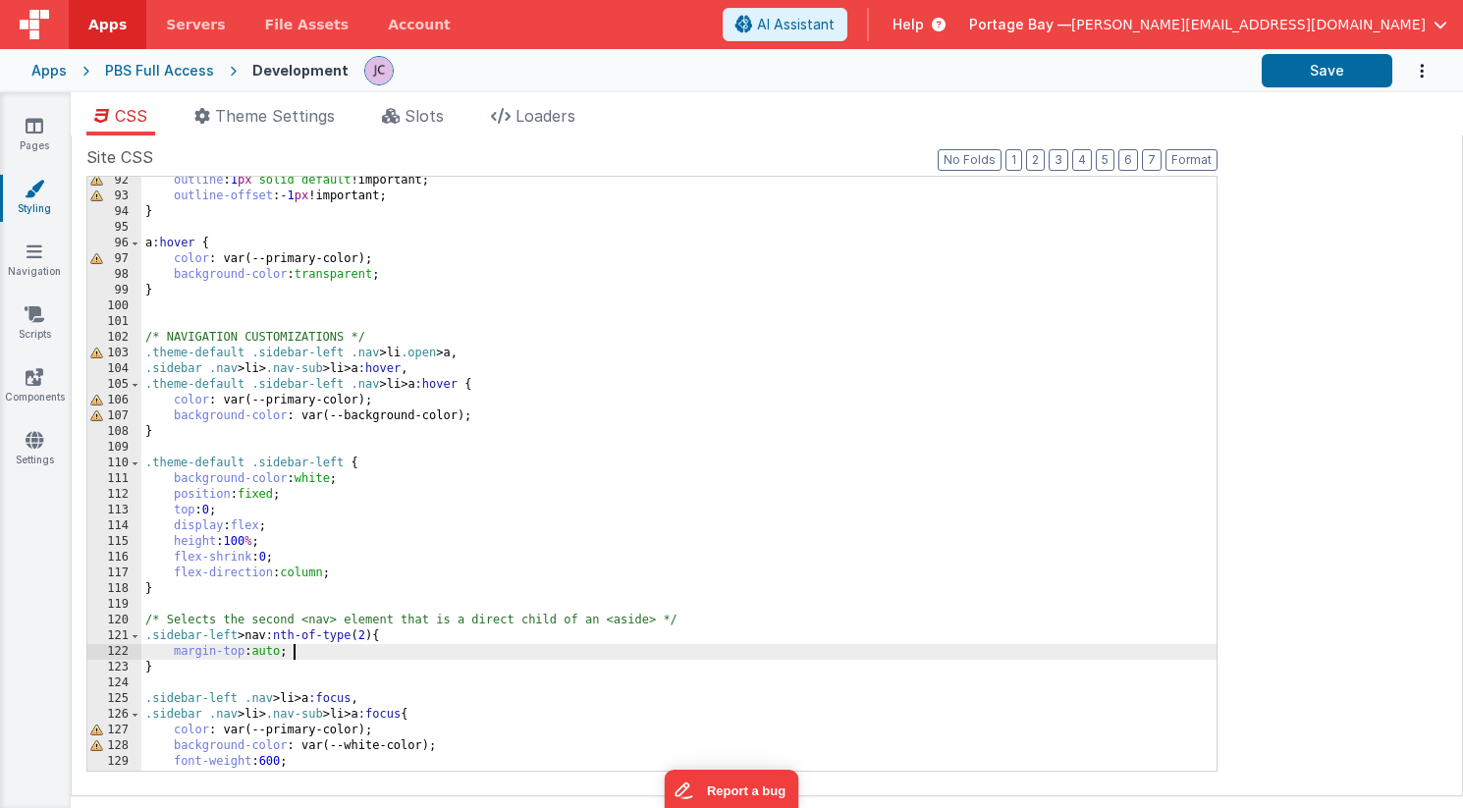
click at [345, 659] on div "outline : 1 px solid default !important; outline-offset : -1 px !important; } a…" at bounding box center [678, 485] width 1075 height 625
click at [1327, 72] on button "Save" at bounding box center [1326, 70] width 131 height 33
click at [35, 256] on icon at bounding box center [35, 251] width 16 height 20
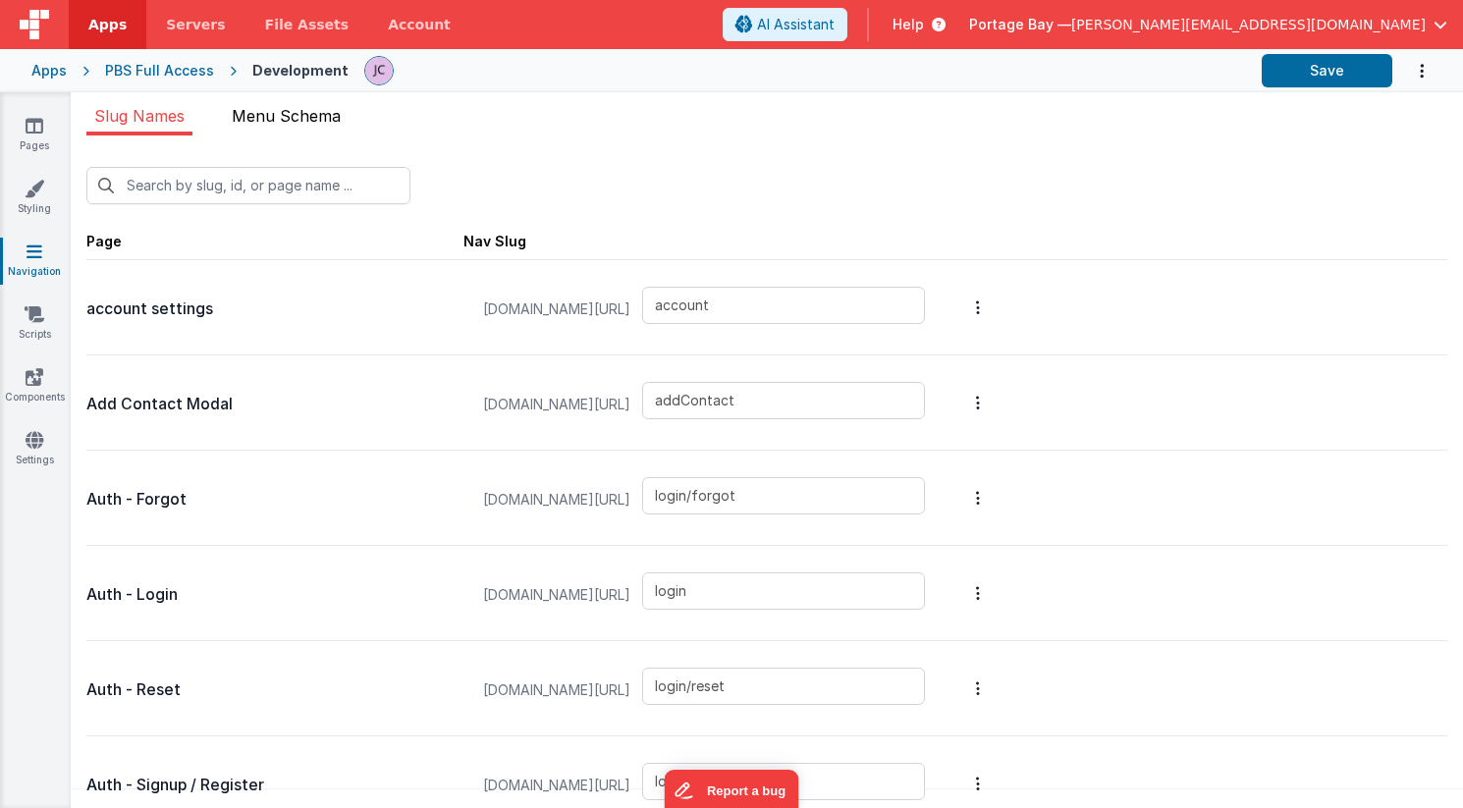
click at [303, 107] on span "Menu Schema" at bounding box center [286, 116] width 109 height 20
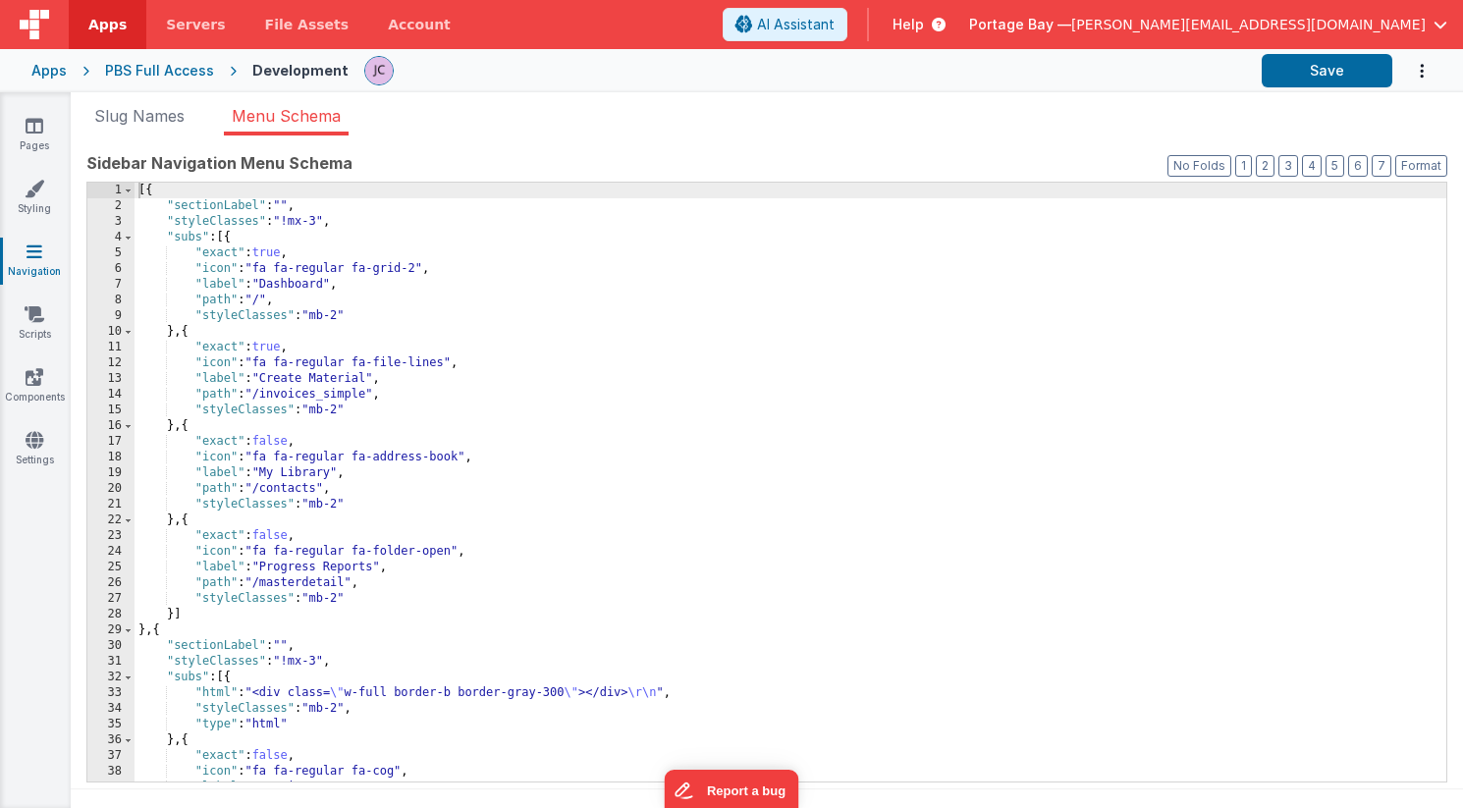
scroll to position [77, 0]
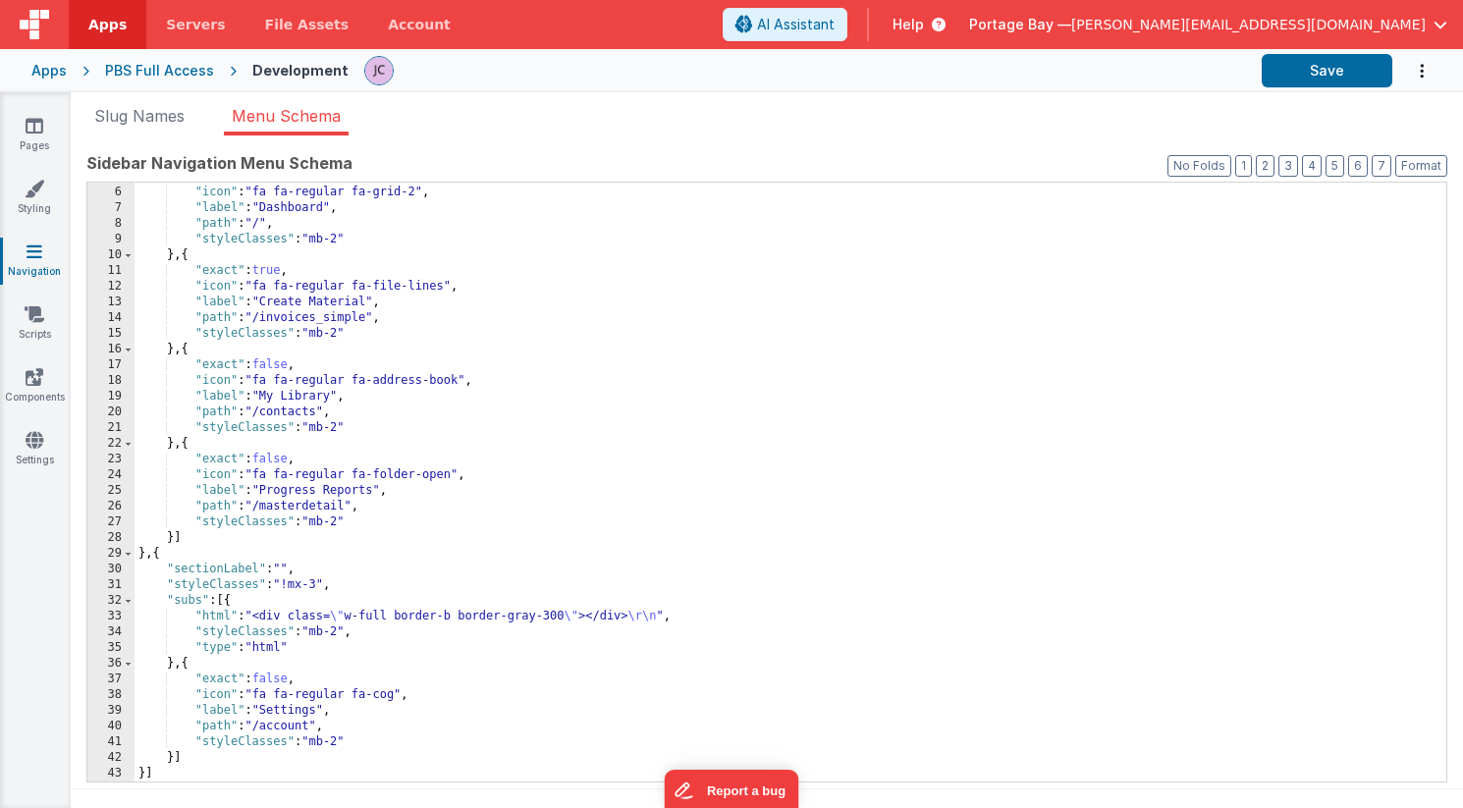
click at [163, 71] on div "PBS Full Access" at bounding box center [159, 71] width 109 height 20
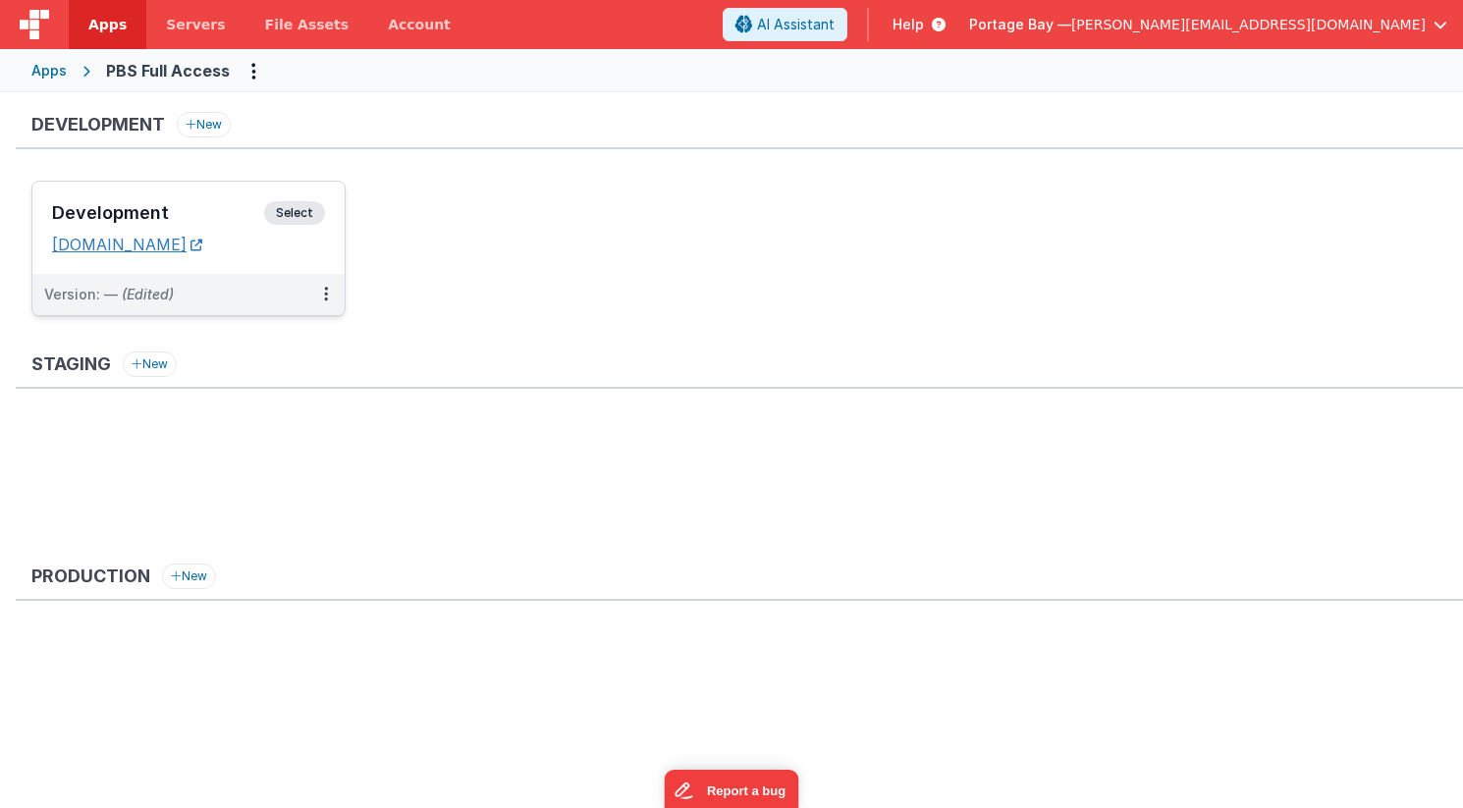
click at [202, 242] on link "[DOMAIN_NAME]" at bounding box center [127, 245] width 150 height 20
click at [299, 213] on span "Select" at bounding box center [294, 213] width 61 height 24
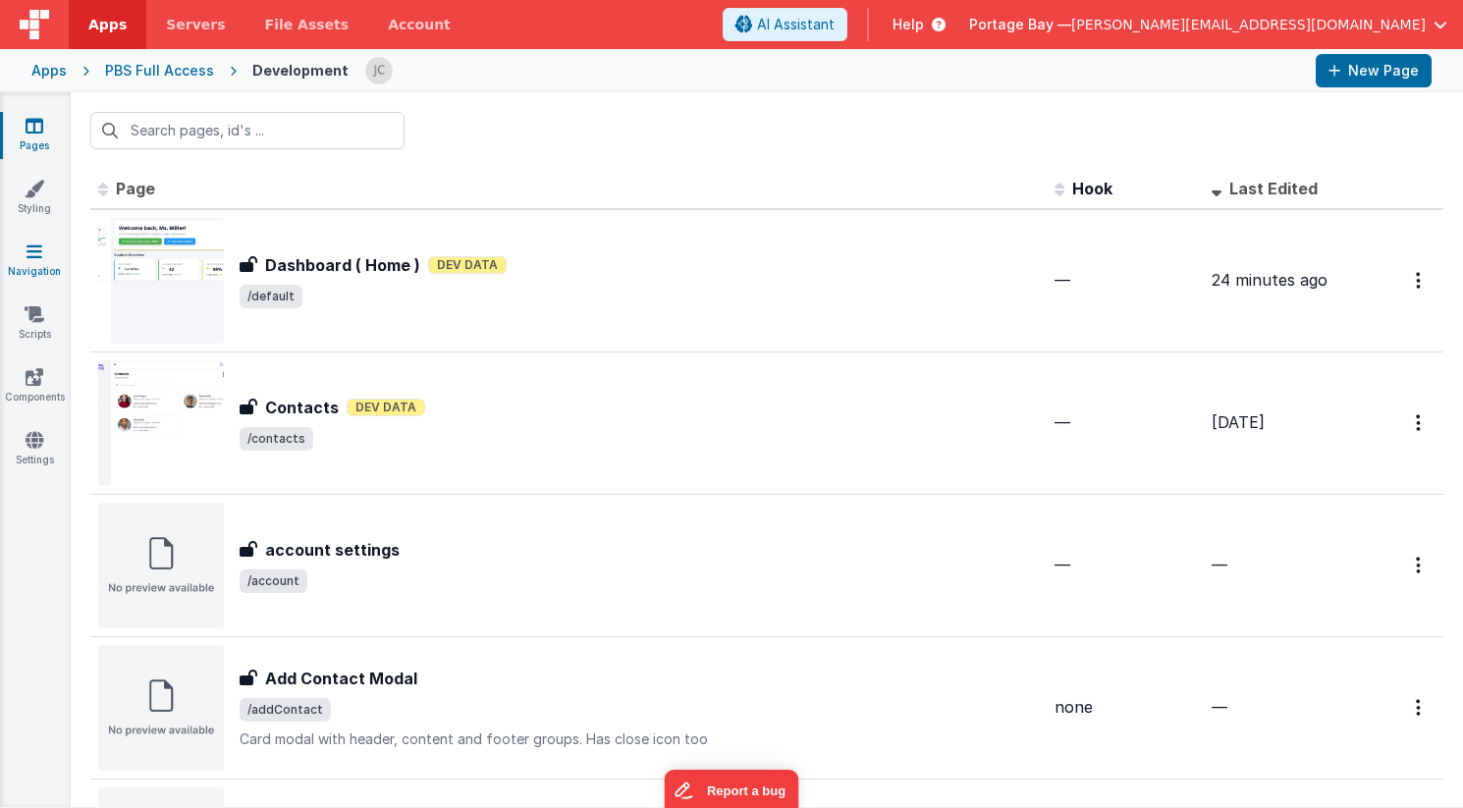
click at [36, 257] on icon at bounding box center [35, 251] width 16 height 20
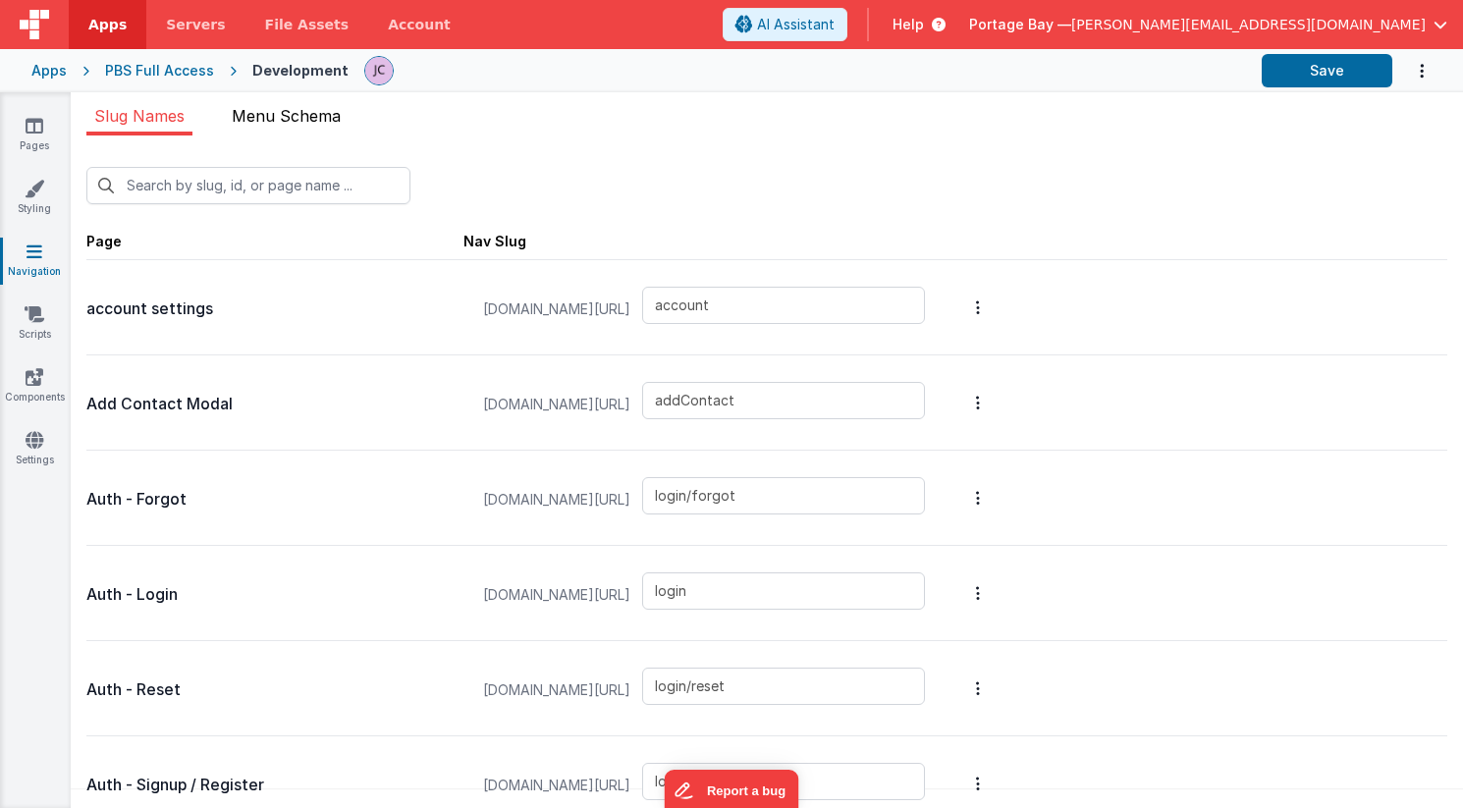
click at [282, 116] on span "Menu Schema" at bounding box center [286, 116] width 109 height 20
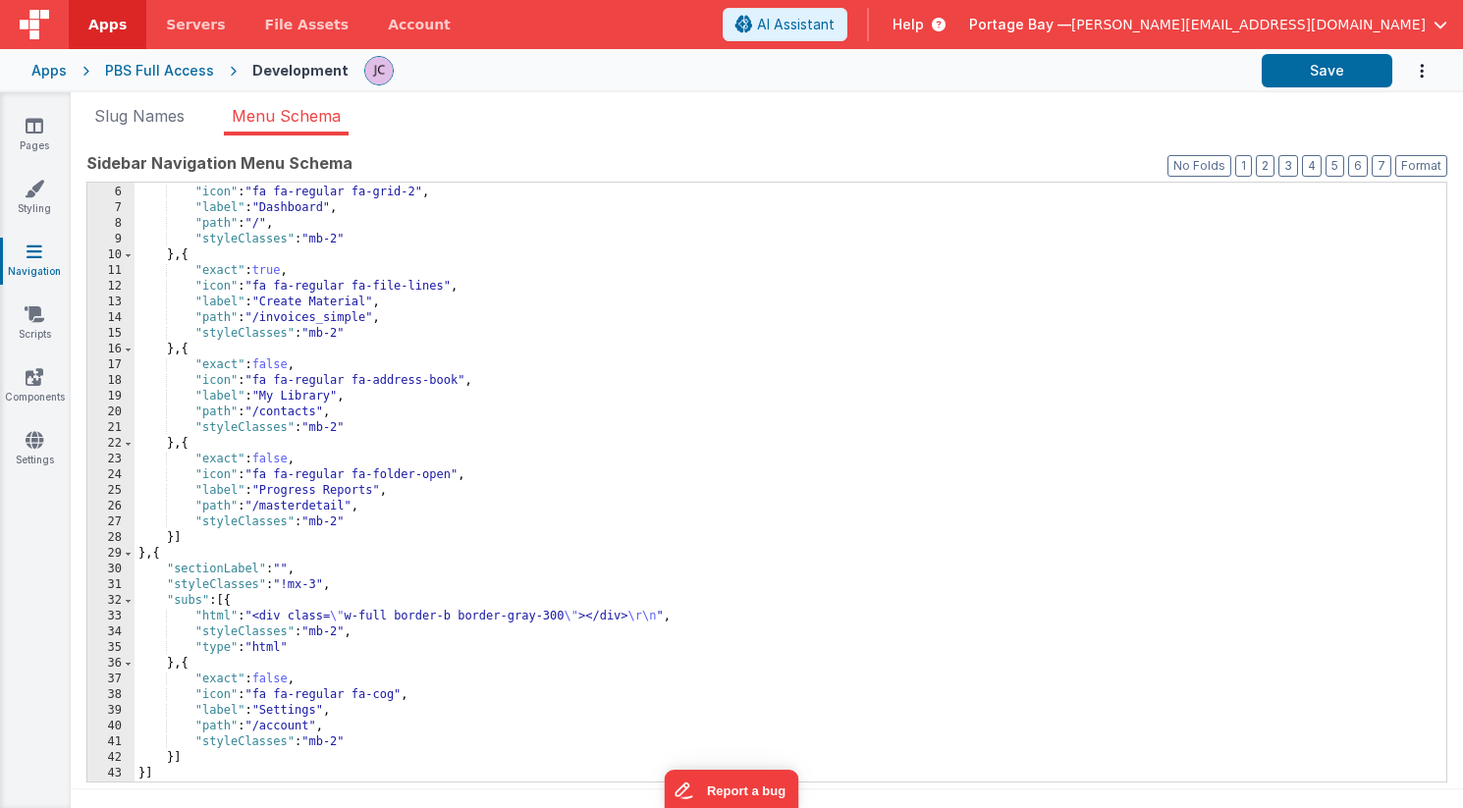
scroll to position [16, 0]
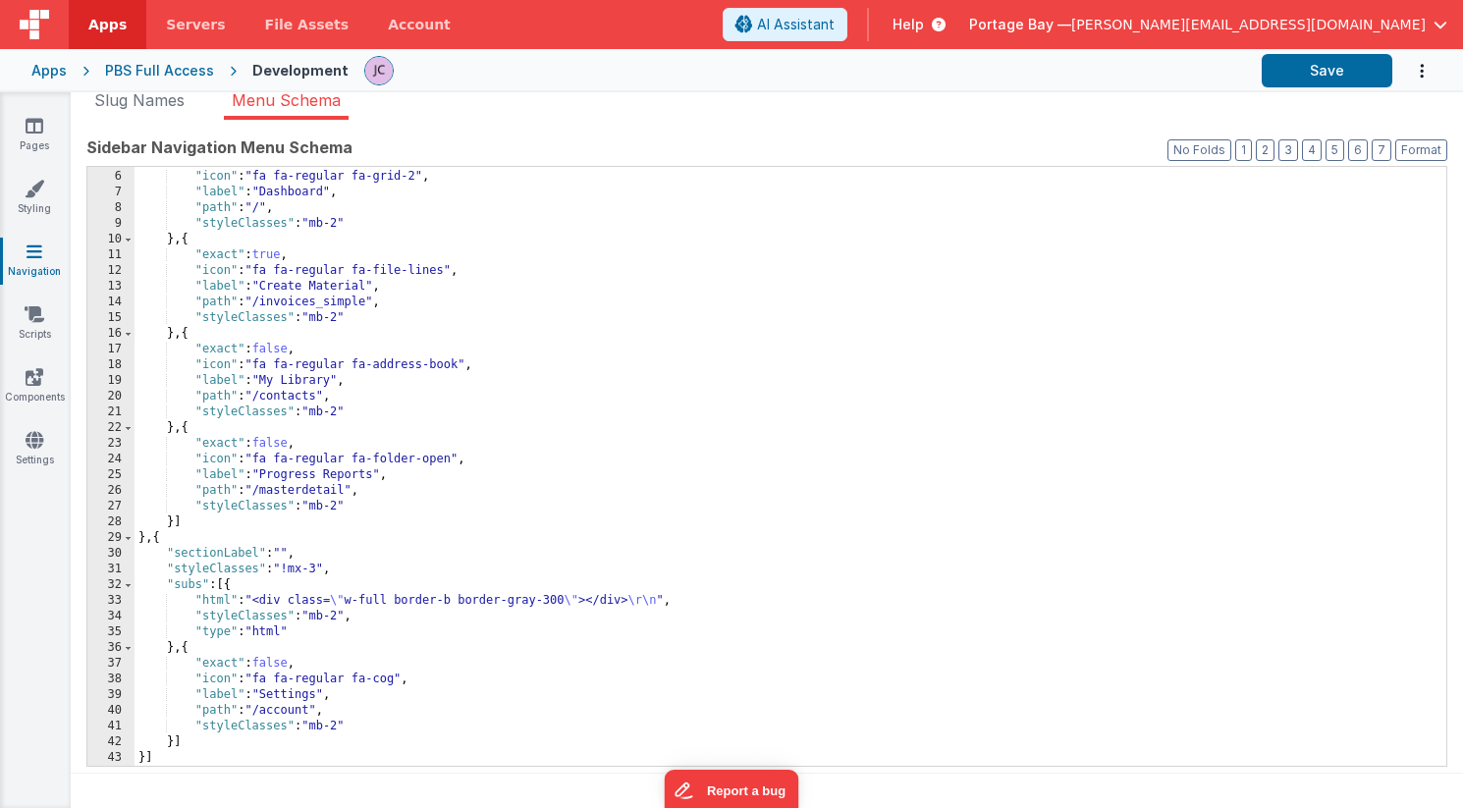
click at [174, 743] on div ""exact" : true , "icon" : "fa fa-regular fa-grid-2" , "label" : "Dashboard" , "…" at bounding box center [789, 468] width 1311 height 630
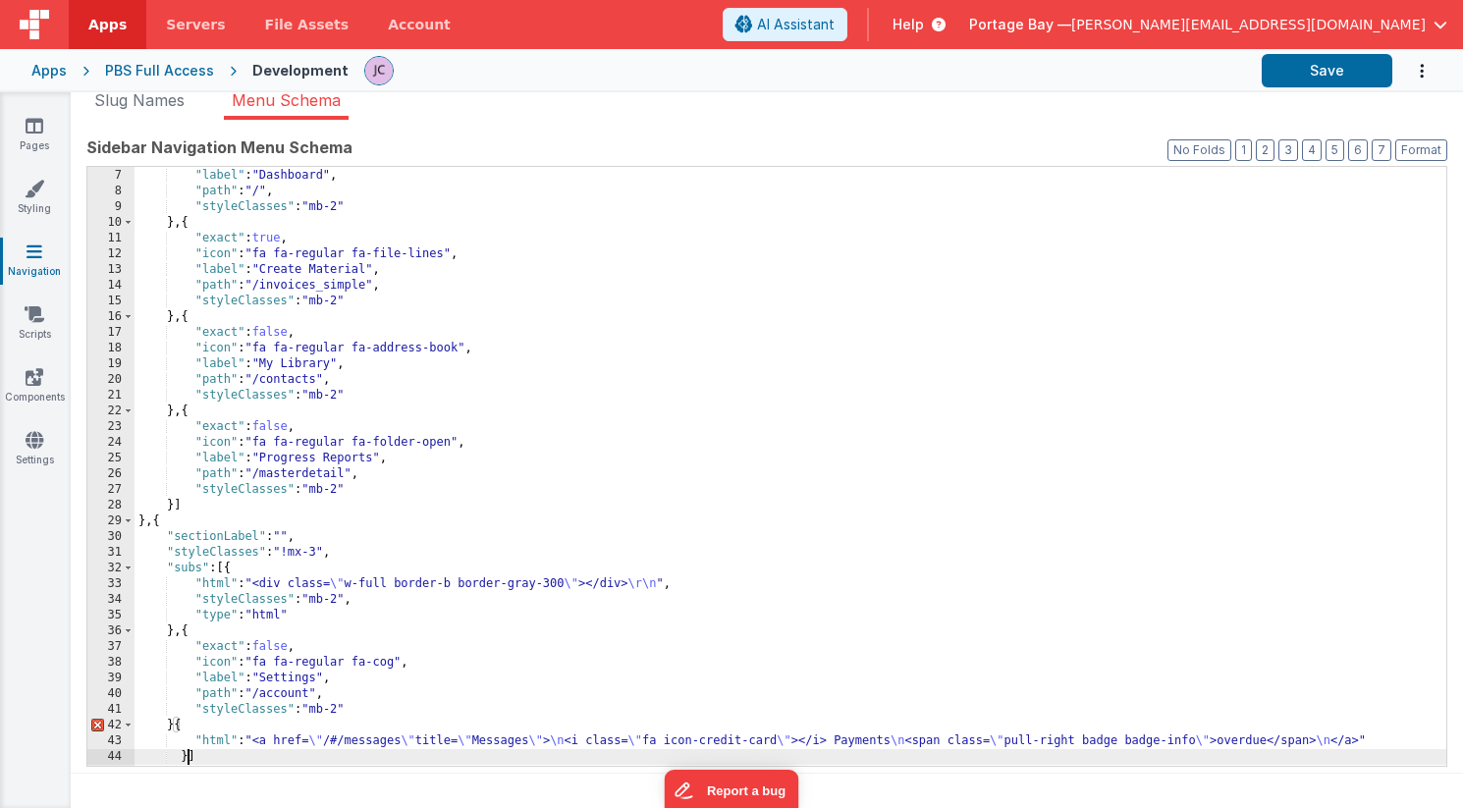
scroll to position [108, 0]
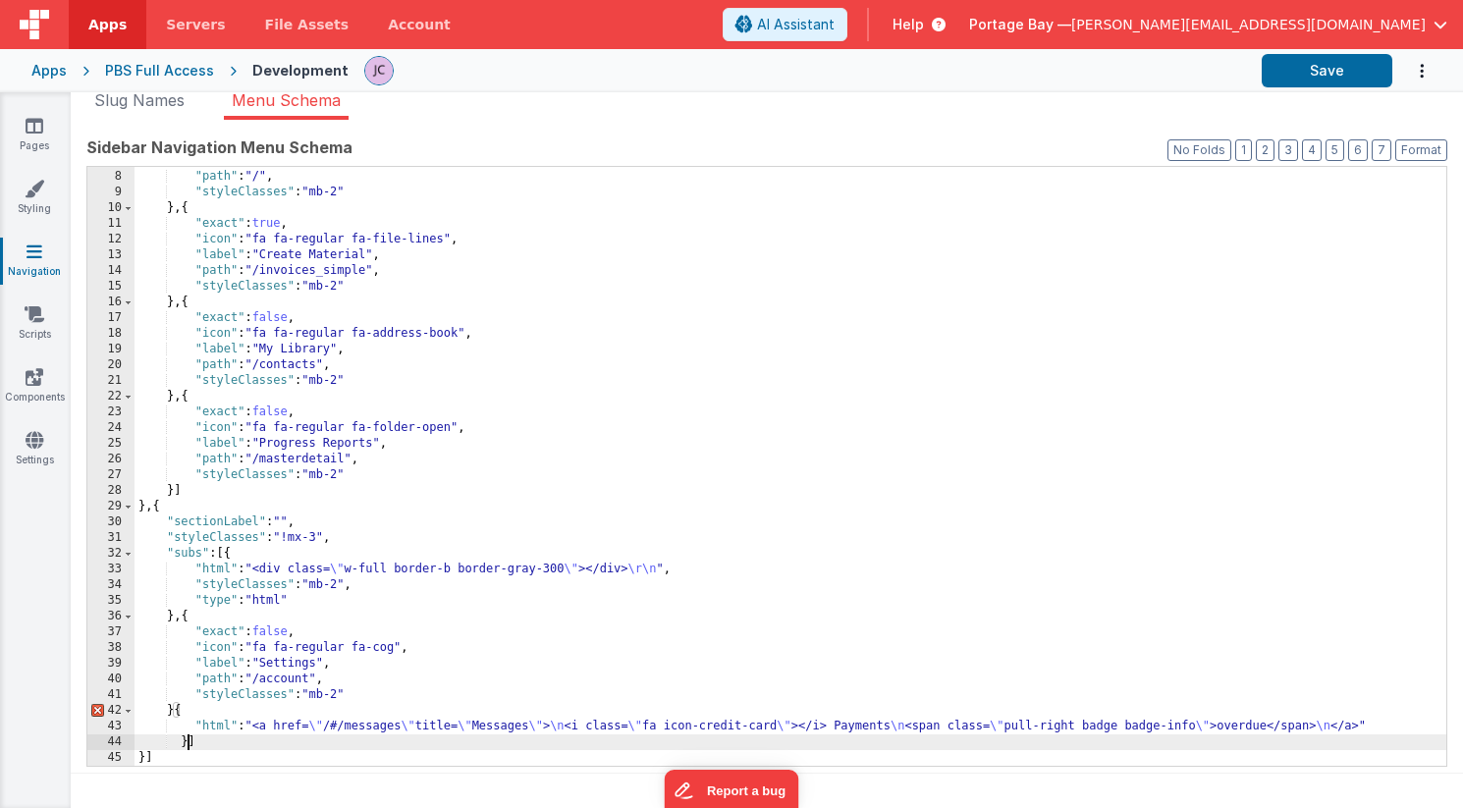
click at [171, 711] on div ""label" : "Dashboard" , "path" : "/" , "styleClasses" : "mb-2" } , { "exact" : …" at bounding box center [789, 468] width 1311 height 630
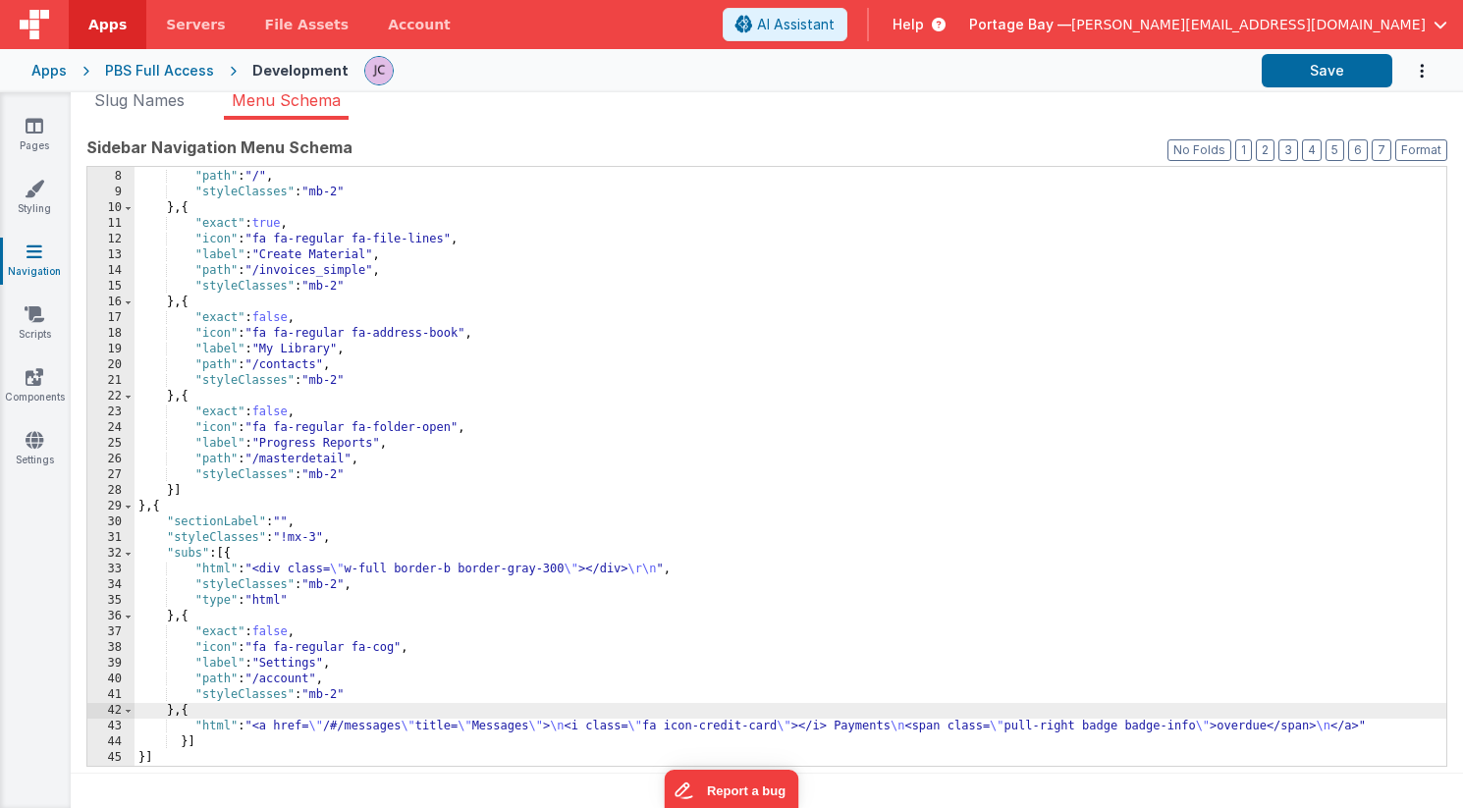
click at [216, 727] on div ""label" : "Dashboard" , "path" : "/" , "styleClasses" : "mb-2" } , { "exact" : …" at bounding box center [789, 468] width 1311 height 630
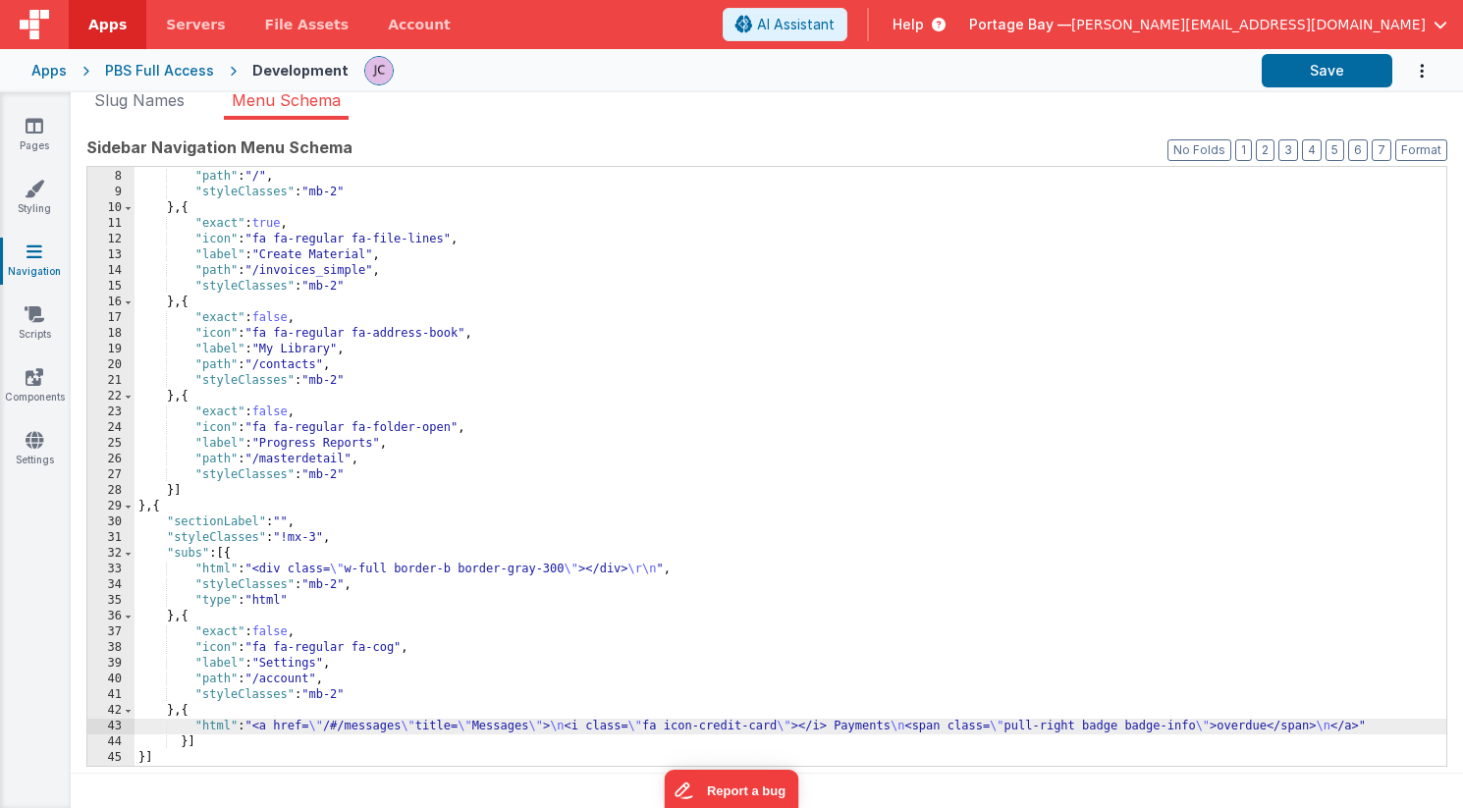
click at [114, 728] on div "43" at bounding box center [110, 727] width 47 height 16
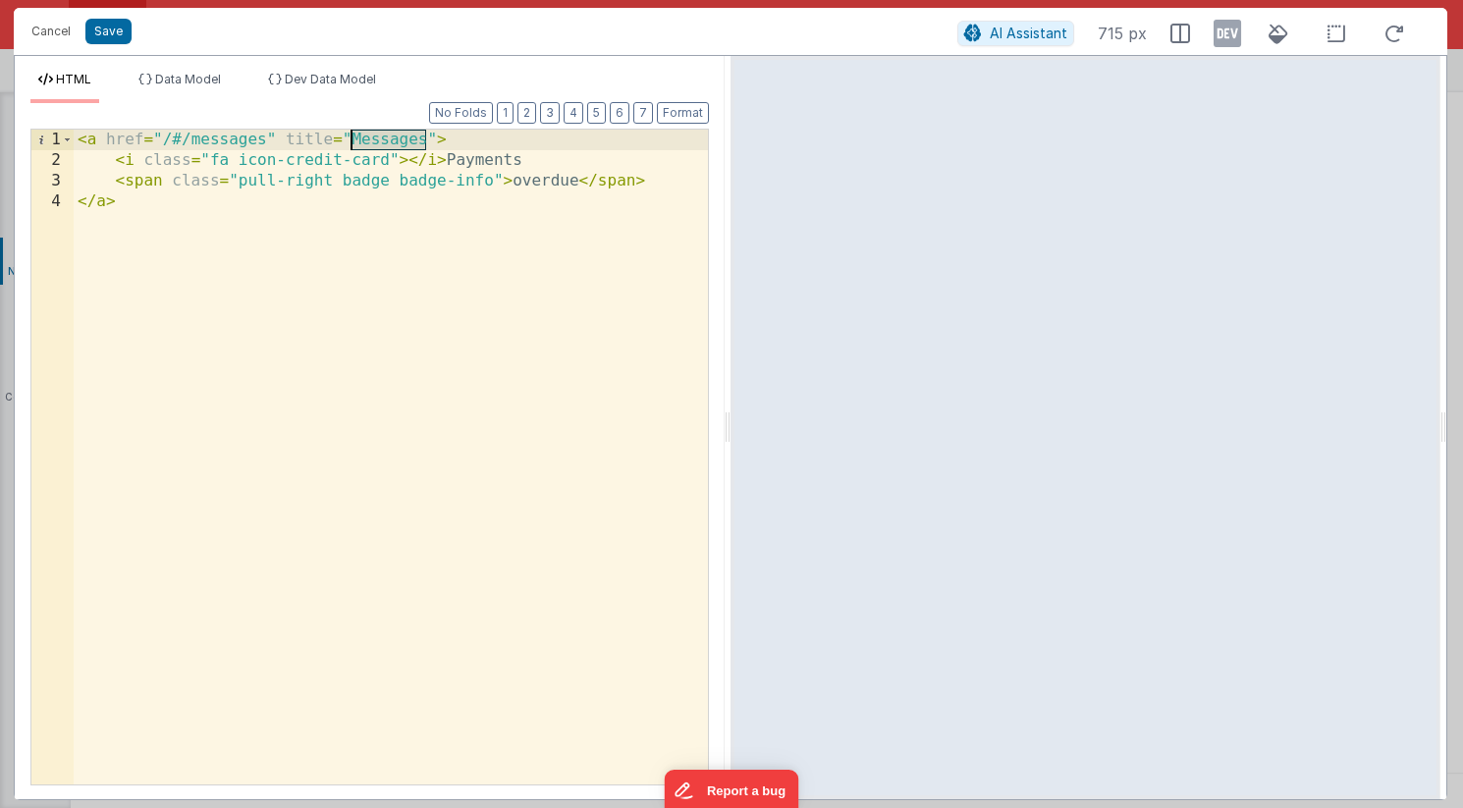
drag, startPoint x: 425, startPoint y: 139, endPoint x: 355, endPoint y: 140, distance: 69.7
click at [355, 140] on div "< a href = "/#/messages" title = "Messages" > < i class = "fa icon-credit-card"…" at bounding box center [391, 478] width 634 height 696
click at [112, 28] on button "Save" at bounding box center [108, 32] width 46 height 26
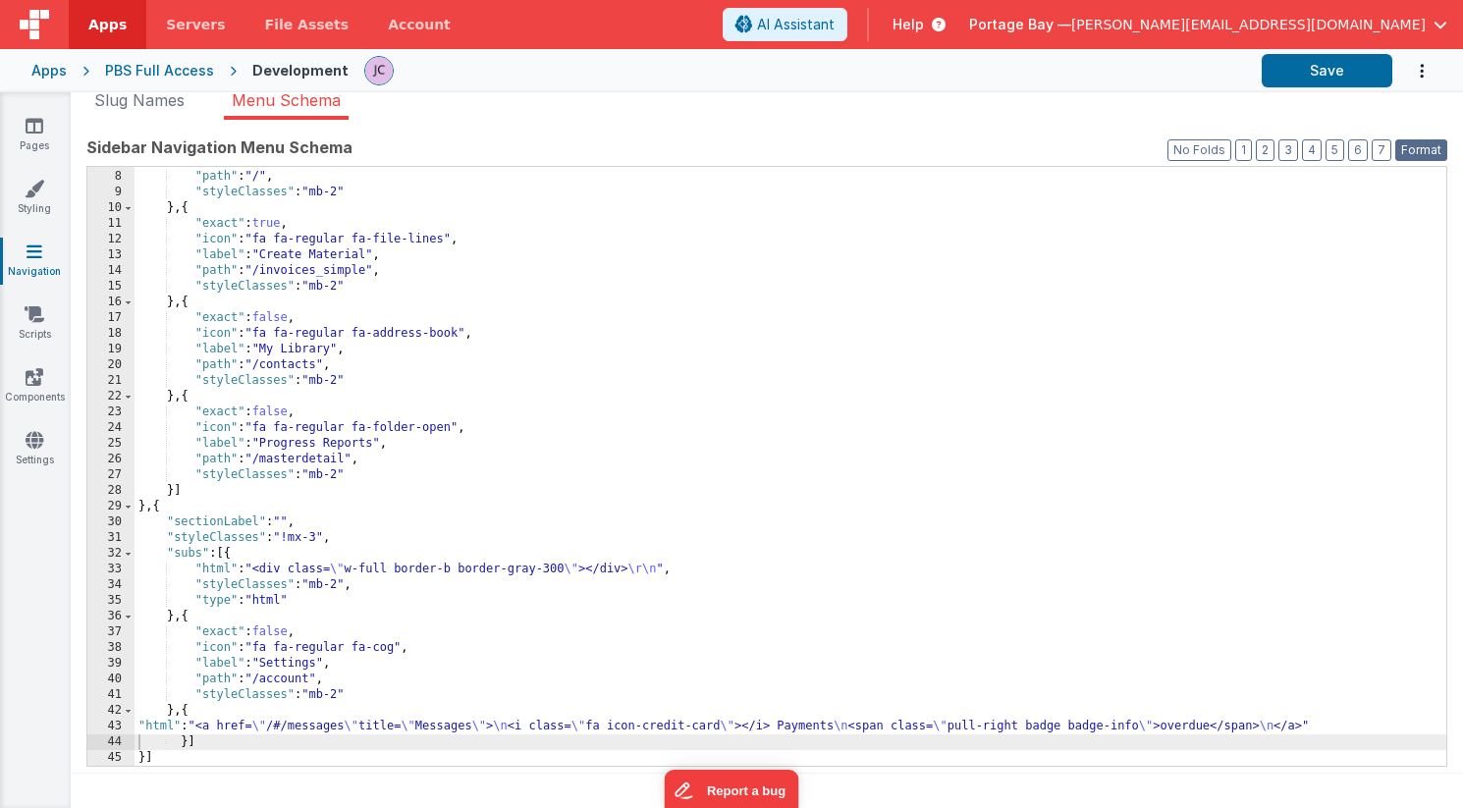
click at [1431, 151] on button "Format" at bounding box center [1421, 150] width 52 height 22
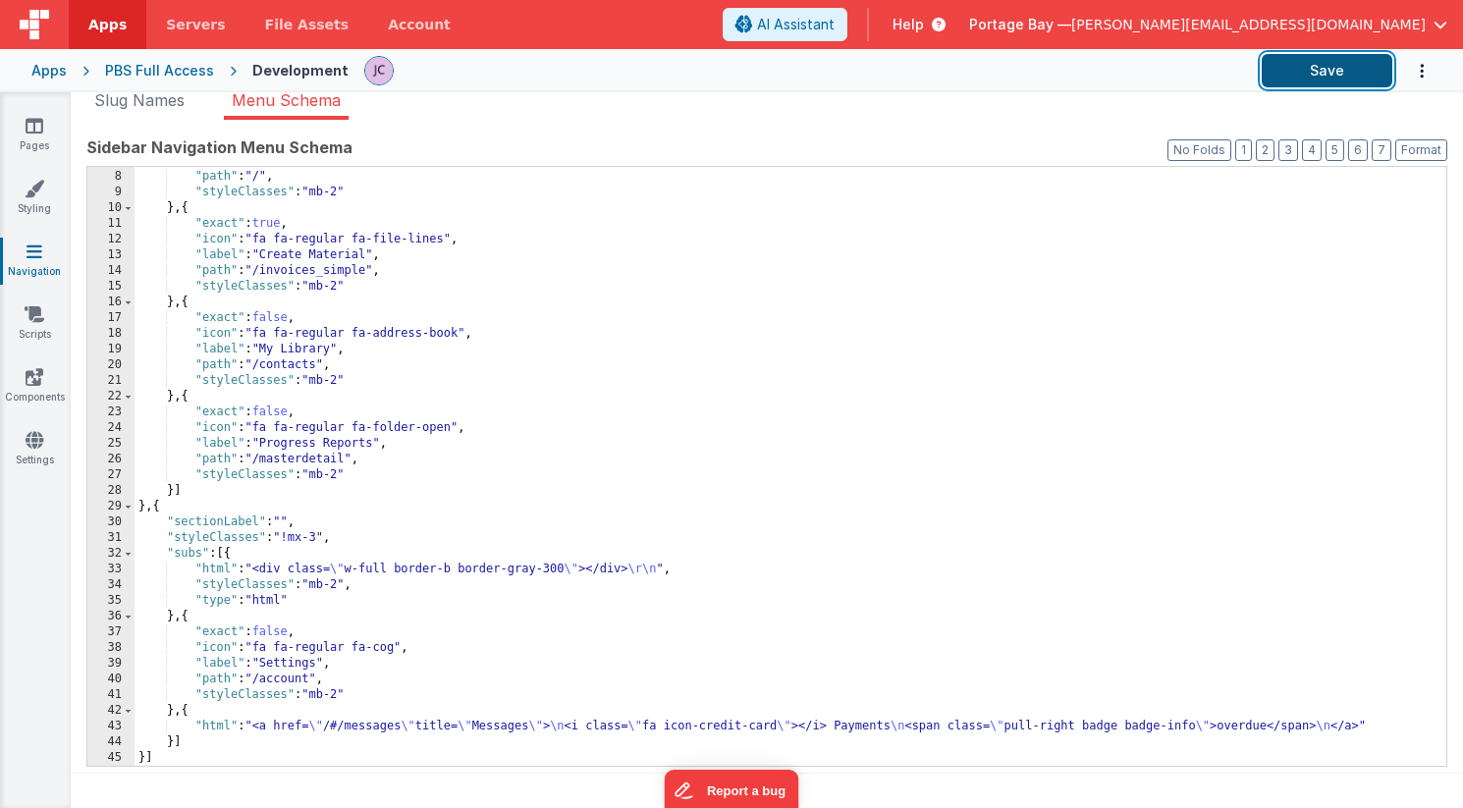
click at [1322, 76] on button "Save" at bounding box center [1326, 70] width 131 height 33
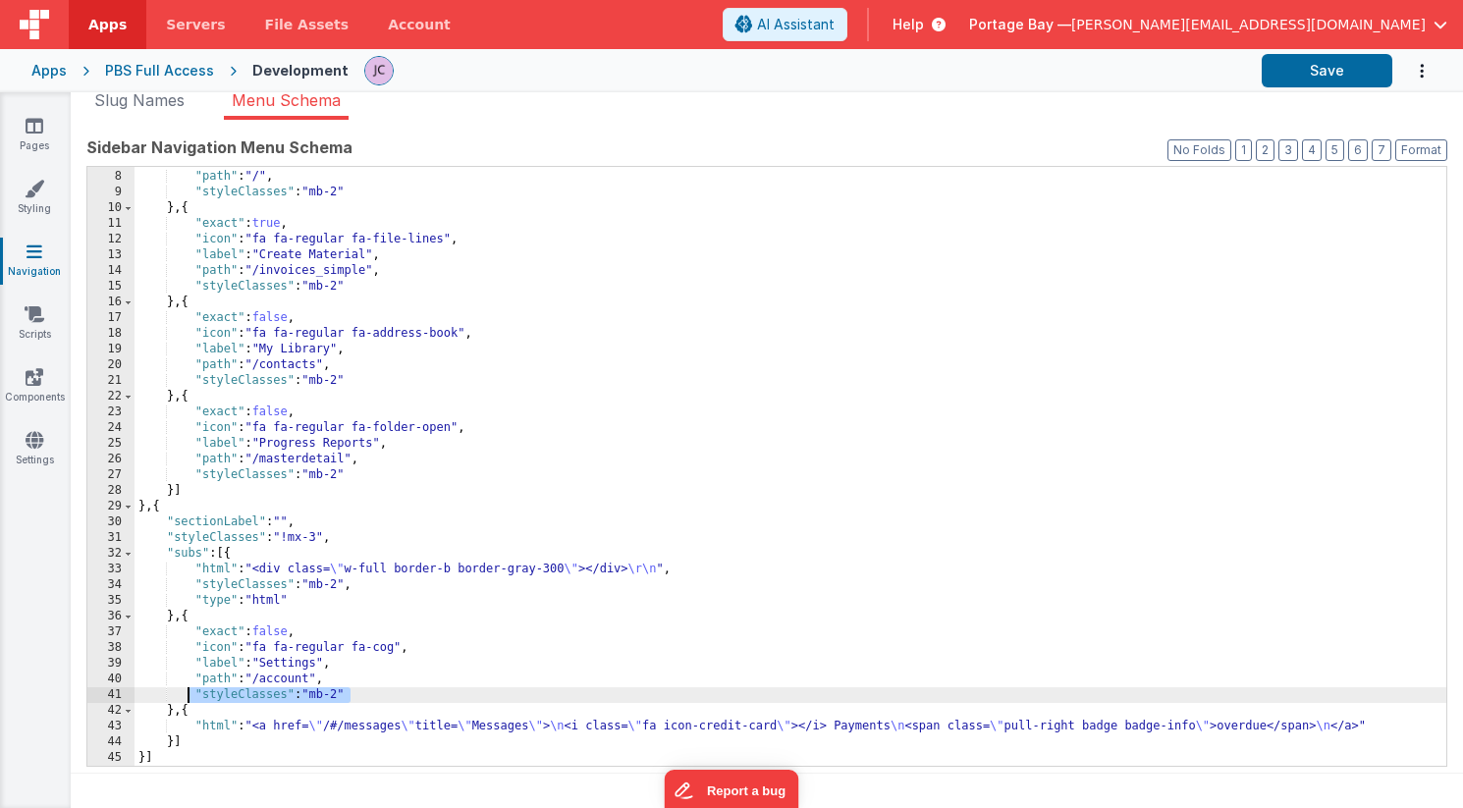
drag, startPoint x: 352, startPoint y: 691, endPoint x: 191, endPoint y: 695, distance: 161.0
click at [191, 695] on div ""label" : "Dashboard" , "path" : "/" , "styleClasses" : "mb-2" } , { "exact" : …" at bounding box center [789, 468] width 1311 height 630
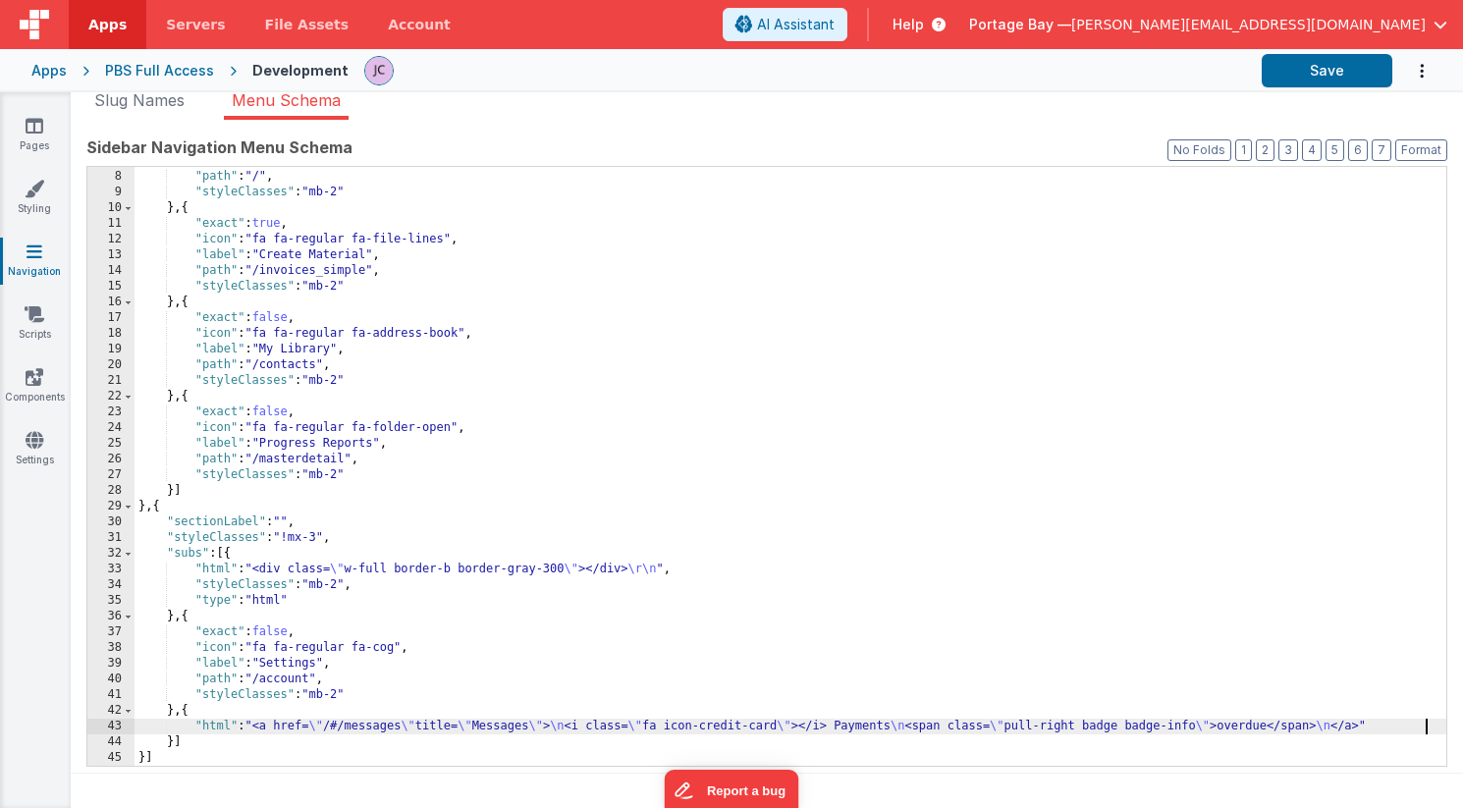
click at [1428, 721] on div at bounding box center [1436, 412] width 20 height 707
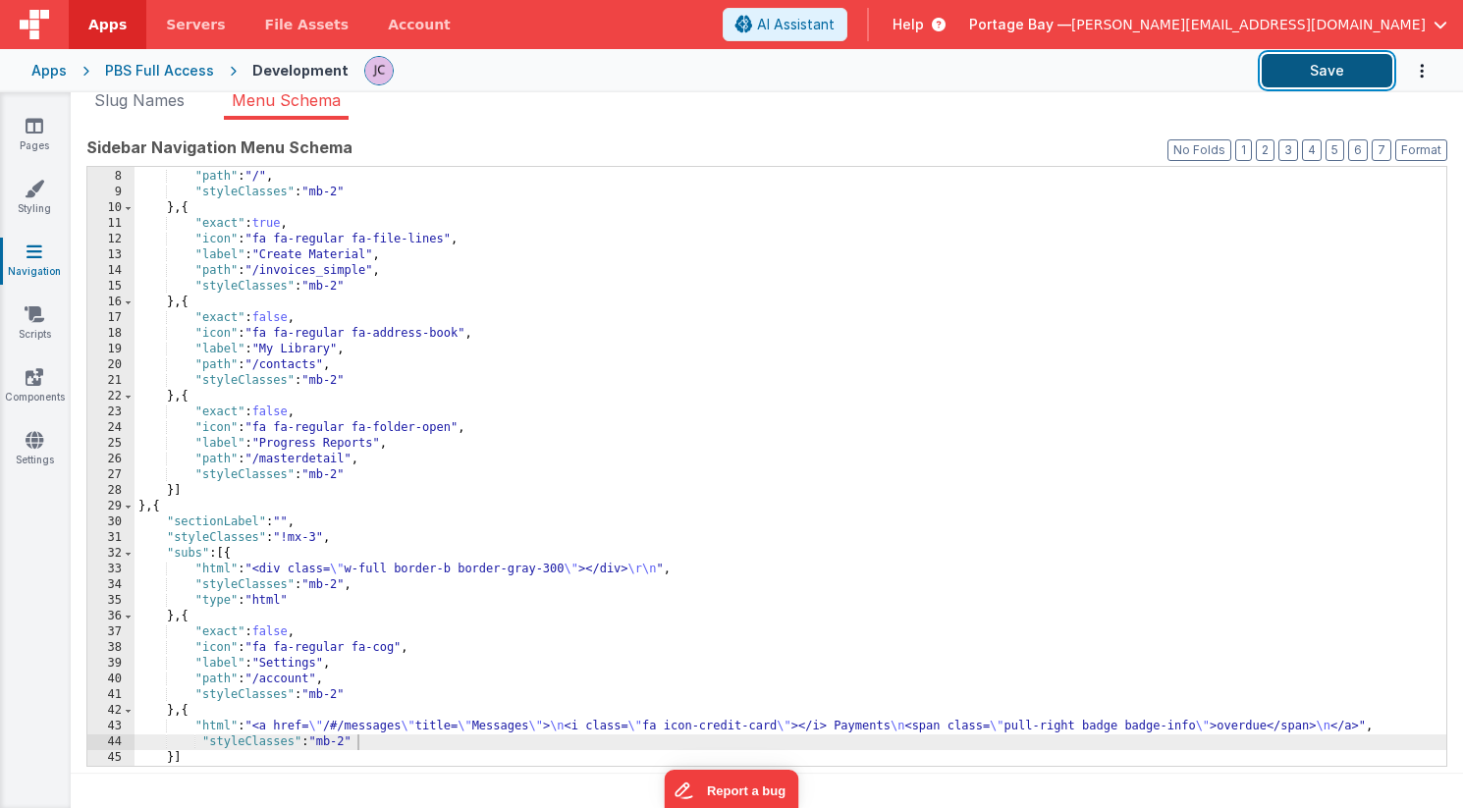
click at [1310, 65] on button "Save" at bounding box center [1326, 70] width 131 height 33
click at [212, 723] on div ""label" : "Dashboard" , "path" : "/" , "styleClasses" : "mb-2" } , { "exact" : …" at bounding box center [789, 468] width 1311 height 630
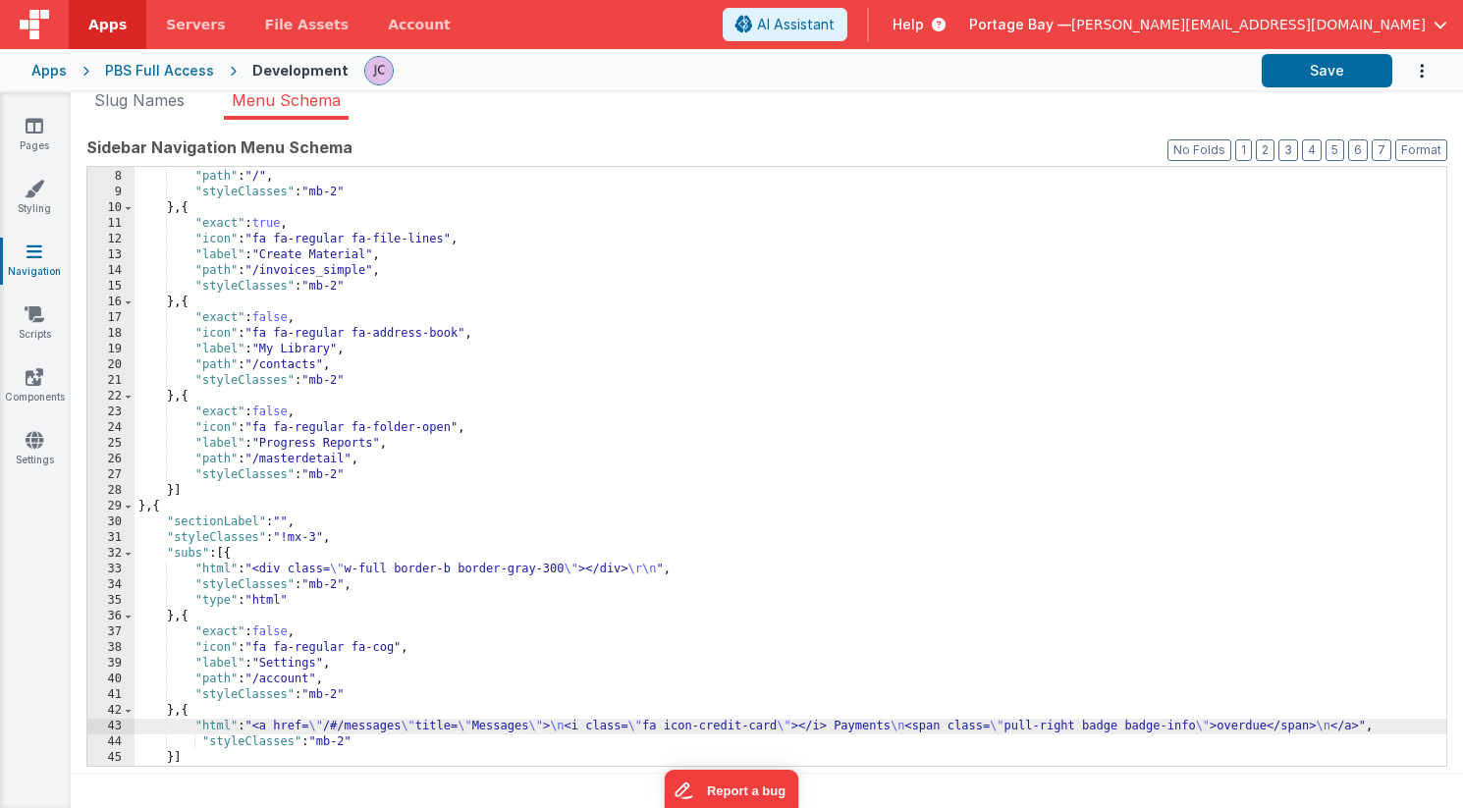
click at [112, 724] on div "43" at bounding box center [110, 727] width 47 height 16
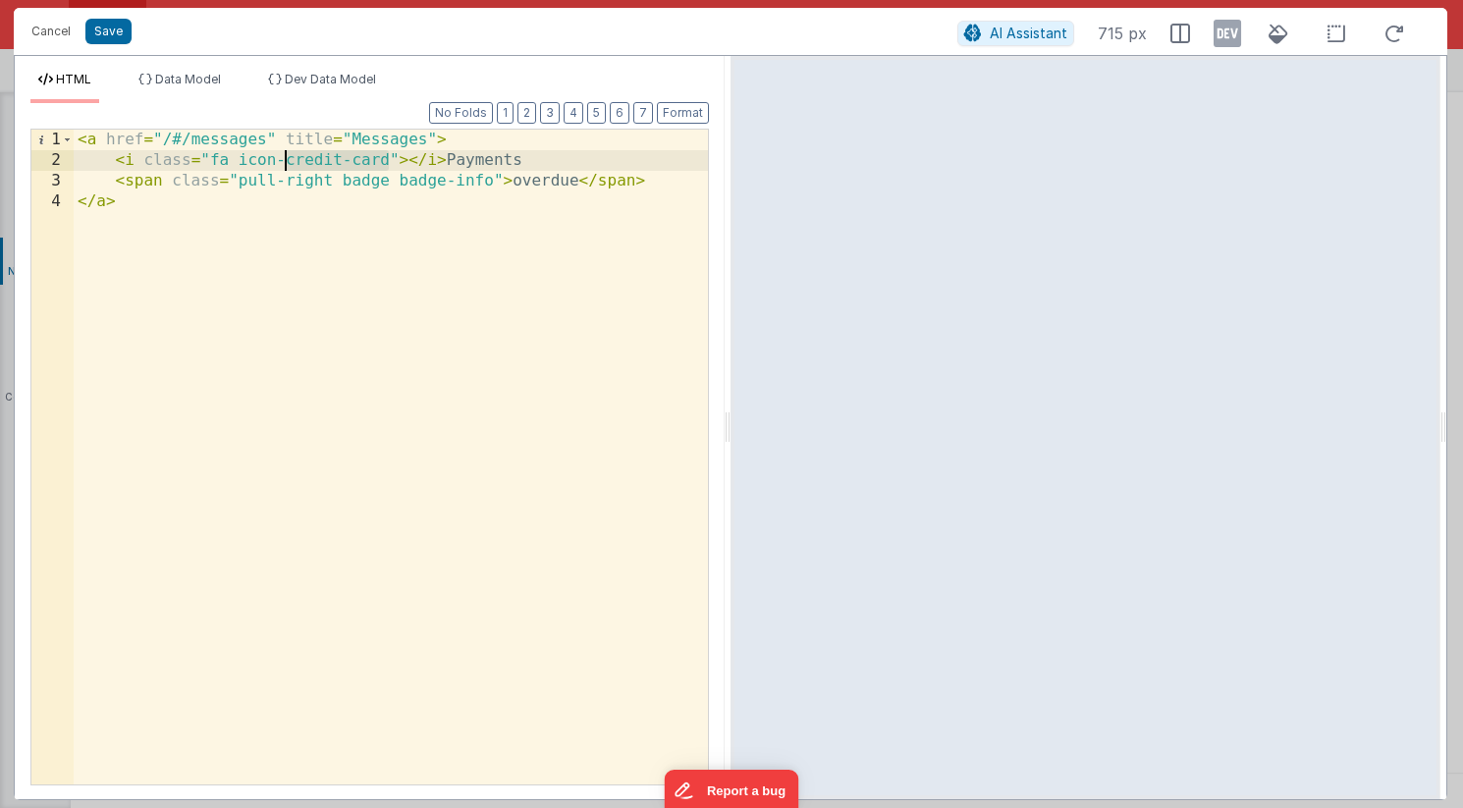
drag, startPoint x: 386, startPoint y: 160, endPoint x: 288, endPoint y: 163, distance: 98.2
click at [288, 163] on div "< a href = "/#/messages" title = "Messages" > < i class = "fa icon-credit-card"…" at bounding box center [391, 478] width 634 height 696
drag, startPoint x: 446, startPoint y: 162, endPoint x: 112, endPoint y: 163, distance: 333.7
click at [112, 163] on div "< a href = "/#/messages" title = "Messages" > < i class = "fa icon-credit-card"…" at bounding box center [391, 478] width 634 height 696
drag, startPoint x: 520, startPoint y: 160, endPoint x: 446, endPoint y: 161, distance: 74.6
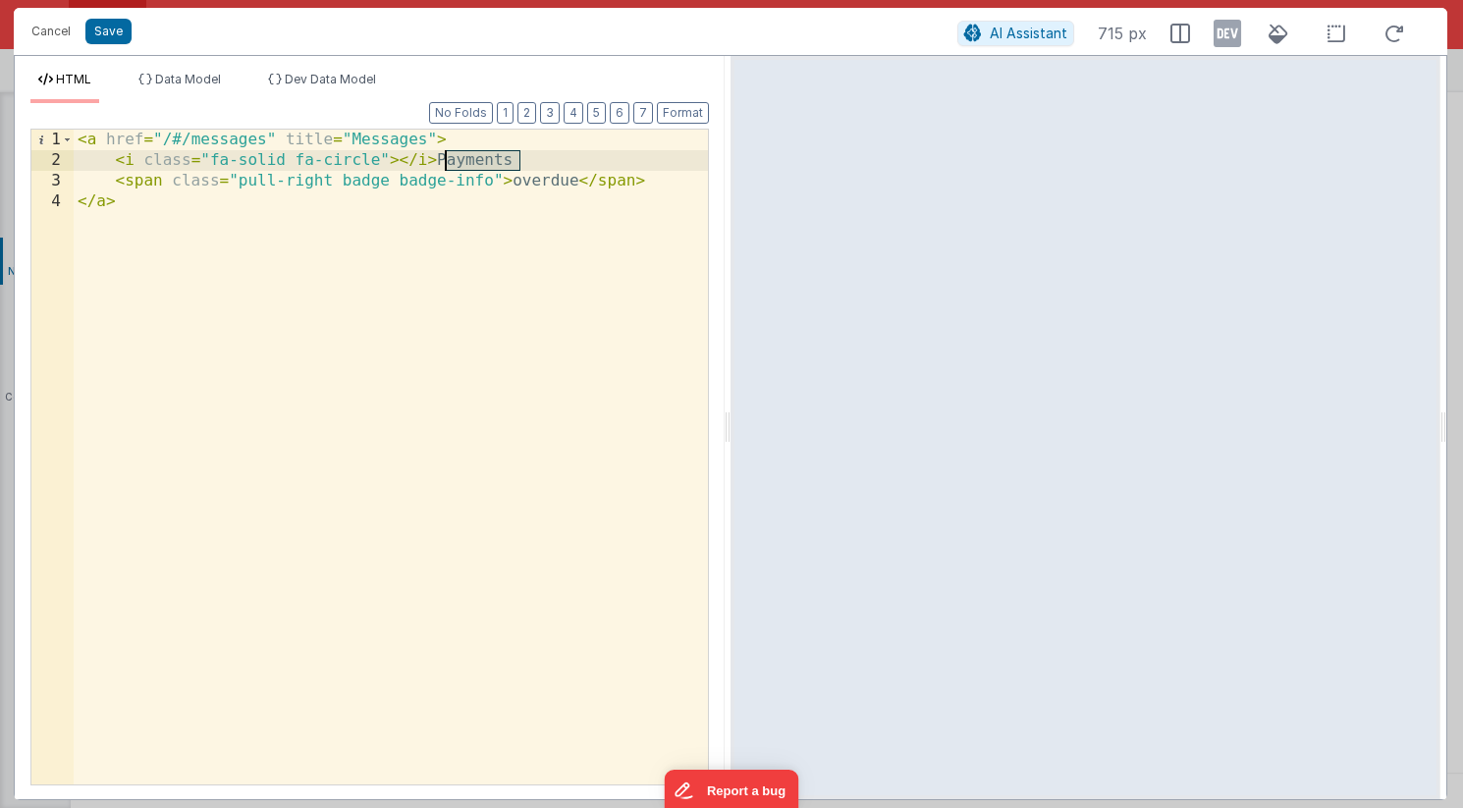
click at [446, 161] on div "< a href = "/#/messages" title = "Messages" > < i class = "fa-solid fa-circle" …" at bounding box center [391, 478] width 634 height 696
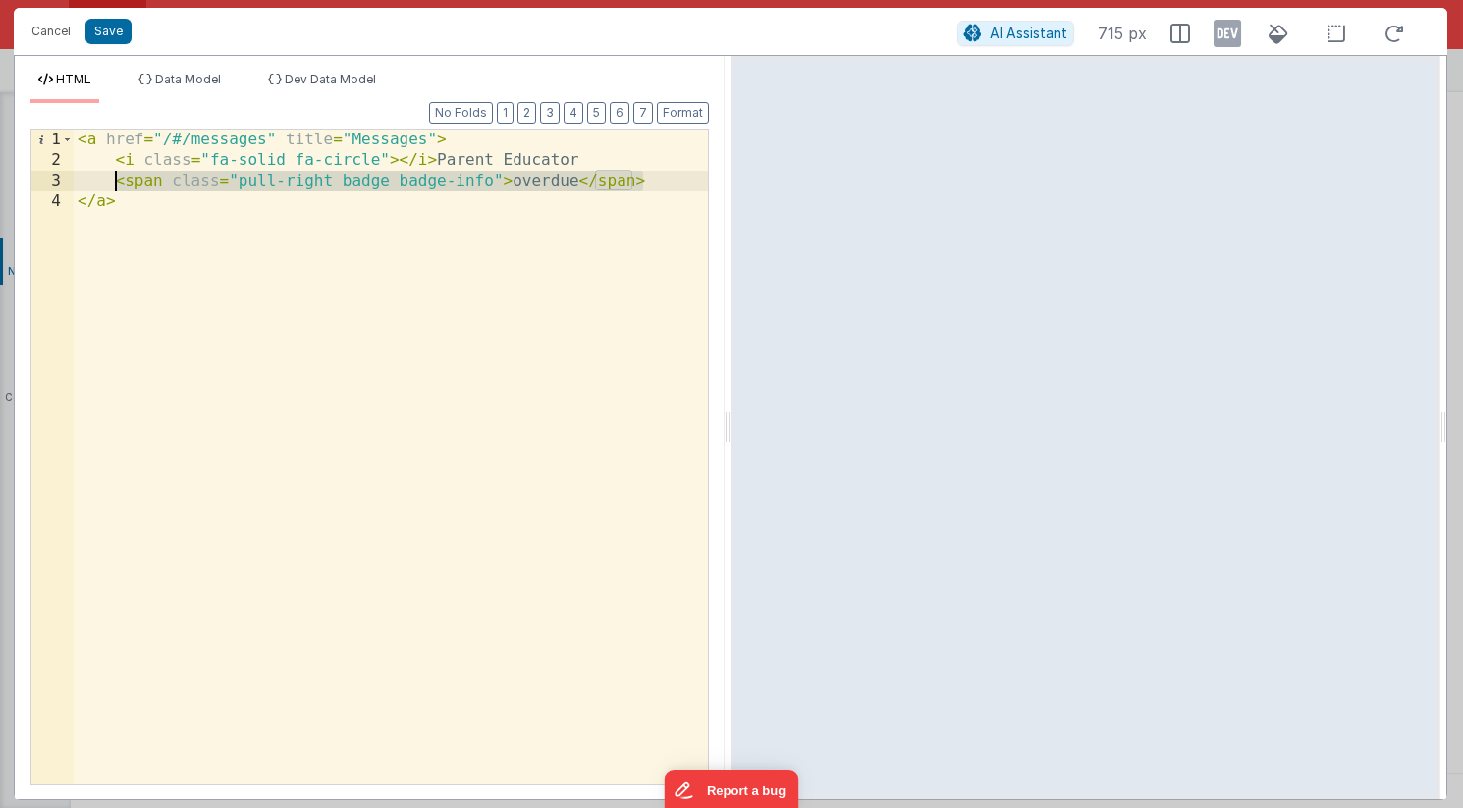
drag, startPoint x: 652, startPoint y: 178, endPoint x: 119, endPoint y: 183, distance: 533.0
click at [119, 183] on div "< a href = "/#/messages" title = "Messages" > < i class = "fa-solid fa-circle" …" at bounding box center [391, 478] width 634 height 696
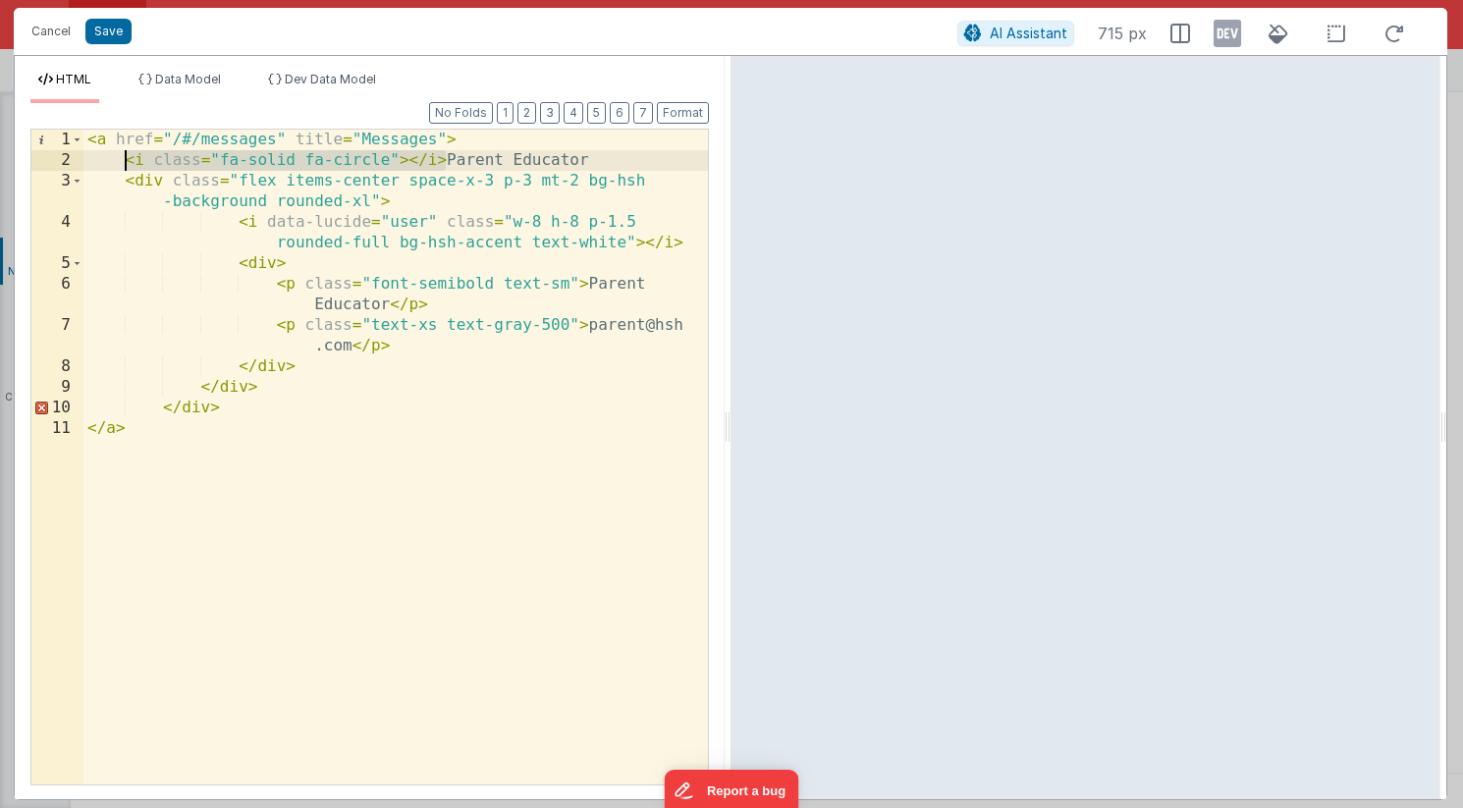
drag, startPoint x: 450, startPoint y: 160, endPoint x: 127, endPoint y: 165, distance: 323.0
click at [127, 165] on div "< a href = "/#/messages" title = "Messages" > < i class = "fa-solid fa-circle" …" at bounding box center [395, 478] width 624 height 696
drag, startPoint x: 300, startPoint y: 161, endPoint x: 47, endPoint y: 160, distance: 253.3
click at [47, 160] on div "1 2 3 4 5 6 7 8 9 10 11 < a href = "/#/messages" title = "Messages" > Parent Ed…" at bounding box center [369, 457] width 678 height 657
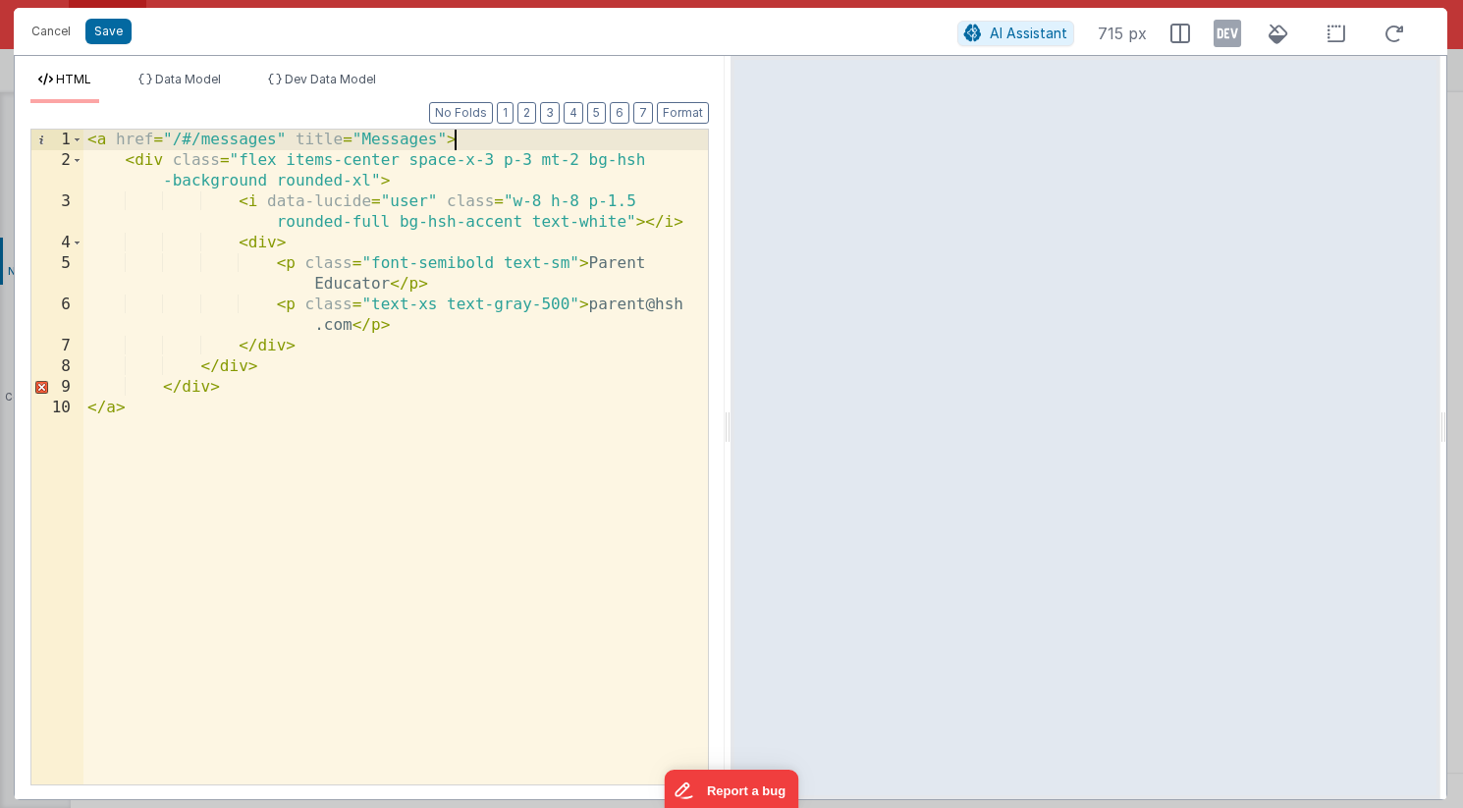
click at [684, 223] on div "< a href = "/#/messages" title = "Messages" > < div class = "flex items-center …" at bounding box center [395, 478] width 624 height 696
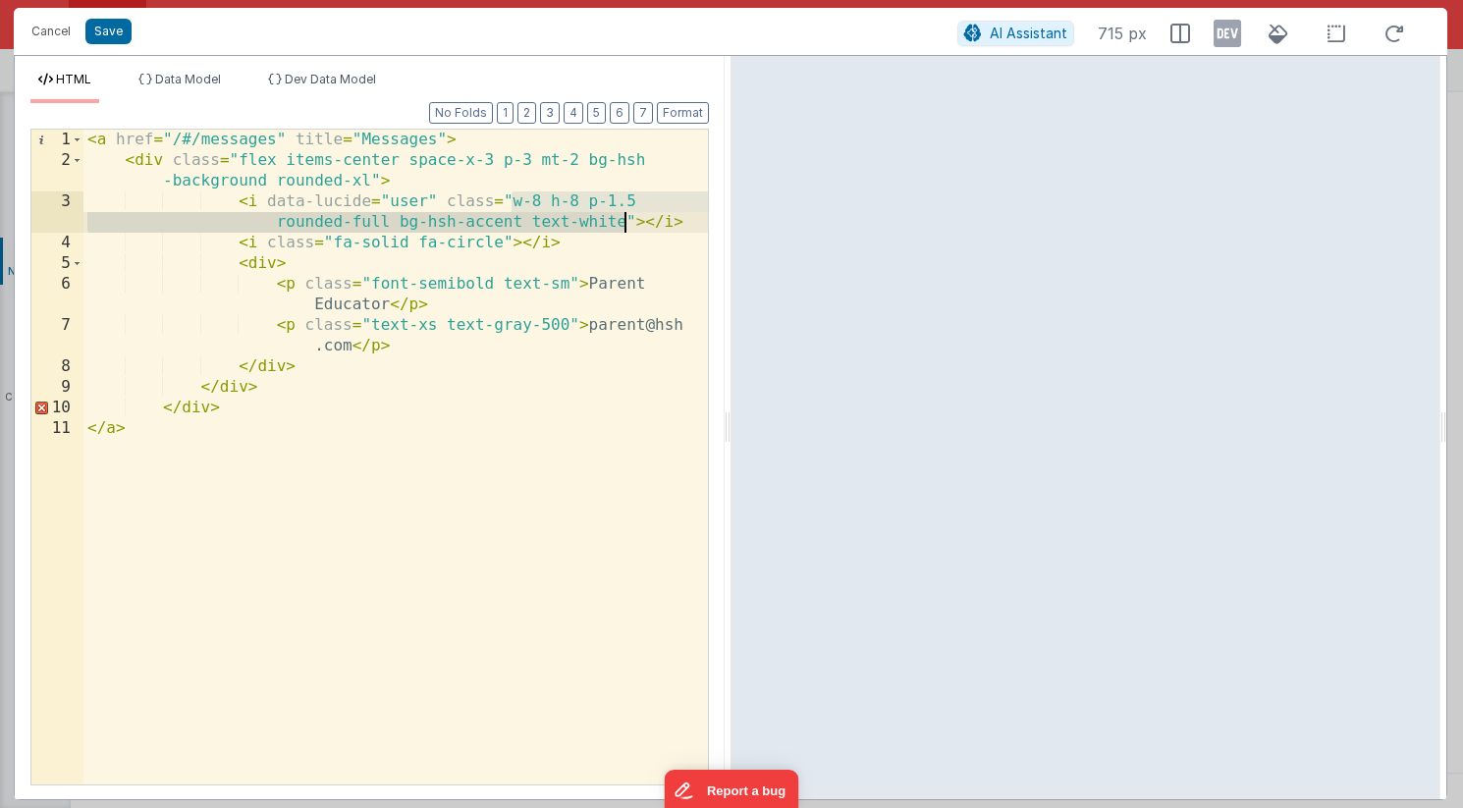
drag, startPoint x: 509, startPoint y: 202, endPoint x: 624, endPoint y: 226, distance: 117.2
click at [624, 226] on div "< a href = "/#/messages" title = "Messages" > < div class = "flex items-center …" at bounding box center [395, 478] width 624 height 696
click at [503, 240] on div "< a href = "/#/messages" title = "Messages" > < div class = "flex items-center …" at bounding box center [395, 478] width 624 height 696
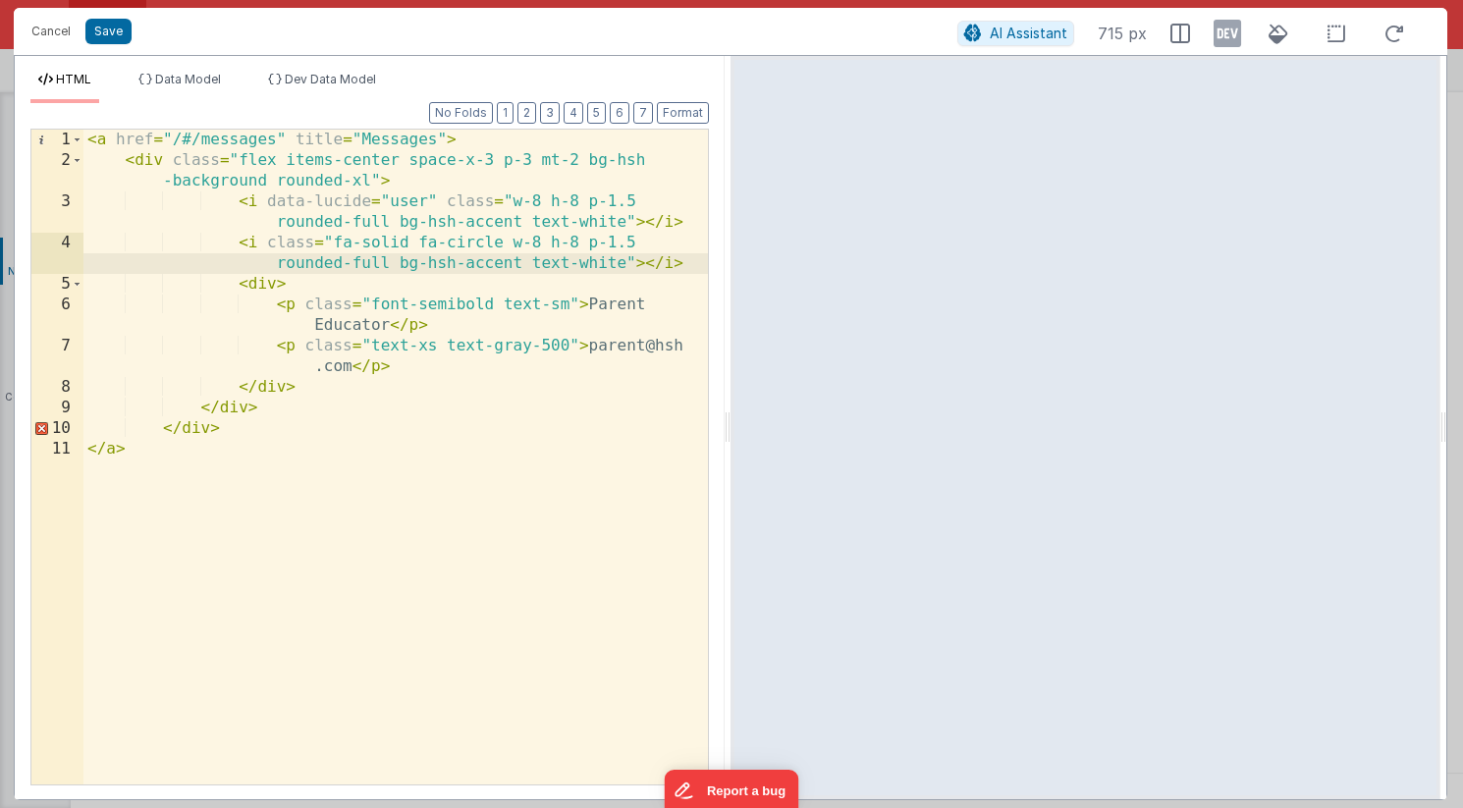
click at [427, 262] on div "< a href = "/#/messages" title = "Messages" > < div class = "flex items-center …" at bounding box center [395, 478] width 624 height 696
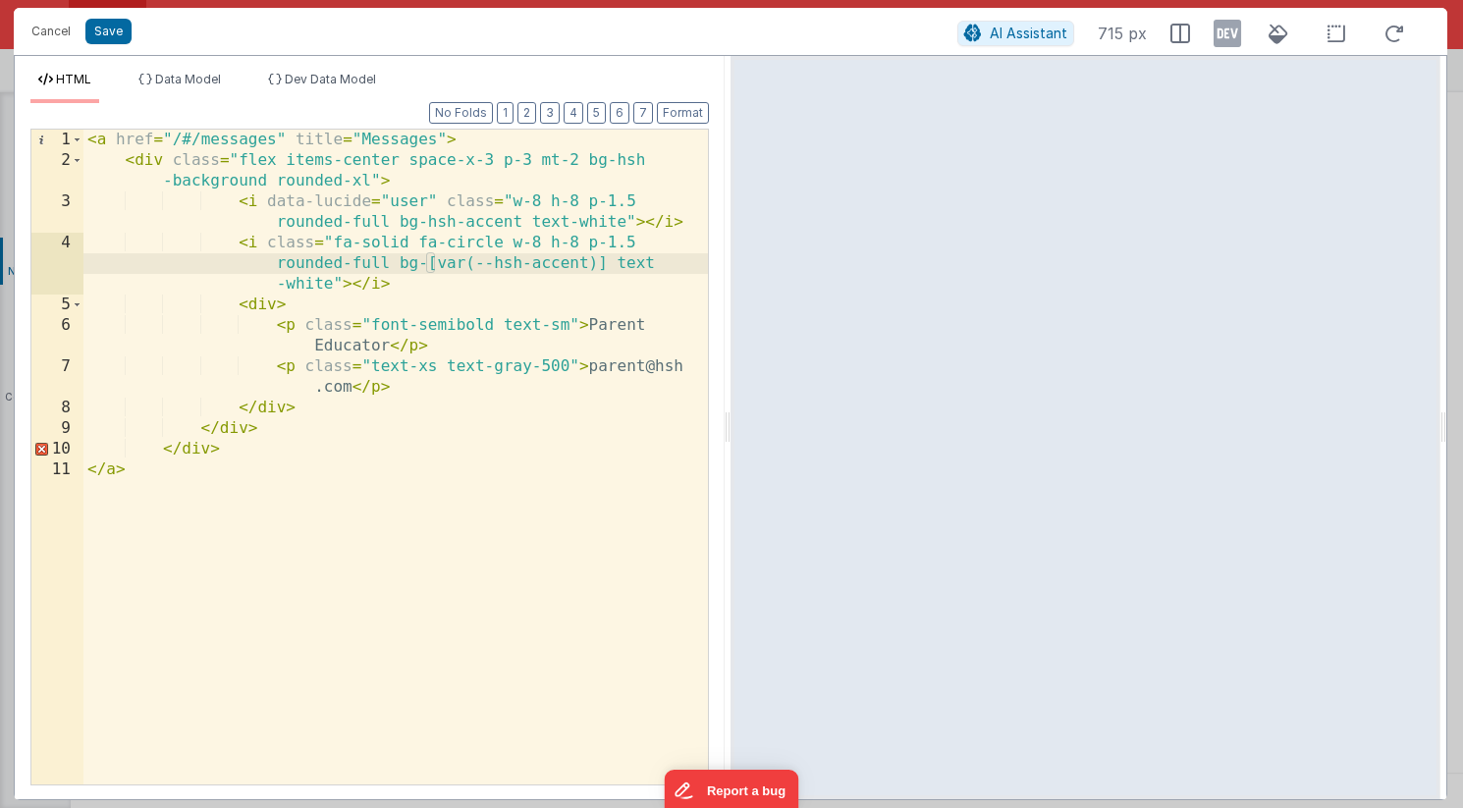
click at [431, 224] on div "< a href = "/#/messages" title = "Messages" > < div class = "flex items-center …" at bounding box center [395, 478] width 624 height 696
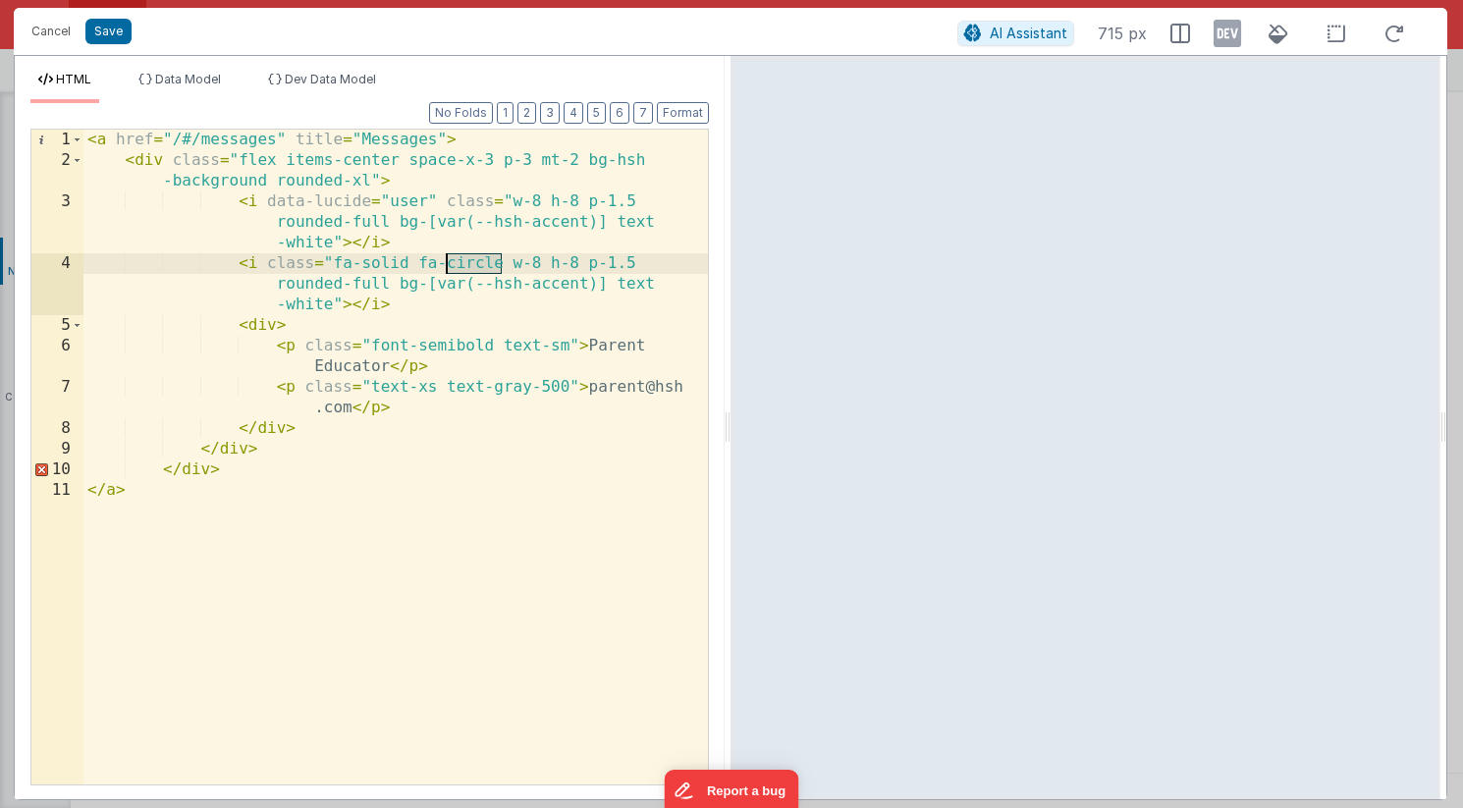
drag, startPoint x: 502, startPoint y: 262, endPoint x: 449, endPoint y: 262, distance: 53.0
click at [449, 262] on div "< a href = "/#/messages" title = "Messages" > < div class = "flex items-center …" at bounding box center [395, 478] width 624 height 696
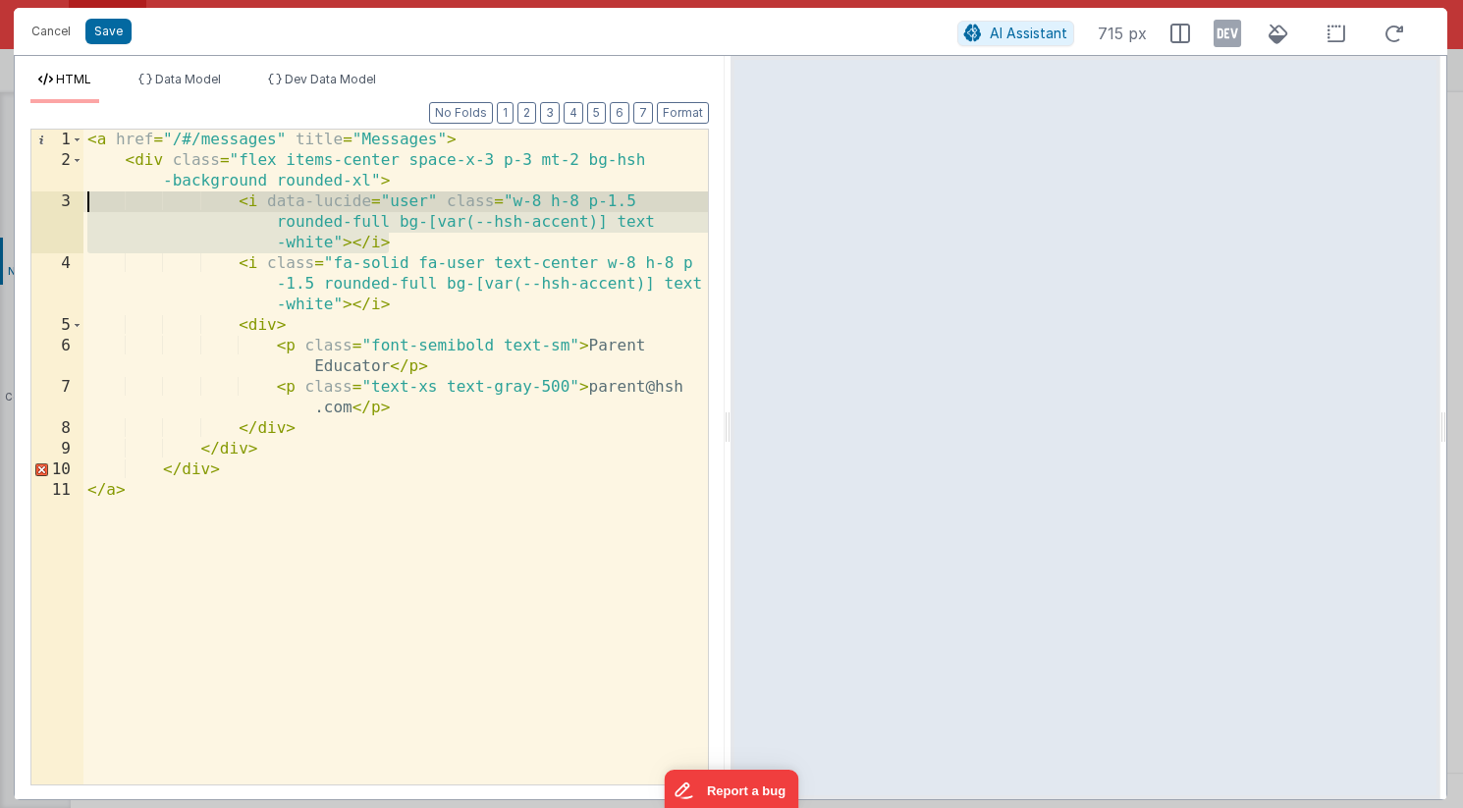
drag, startPoint x: 403, startPoint y: 242, endPoint x: 74, endPoint y: 201, distance: 332.4
click at [74, 201] on div "1 2 3 4 5 6 7 8 9 10 11 < a href = "/#/messages" title = "Messages" > < div cla…" at bounding box center [369, 457] width 678 height 657
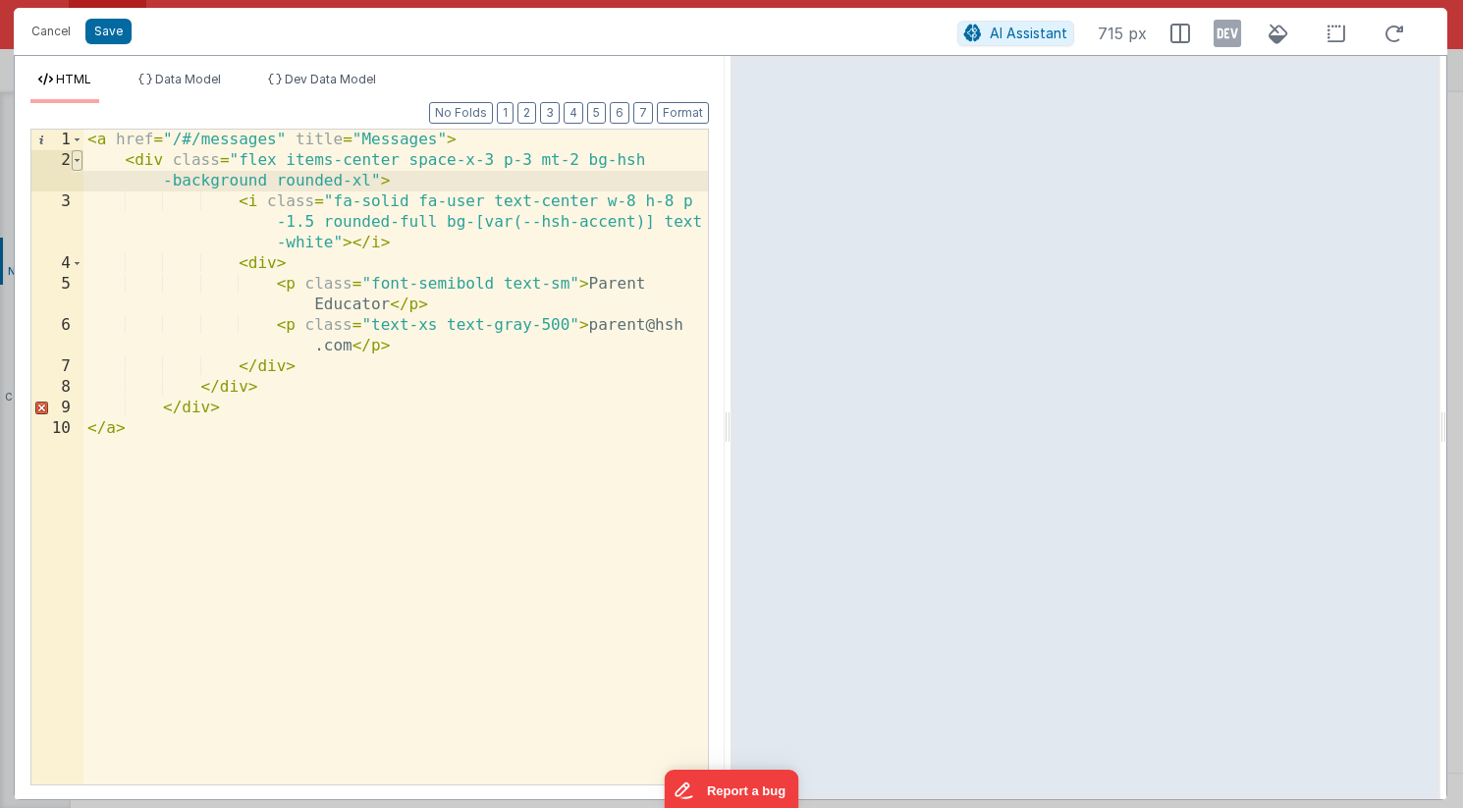
click at [79, 160] on span at bounding box center [77, 160] width 11 height 21
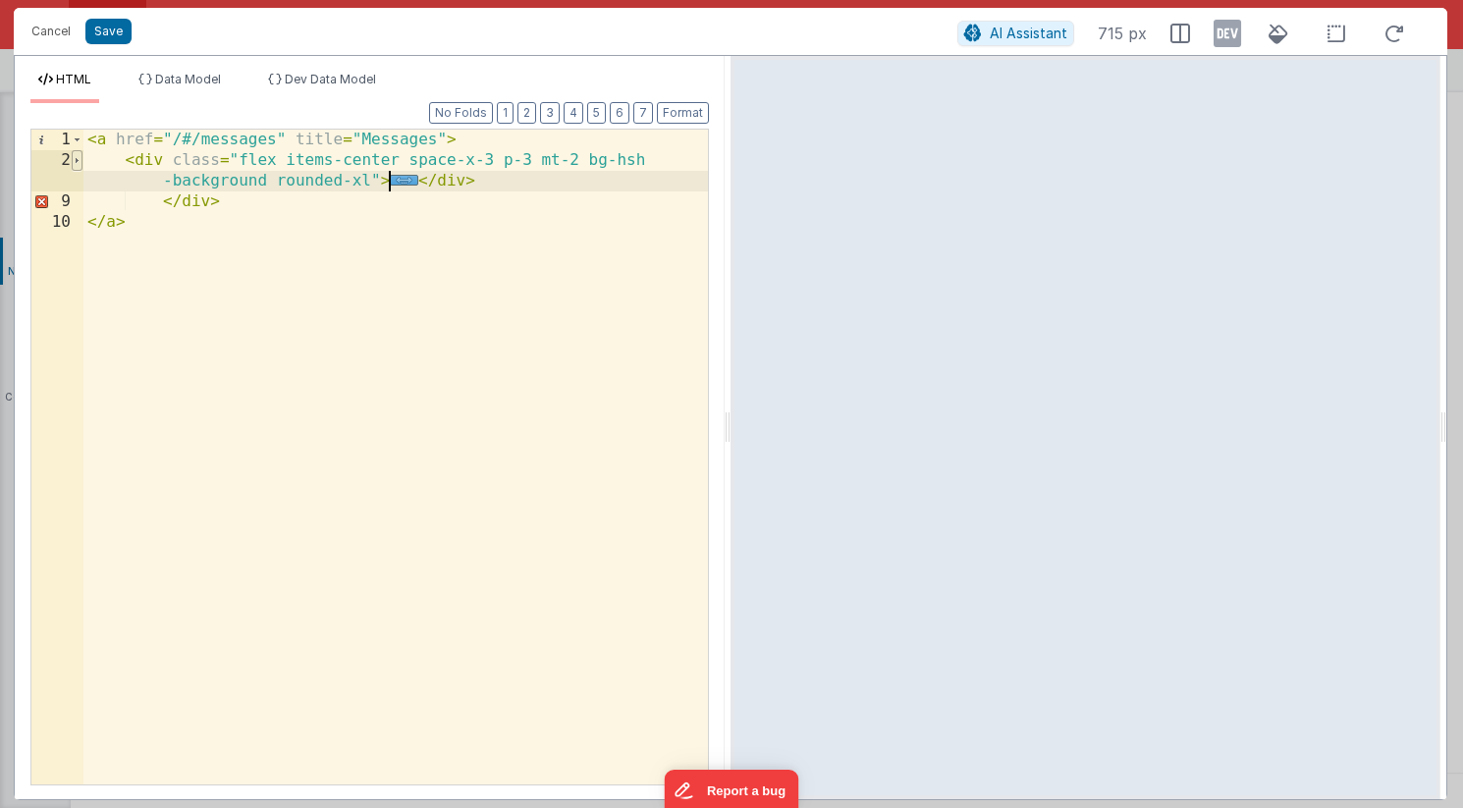
click at [78, 160] on span at bounding box center [77, 160] width 11 height 21
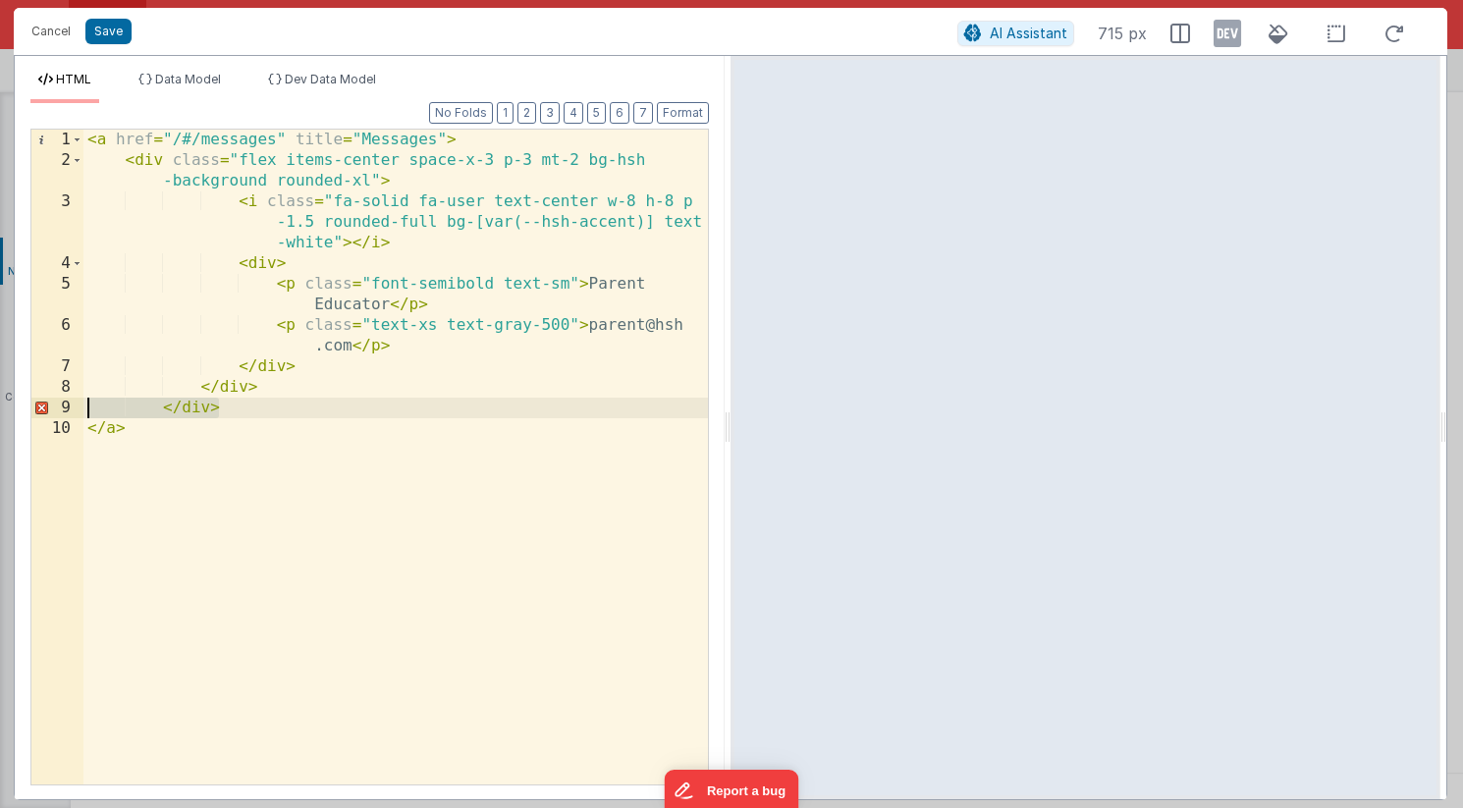
drag, startPoint x: 241, startPoint y: 410, endPoint x: 79, endPoint y: 406, distance: 163.0
click at [79, 406] on div "1 2 3 4 5 6 7 8 9 10 < a href = "/#/messages" title = "Messages" > < div class …" at bounding box center [369, 457] width 678 height 657
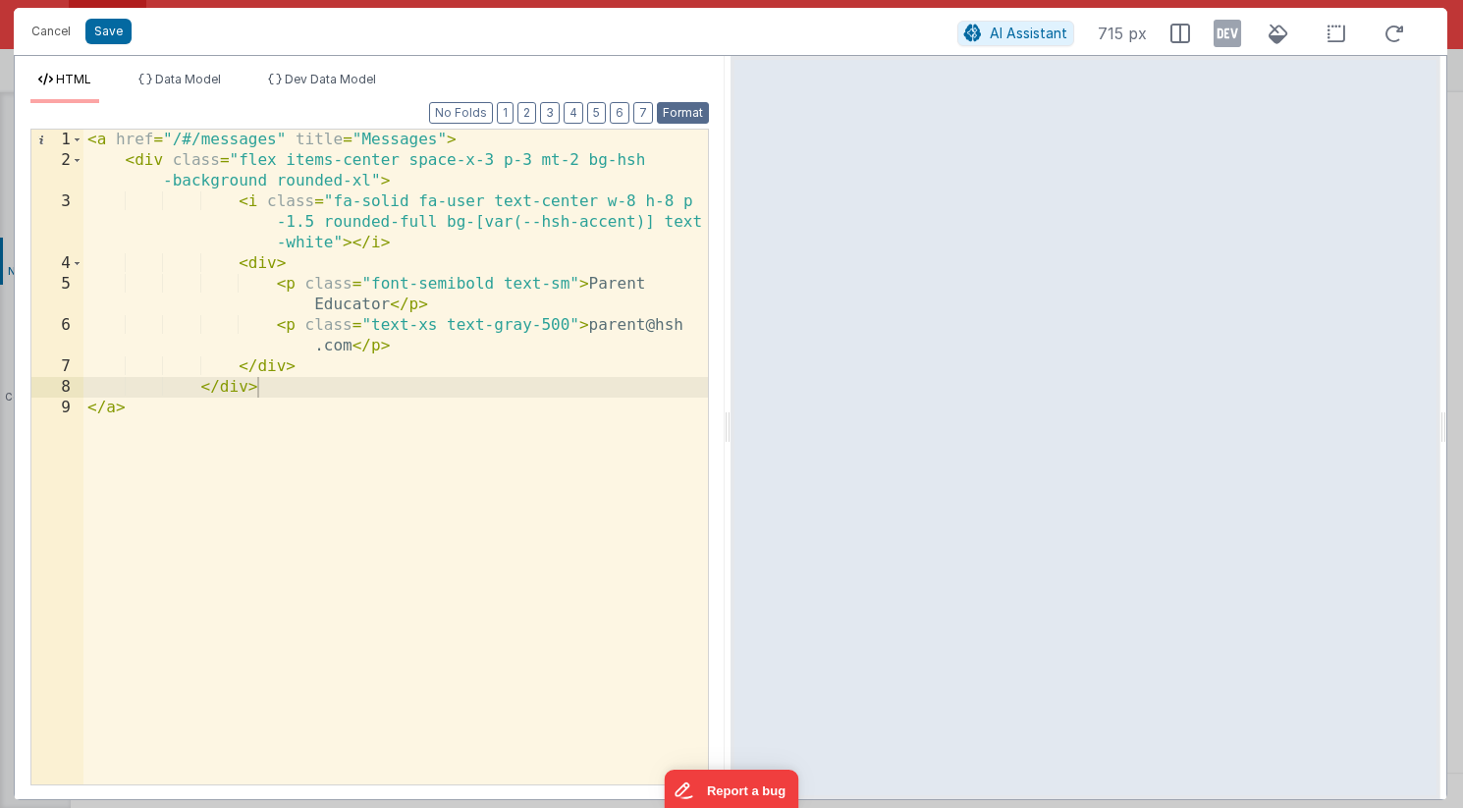
click at [691, 110] on button "Format" at bounding box center [683, 113] width 52 height 22
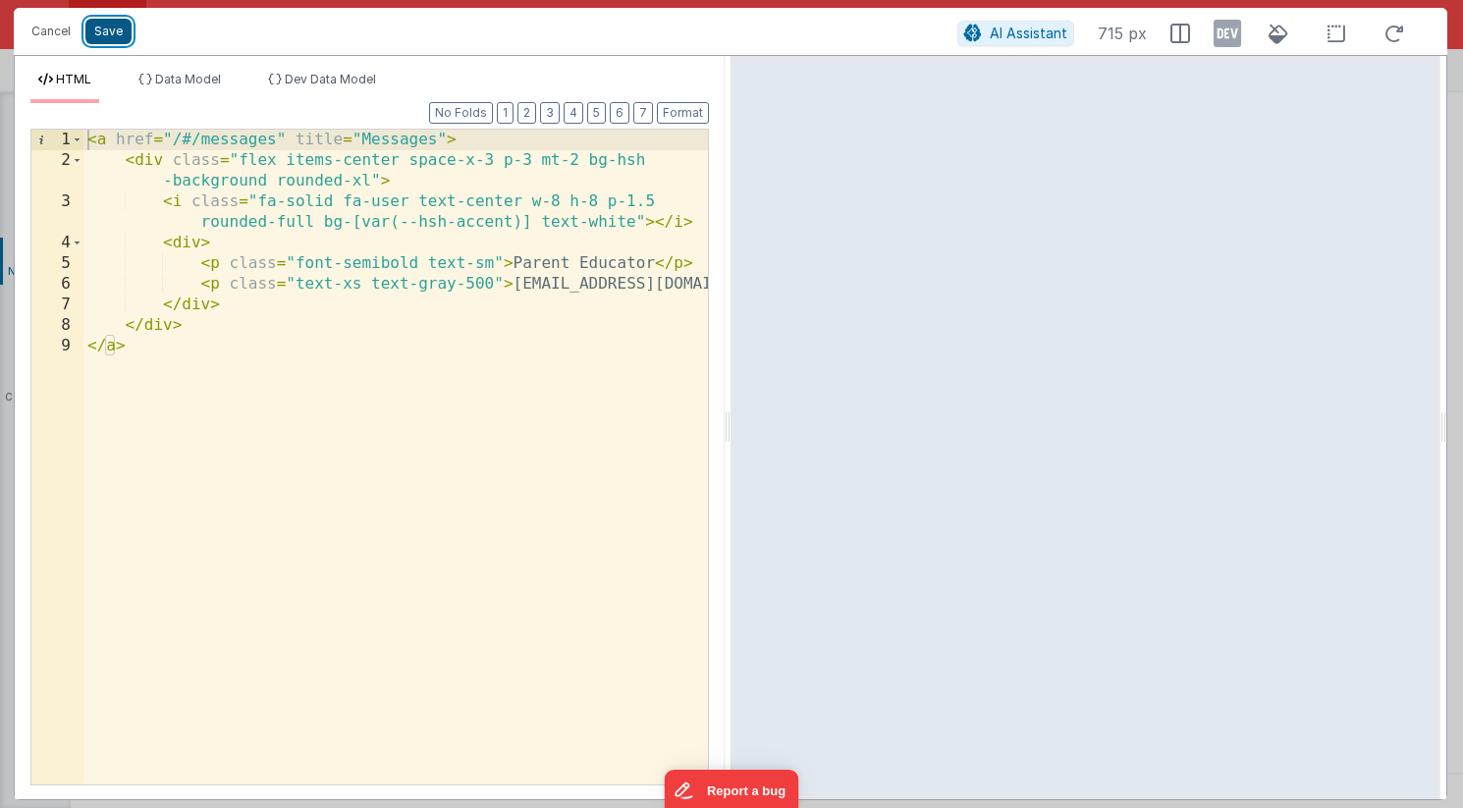
click at [117, 31] on button "Save" at bounding box center [108, 32] width 46 height 26
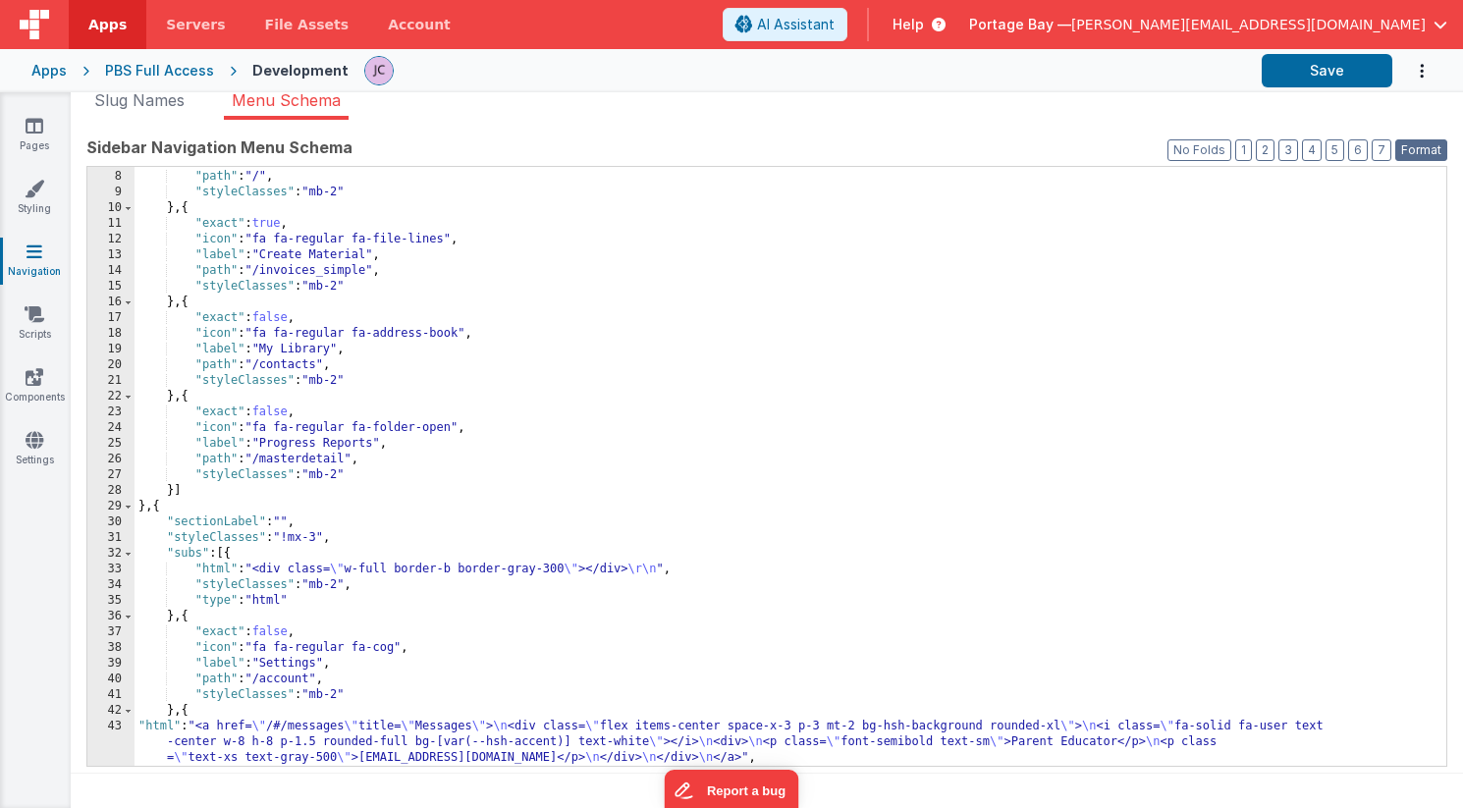
click at [1414, 141] on button "Format" at bounding box center [1421, 150] width 52 height 22
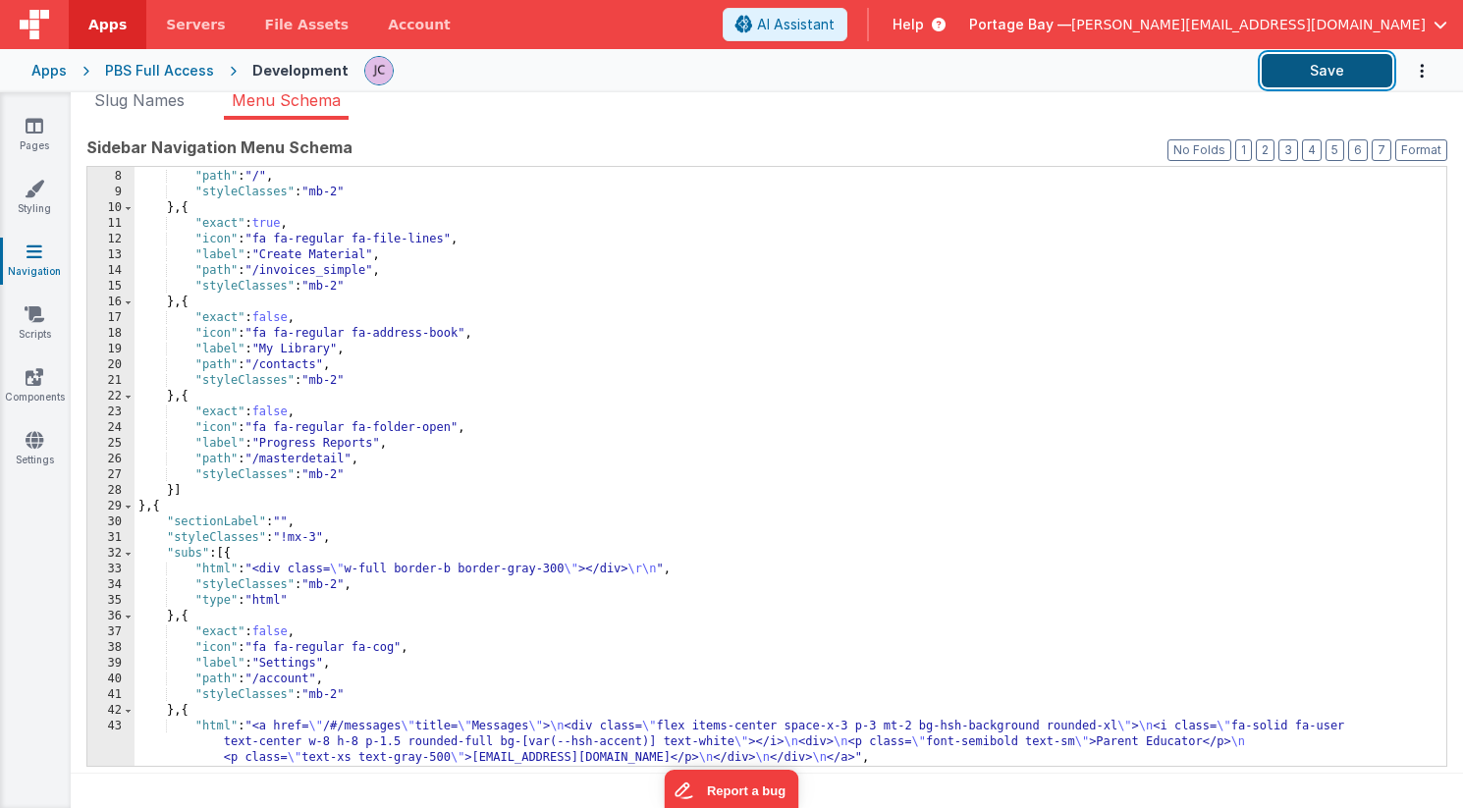
click at [1319, 64] on button "Save" at bounding box center [1326, 70] width 131 height 33
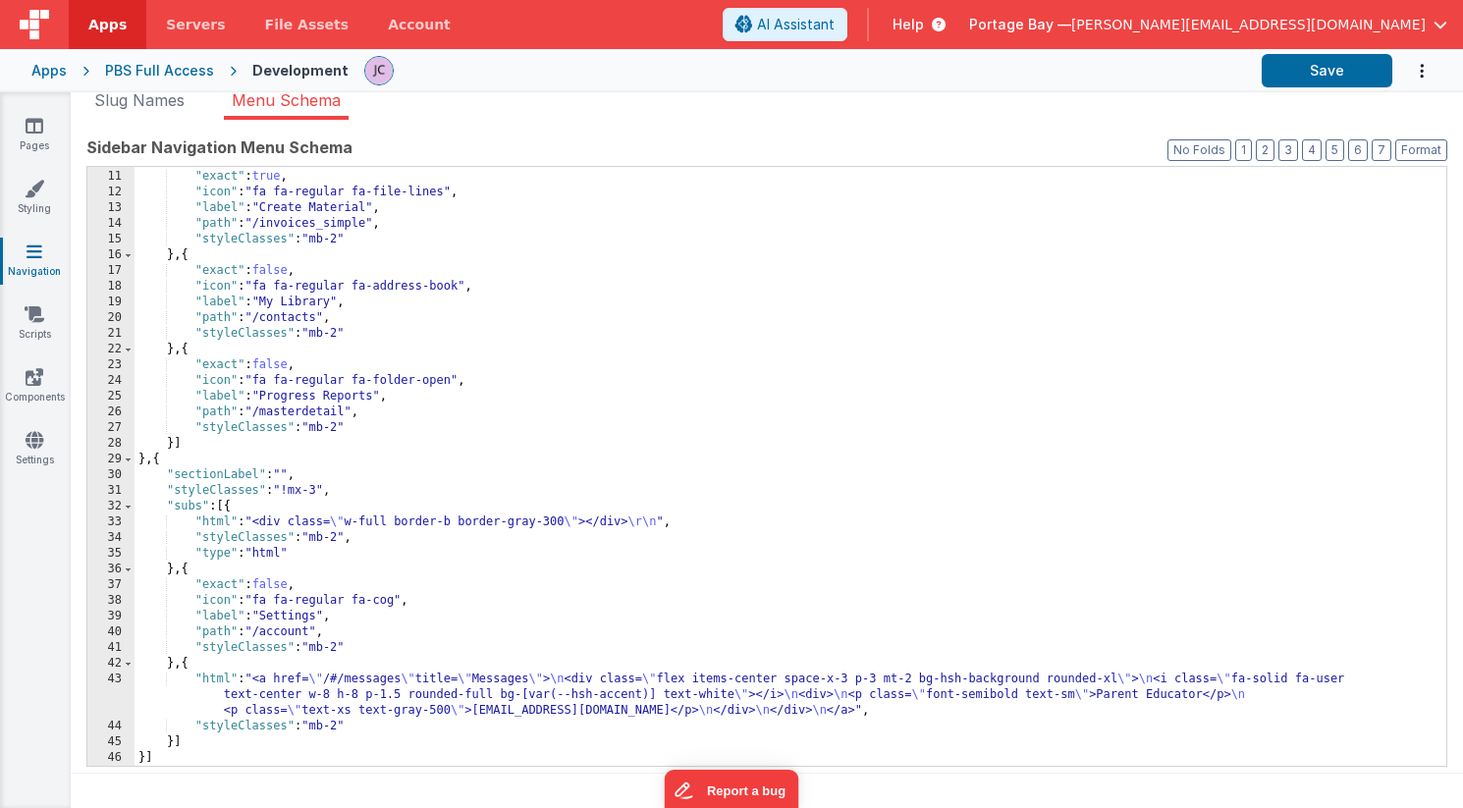
scroll to position [155, 0]
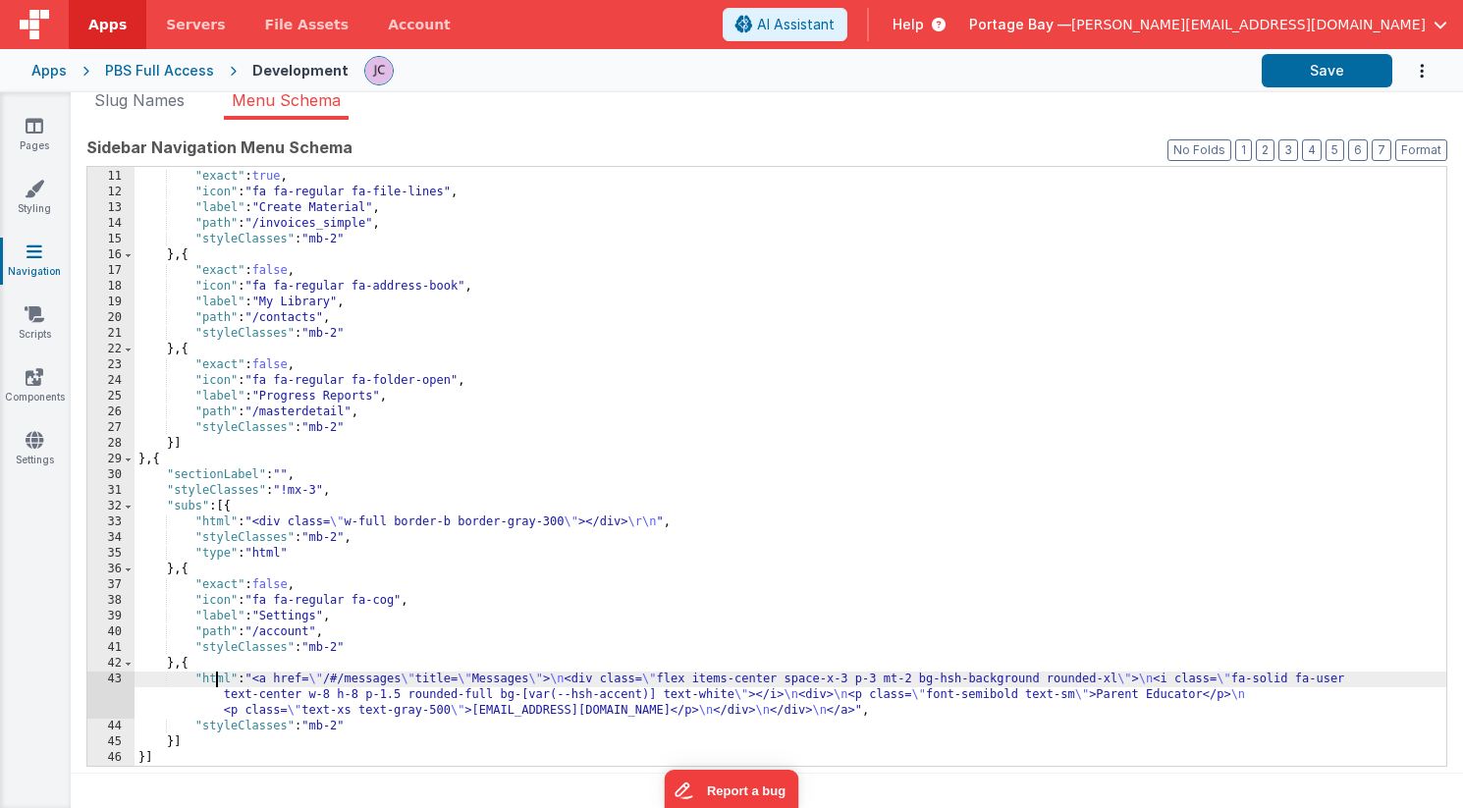
click at [216, 677] on div "} , { "exact" : true , "icon" : "fa fa-regular fa-file-lines" , "label" : "Crea…" at bounding box center [789, 468] width 1311 height 630
click at [116, 682] on div "43" at bounding box center [110, 694] width 47 height 47
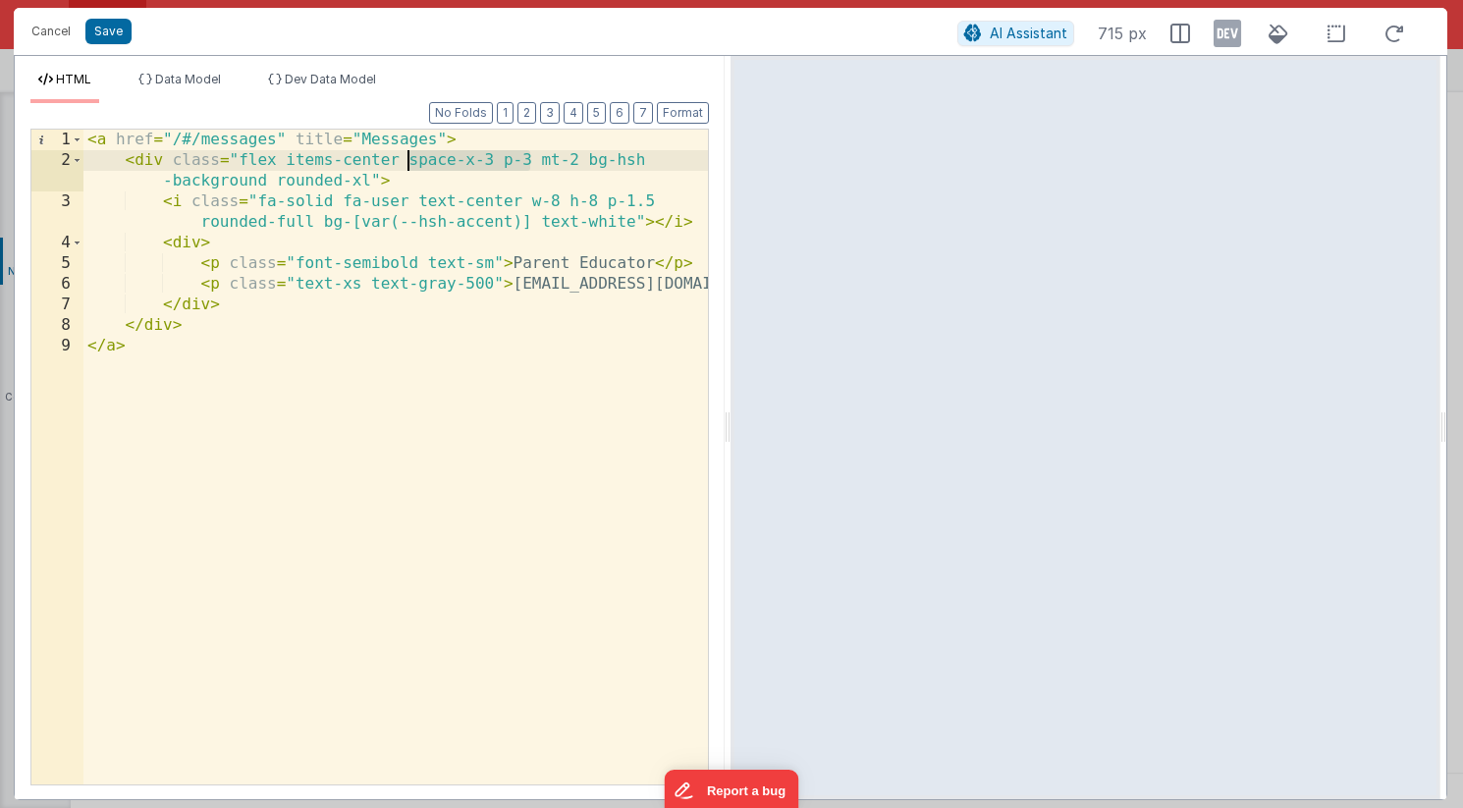
drag, startPoint x: 531, startPoint y: 158, endPoint x: 411, endPoint y: 162, distance: 119.8
click at [411, 162] on div "< a href = "/#/messages" title = "Messages" > < div class = "flex items-center …" at bounding box center [395, 478] width 624 height 696
click at [492, 261] on div "< a href = "/#/messages" title = "Messages" > < div class = "flex items-center …" at bounding box center [395, 478] width 624 height 696
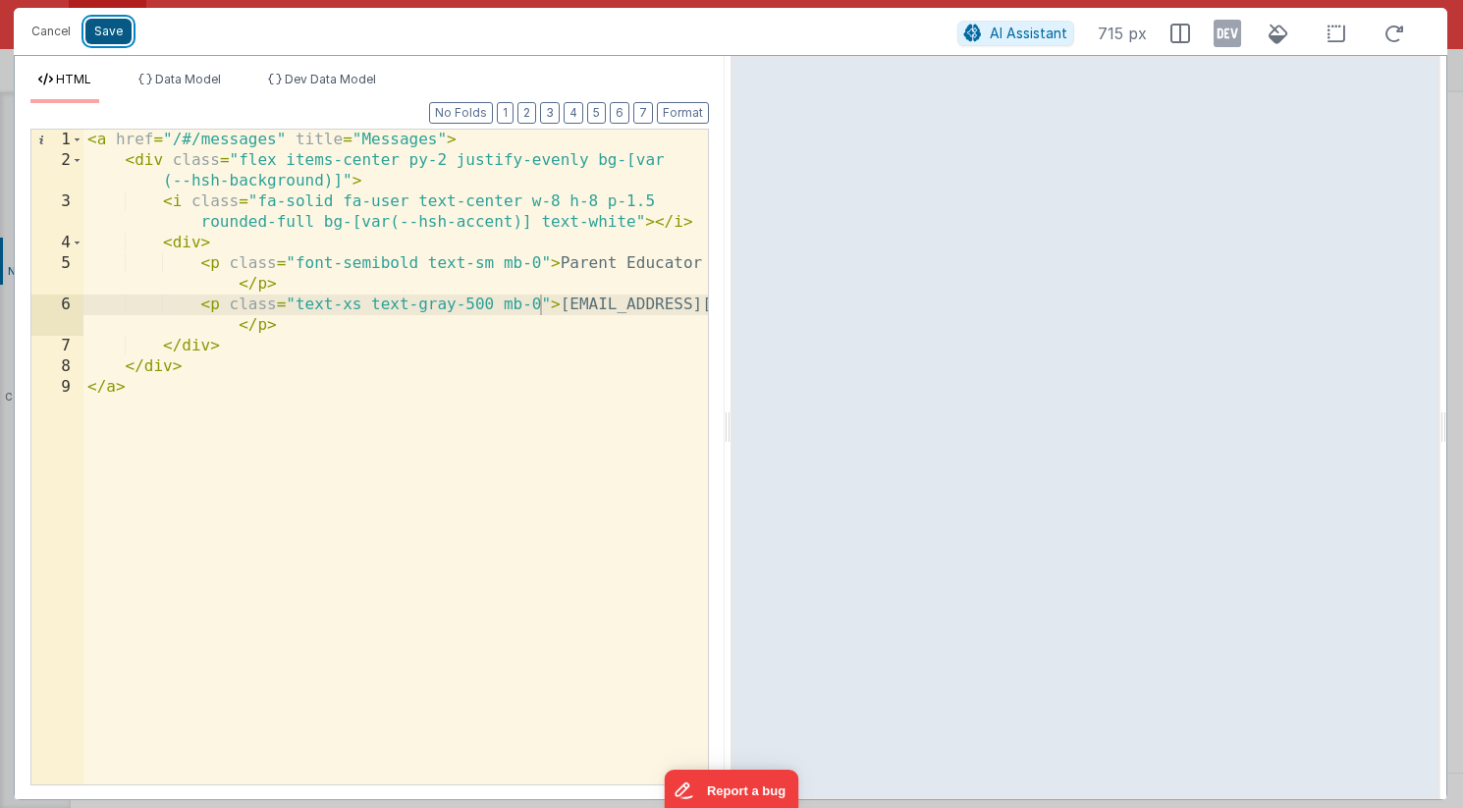
click at [107, 28] on button "Save" at bounding box center [108, 32] width 46 height 26
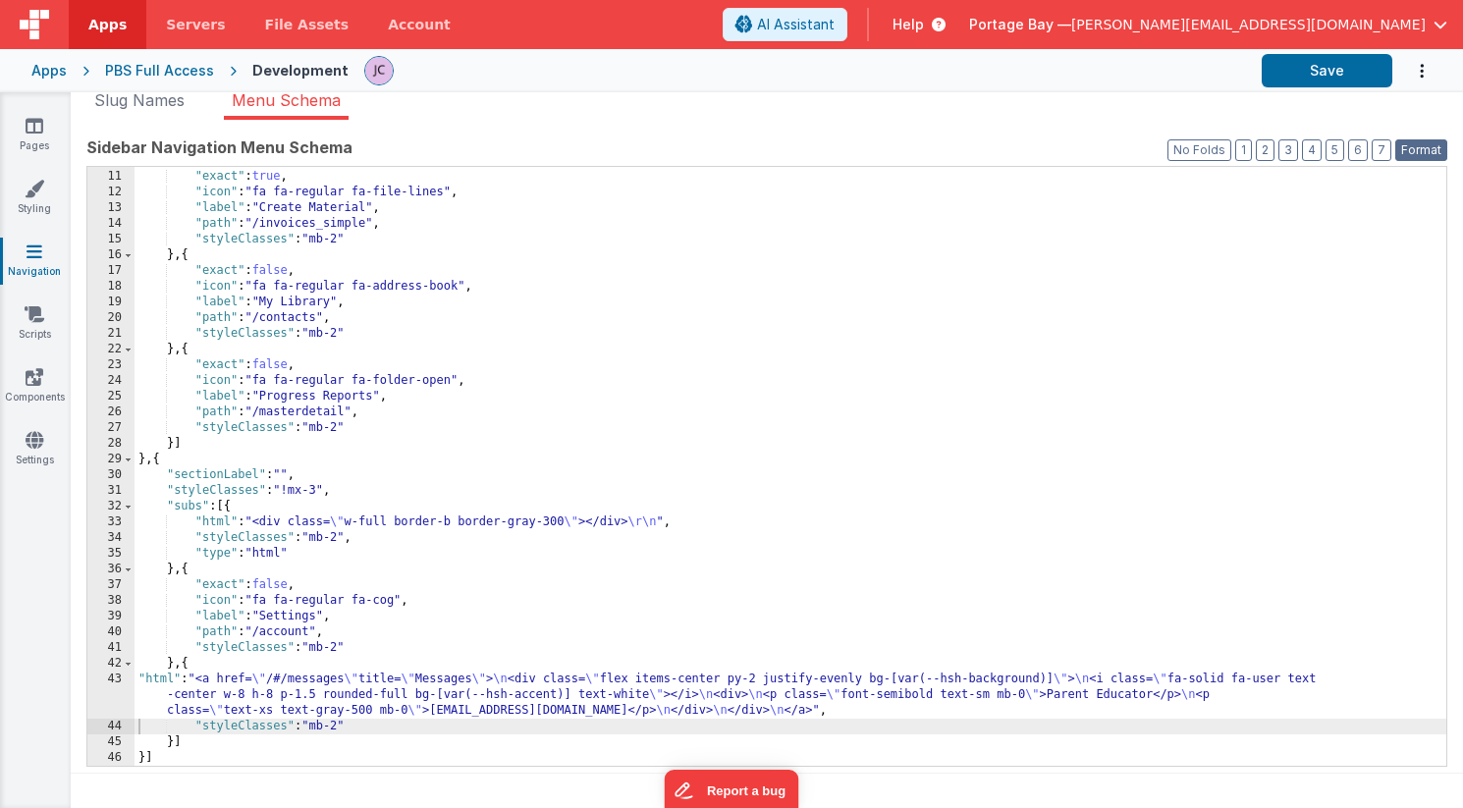
click at [1416, 148] on button "Format" at bounding box center [1421, 150] width 52 height 22
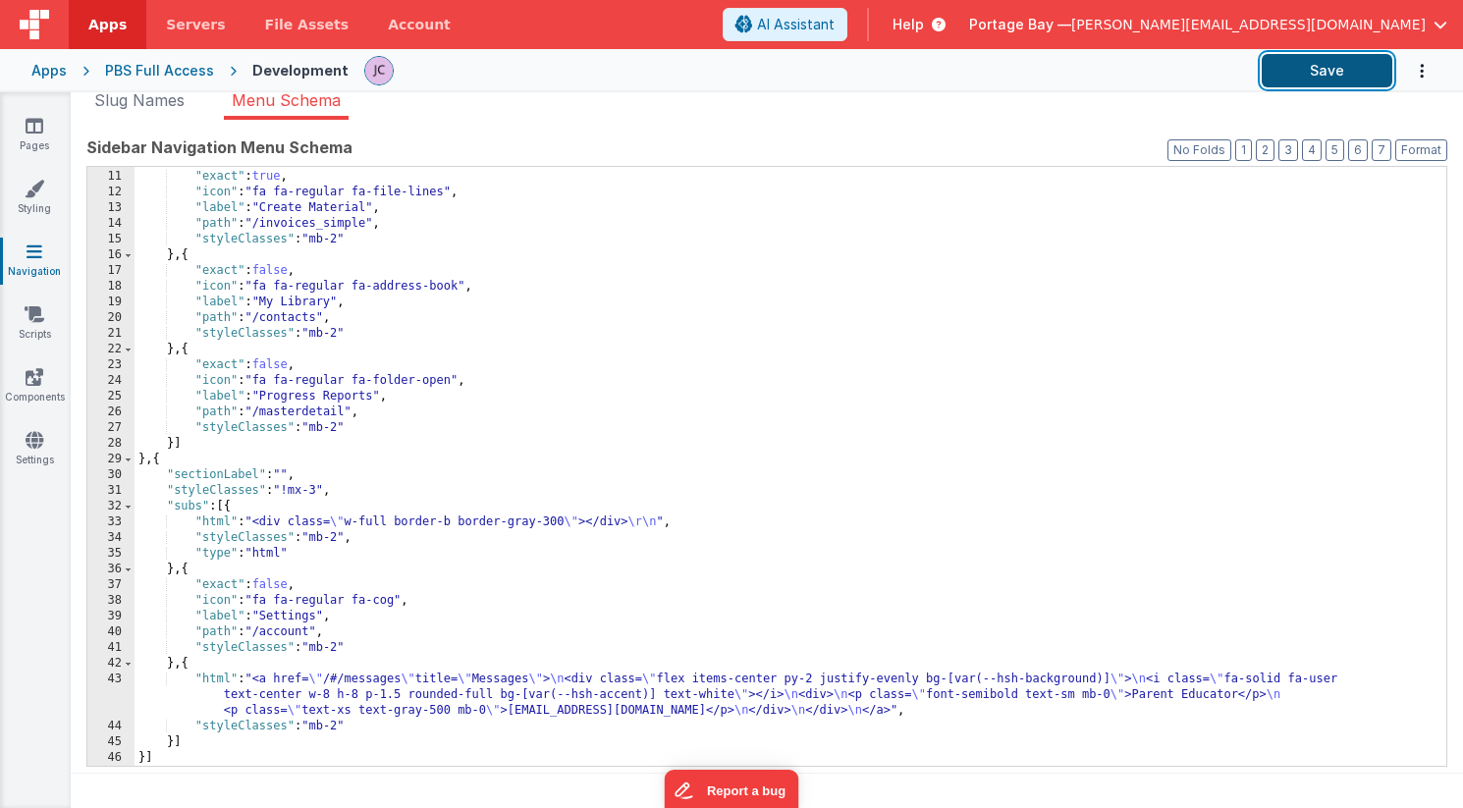
click at [1331, 62] on button "Save" at bounding box center [1326, 70] width 131 height 33
click at [16, 123] on link "Pages" at bounding box center [34, 135] width 71 height 39
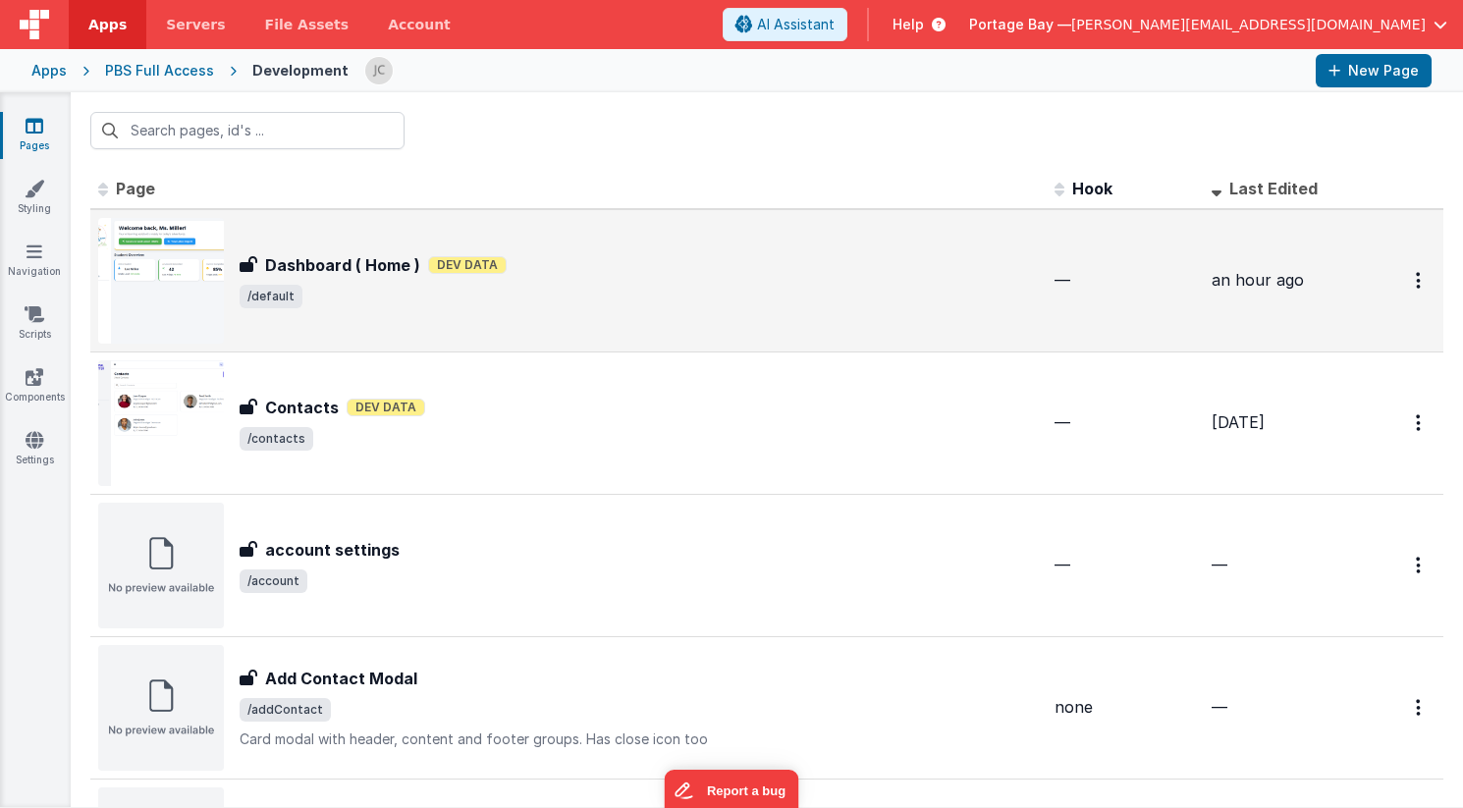
click at [596, 282] on div "Dashboard ( Home ) Dashboard ( Home ) Dev Data /default" at bounding box center [639, 280] width 799 height 55
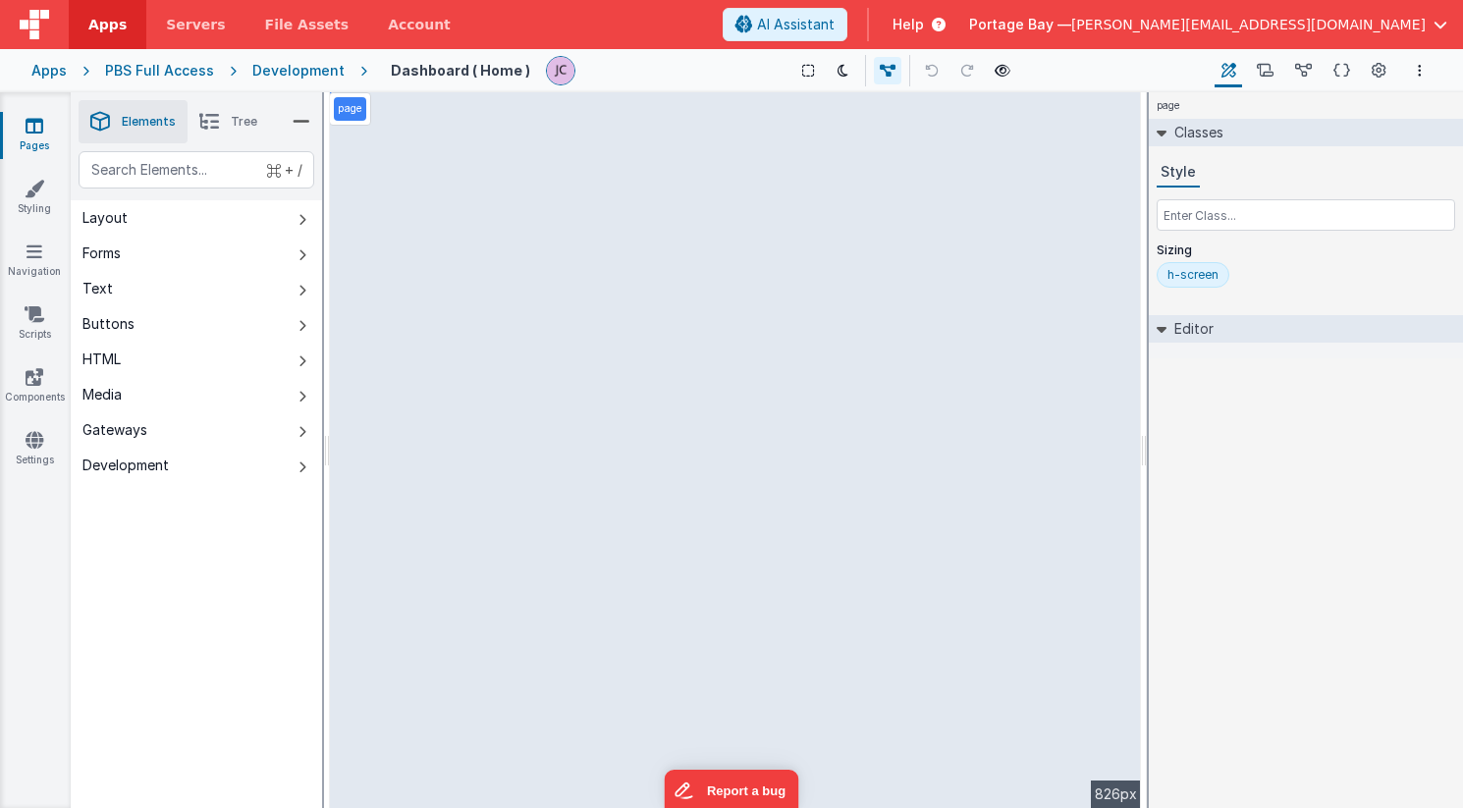
click at [235, 114] on span "Tree" at bounding box center [244, 122] width 27 height 16
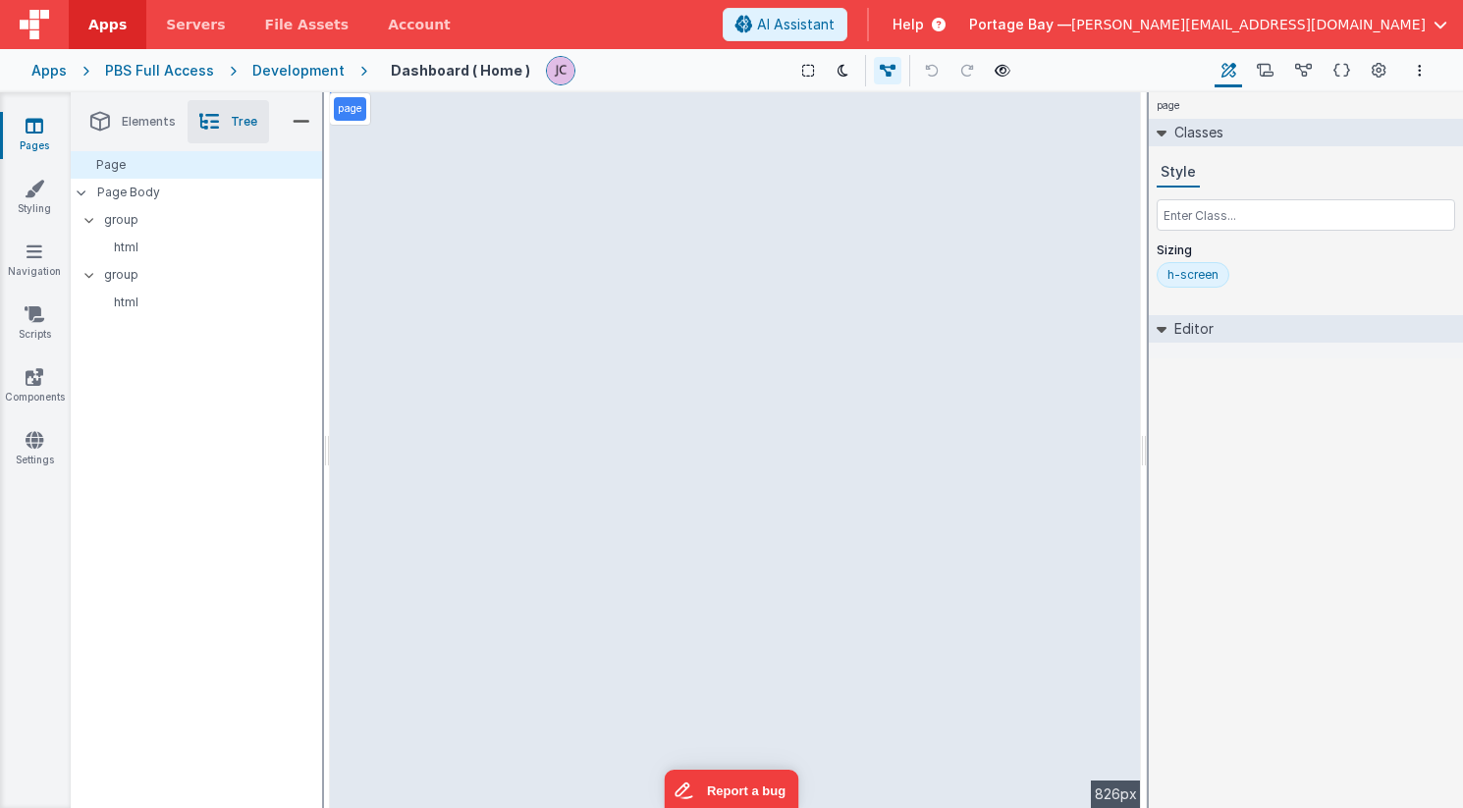
click at [130, 118] on span "Elements" at bounding box center [149, 122] width 54 height 16
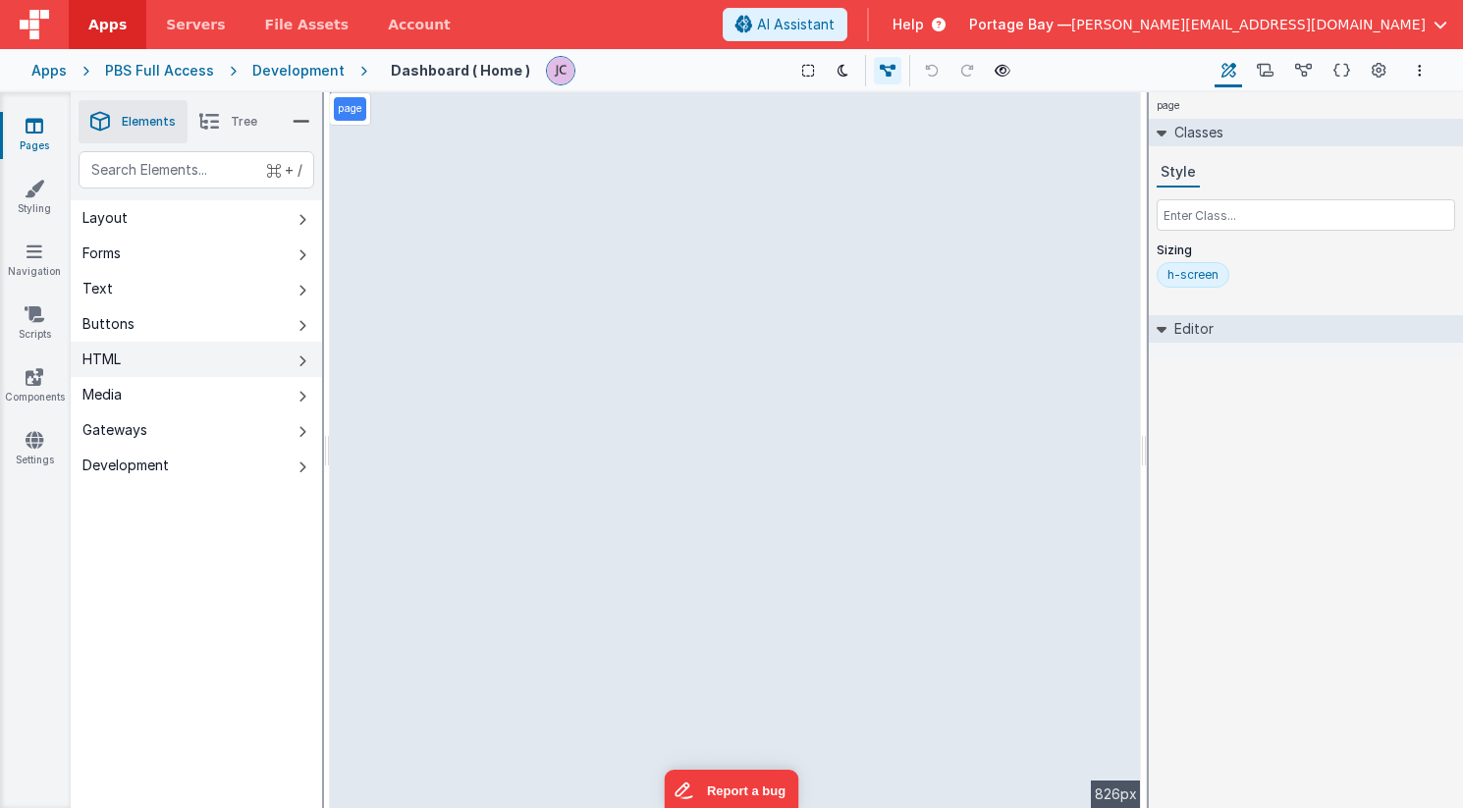
click at [210, 363] on button "HTML" at bounding box center [196, 359] width 251 height 35
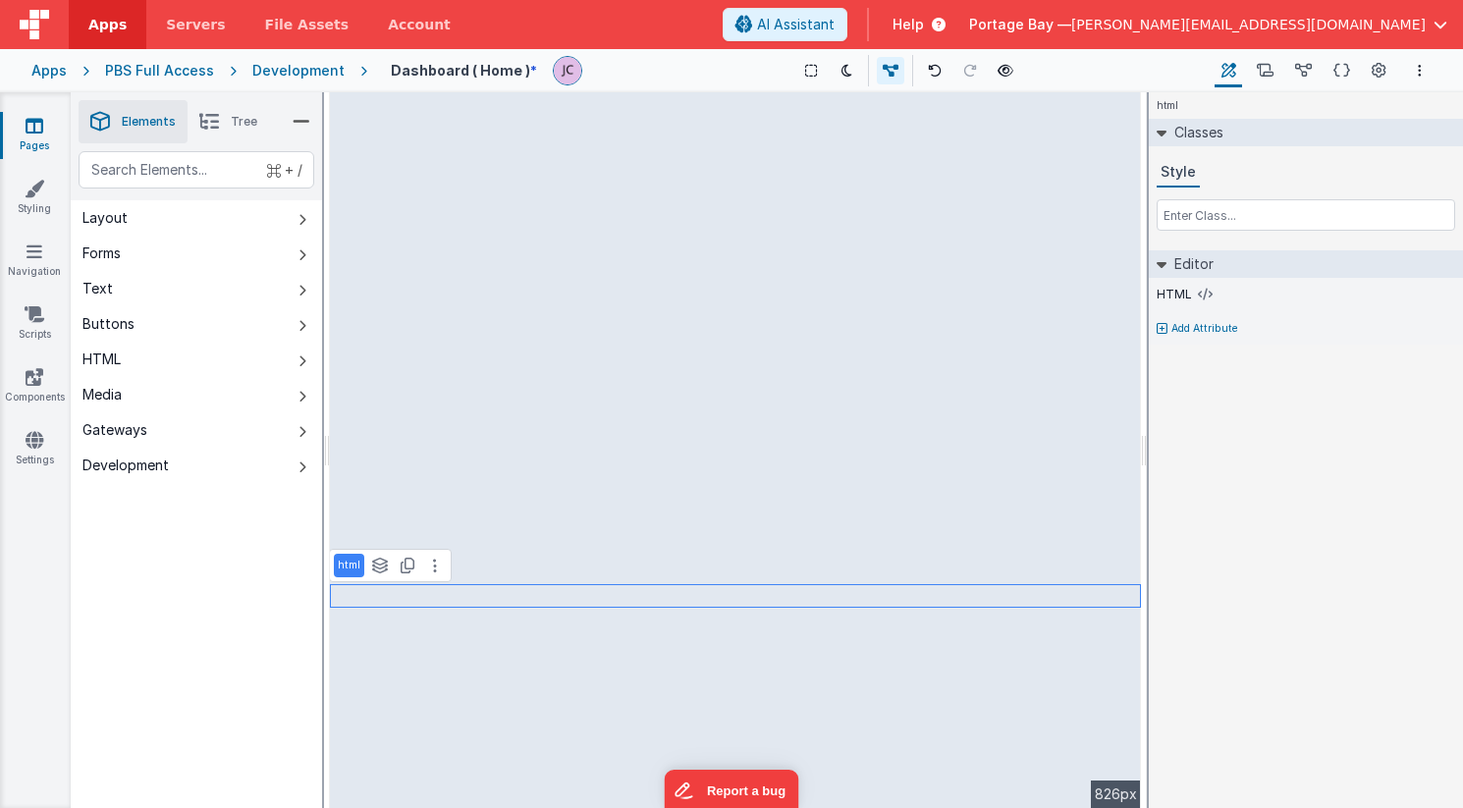
click at [223, 121] on li "Tree" at bounding box center [227, 121] width 81 height 43
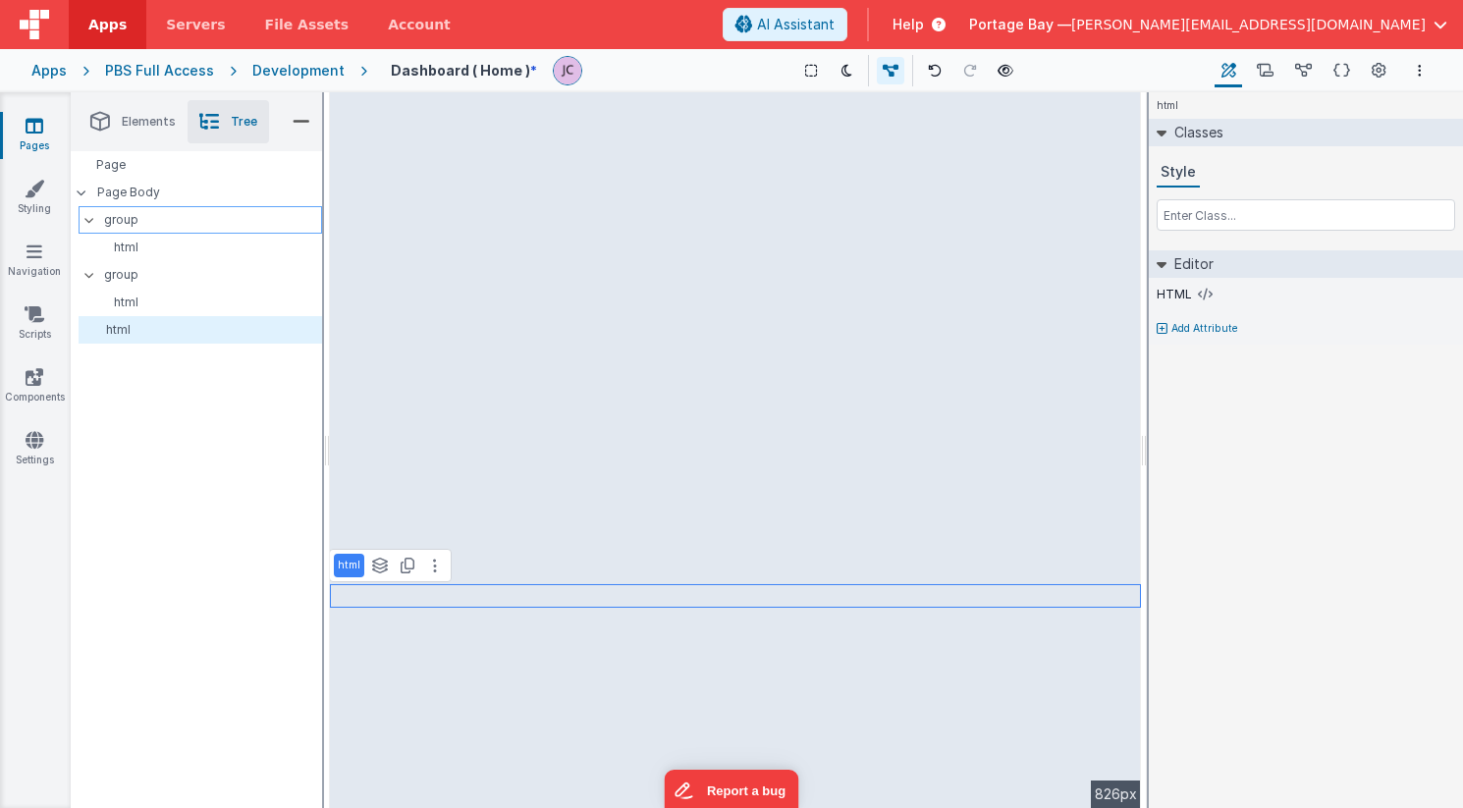
click at [89, 218] on icon at bounding box center [89, 220] width 16 height 6
click at [92, 244] on icon at bounding box center [89, 247] width 16 height 6
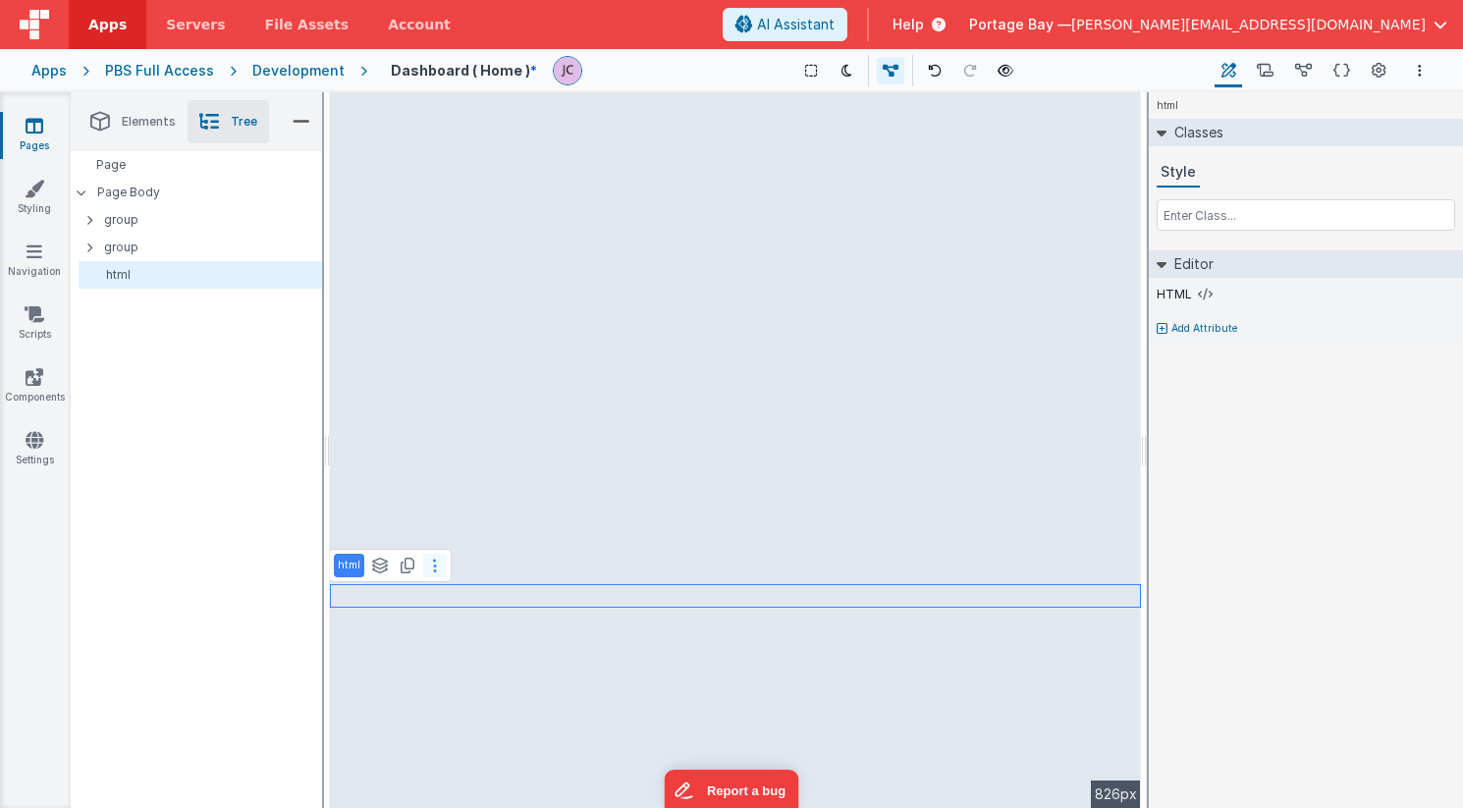
click at [433, 567] on icon at bounding box center [435, 566] width 4 height 16
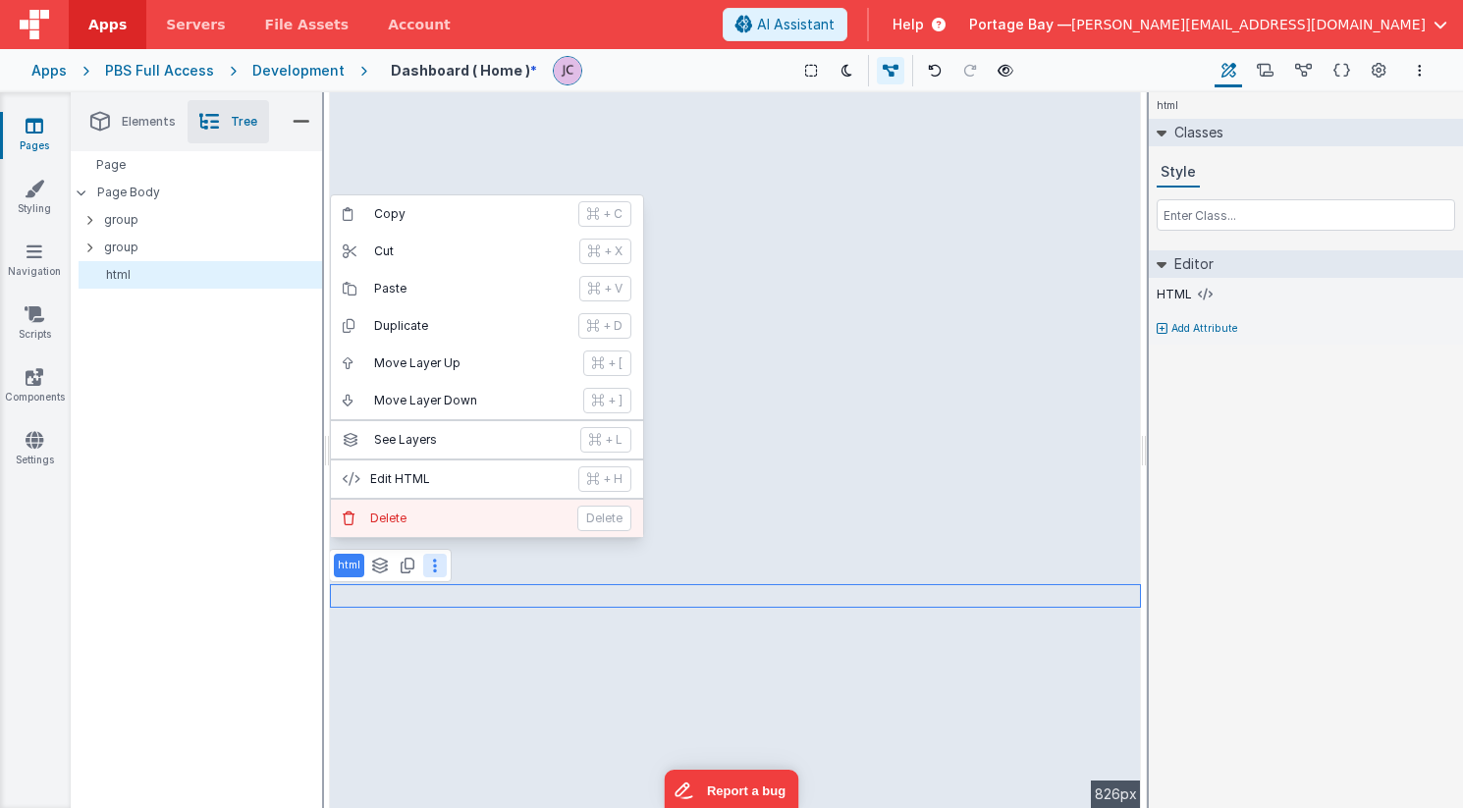
click at [410, 515] on p "Delete" at bounding box center [467, 518] width 195 height 16
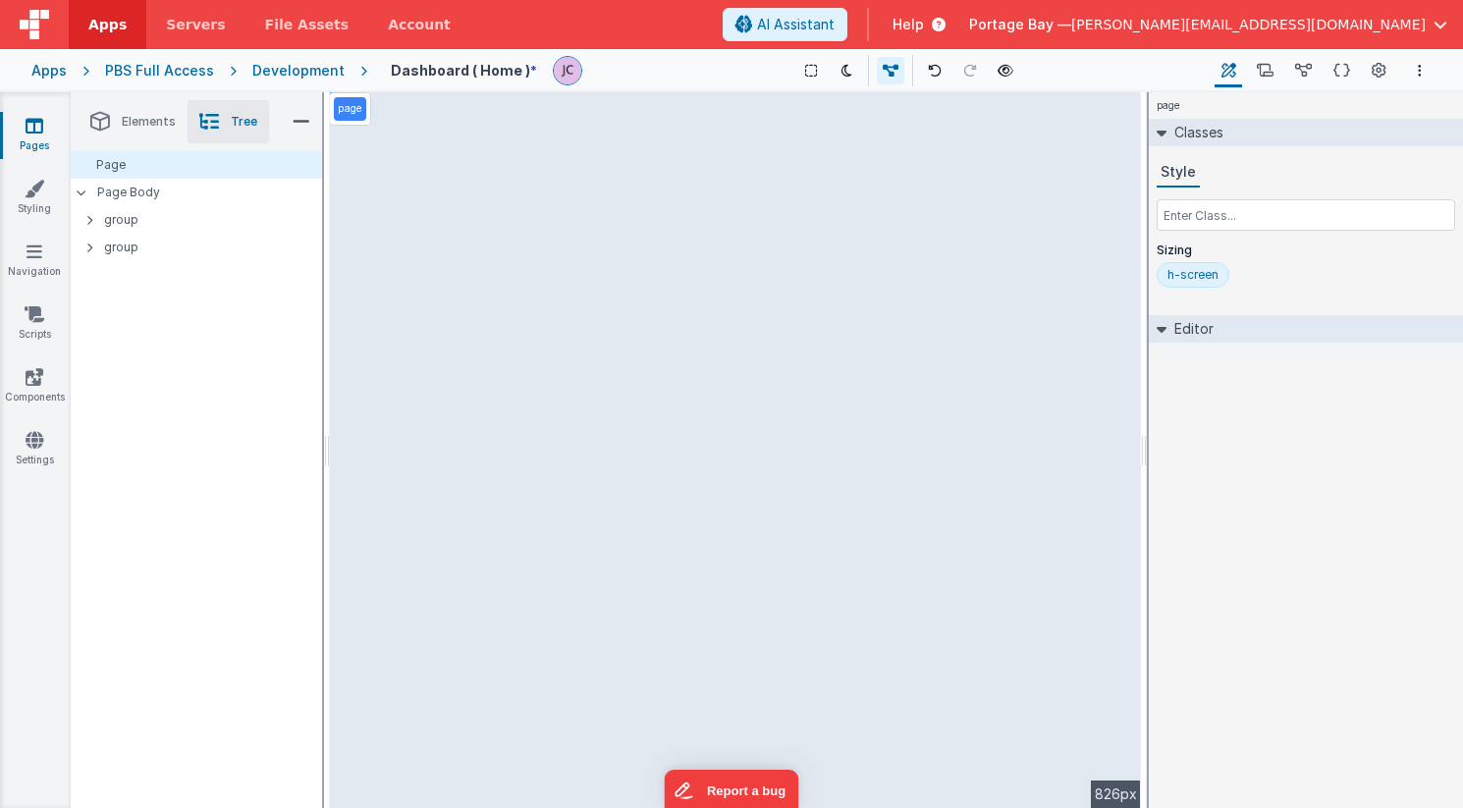
click at [137, 125] on span "Elements" at bounding box center [149, 122] width 54 height 16
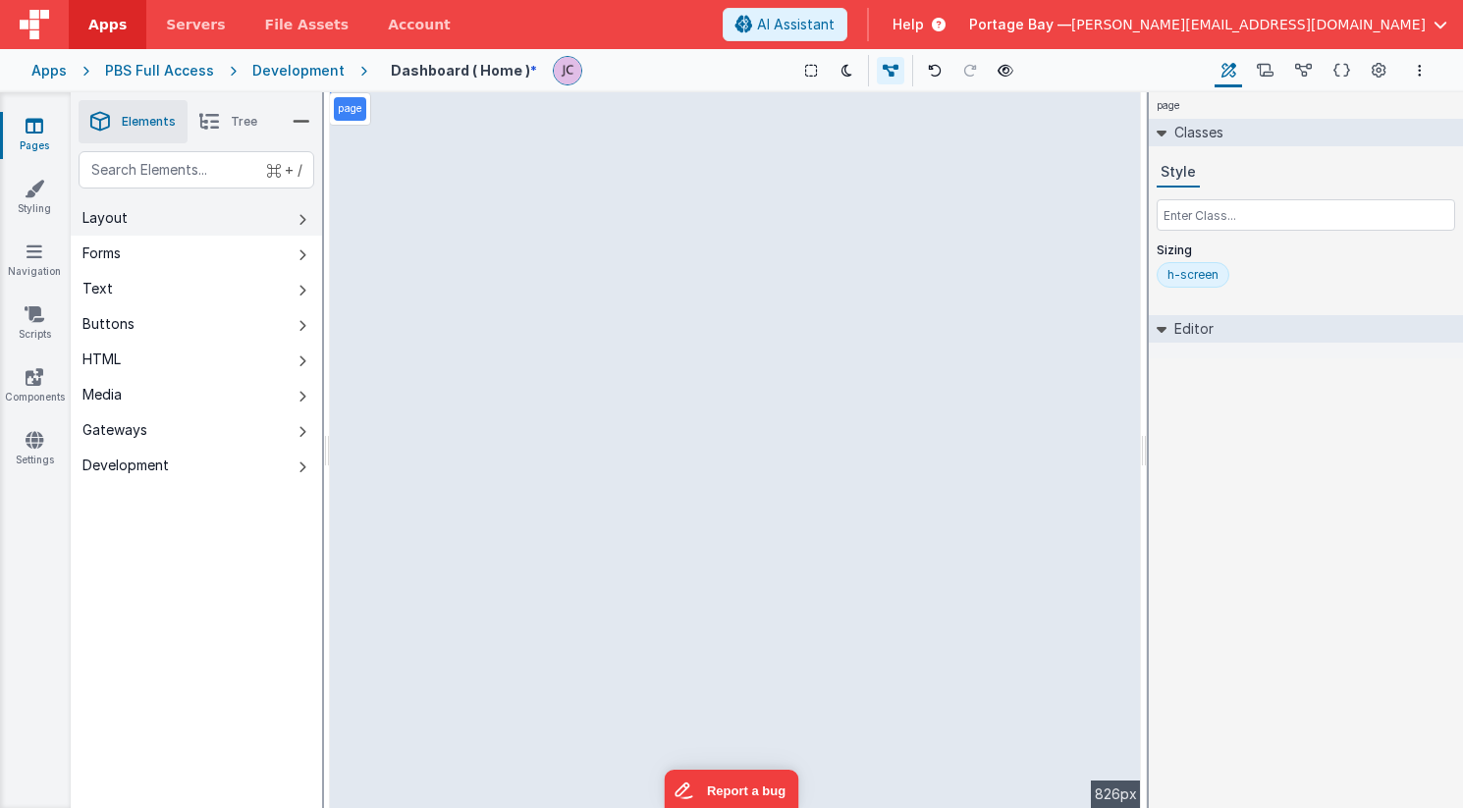
click at [260, 217] on button "Layout" at bounding box center [196, 217] width 251 height 35
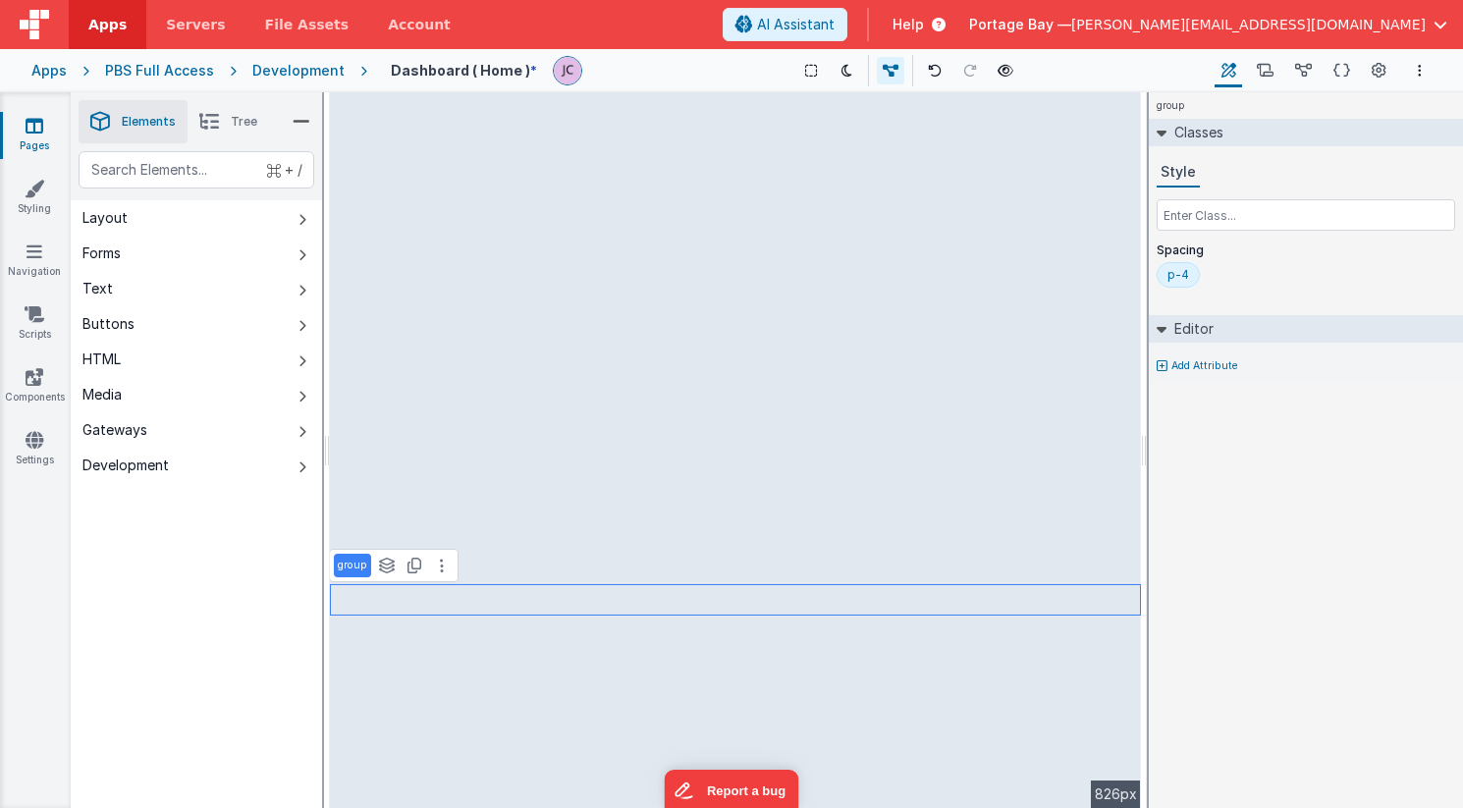
click at [231, 127] on span "Tree" at bounding box center [244, 122] width 27 height 16
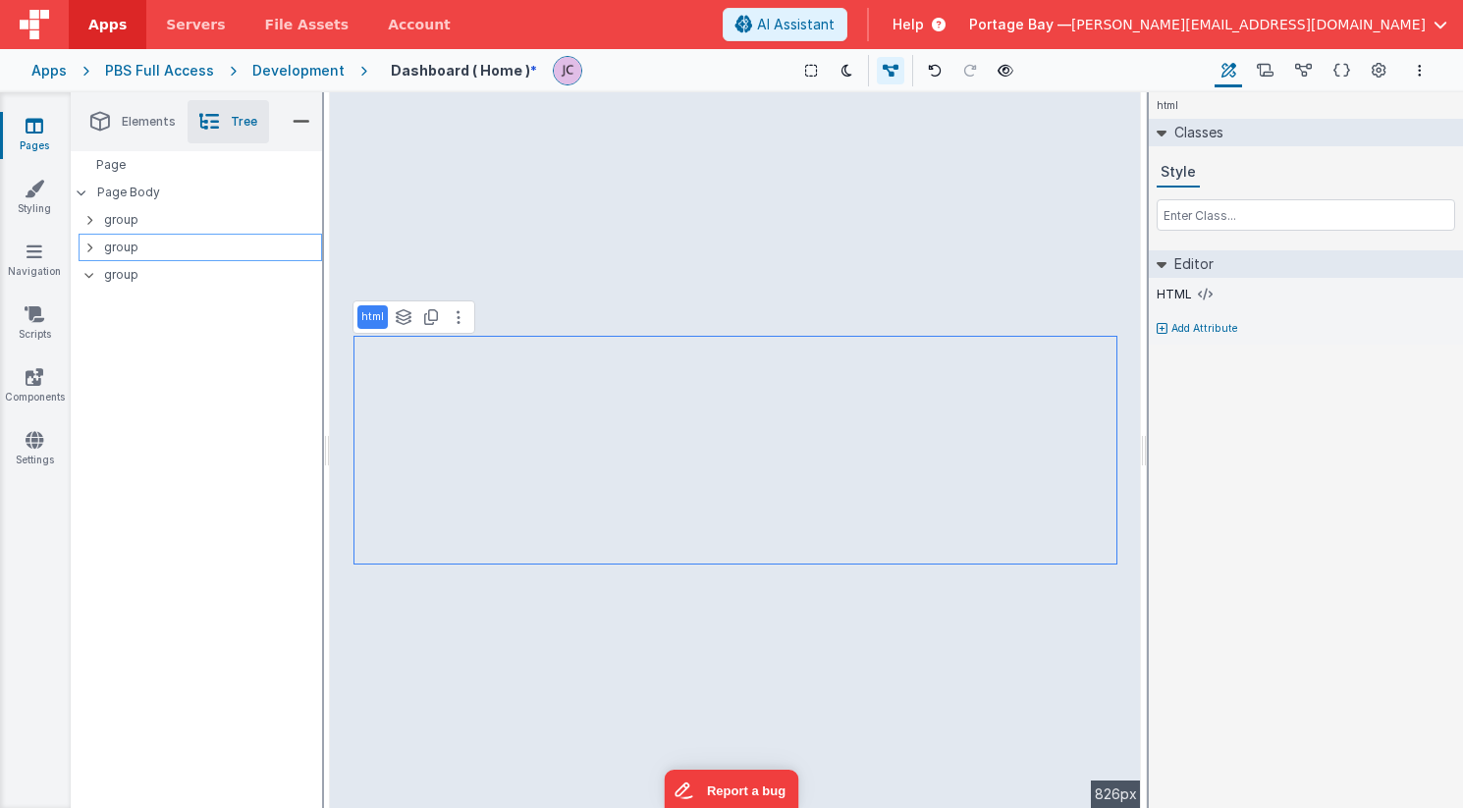
click at [172, 250] on p "group" at bounding box center [212, 248] width 217 height 22
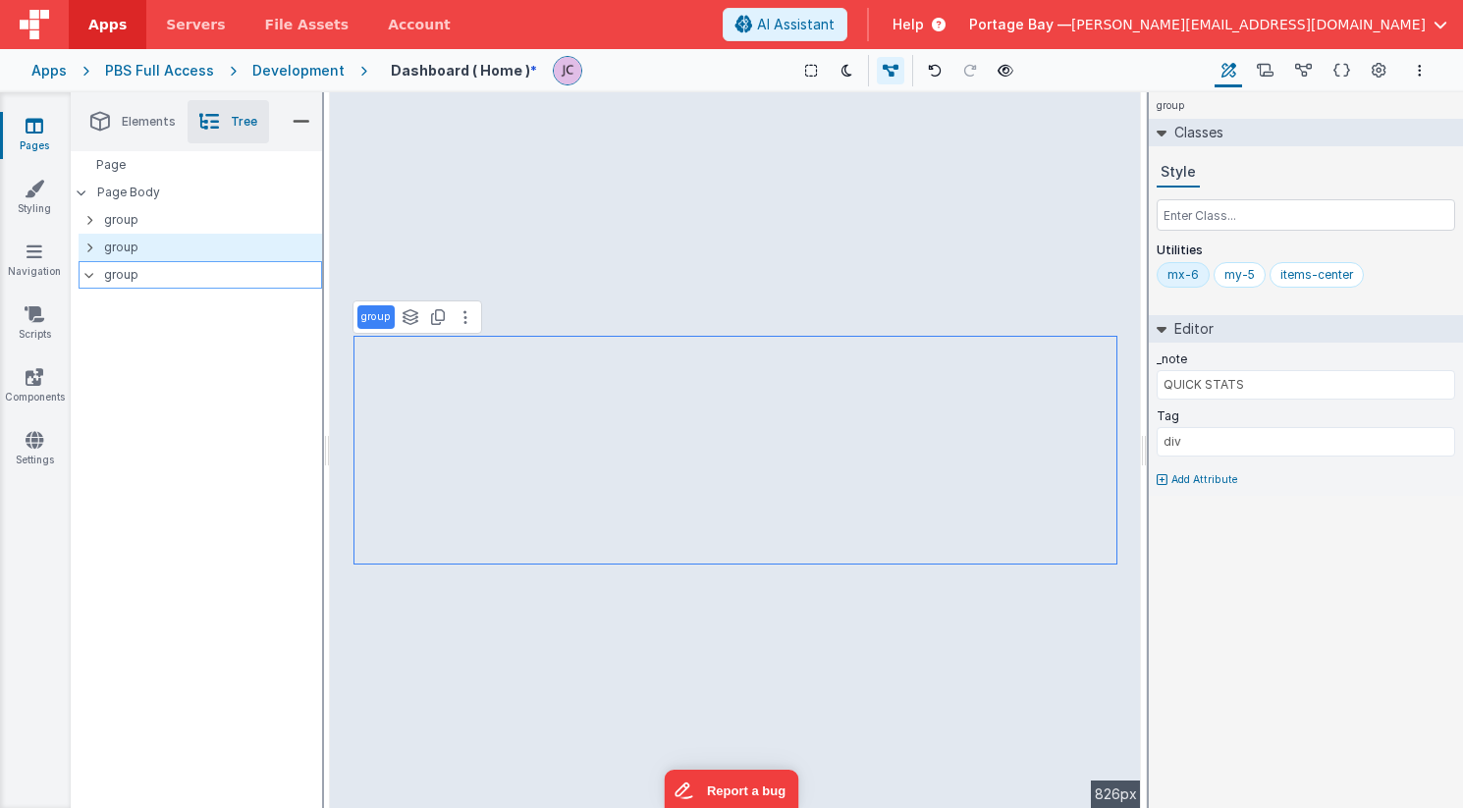
click at [157, 272] on p "group" at bounding box center [212, 275] width 217 height 22
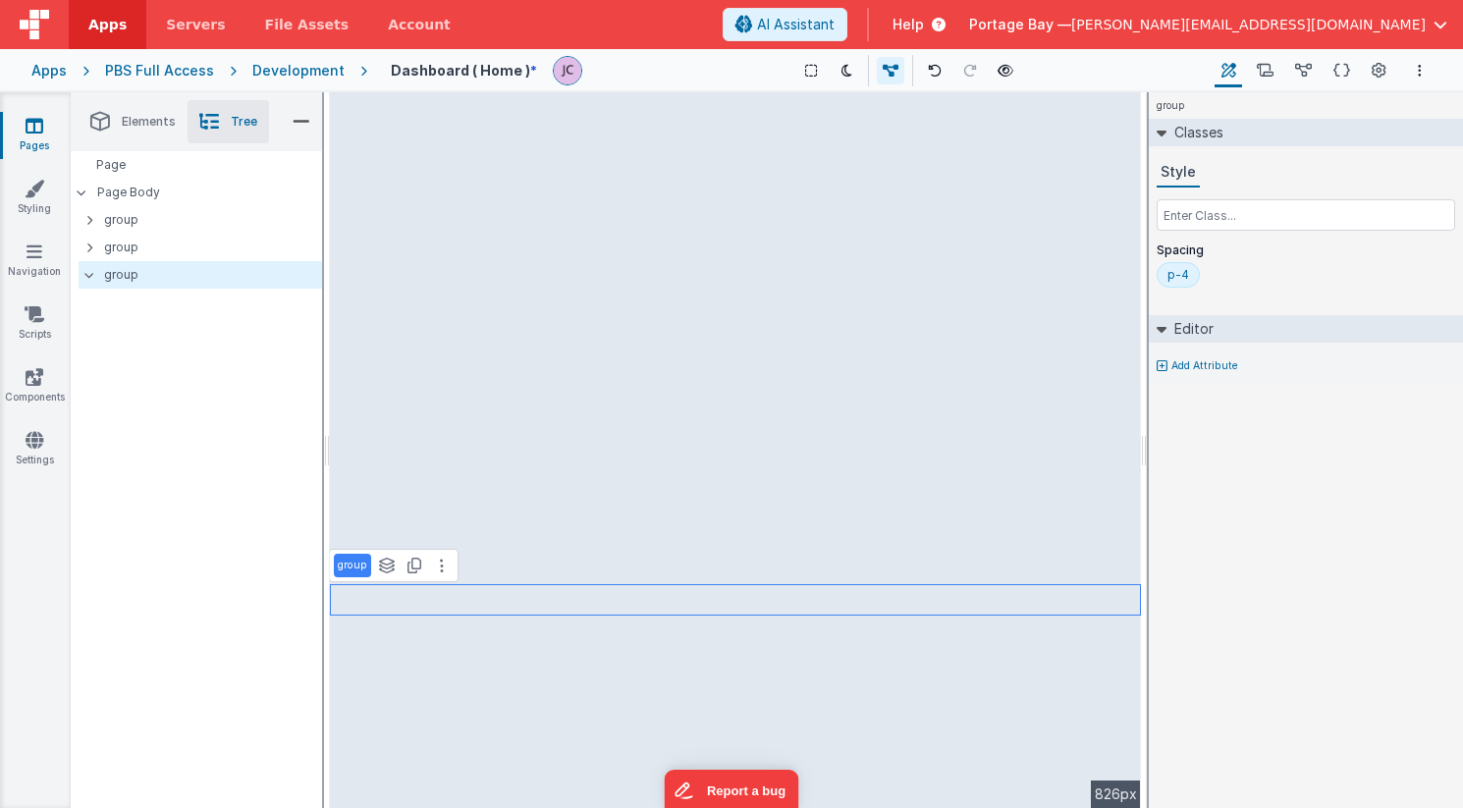
click at [1207, 364] on p "Add Attribute" at bounding box center [1204, 366] width 67 height 16
type input "n"
click at [130, 247] on p "group" at bounding box center [212, 248] width 217 height 22
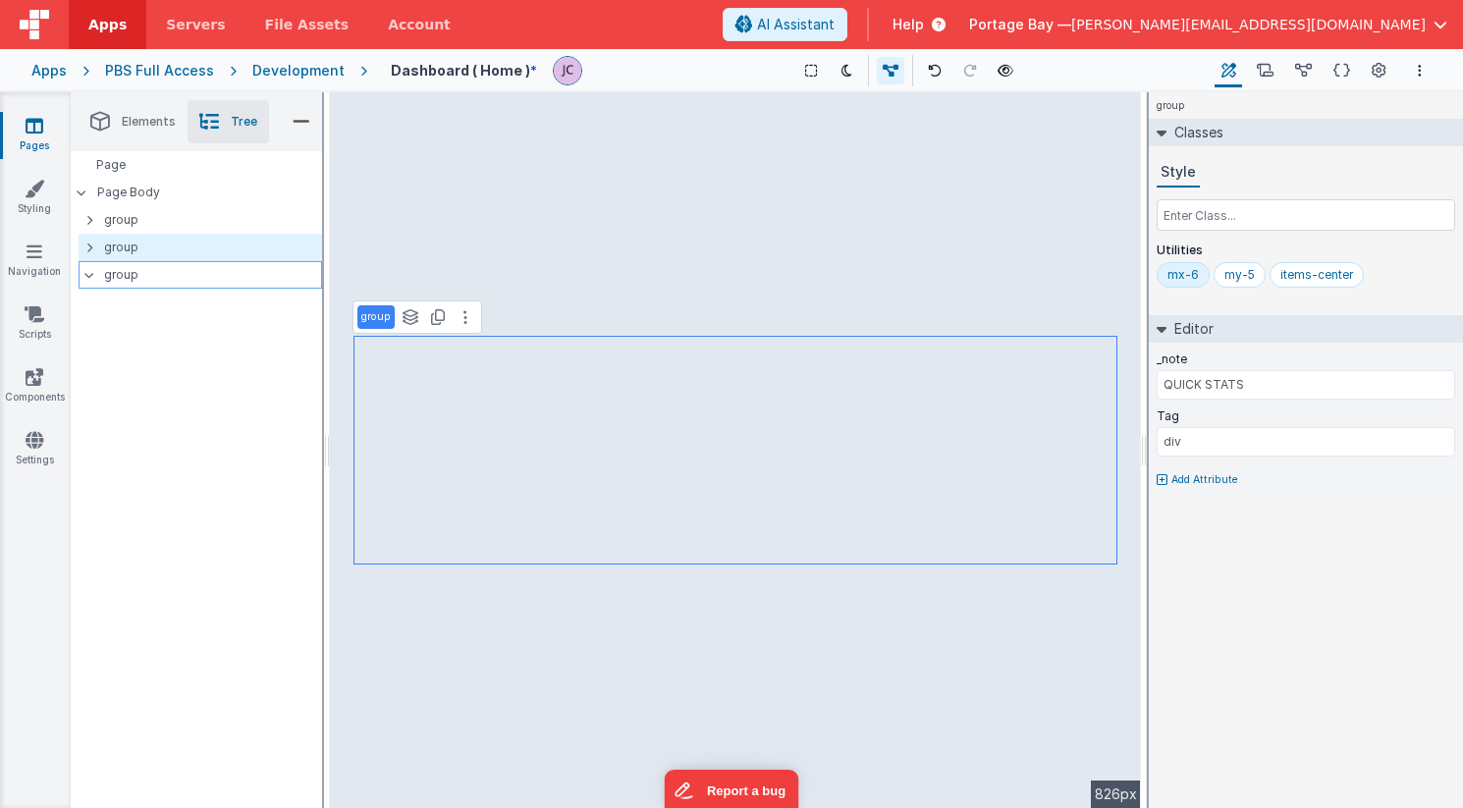
click at [127, 268] on p "group" at bounding box center [212, 275] width 217 height 22
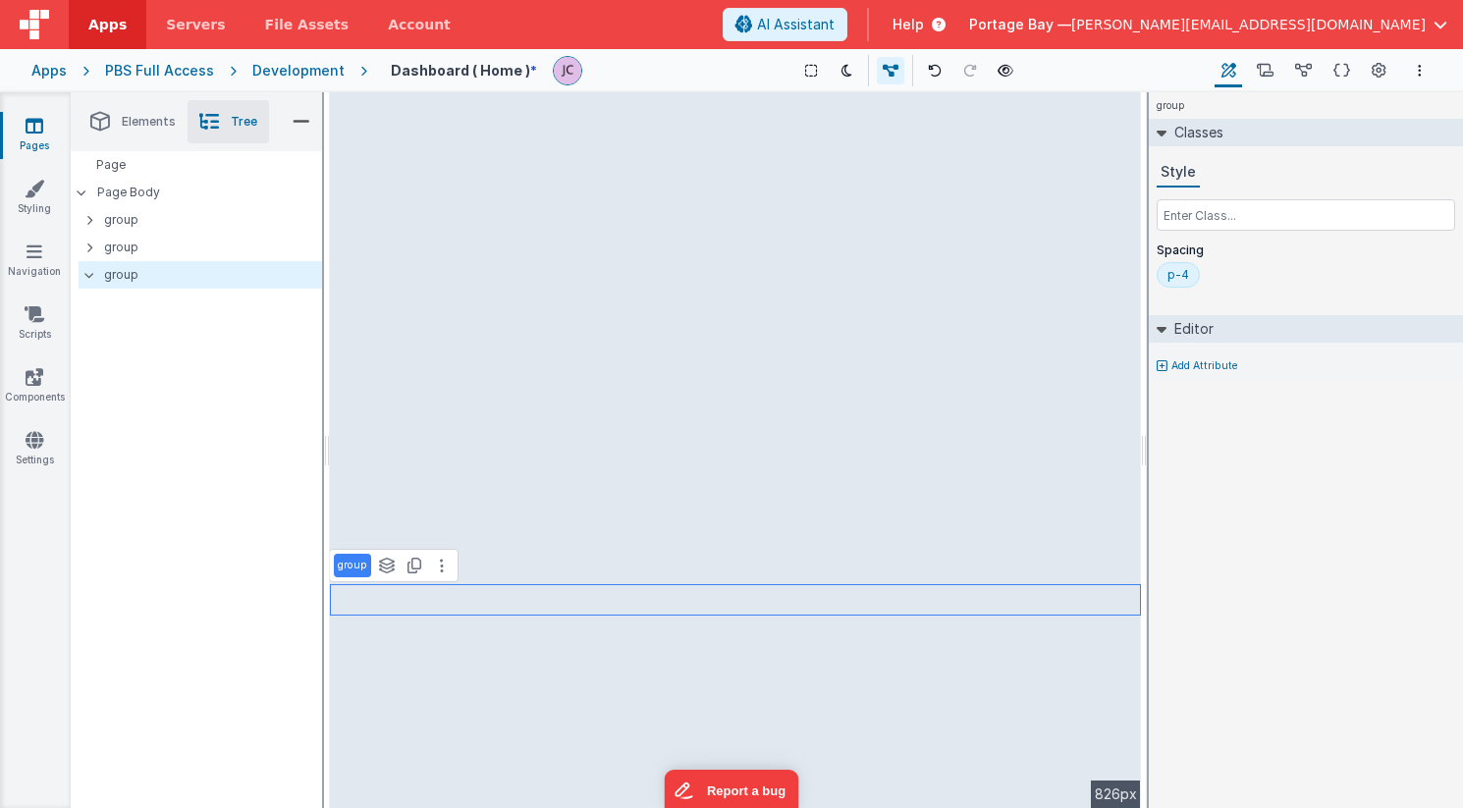
click at [1209, 371] on p "Add Attribute" at bounding box center [1204, 366] width 67 height 16
type input "_note"
click at [1222, 381] on input "text" at bounding box center [1305, 384] width 298 height 29
type input "test"
click at [1329, 465] on div "group Classes Style Spacing p-4 Editor _note test Add Attribute DEV: Focus DEV:…" at bounding box center [1305, 450] width 314 height 716
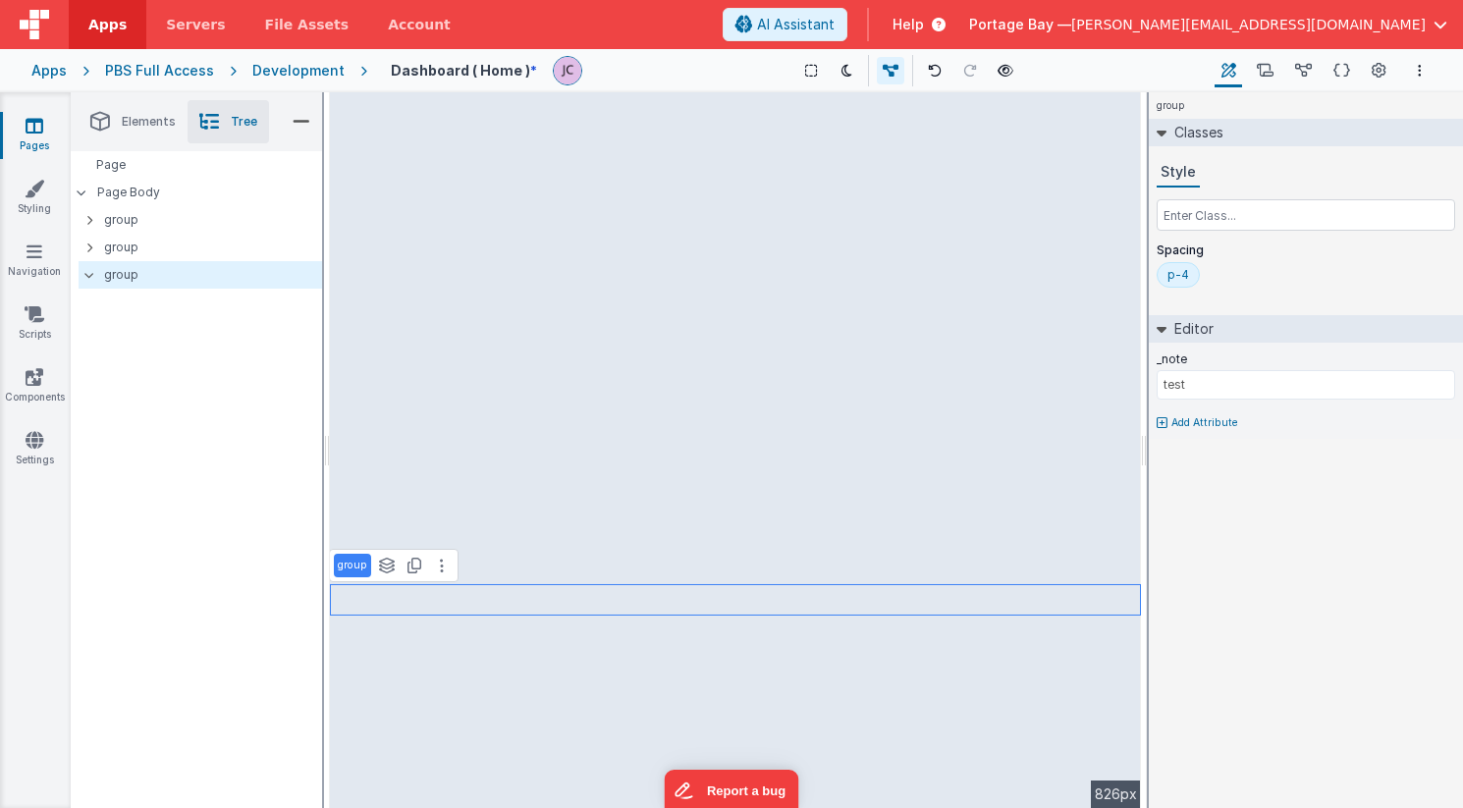
click at [123, 119] on span "Elements" at bounding box center [149, 122] width 54 height 16
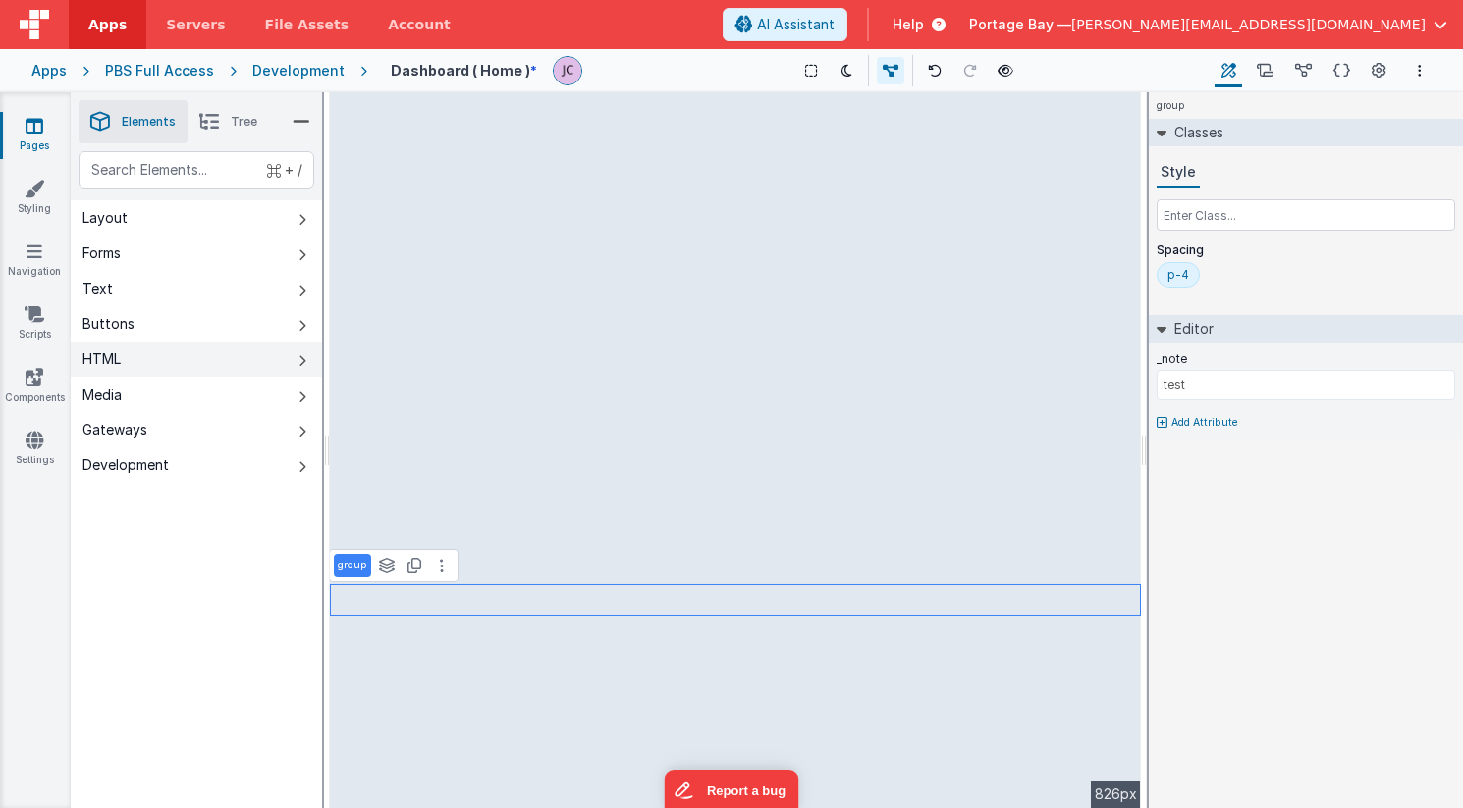
click at [136, 350] on button "HTML" at bounding box center [196, 359] width 251 height 35
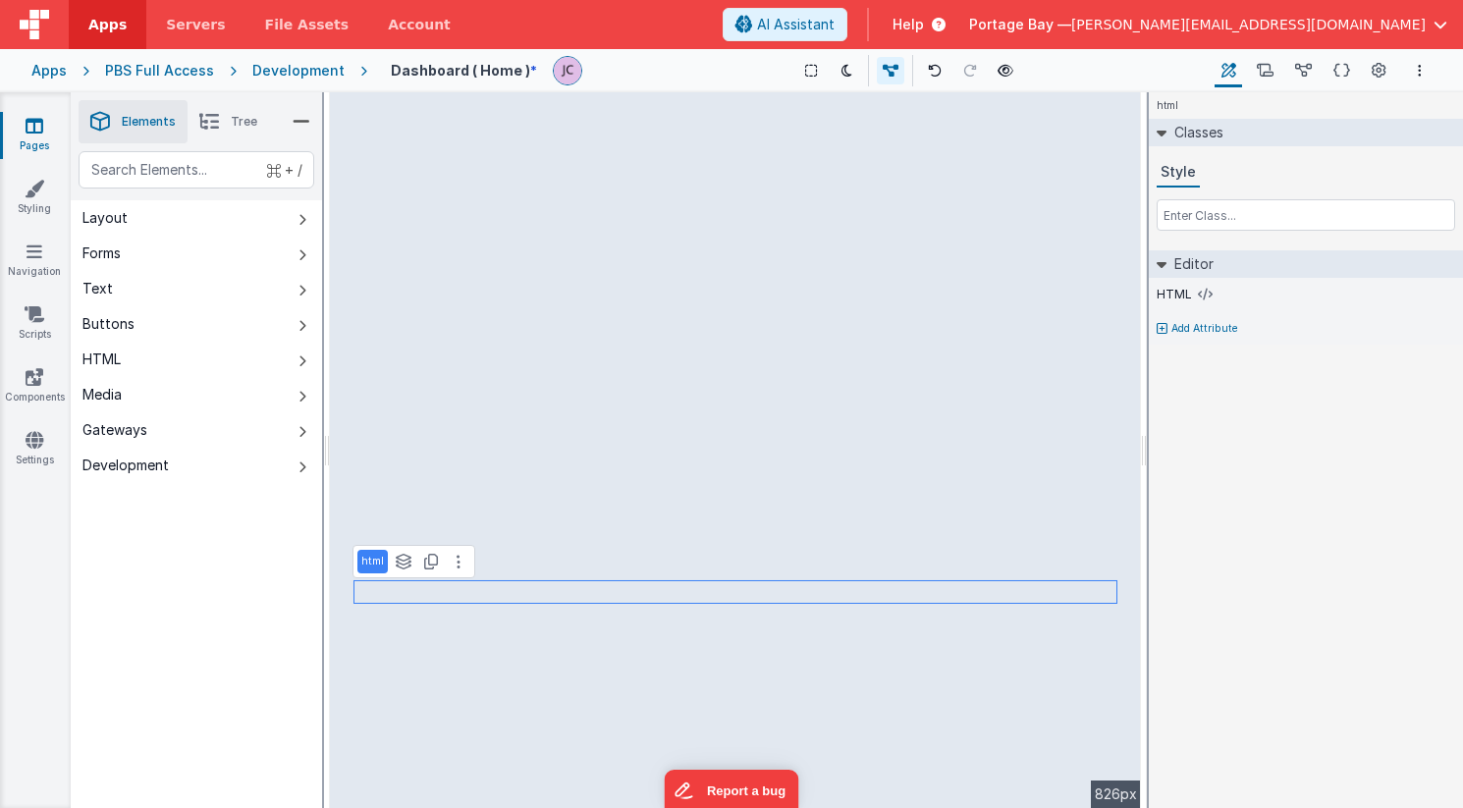
click at [247, 116] on span "Tree" at bounding box center [244, 122] width 27 height 16
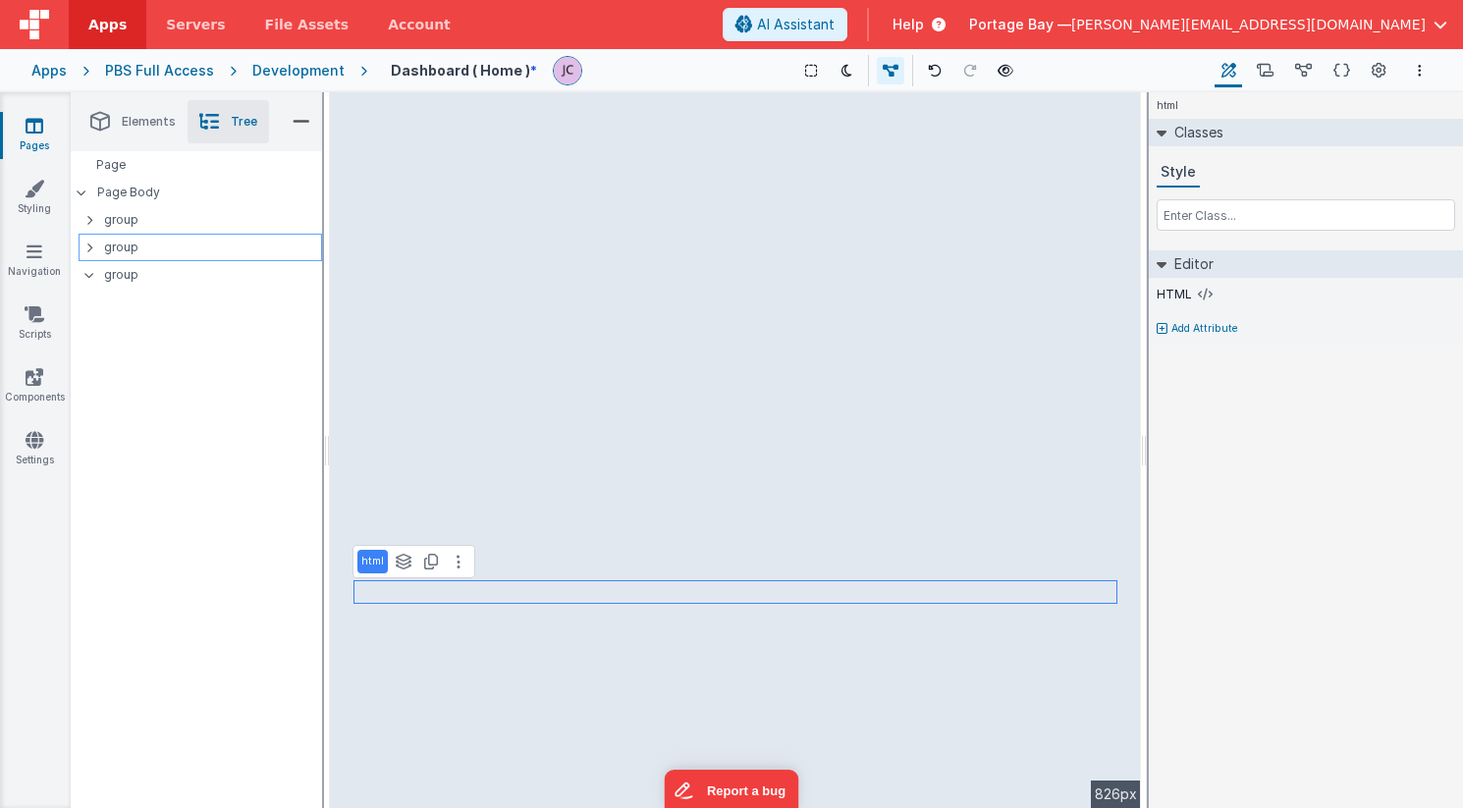
click at [87, 244] on icon at bounding box center [89, 248] width 6 height 16
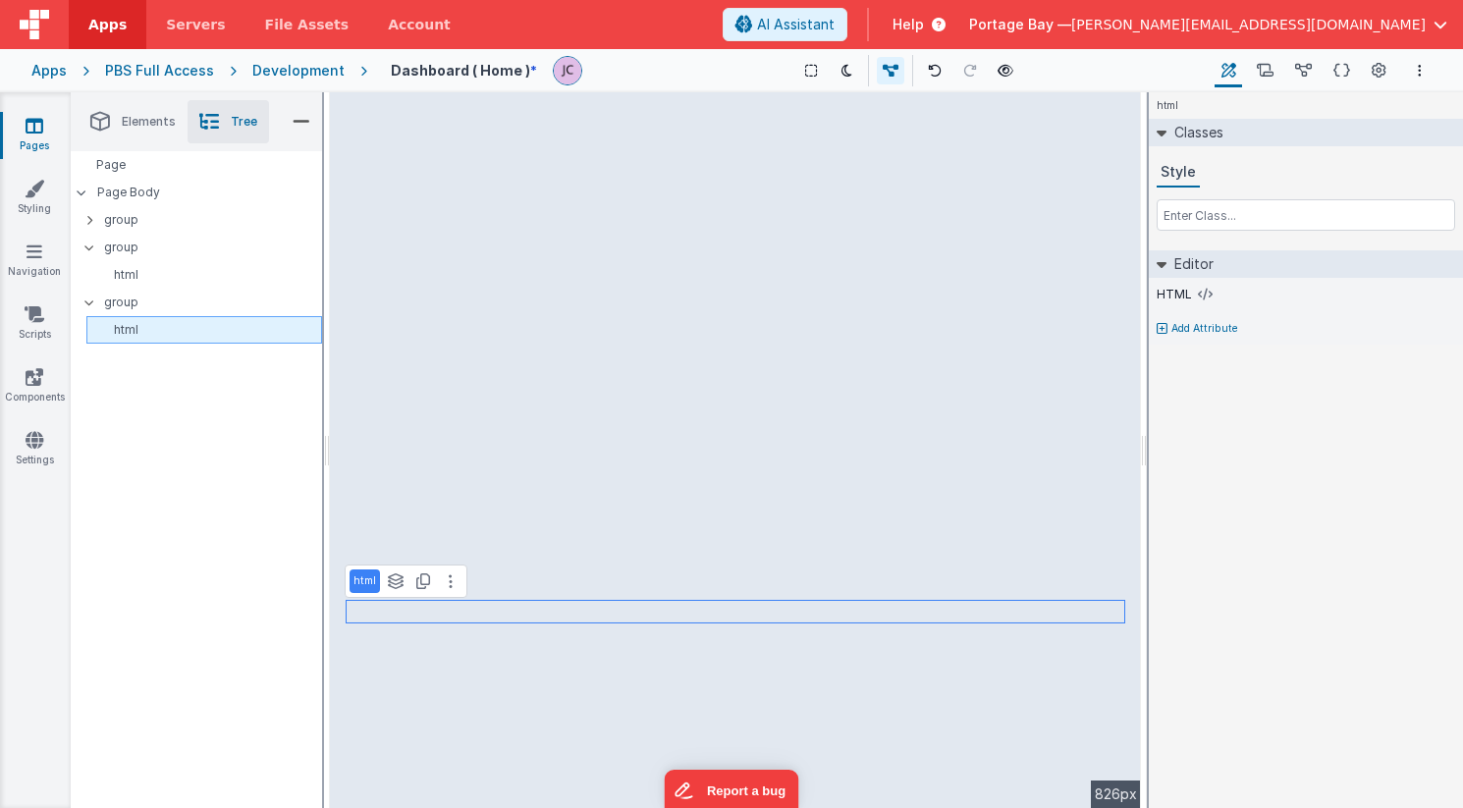
click at [143, 328] on p "html" at bounding box center [207, 330] width 227 height 16
click at [1201, 293] on icon at bounding box center [1205, 295] width 15 height 16
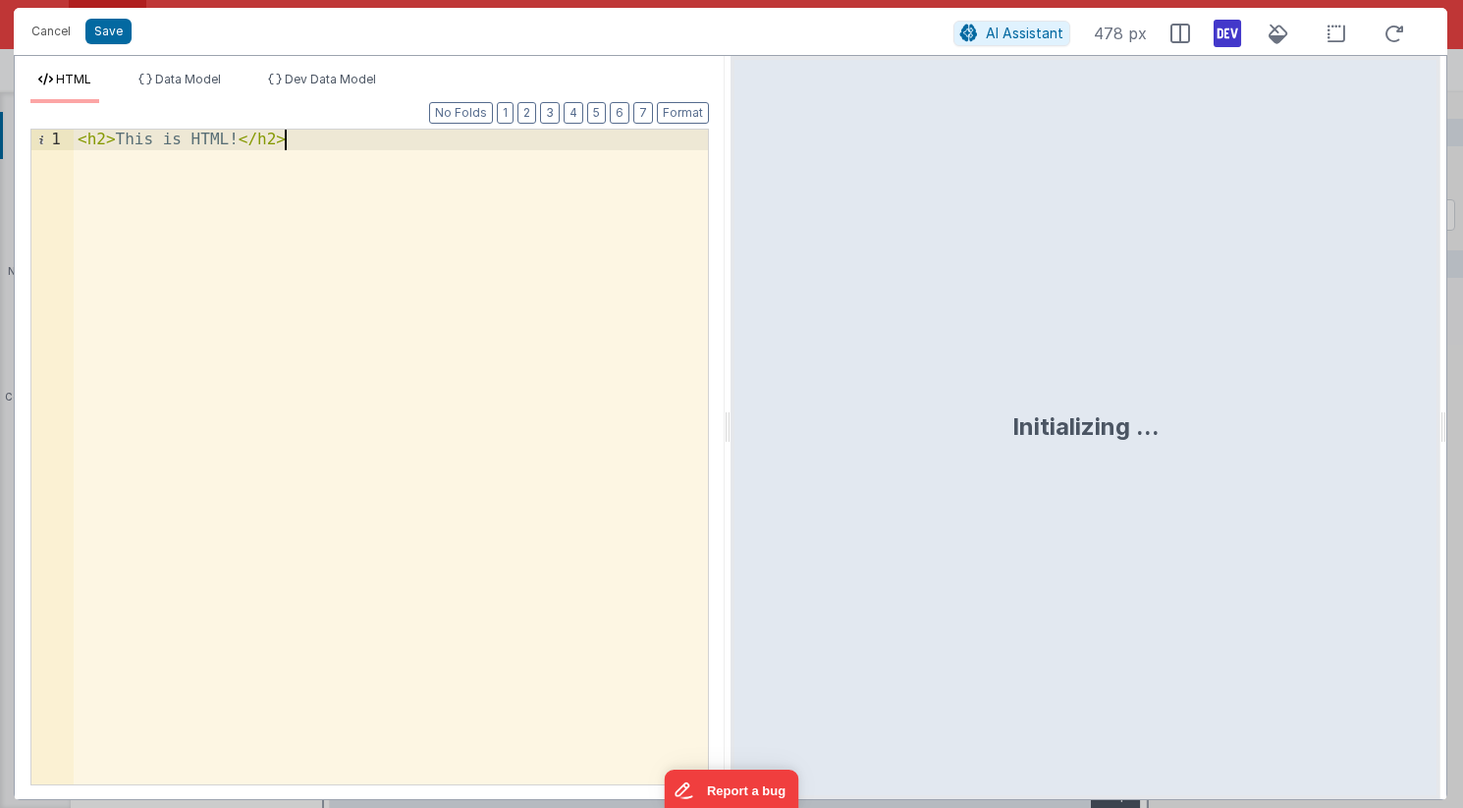
click at [395, 223] on div "< h2 > This is HTML! </ h2 >" at bounding box center [391, 478] width 634 height 696
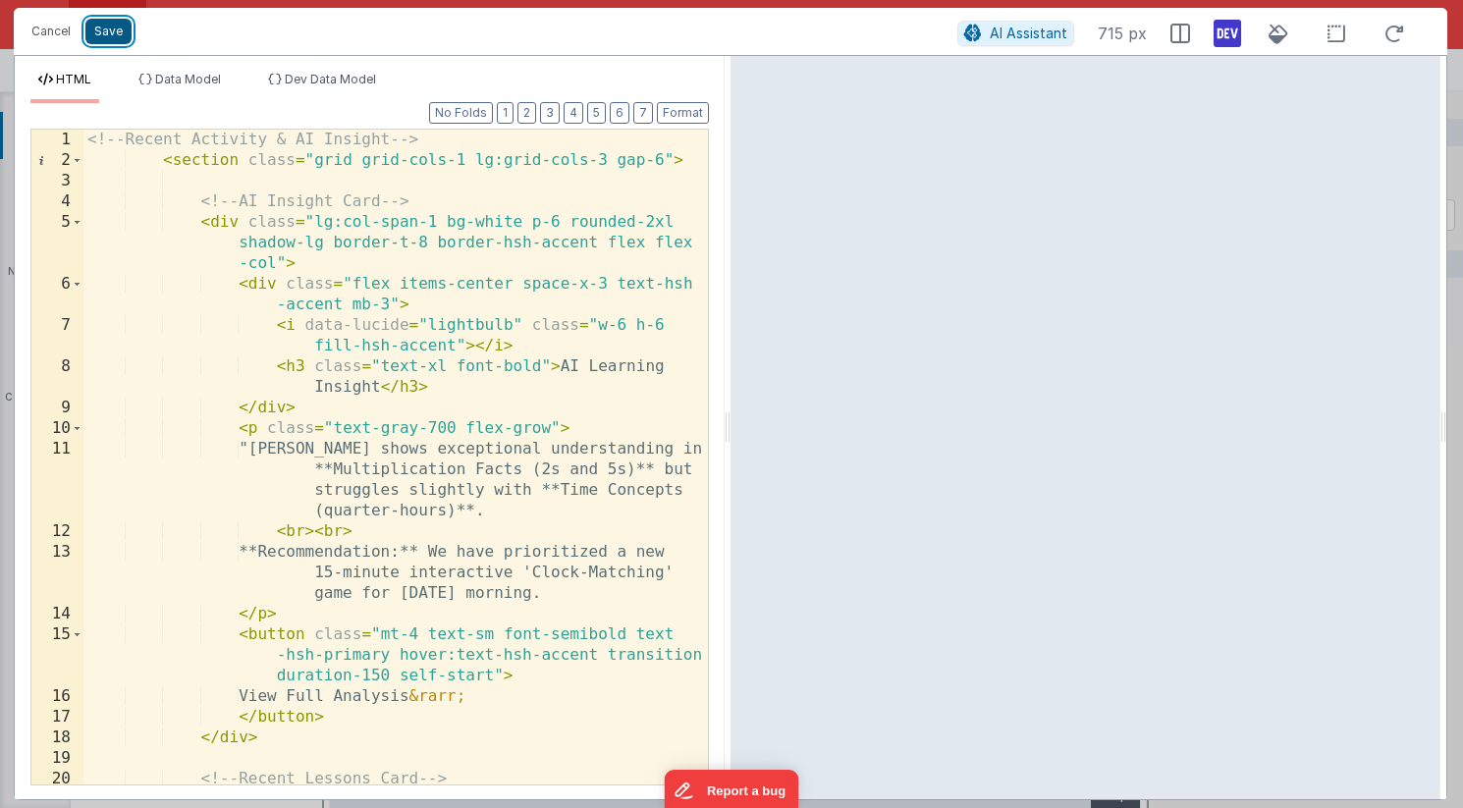
click at [113, 33] on button "Save" at bounding box center [108, 32] width 46 height 26
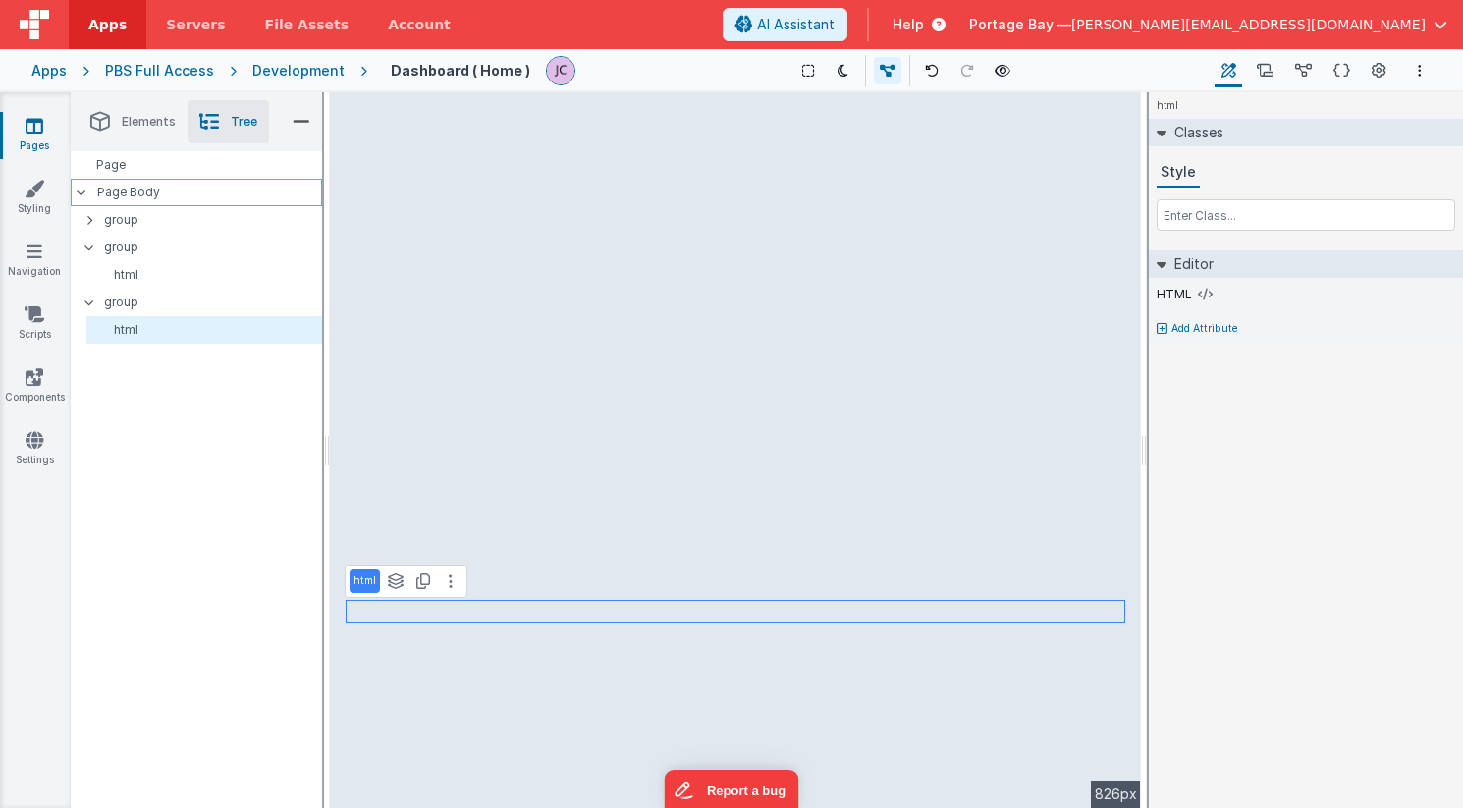
click at [151, 193] on p "Page Body" at bounding box center [209, 193] width 225 height 16
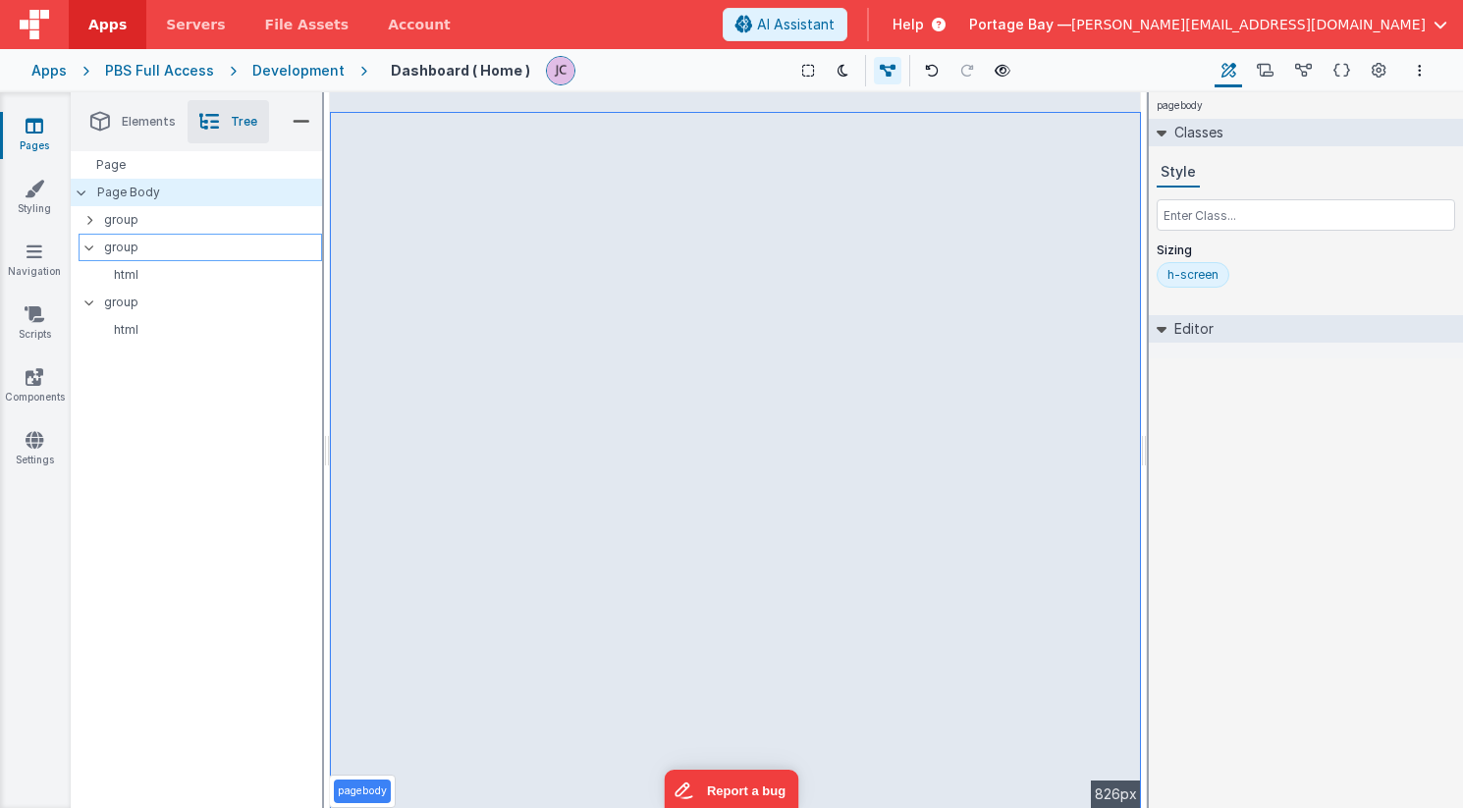
click at [90, 247] on icon at bounding box center [89, 247] width 16 height 6
click at [83, 270] on div "group" at bounding box center [200, 274] width 243 height 27
click at [95, 278] on icon at bounding box center [89, 275] width 16 height 6
click at [155, 165] on div "Page" at bounding box center [196, 164] width 251 height 27
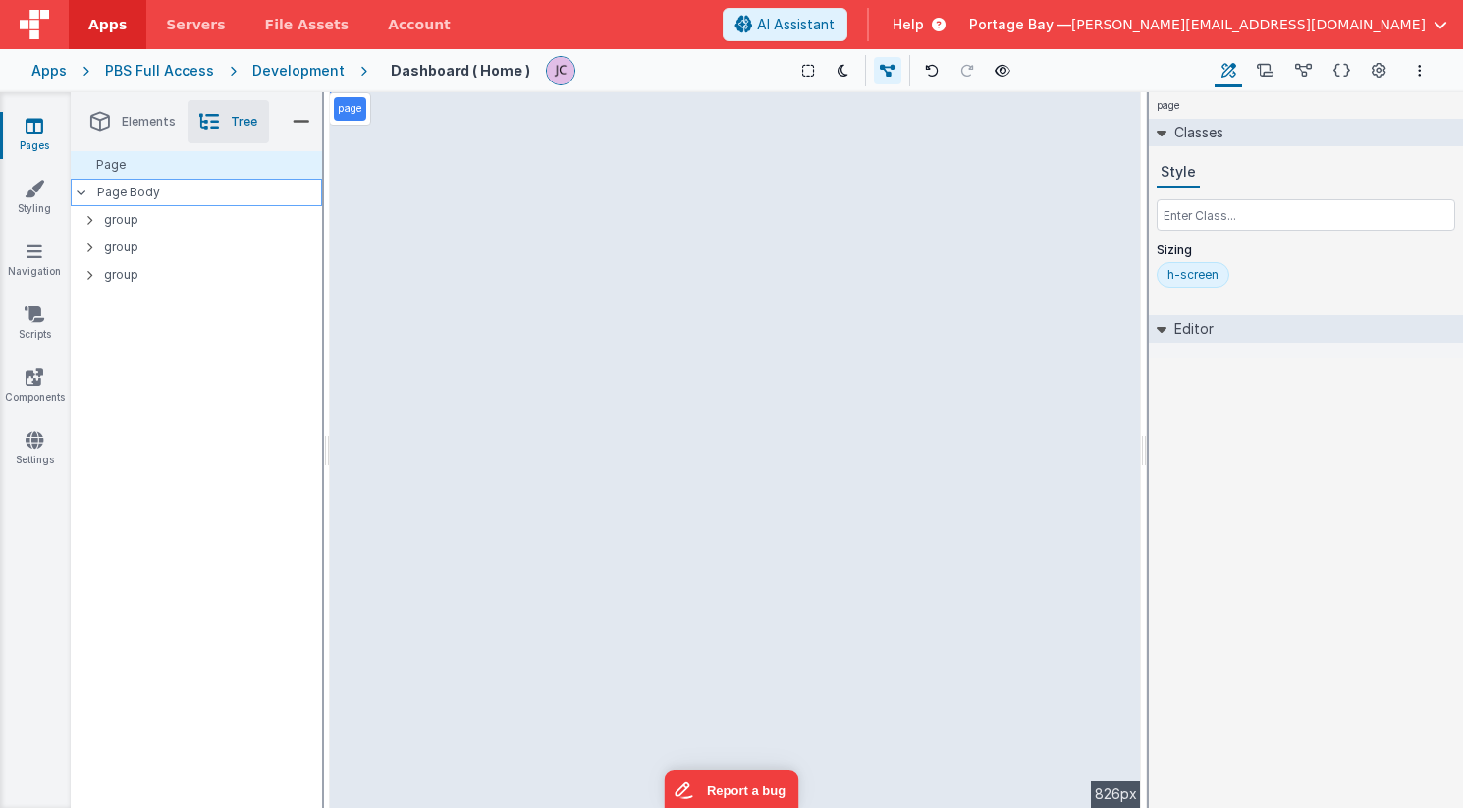
click at [155, 189] on p "Page Body" at bounding box center [209, 193] width 225 height 16
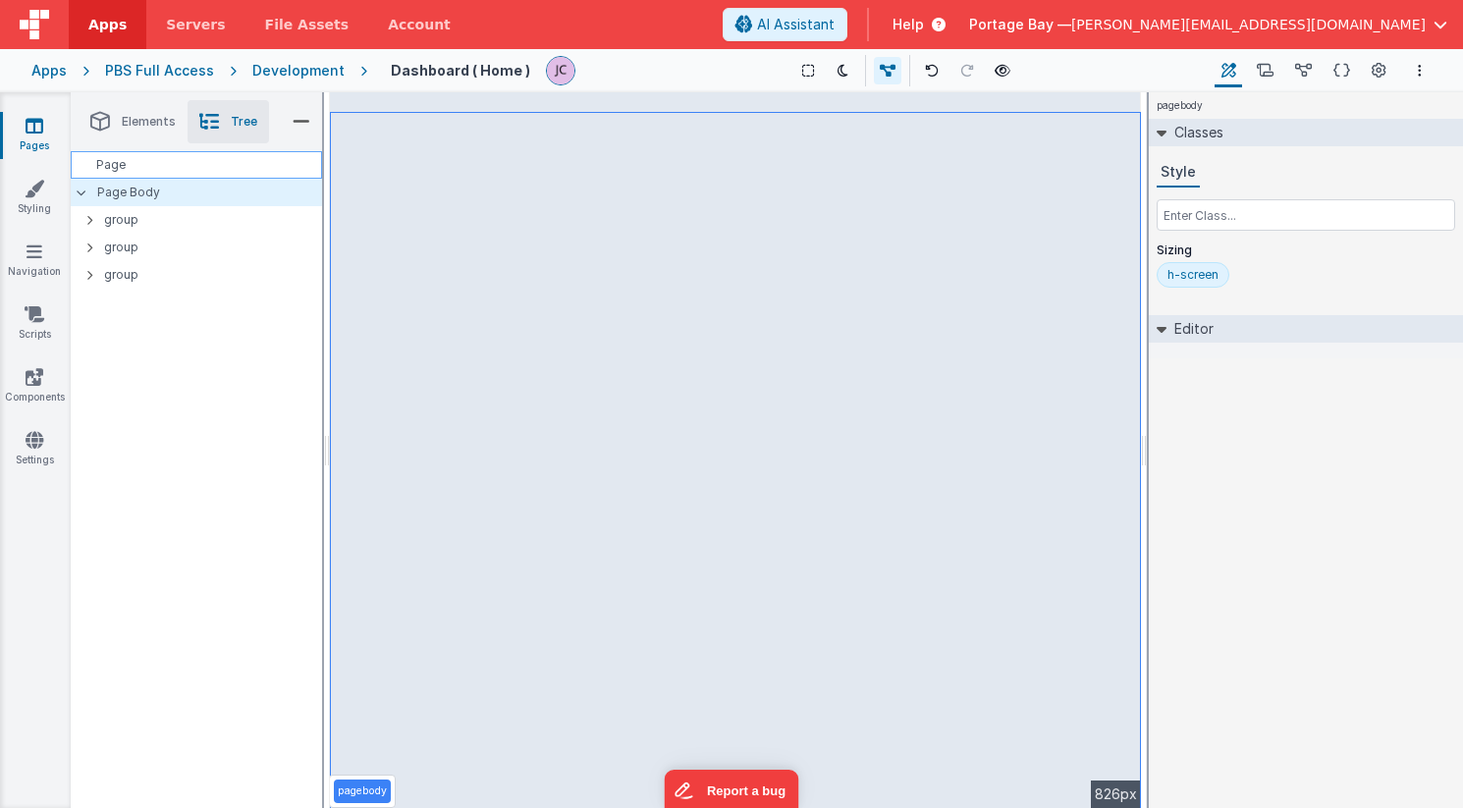
click at [157, 171] on div "Page" at bounding box center [196, 164] width 251 height 27
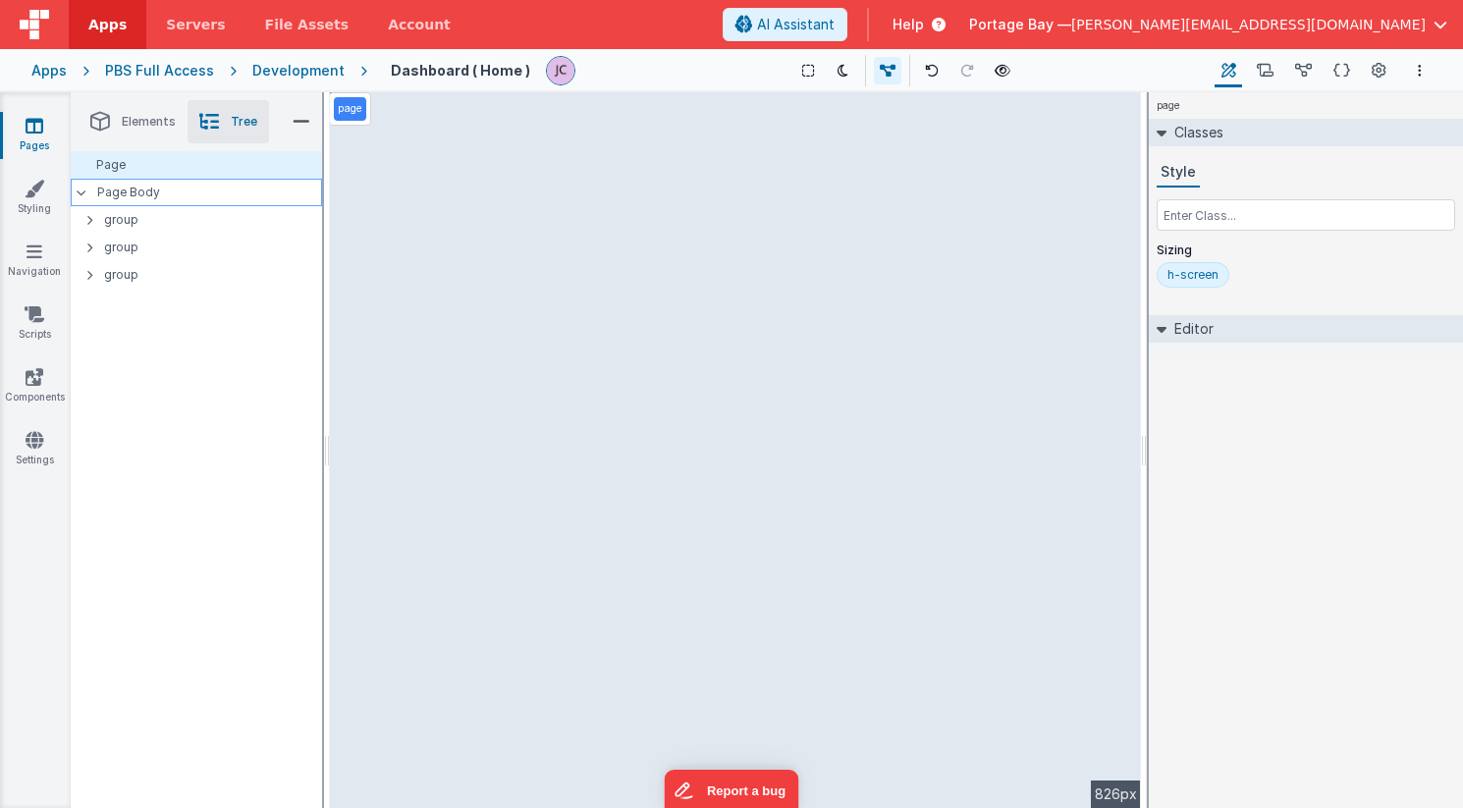
click at [149, 191] on p "Page Body" at bounding box center [209, 193] width 225 height 16
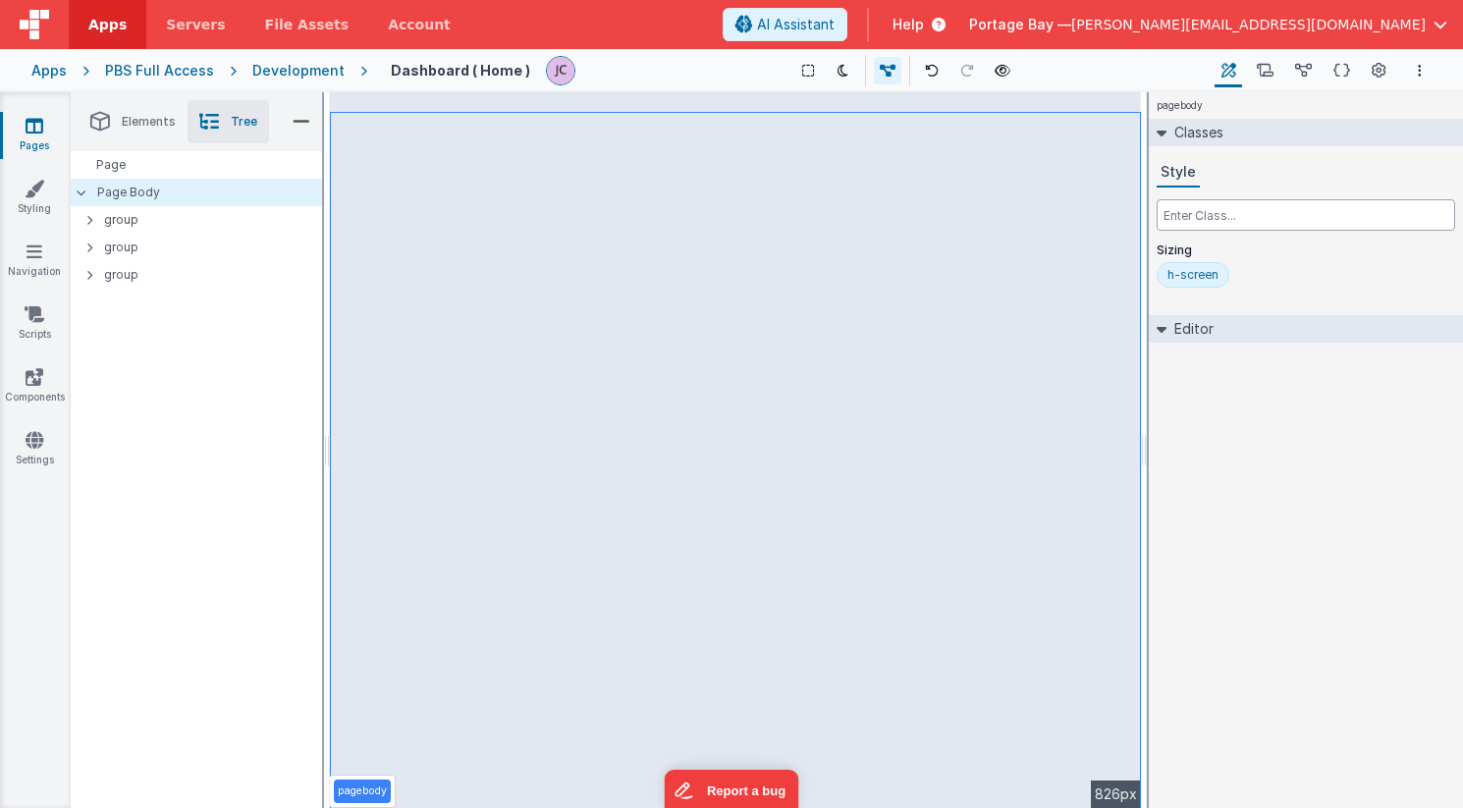
click at [1232, 215] on input "text" at bounding box center [1305, 214] width 298 height 31
type input "mb-36"
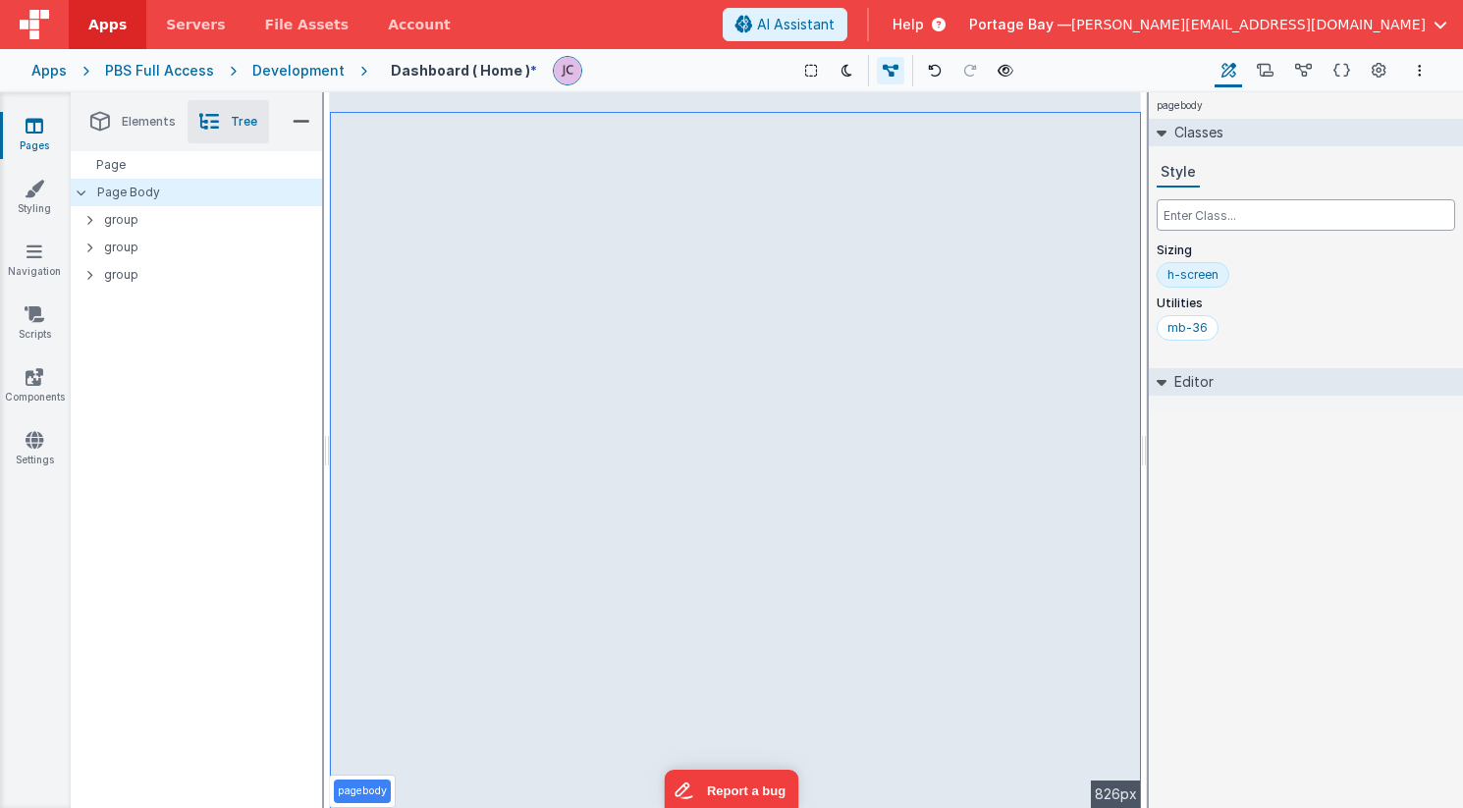
click at [1216, 218] on input "text" at bounding box center [1305, 214] width 298 height 31
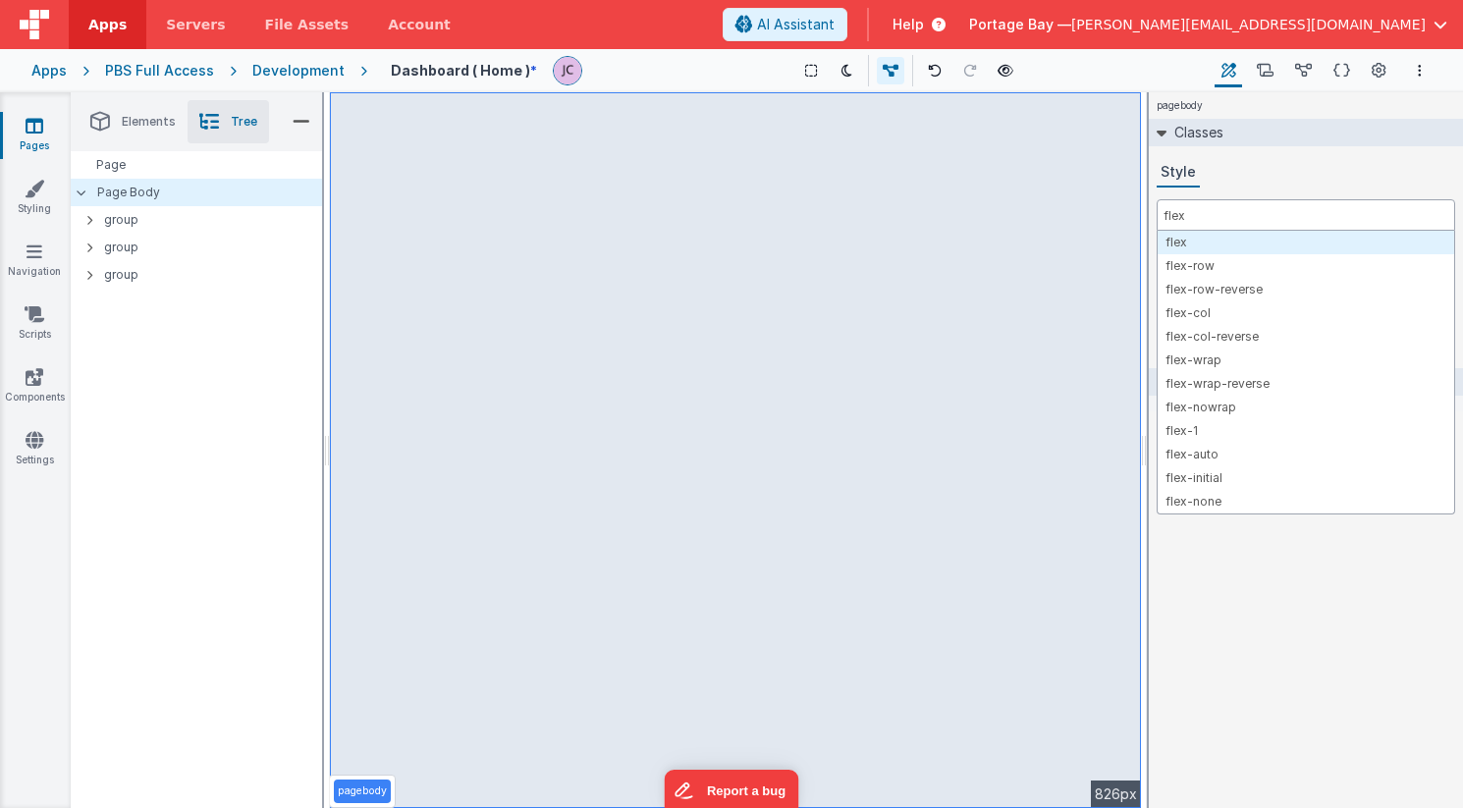
type input "flex"
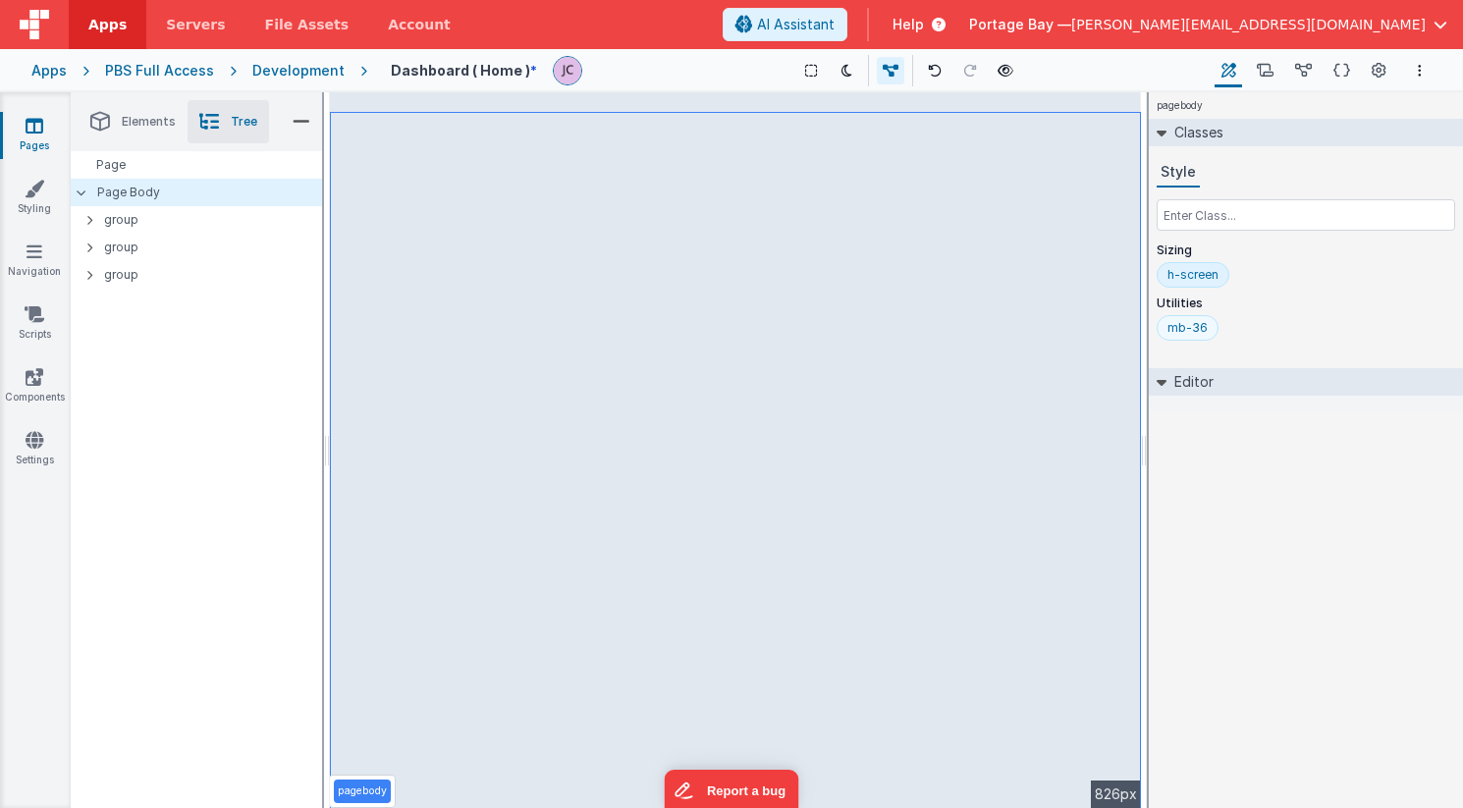
click at [1184, 326] on div "mb-36" at bounding box center [1187, 328] width 40 height 16
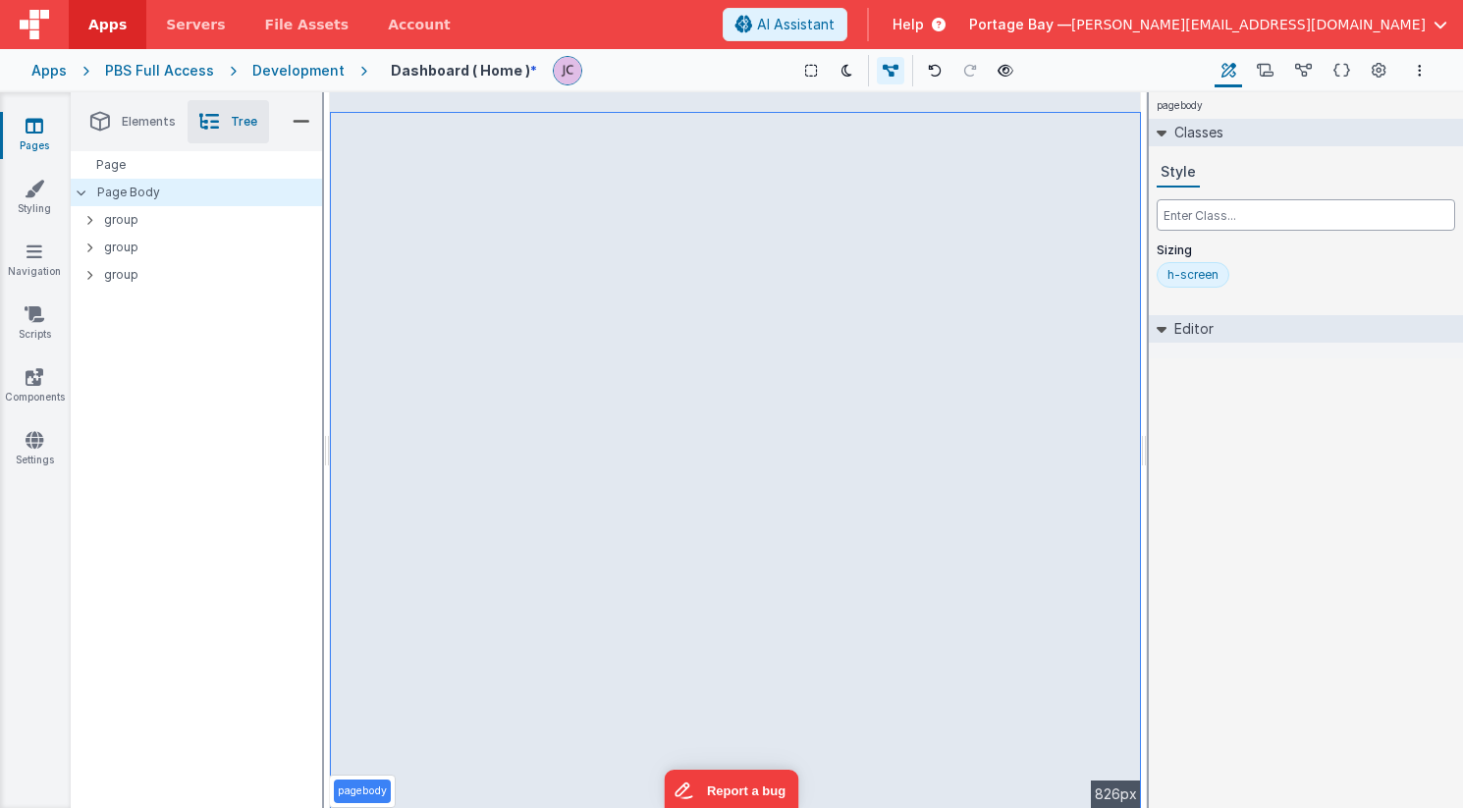
click at [1219, 219] on input "text" at bounding box center [1305, 214] width 298 height 31
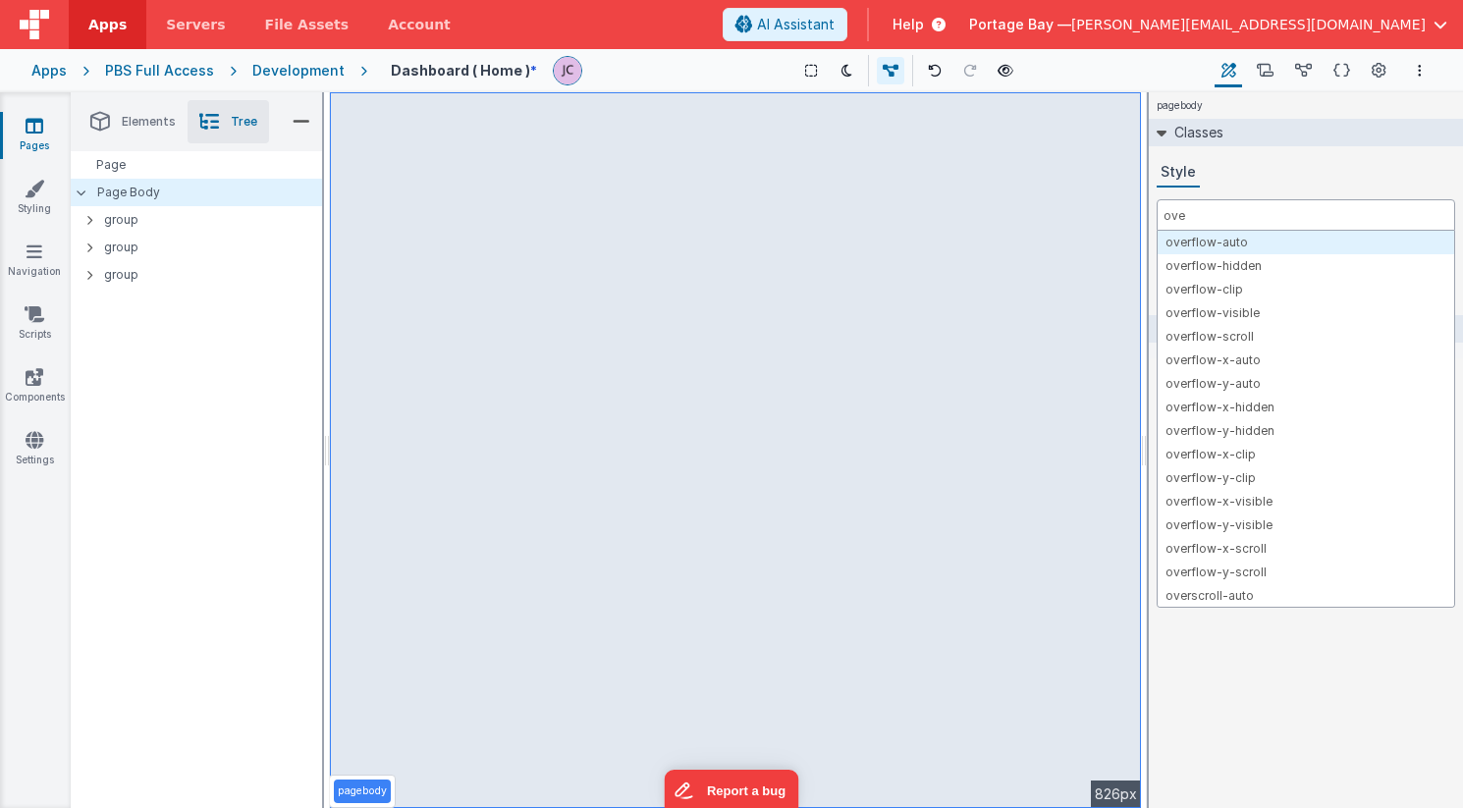
type input "over"
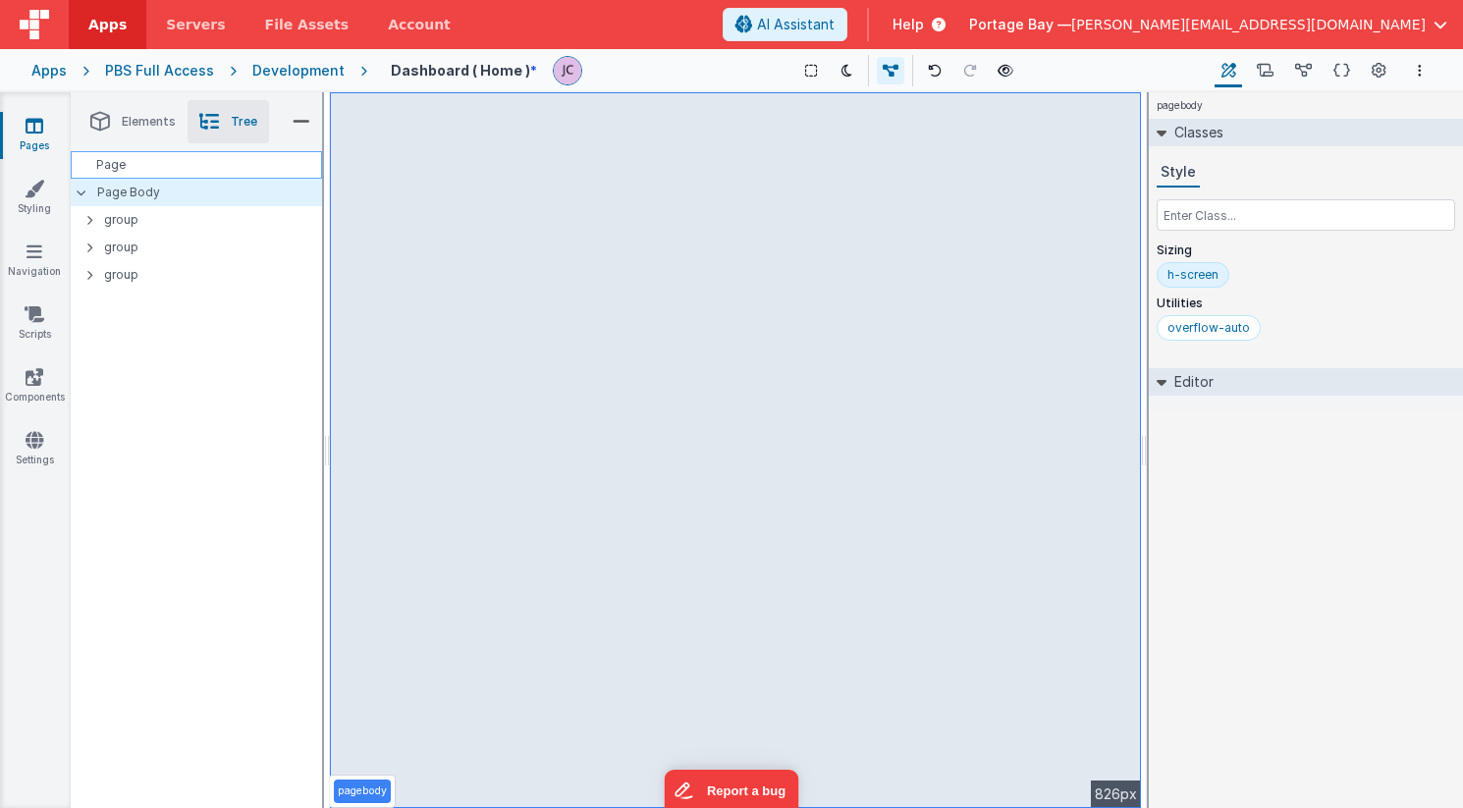
click at [165, 165] on div "Page" at bounding box center [196, 164] width 251 height 27
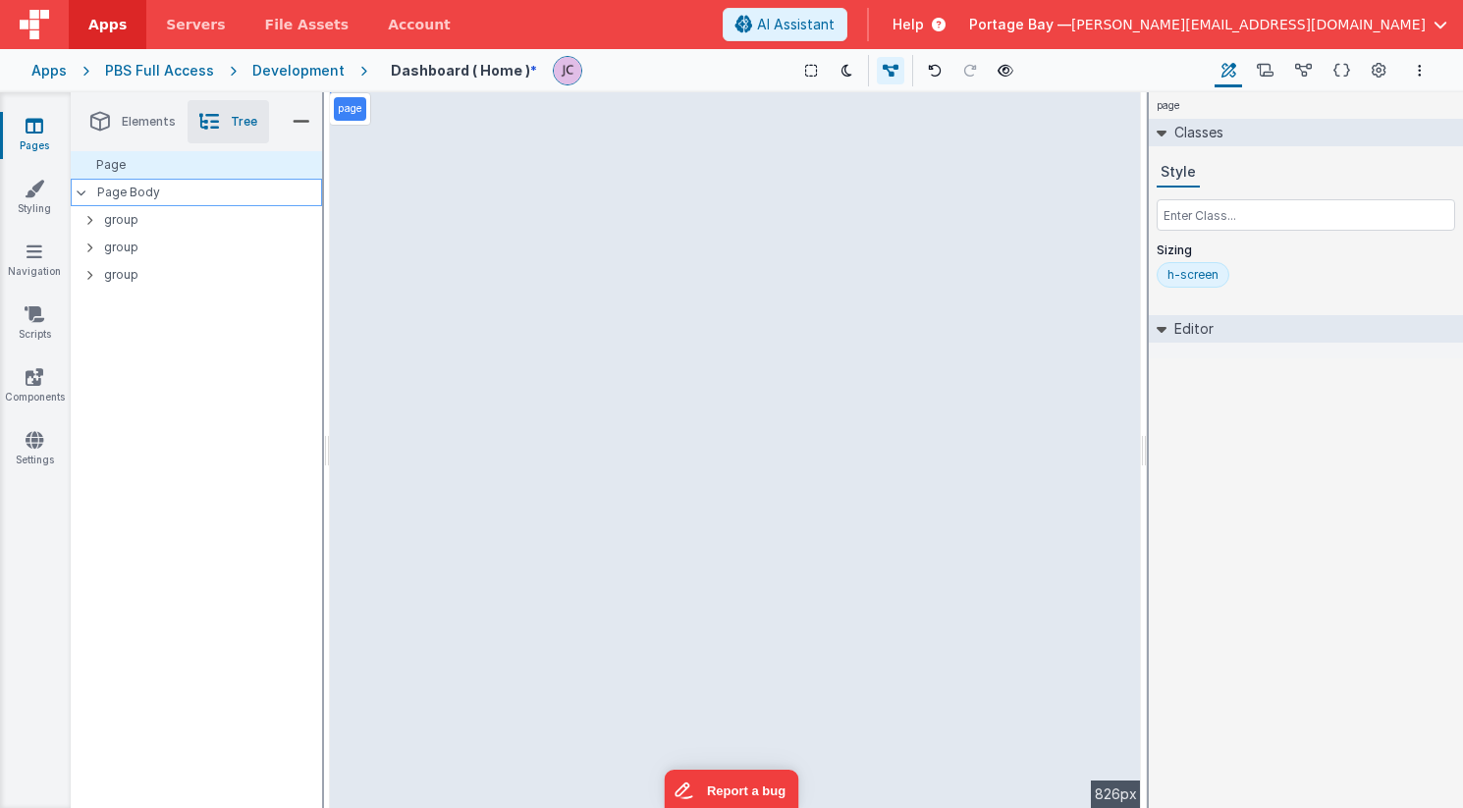
click at [173, 190] on p "Page Body" at bounding box center [209, 193] width 225 height 16
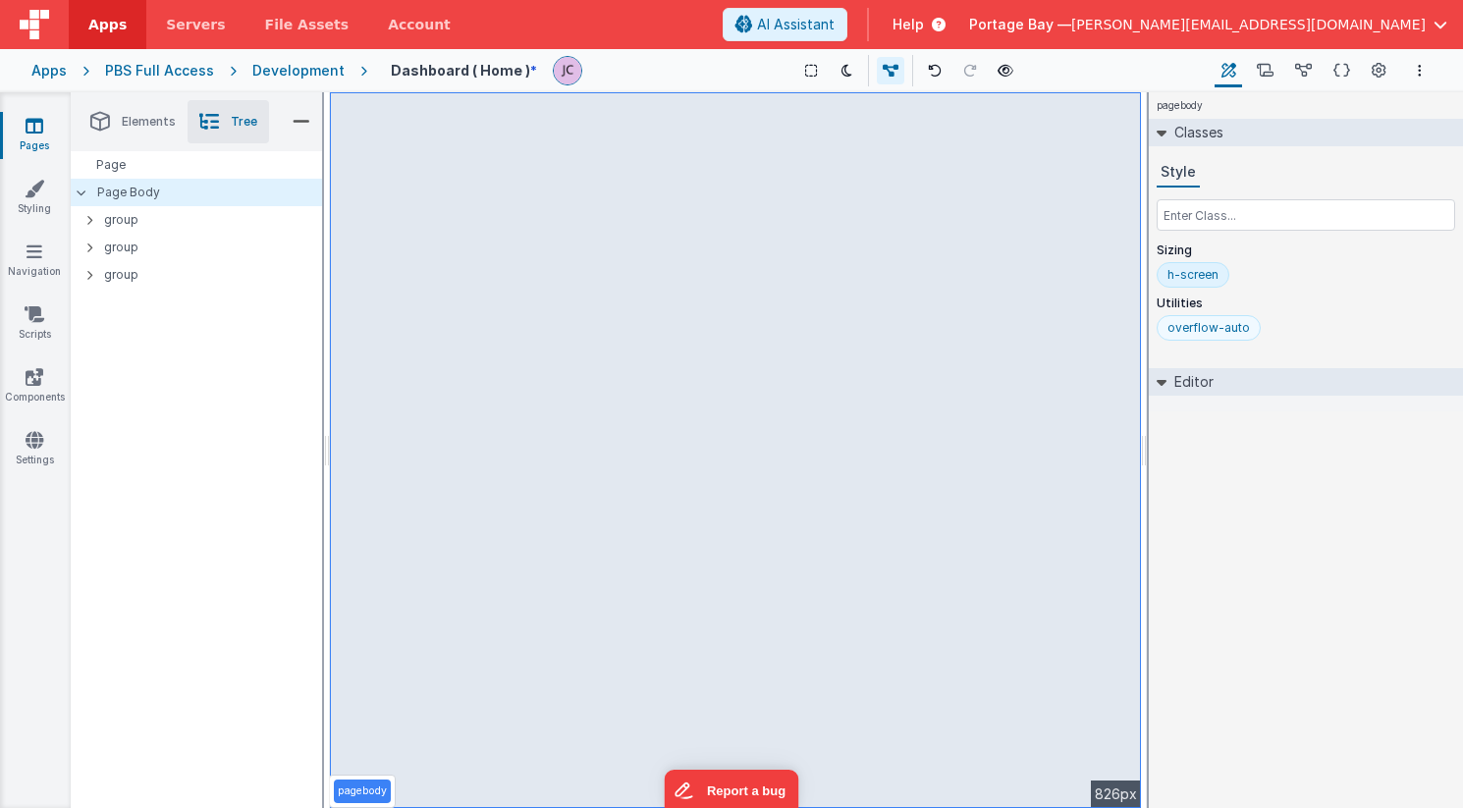
click at [1220, 330] on div "overflow-auto" at bounding box center [1208, 328] width 82 height 16
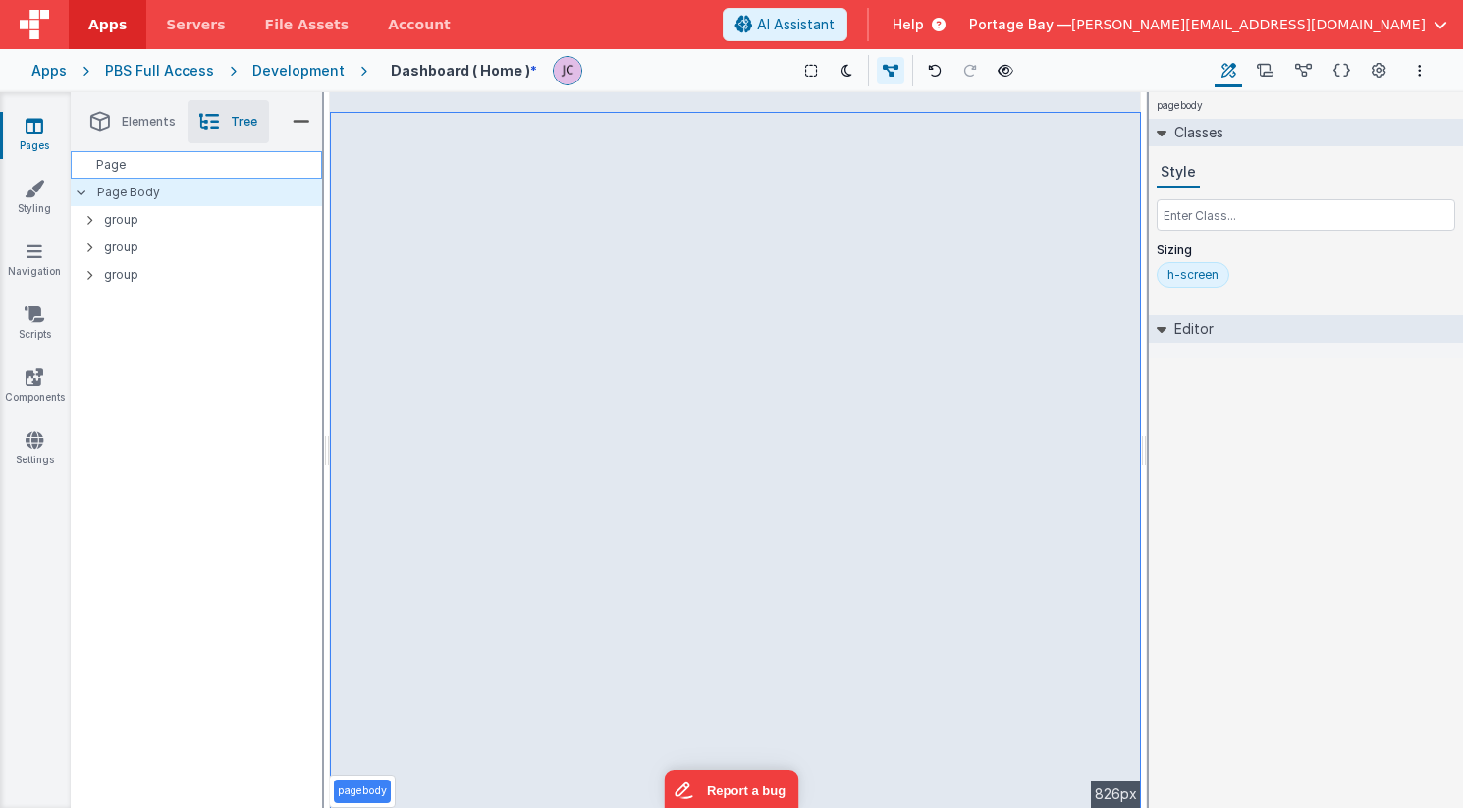
click at [152, 169] on div "Page" at bounding box center [196, 164] width 251 height 27
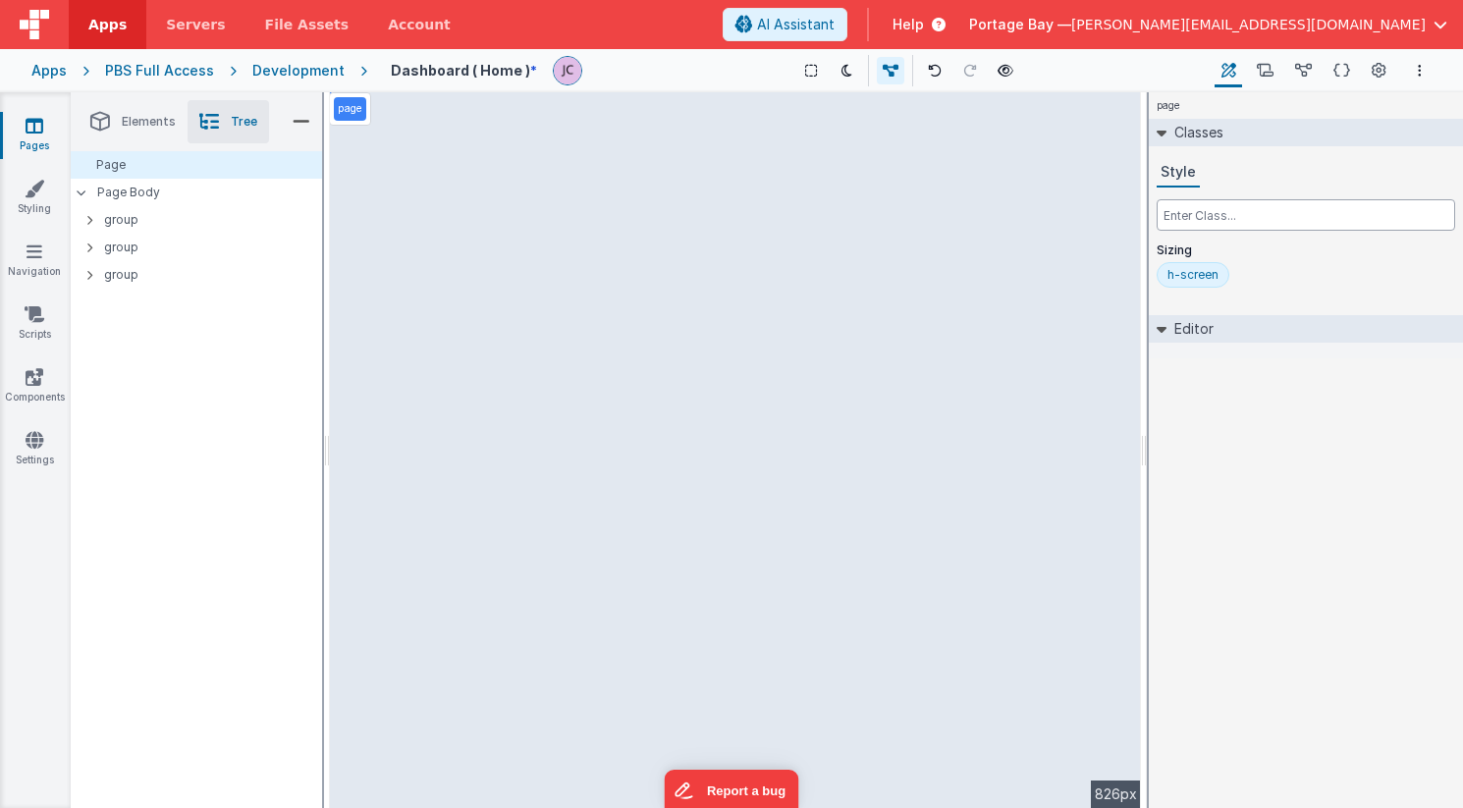
click at [1237, 215] on input "text" at bounding box center [1305, 214] width 298 height 31
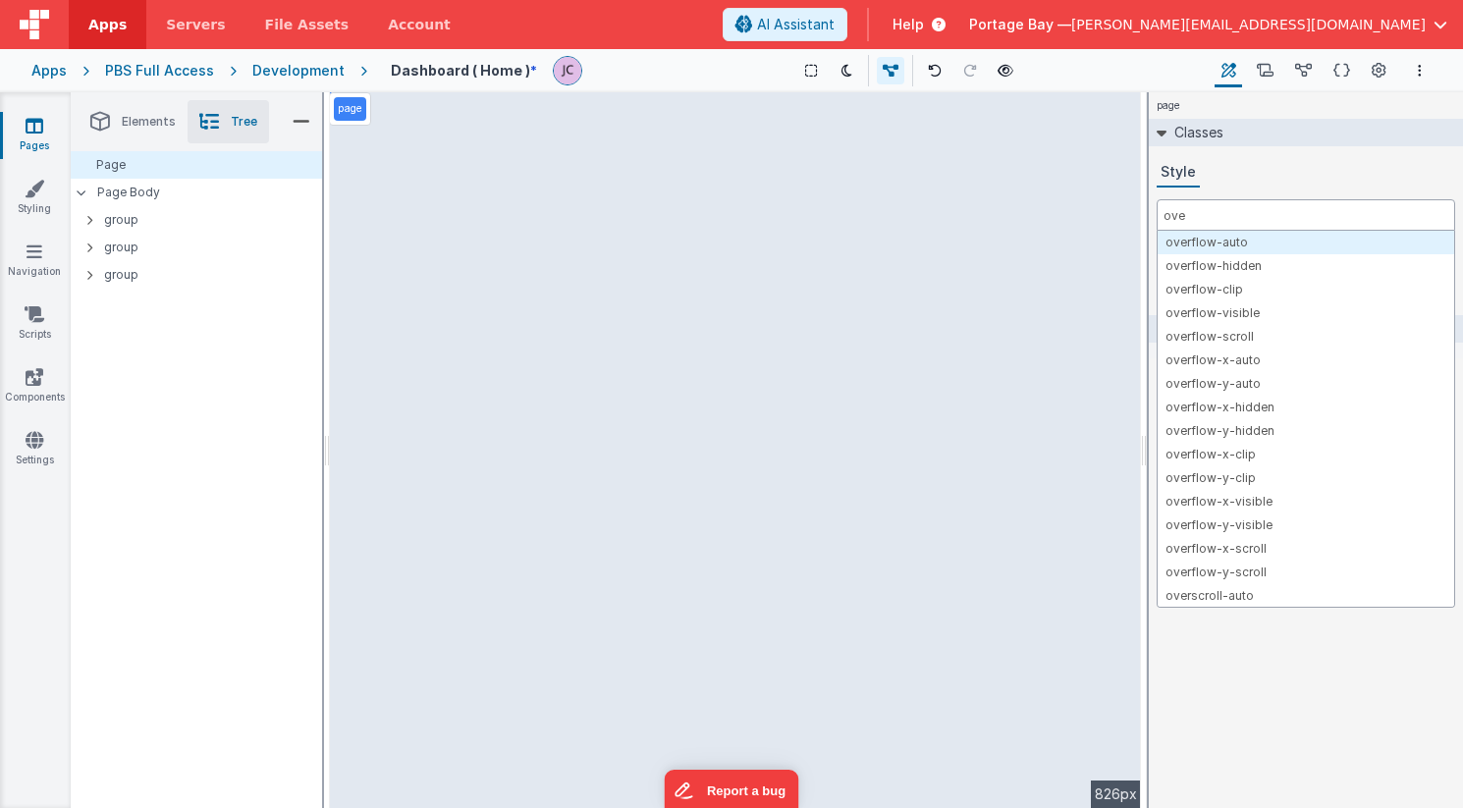
type input "over"
